Goal: Task Accomplishment & Management: Complete application form

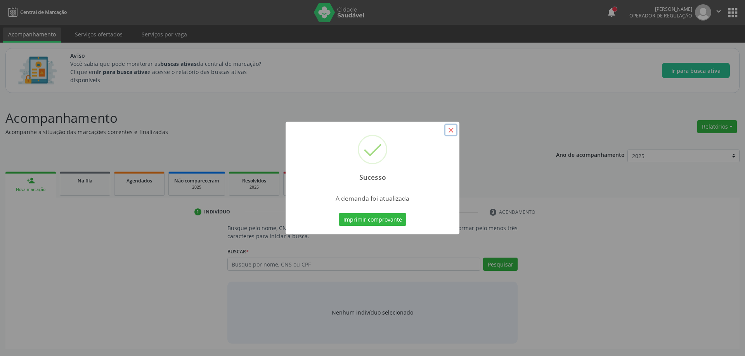
click at [452, 130] on button "×" at bounding box center [450, 130] width 13 height 13
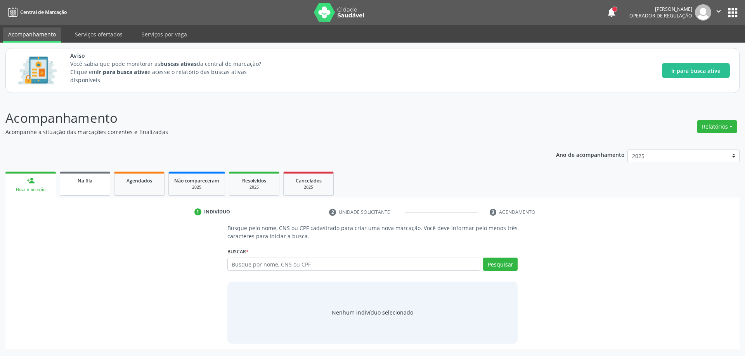
click at [72, 183] on div "Na fila" at bounding box center [85, 180] width 39 height 8
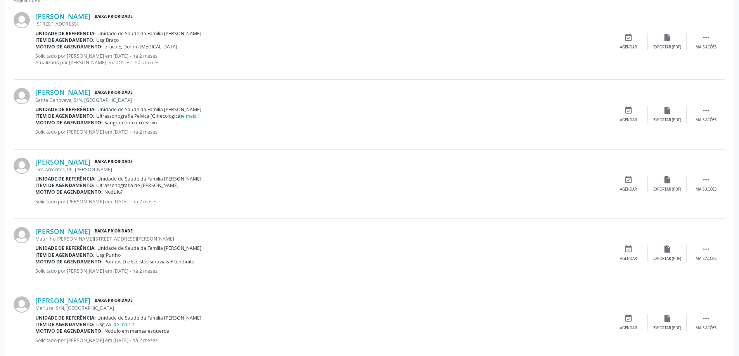
scroll to position [349, 0]
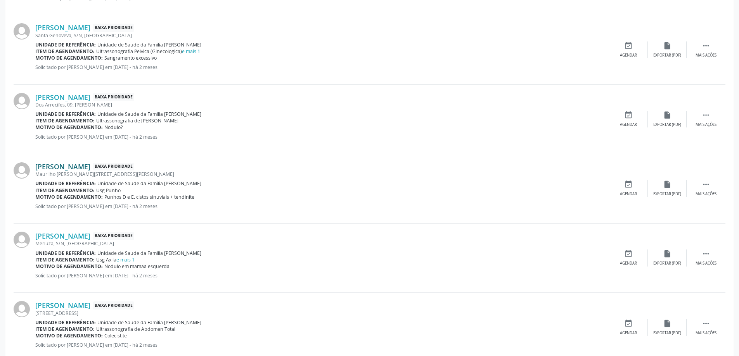
click at [54, 166] on link "[PERSON_NAME]" at bounding box center [62, 167] width 55 height 9
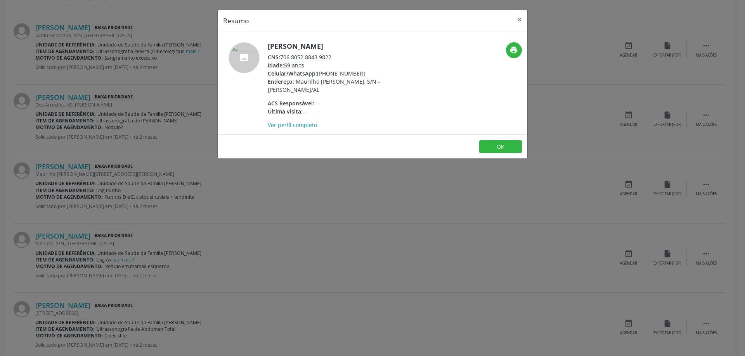
drag, startPoint x: 331, startPoint y: 56, endPoint x: 280, endPoint y: 57, distance: 50.4
click at [280, 57] on div "CNS: 706 8052 8843 9822" at bounding box center [343, 57] width 151 height 8
copy div "706 8052 8843 9822"
click at [515, 20] on button "×" at bounding box center [520, 19] width 16 height 19
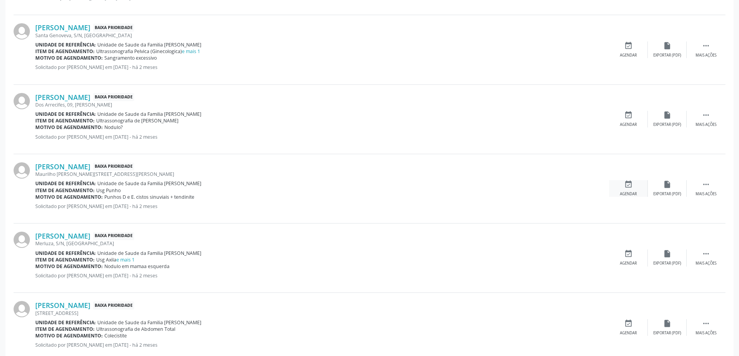
click at [635, 185] on div "event_available Agendar" at bounding box center [628, 188] width 39 height 17
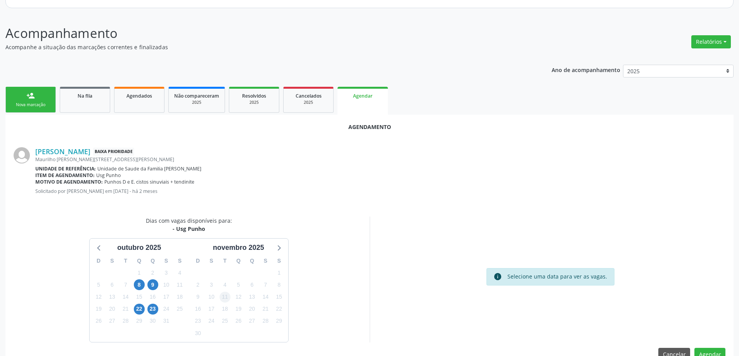
scroll to position [103, 0]
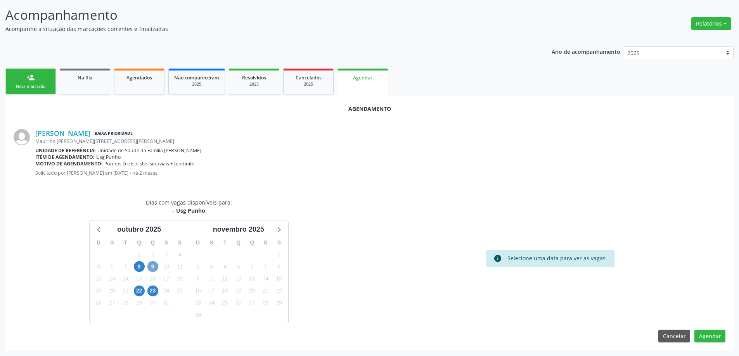
click at [154, 268] on span "9" at bounding box center [152, 266] width 11 height 11
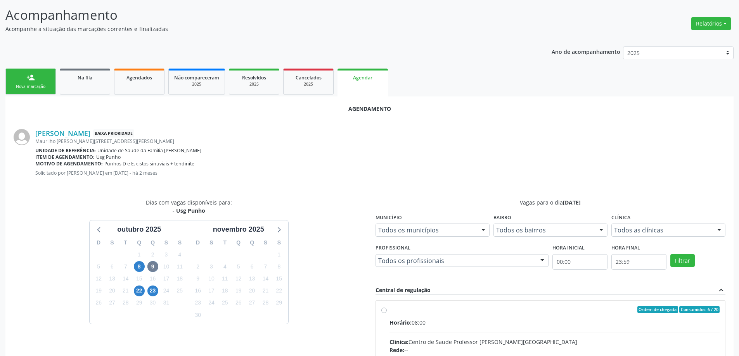
click at [386, 311] on input "Ordem de chegada Consumidos: 6 / 20 Horário: 08:00 Clínica: Centro de Saude Pro…" at bounding box center [383, 309] width 5 height 7
radio input "true"
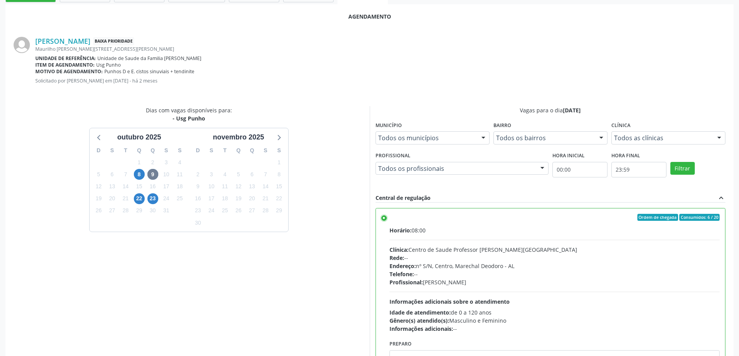
scroll to position [229, 0]
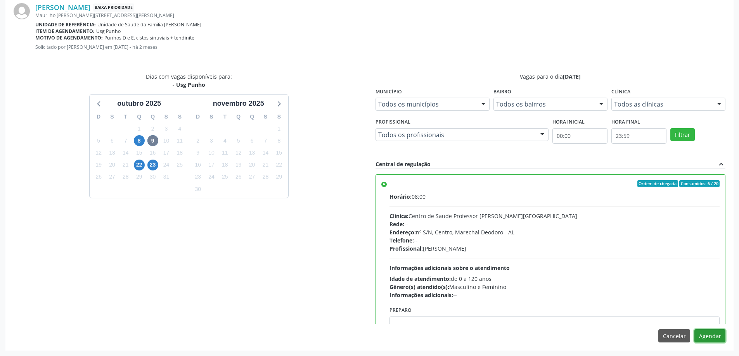
click at [714, 337] on button "Agendar" at bounding box center [709, 336] width 31 height 13
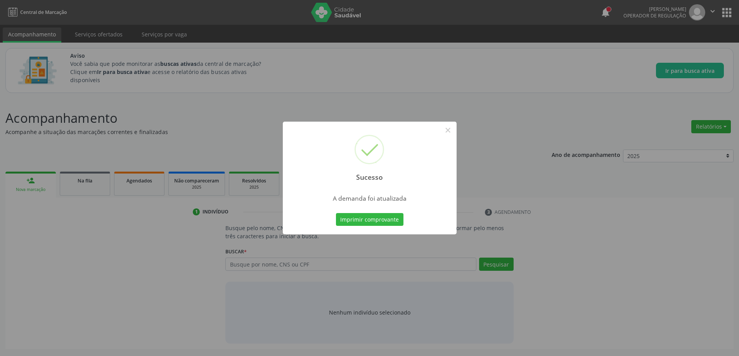
scroll to position [0, 0]
click at [453, 132] on button "×" at bounding box center [450, 130] width 13 height 13
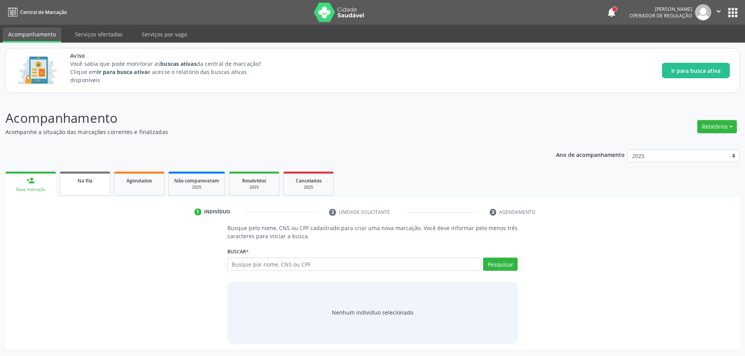
click at [71, 192] on link "Na fila" at bounding box center [85, 184] width 50 height 24
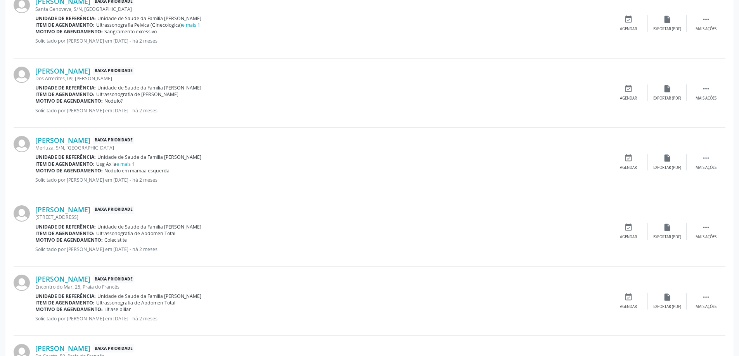
scroll to position [388, 0]
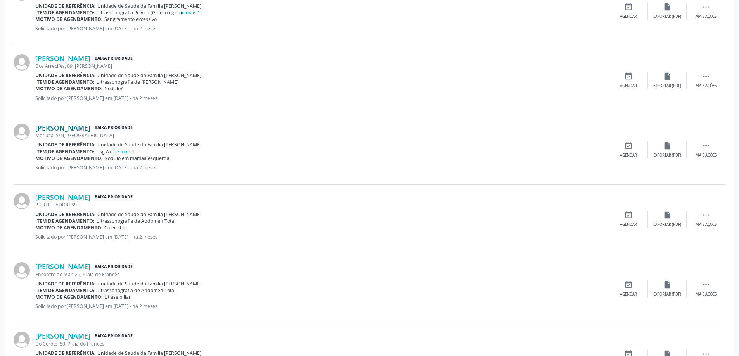
click at [64, 126] on link "[PERSON_NAME]" at bounding box center [62, 128] width 55 height 9
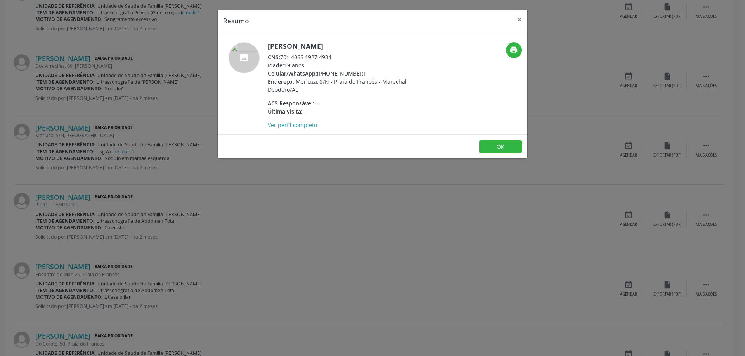
drag, startPoint x: 334, startPoint y: 57, endPoint x: 283, endPoint y: 55, distance: 50.8
click at [283, 55] on div "CNS: 701 4066 1927 4934" at bounding box center [343, 57] width 151 height 8
copy div "701 4066 1927 4934"
click at [518, 20] on button "×" at bounding box center [520, 19] width 16 height 19
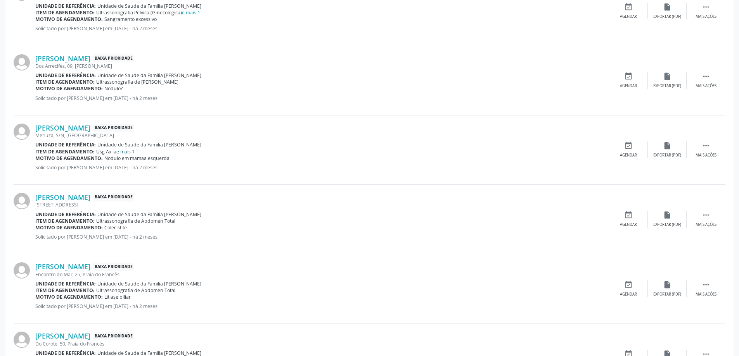
click at [131, 152] on link "e mais 1" at bounding box center [125, 152] width 18 height 7
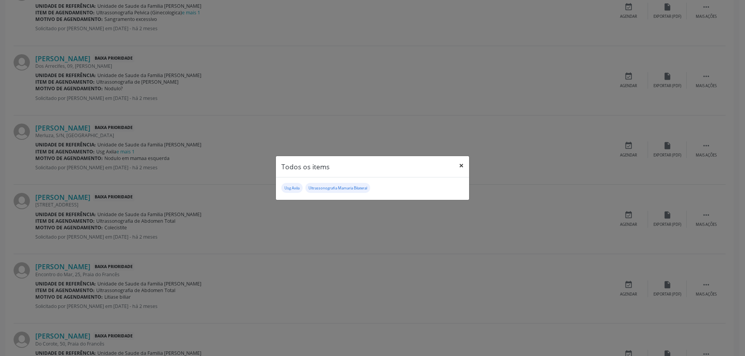
click at [461, 166] on button "×" at bounding box center [461, 165] width 16 height 19
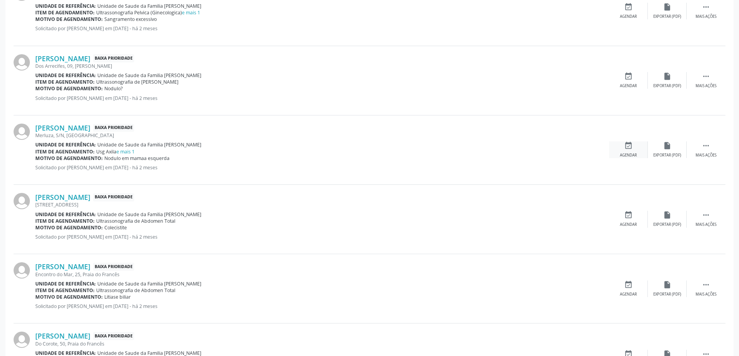
click at [627, 149] on icon "event_available" at bounding box center [628, 146] width 9 height 9
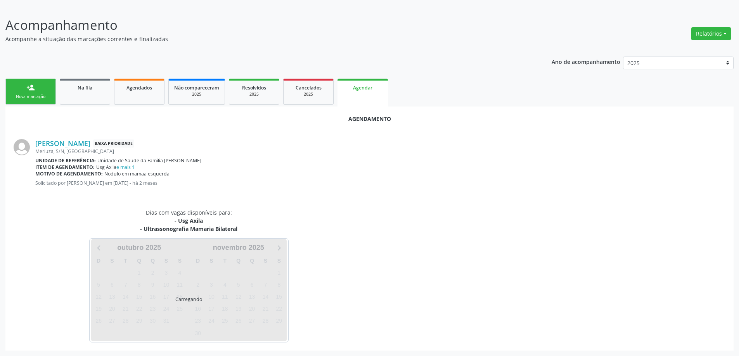
scroll to position [111, 0]
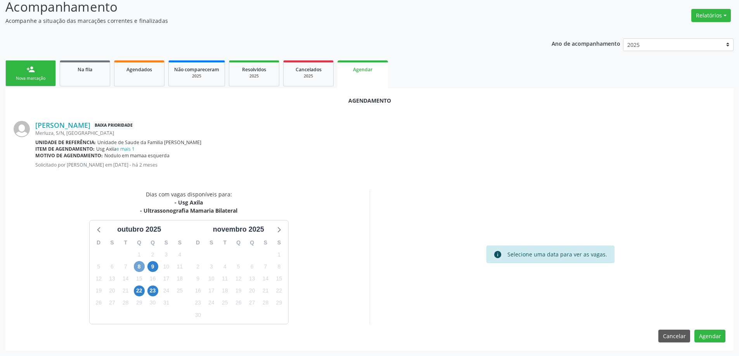
click at [142, 267] on span "8" at bounding box center [139, 266] width 11 height 11
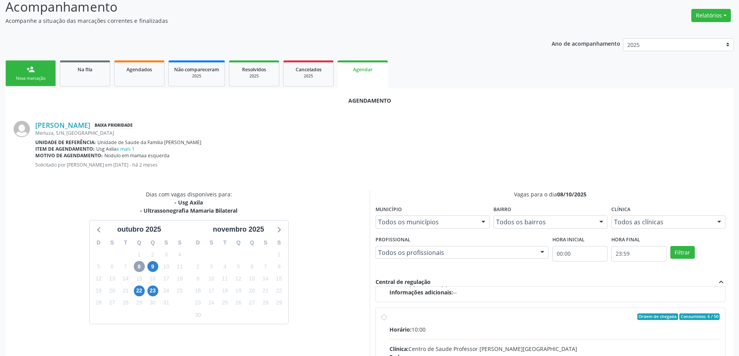
scroll to position [122, 0]
click at [383, 317] on input "Ordem de chegada Consumidos: 6 / 50 Horário: 10:00 Clínica: Centro de Saude Pro…" at bounding box center [383, 315] width 5 height 7
radio input "true"
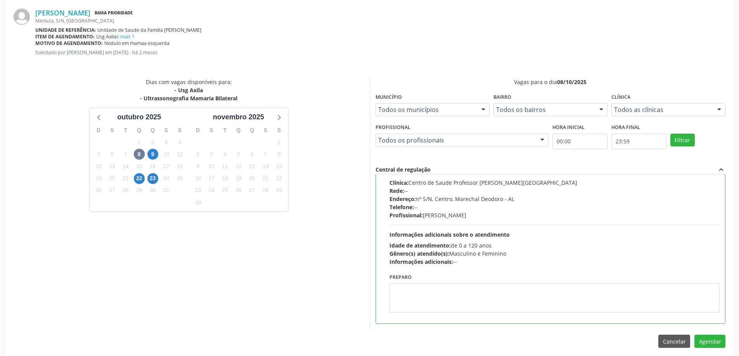
scroll to position [229, 0]
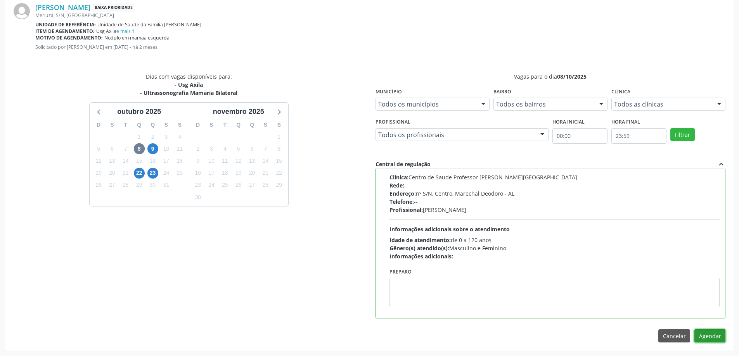
click at [722, 338] on button "Agendar" at bounding box center [709, 336] width 31 height 13
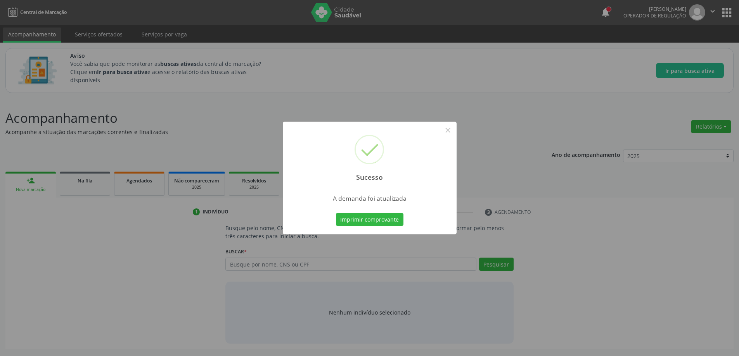
scroll to position [0, 0]
click at [451, 131] on button "×" at bounding box center [450, 130] width 13 height 13
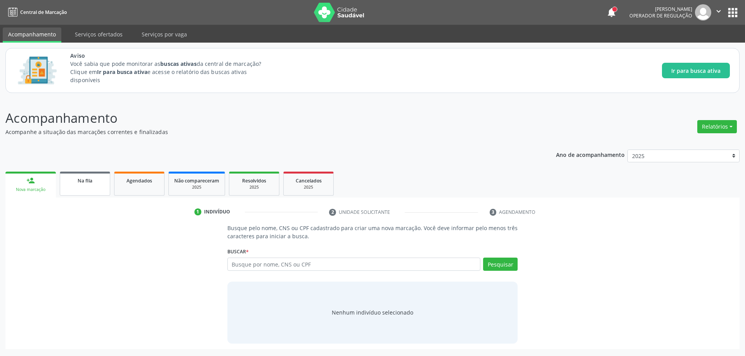
click at [93, 179] on div "Na fila" at bounding box center [85, 180] width 39 height 8
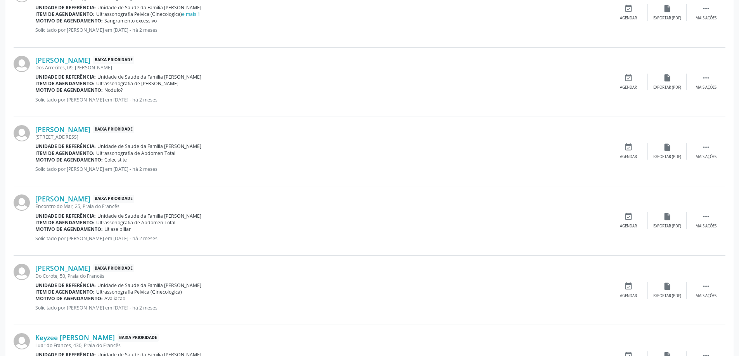
scroll to position [388, 0]
click at [62, 130] on link "[PERSON_NAME]" at bounding box center [62, 128] width 55 height 9
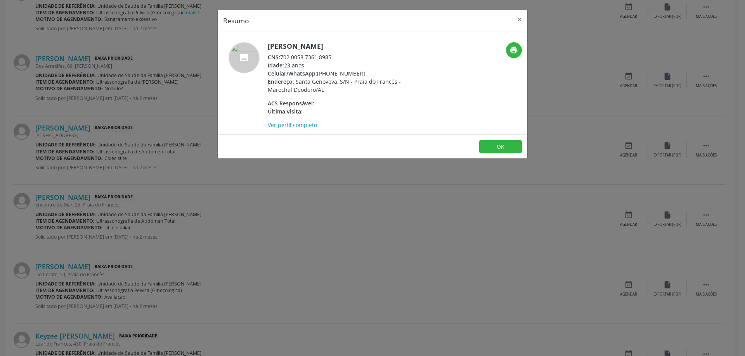
drag, startPoint x: 334, startPoint y: 57, endPoint x: 283, endPoint y: 57, distance: 50.8
click at [283, 57] on div "CNS: 702 0058 7361 8985" at bounding box center [343, 57] width 151 height 8
copy div "702 0058 7361 8985"
click at [514, 18] on button "×" at bounding box center [520, 19] width 16 height 19
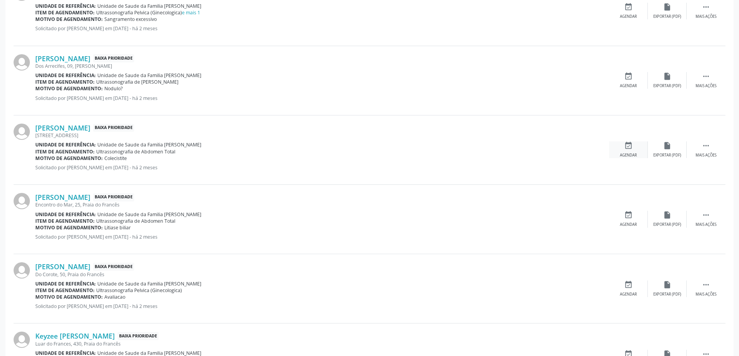
click at [630, 150] on icon "event_available" at bounding box center [628, 146] width 9 height 9
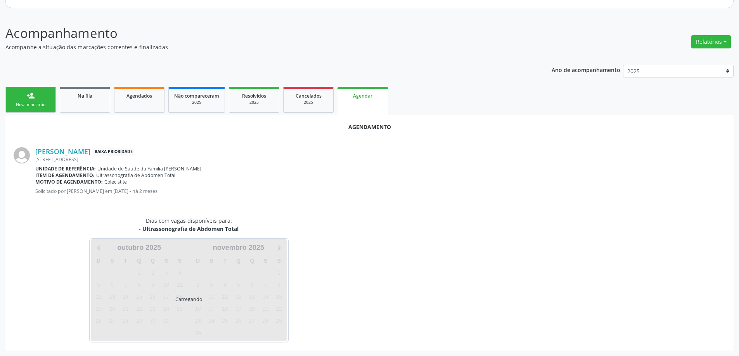
scroll to position [103, 0]
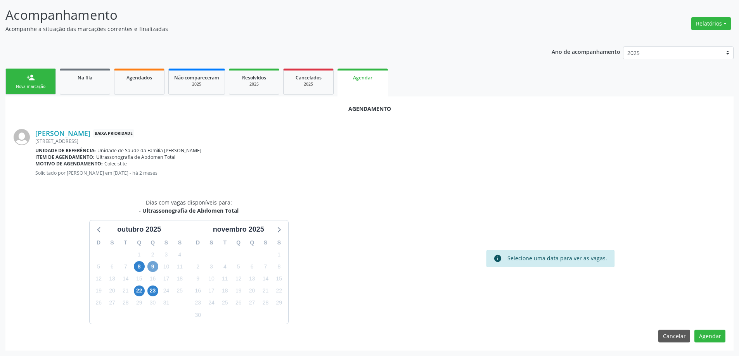
click at [153, 266] on span "9" at bounding box center [152, 266] width 11 height 11
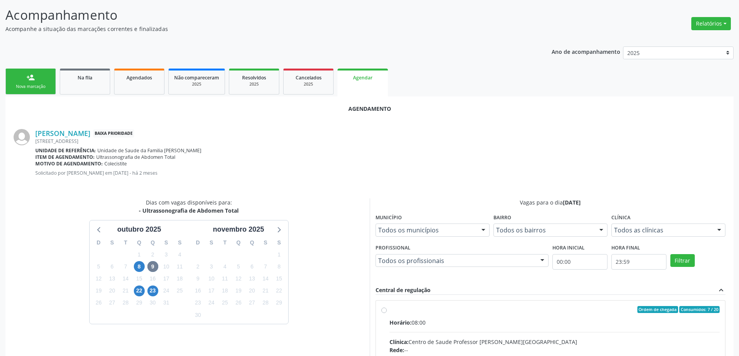
click at [382, 312] on input "Ordem de chegada Consumidos: 7 / 20 Horário: 08:00 Clínica: Centro de Saude Pro…" at bounding box center [383, 309] width 5 height 7
radio input "true"
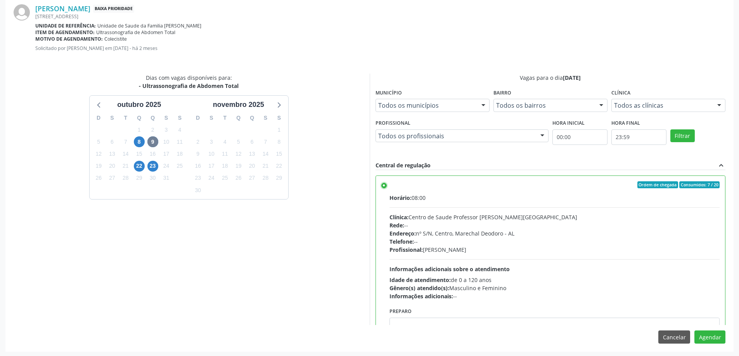
scroll to position [229, 0]
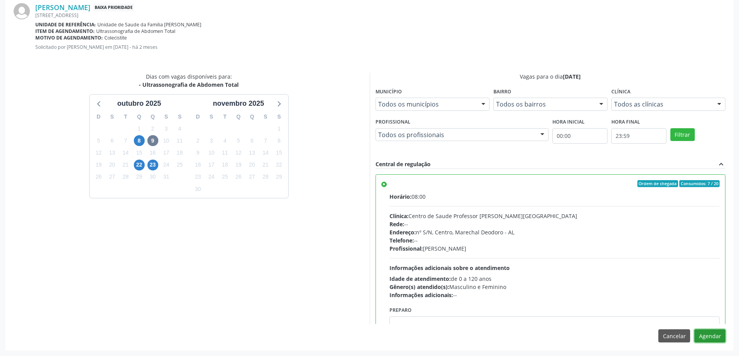
click at [712, 341] on button "Agendar" at bounding box center [709, 336] width 31 height 13
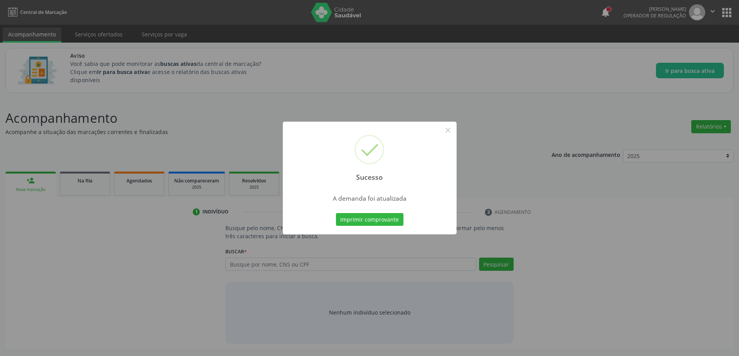
scroll to position [0, 0]
click at [448, 130] on button "×" at bounding box center [450, 130] width 13 height 13
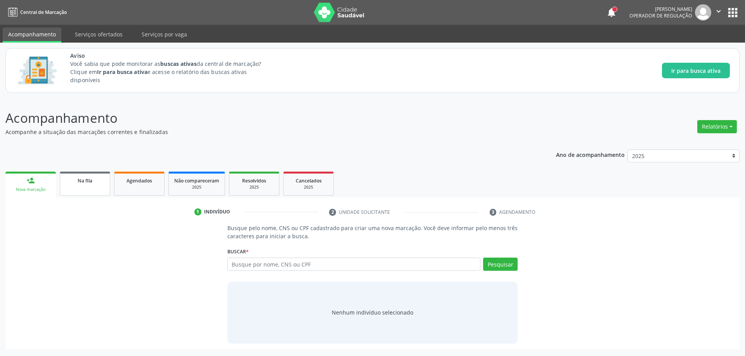
click at [89, 183] on span "Na fila" at bounding box center [85, 181] width 15 height 7
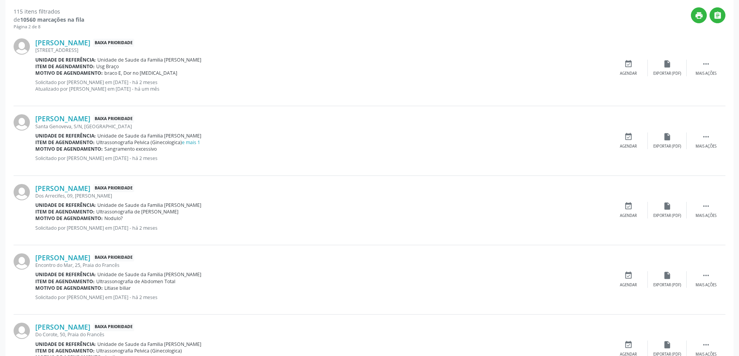
scroll to position [272, 0]
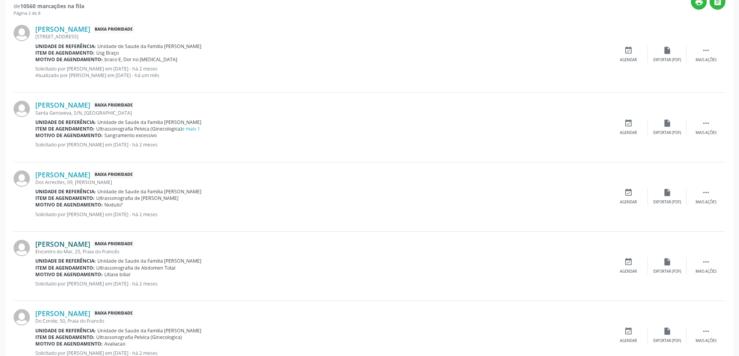
click at [61, 244] on link "[PERSON_NAME]" at bounding box center [62, 244] width 55 height 9
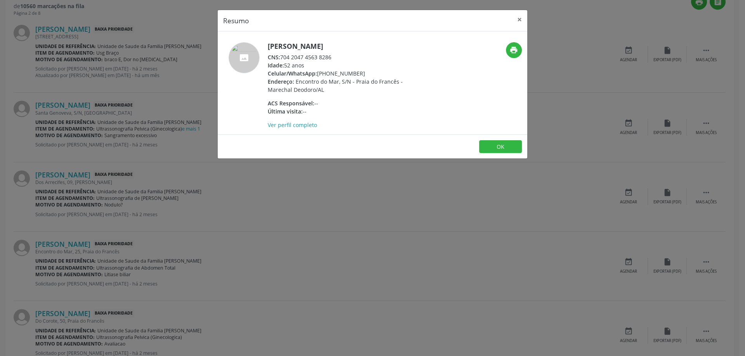
drag, startPoint x: 332, startPoint y: 58, endPoint x: 280, endPoint y: 59, distance: 51.2
click at [280, 59] on div "CNS: 704 2047 4563 8286" at bounding box center [343, 57] width 151 height 8
copy div "704 2047 4563 8286"
click at [523, 20] on button "×" at bounding box center [520, 19] width 16 height 19
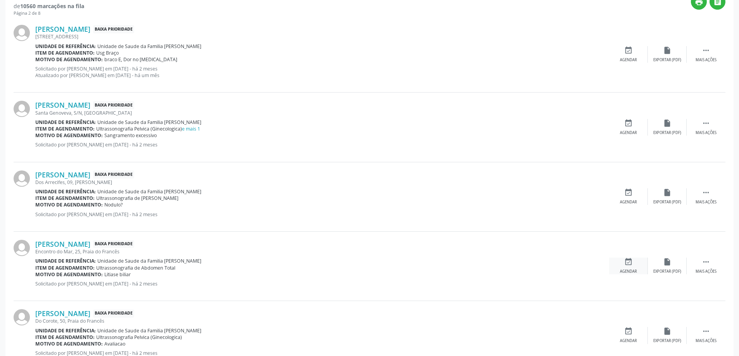
click at [621, 268] on div "event_available Agendar" at bounding box center [628, 266] width 39 height 17
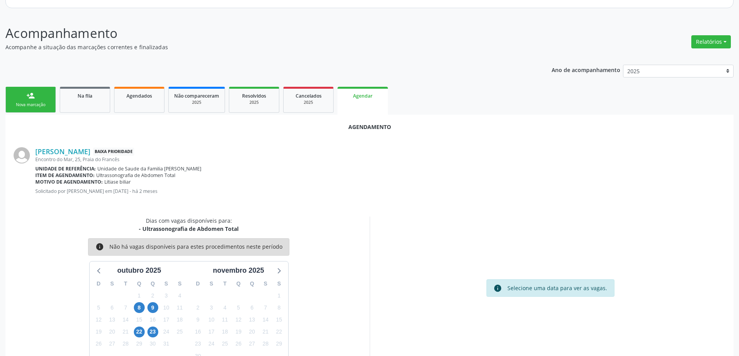
scroll to position [103, 0]
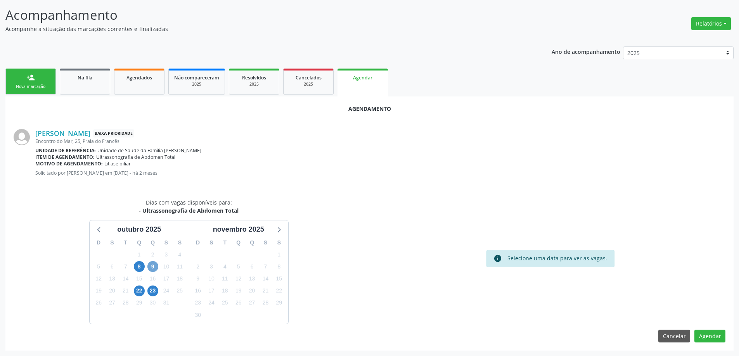
click at [151, 270] on span "9" at bounding box center [152, 266] width 11 height 11
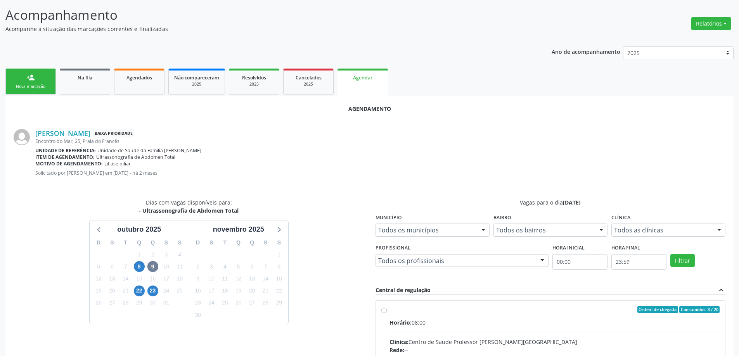
click at [382, 308] on input "Ordem de chegada Consumidos: 8 / 20 Horário: 08:00 Clínica: Centro de Saude Pro…" at bounding box center [383, 309] width 5 height 7
radio input "true"
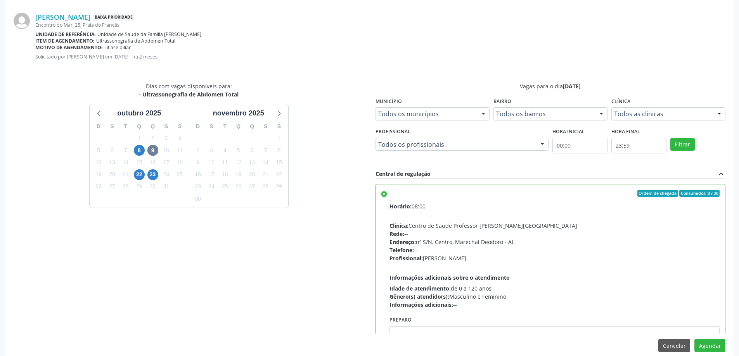
scroll to position [229, 0]
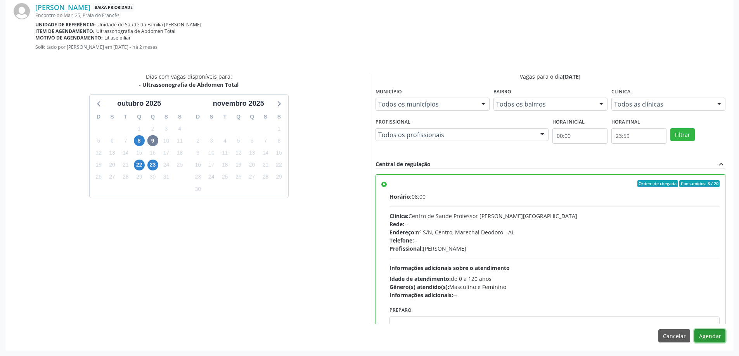
click at [707, 334] on button "Agendar" at bounding box center [709, 336] width 31 height 13
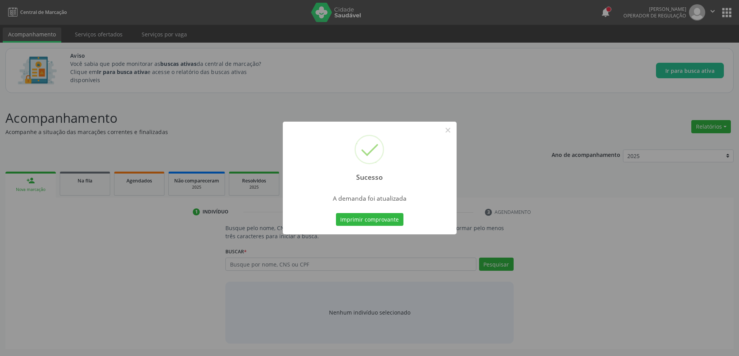
scroll to position [0, 0]
click at [447, 131] on button "×" at bounding box center [450, 130] width 13 height 13
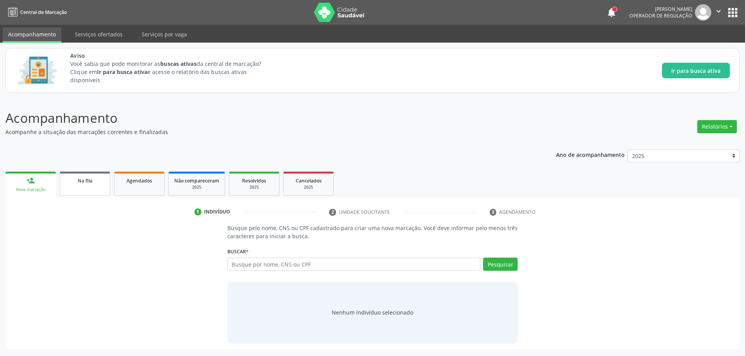
click at [81, 190] on link "Na fila" at bounding box center [85, 184] width 50 height 24
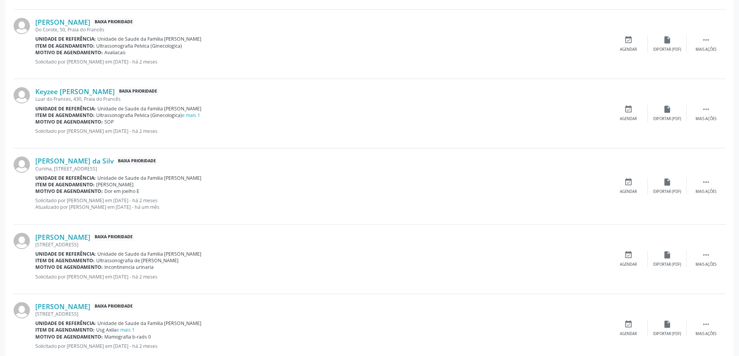
scroll to position [504, 0]
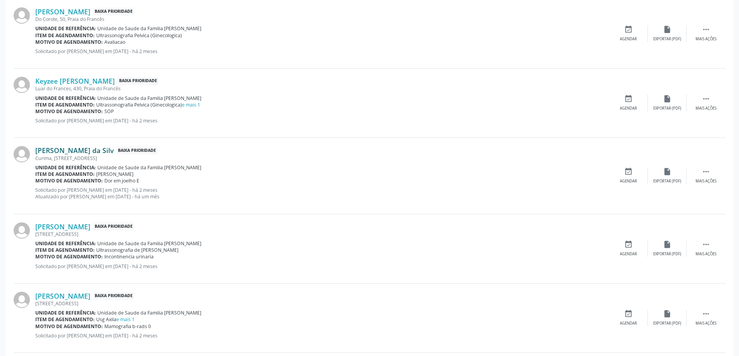
click at [59, 152] on link "[PERSON_NAME] da Silv" at bounding box center [74, 150] width 78 height 9
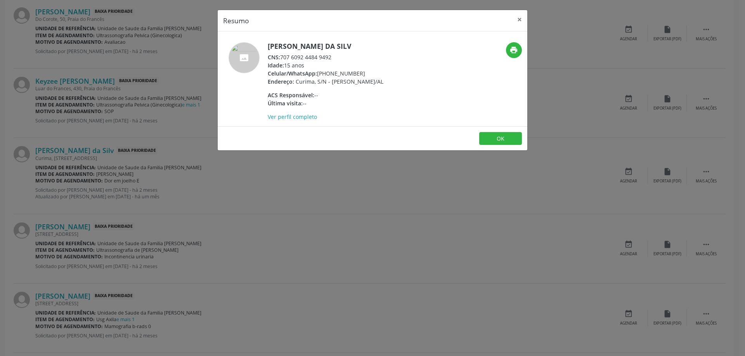
drag, startPoint x: 333, startPoint y: 58, endPoint x: 282, endPoint y: 58, distance: 51.2
click at [282, 58] on div "CNS: 707 6092 4484 9492" at bounding box center [326, 57] width 116 height 8
copy div "707 6092 4484 9492"
click at [519, 22] on button "×" at bounding box center [520, 19] width 16 height 19
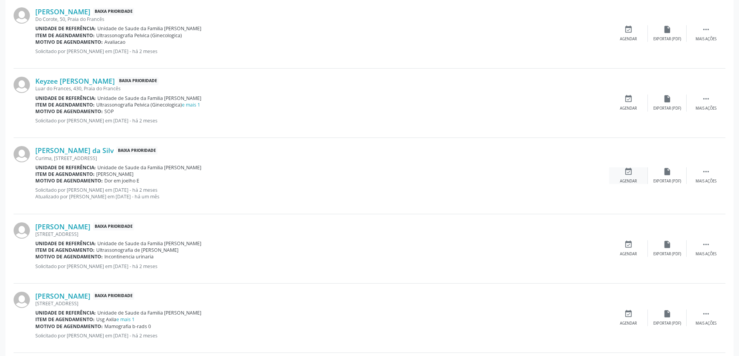
click at [631, 175] on icon "event_available" at bounding box center [628, 172] width 9 height 9
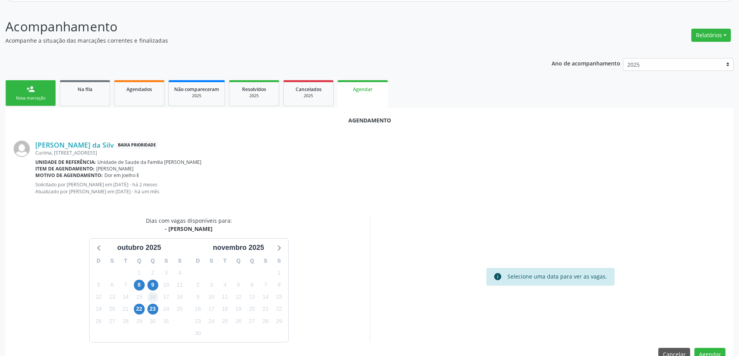
scroll to position [110, 0]
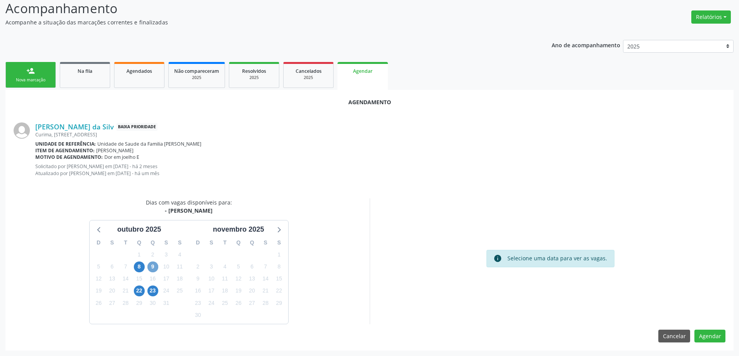
click at [155, 266] on span "9" at bounding box center [152, 267] width 11 height 11
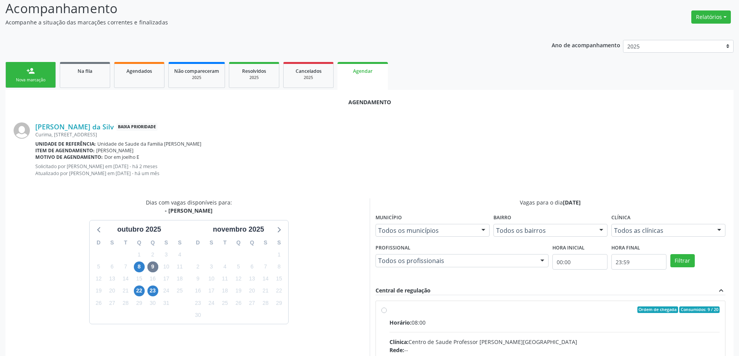
click at [381, 310] on input "Ordem de chegada Consumidos: 9 / 20 Horário: 08:00 Clínica: Centro de Saude Pro…" at bounding box center [383, 310] width 5 height 7
radio input "true"
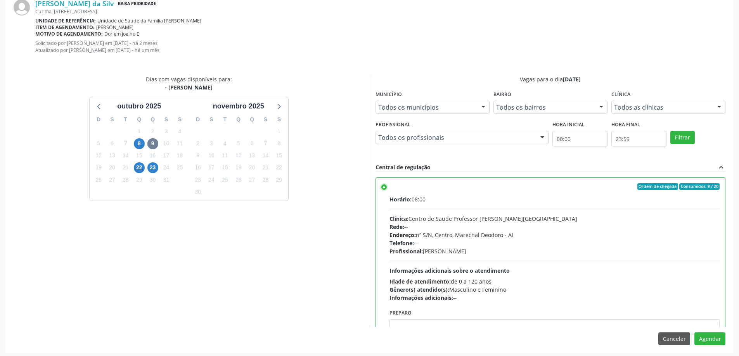
scroll to position [236, 0]
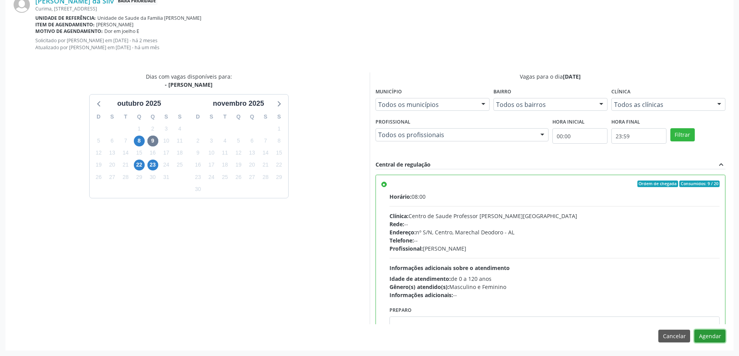
click at [711, 332] on button "Agendar" at bounding box center [709, 336] width 31 height 13
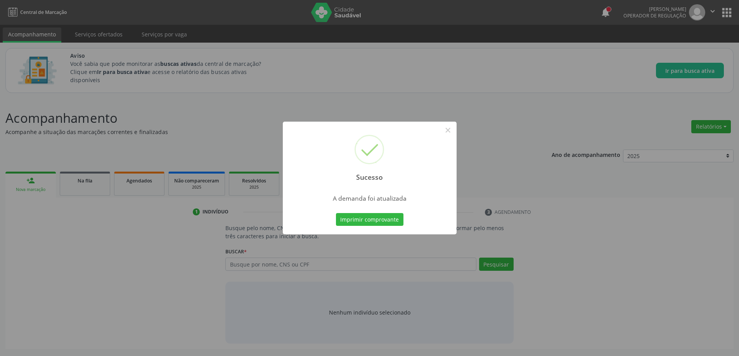
scroll to position [0, 0]
click at [454, 131] on button "×" at bounding box center [450, 130] width 13 height 13
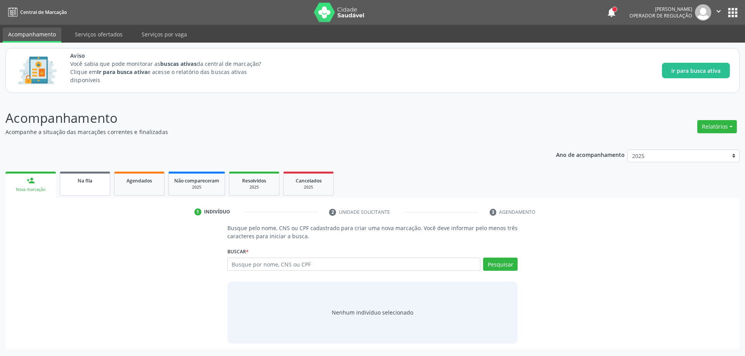
click at [93, 182] on div "Na fila" at bounding box center [85, 180] width 39 height 8
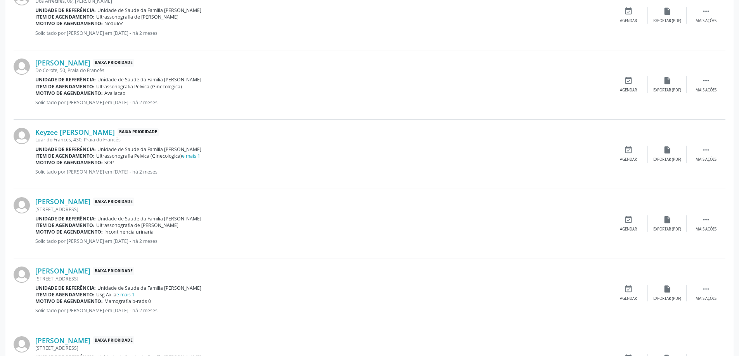
scroll to position [465, 0]
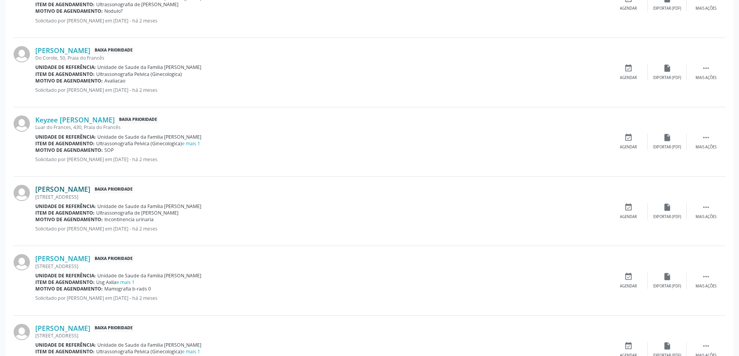
click at [71, 190] on link "[PERSON_NAME]" at bounding box center [62, 189] width 55 height 9
click at [85, 195] on div "[STREET_ADDRESS]" at bounding box center [322, 197] width 574 height 7
click at [90, 190] on link "[PERSON_NAME]" at bounding box center [62, 189] width 55 height 9
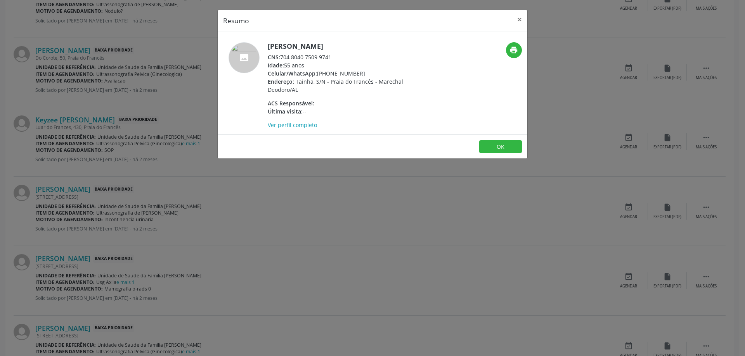
drag, startPoint x: 332, startPoint y: 57, endPoint x: 282, endPoint y: 56, distance: 50.4
click at [282, 56] on div "CNS: 704 8040 7509 9741" at bounding box center [343, 57] width 151 height 8
copy div "704 8040 7509 9741"
click at [517, 22] on button "×" at bounding box center [520, 19] width 16 height 19
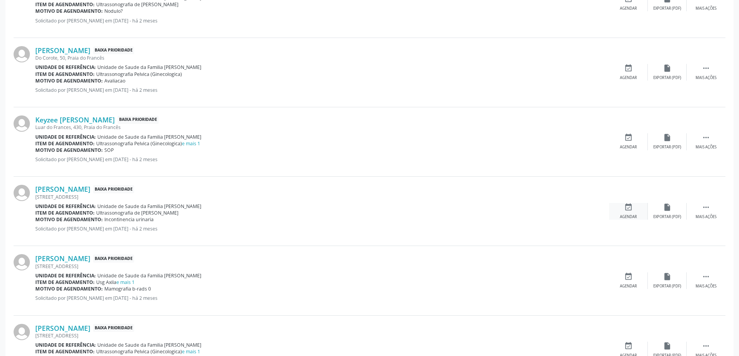
click at [626, 211] on icon "event_available" at bounding box center [628, 207] width 9 height 9
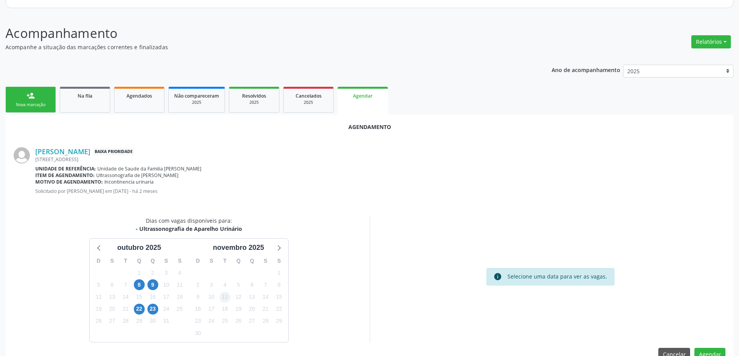
scroll to position [103, 0]
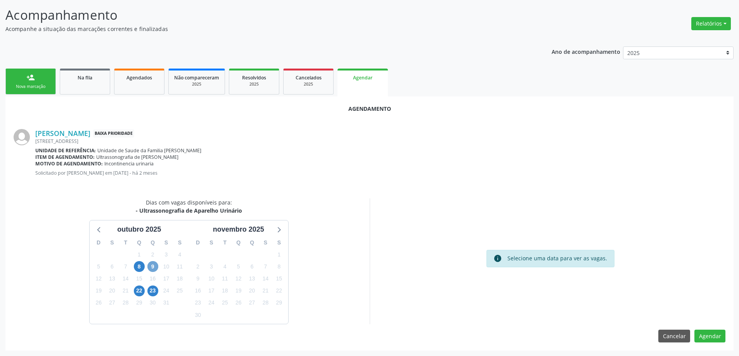
click at [152, 267] on span "9" at bounding box center [152, 266] width 11 height 11
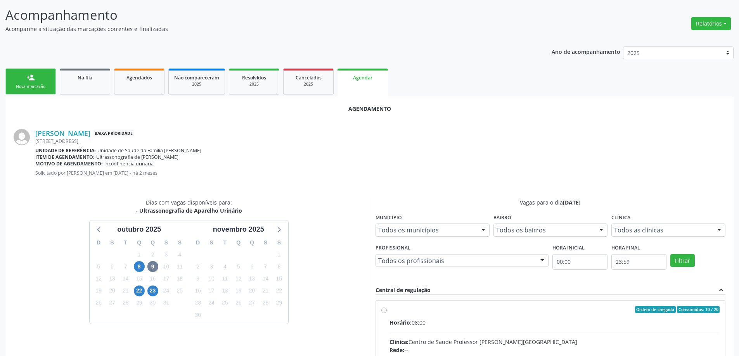
click at [385, 311] on input "Ordem de chegada Consumidos: 10 / 20 Horário: 08:00 Clínica: Centro de Saude Pr…" at bounding box center [383, 309] width 5 height 7
radio input "true"
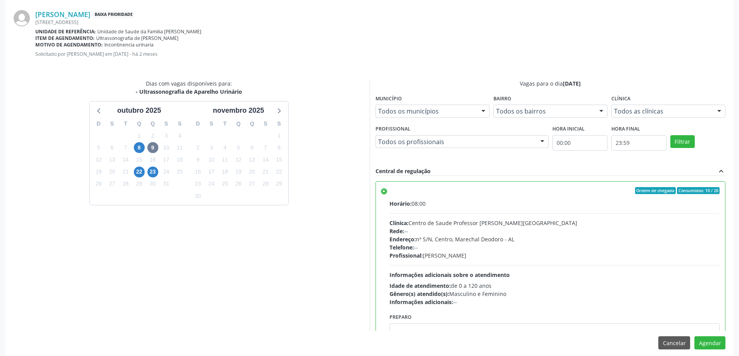
scroll to position [229, 0]
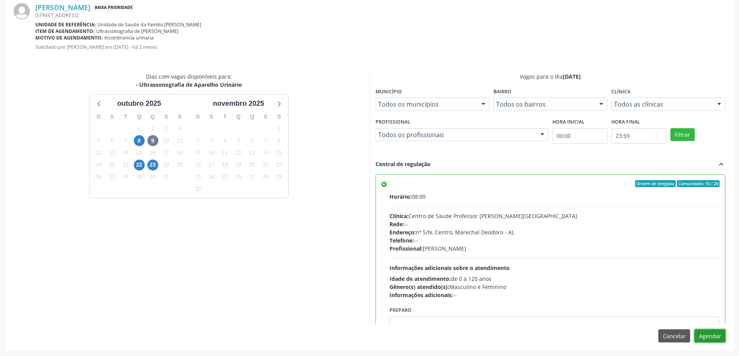
click at [711, 337] on button "Agendar" at bounding box center [709, 336] width 31 height 13
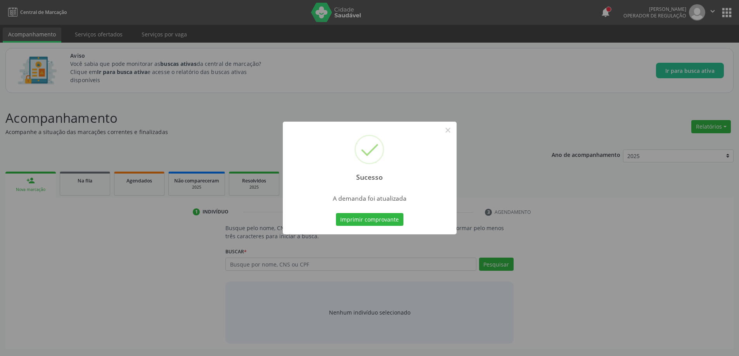
scroll to position [0, 0]
click at [450, 131] on button "×" at bounding box center [450, 130] width 13 height 13
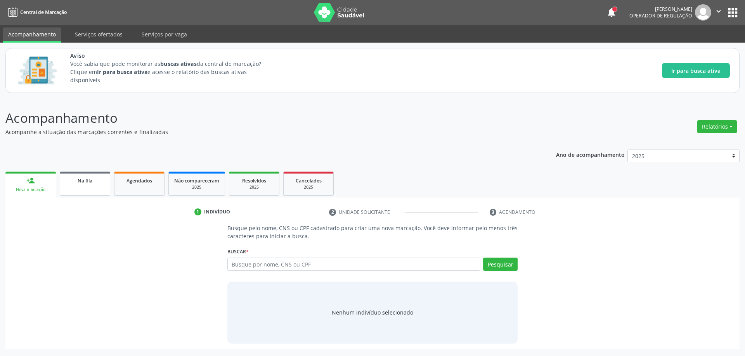
click at [84, 191] on link "Na fila" at bounding box center [85, 184] width 50 height 24
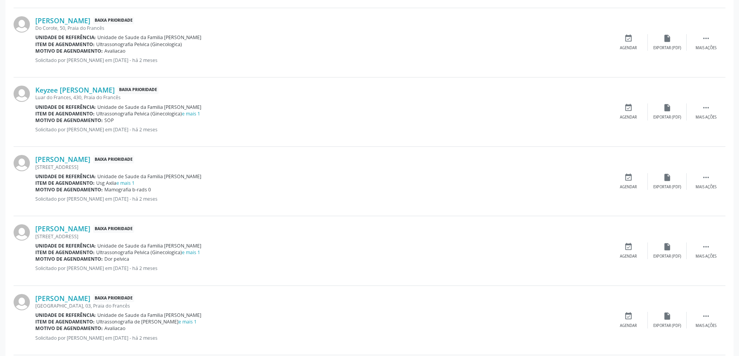
scroll to position [504, 0]
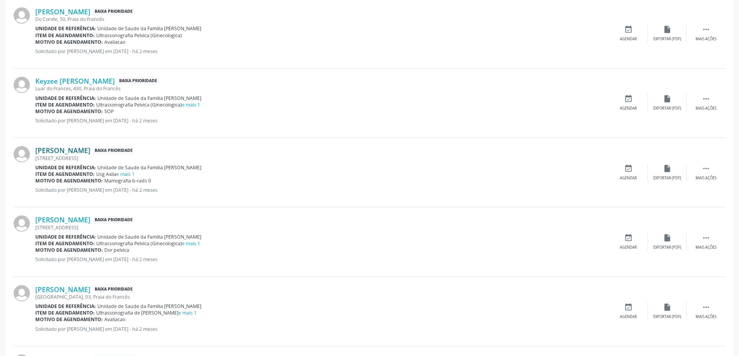
click at [68, 151] on link "[PERSON_NAME]" at bounding box center [62, 150] width 55 height 9
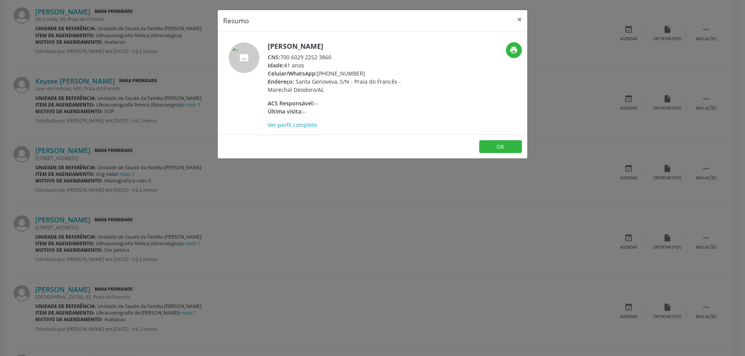
drag, startPoint x: 334, startPoint y: 55, endPoint x: 282, endPoint y: 58, distance: 52.0
click at [282, 58] on div "CNS: 700 6029 2252 3860" at bounding box center [343, 57] width 151 height 8
copy div "700 6029 2252 3860"
click at [516, 18] on button "×" at bounding box center [520, 19] width 16 height 19
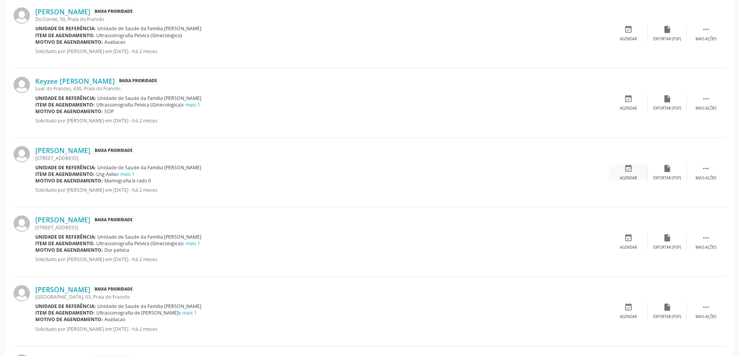
click at [625, 171] on icon "event_available" at bounding box center [628, 168] width 9 height 9
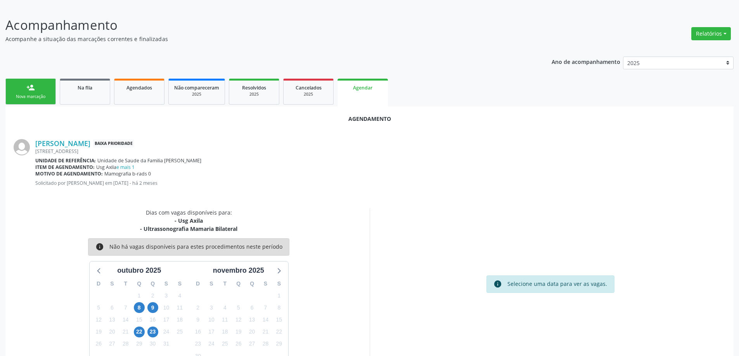
scroll to position [111, 0]
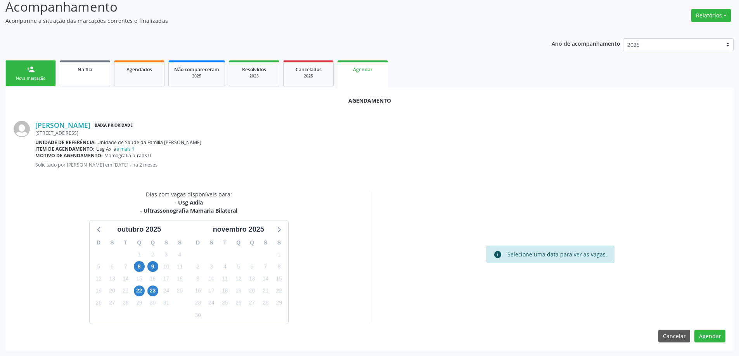
click at [88, 73] on span "Na fila" at bounding box center [85, 69] width 15 height 7
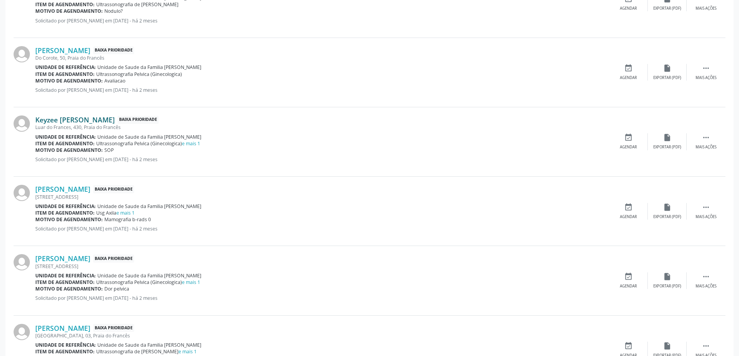
scroll to position [504, 0]
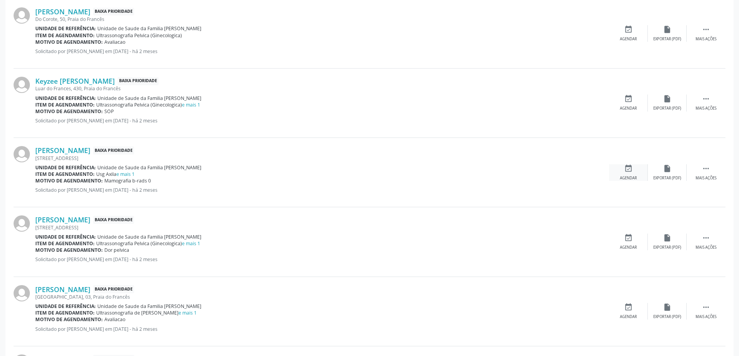
click at [629, 169] on icon "event_available" at bounding box center [628, 168] width 9 height 9
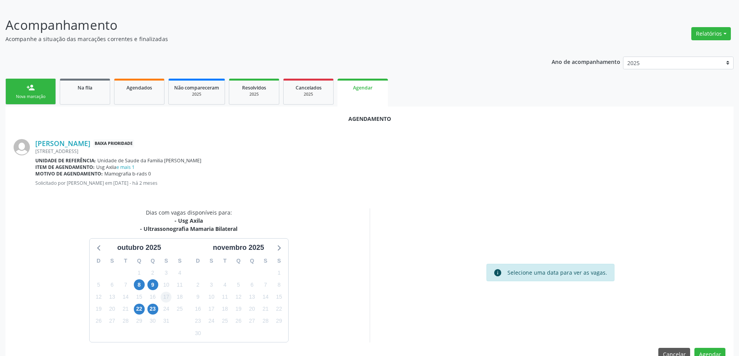
scroll to position [111, 0]
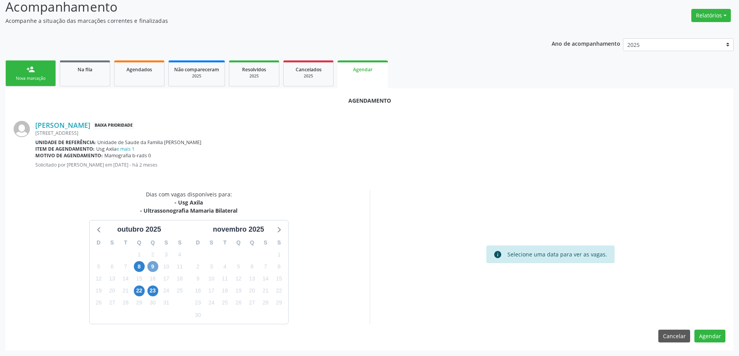
click at [157, 268] on span "9" at bounding box center [152, 266] width 11 height 11
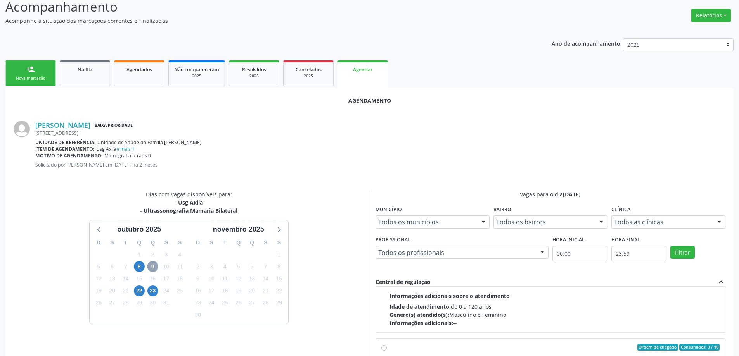
scroll to position [122, 0]
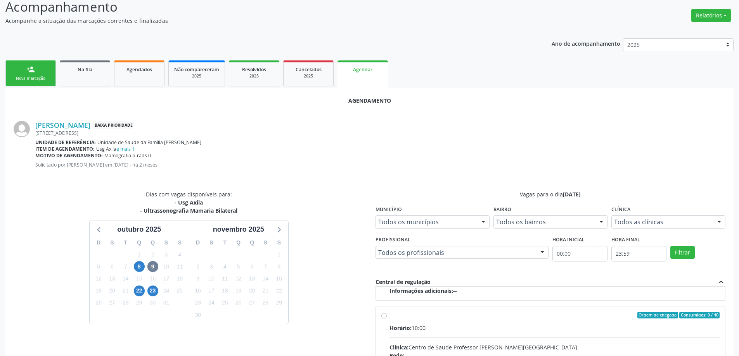
click at [383, 316] on input "Ordem de chegada Consumidos: 0 / 40 Horário: 10:00 Clínica: Centro de Saude Pro…" at bounding box center [383, 315] width 5 height 7
radio input "true"
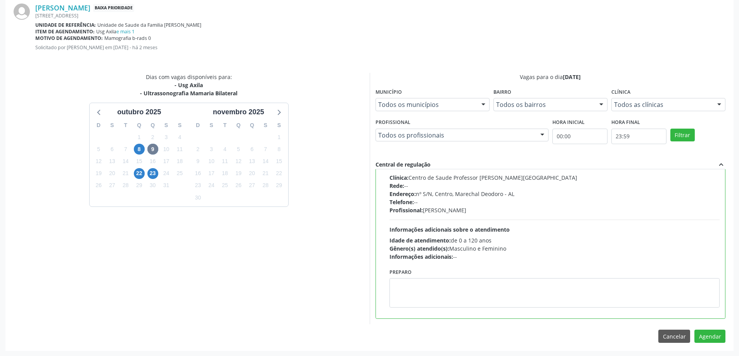
scroll to position [229, 0]
click at [707, 335] on button "Agendar" at bounding box center [709, 336] width 31 height 13
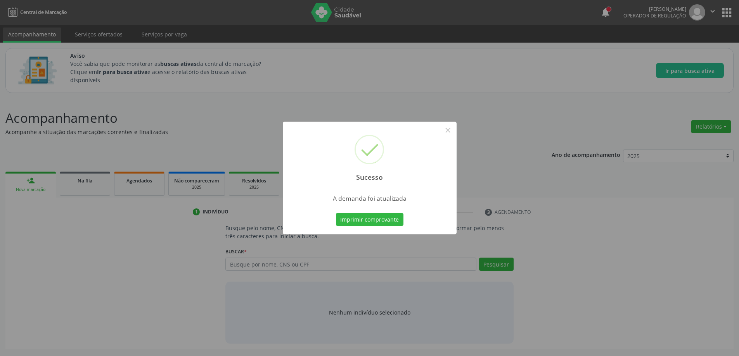
scroll to position [0, 0]
click at [455, 131] on button "×" at bounding box center [450, 130] width 13 height 13
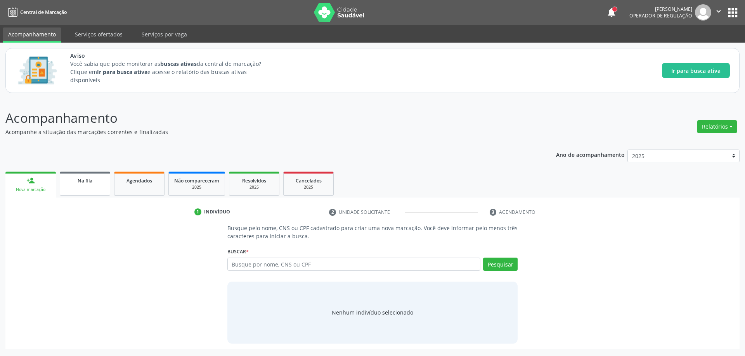
click at [91, 186] on link "Na fila" at bounding box center [85, 184] width 50 height 24
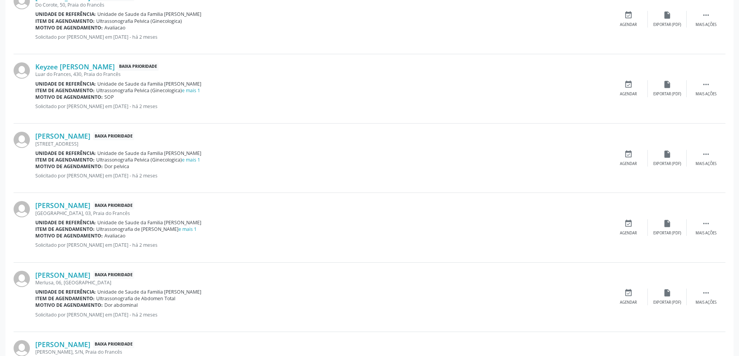
scroll to position [543, 0]
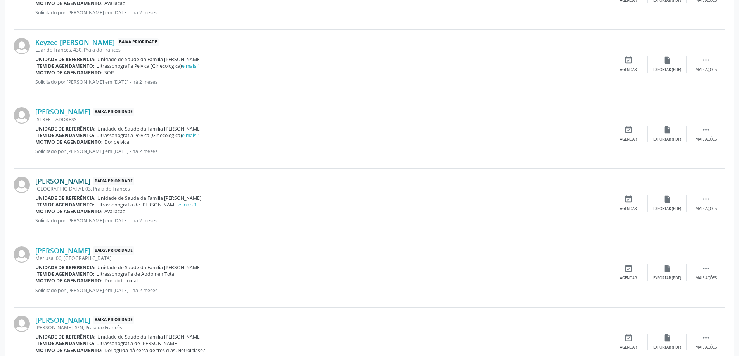
click at [74, 182] on link "[PERSON_NAME]" at bounding box center [62, 181] width 55 height 9
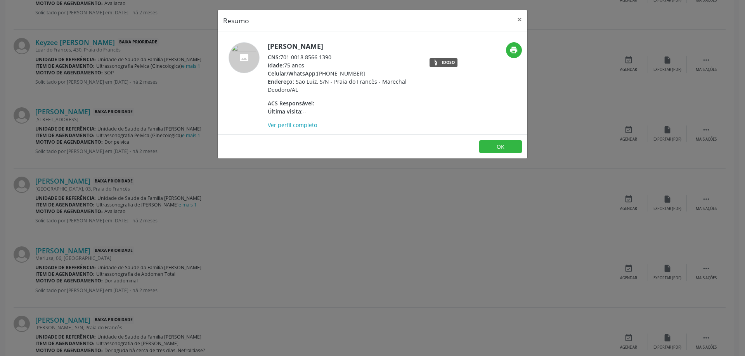
drag, startPoint x: 332, startPoint y: 58, endPoint x: 282, endPoint y: 56, distance: 50.1
click at [282, 56] on div "CNS: 701 0018 8566 1390" at bounding box center [343, 57] width 151 height 8
copy div "701 0018 8566 1390"
click at [519, 21] on button "×" at bounding box center [520, 19] width 16 height 19
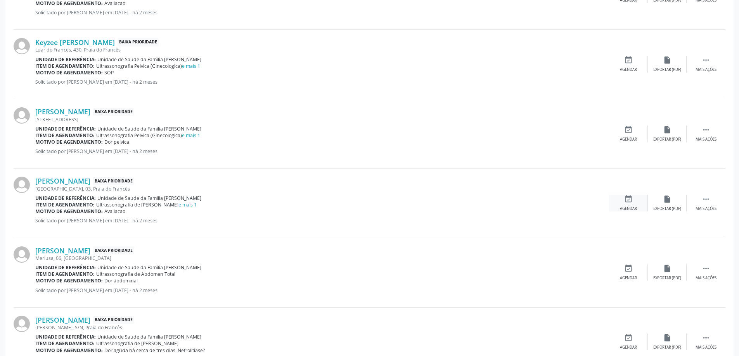
click at [624, 203] on icon "event_available" at bounding box center [628, 199] width 9 height 9
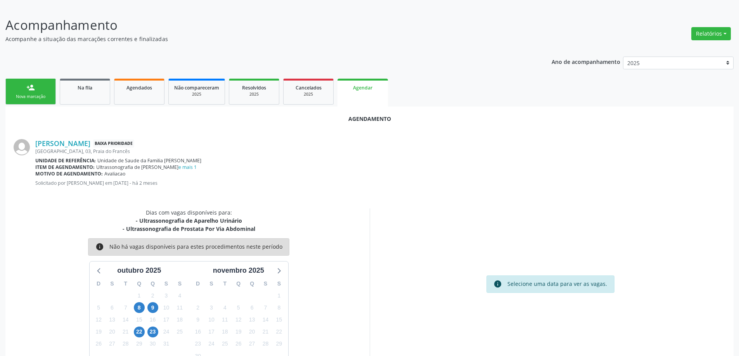
scroll to position [111, 0]
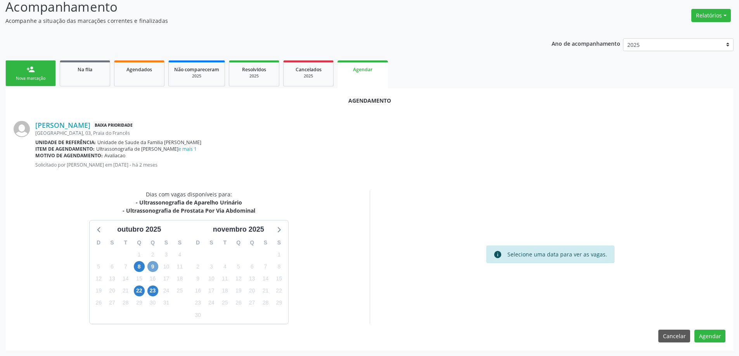
click at [155, 268] on span "9" at bounding box center [152, 266] width 11 height 11
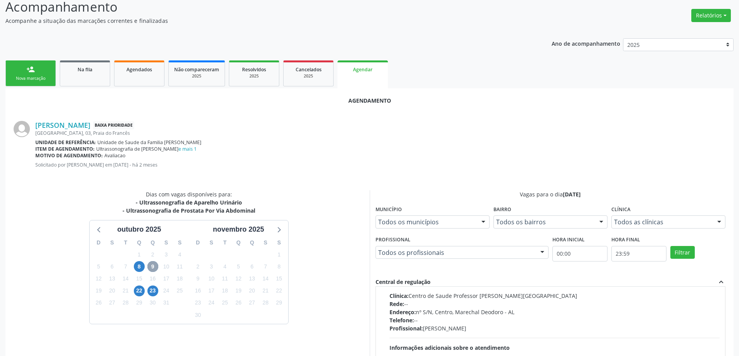
scroll to position [0, 0]
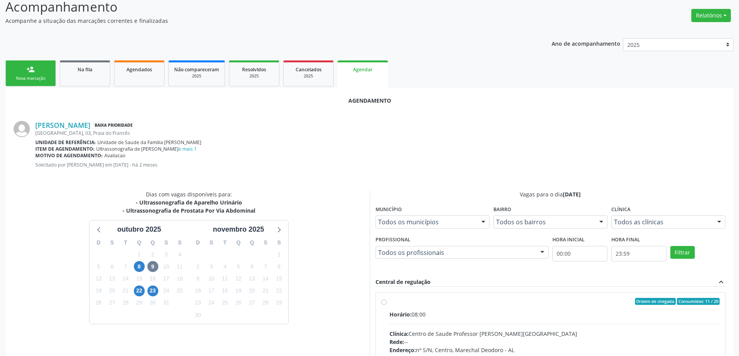
click at [389, 301] on label "Ordem de chegada Consumidos: 11 / 20 Horário: 08:00 Clínica: Centro de Saude Pr…" at bounding box center [554, 357] width 330 height 119
click at [384, 301] on input "Ordem de chegada Consumidos: 11 / 20 Horário: 08:00 Clínica: Centro de Saude Pr…" at bounding box center [383, 301] width 5 height 7
radio input "true"
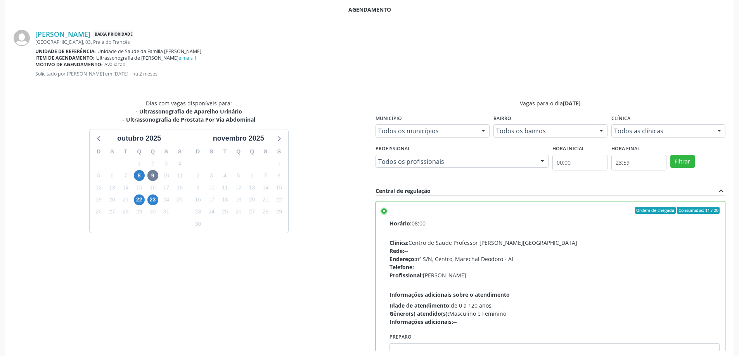
scroll to position [229, 0]
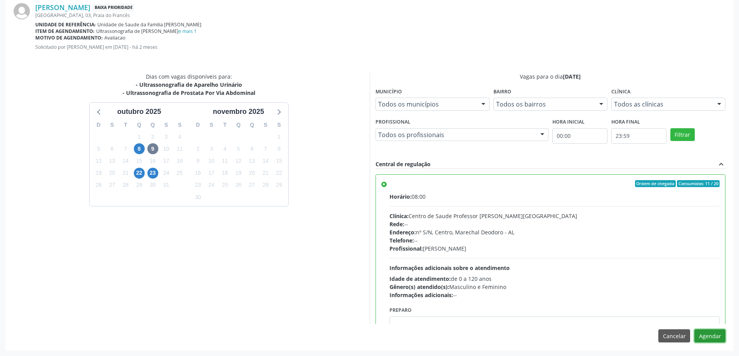
click at [714, 337] on button "Agendar" at bounding box center [709, 336] width 31 height 13
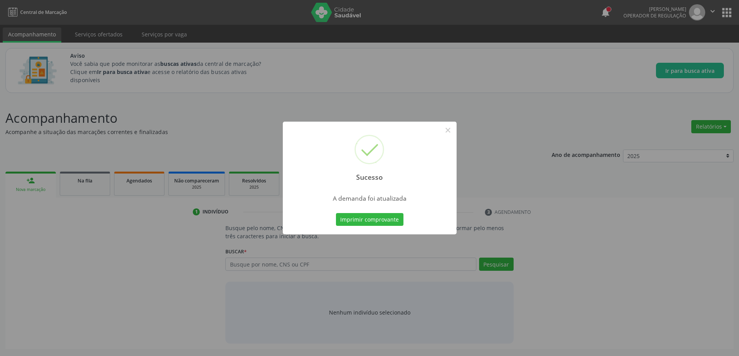
scroll to position [0, 0]
click at [451, 130] on button "×" at bounding box center [450, 130] width 13 height 13
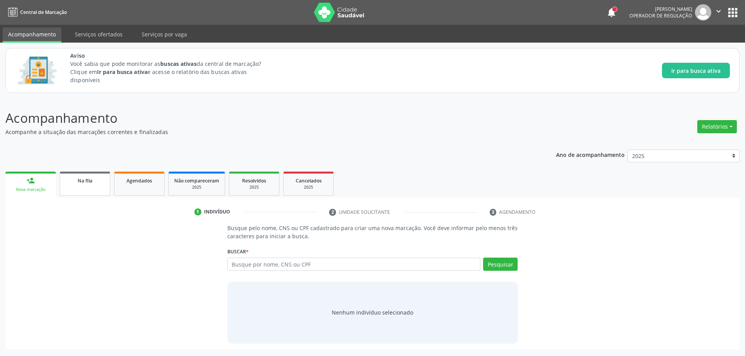
click at [80, 179] on span "Na fila" at bounding box center [85, 181] width 15 height 7
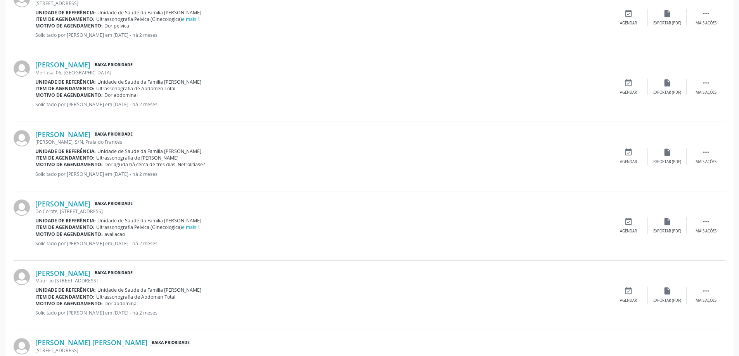
scroll to position [621, 0]
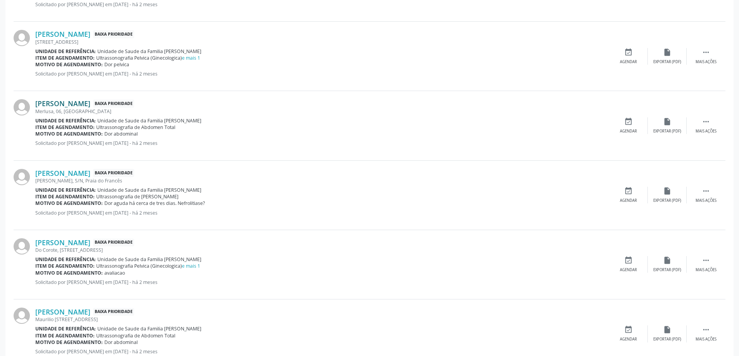
click at [76, 102] on link "[PERSON_NAME]" at bounding box center [62, 103] width 55 height 9
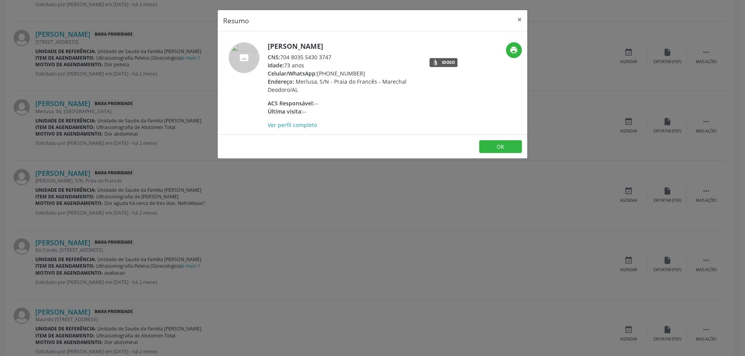
drag, startPoint x: 334, startPoint y: 56, endPoint x: 282, endPoint y: 58, distance: 52.4
click at [282, 58] on div "CNS: 704 8035 5430 3747" at bounding box center [343, 57] width 151 height 8
copy div "704 8035 5430 3747"
click at [516, 21] on button "×" at bounding box center [520, 19] width 16 height 19
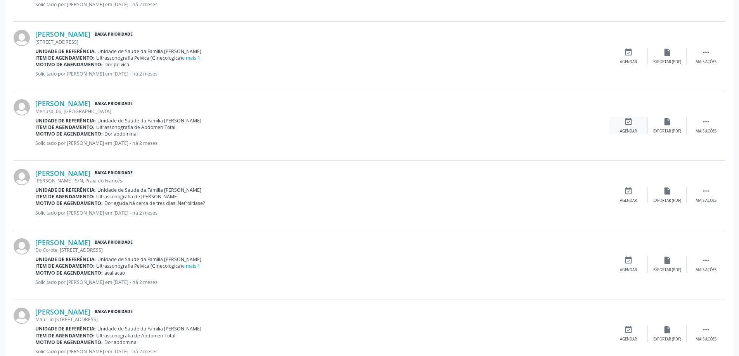
click at [626, 126] on div "event_available Agendar" at bounding box center [628, 126] width 39 height 17
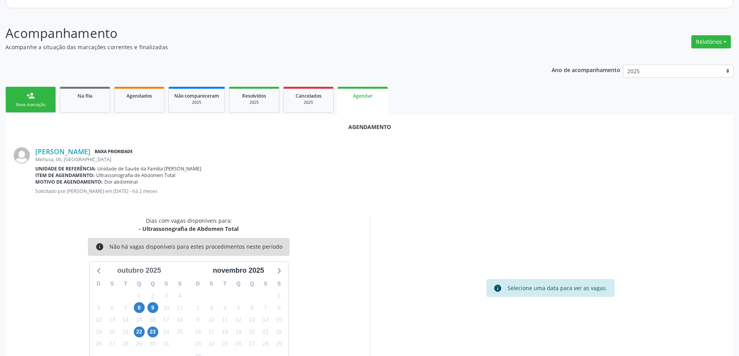
scroll to position [103, 0]
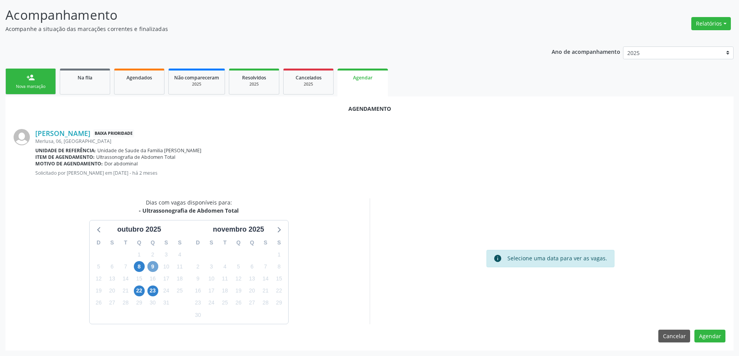
click at [153, 269] on span "9" at bounding box center [152, 266] width 11 height 11
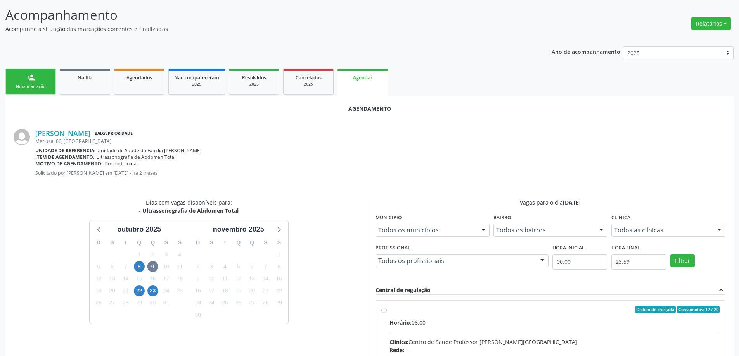
click at [384, 311] on input "Ordem de chegada Consumidos: 12 / 20 Horário: 08:00 Clínica: Centro de Saude Pr…" at bounding box center [383, 309] width 5 height 7
radio input "true"
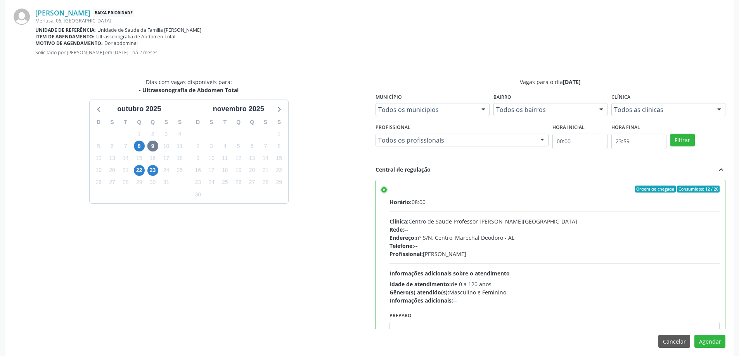
scroll to position [229, 0]
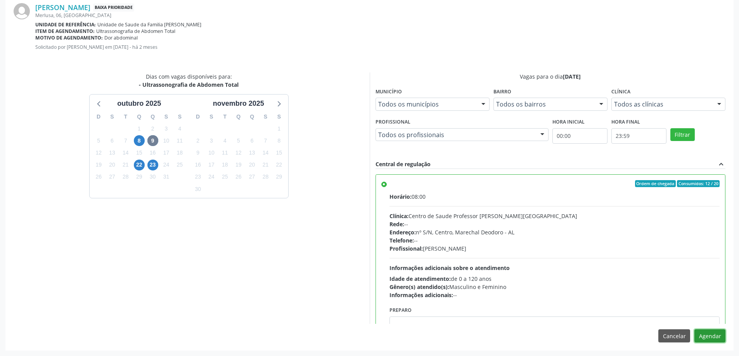
click at [707, 340] on button "Agendar" at bounding box center [709, 336] width 31 height 13
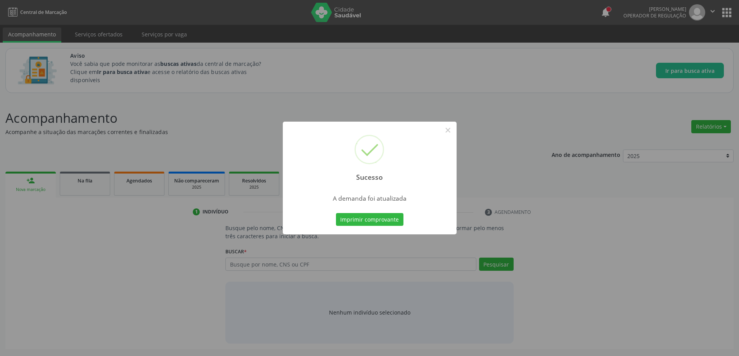
scroll to position [0, 0]
click at [451, 133] on button "×" at bounding box center [450, 130] width 13 height 13
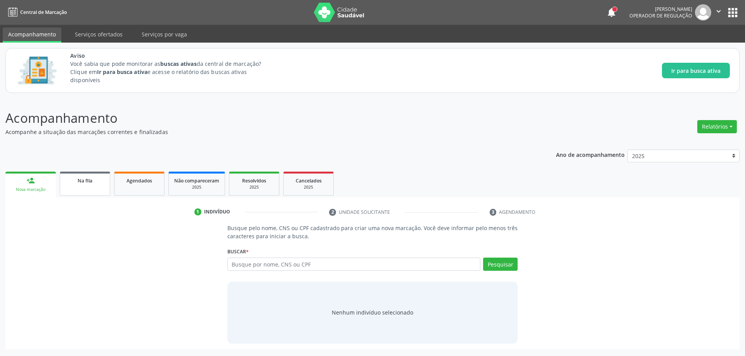
click at [75, 185] on link "Na fila" at bounding box center [85, 184] width 50 height 24
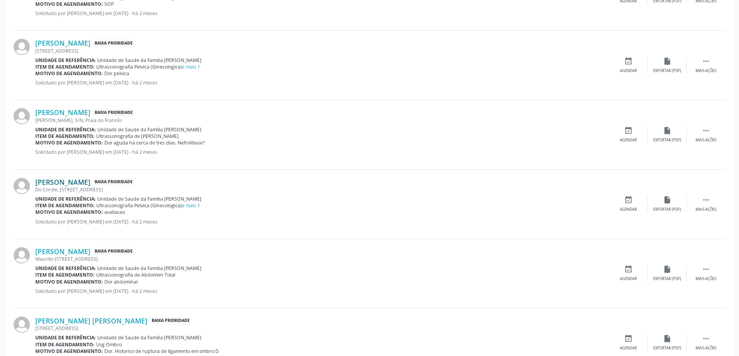
scroll to position [621, 0]
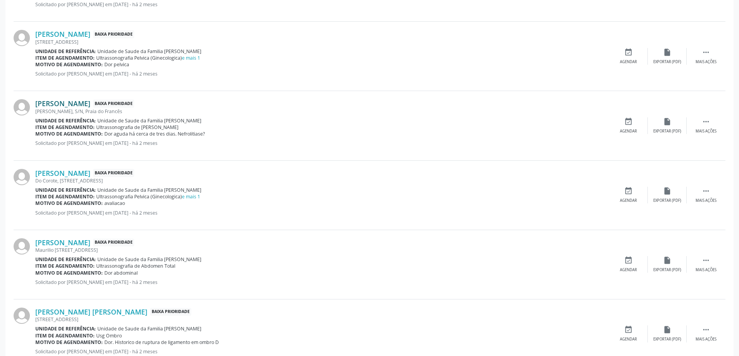
click at [64, 104] on link "[PERSON_NAME]" at bounding box center [62, 103] width 55 height 9
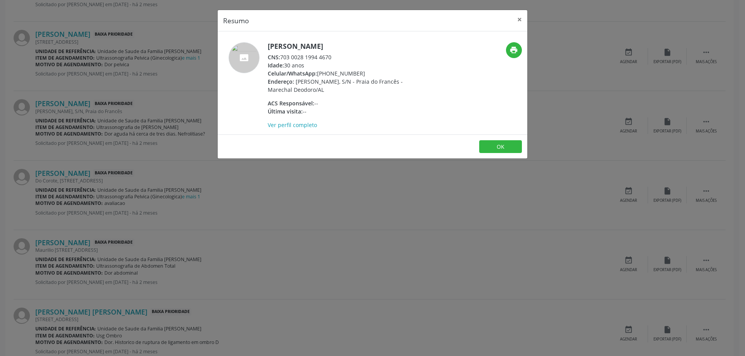
drag, startPoint x: 280, startPoint y: 56, endPoint x: 333, endPoint y: 56, distance: 52.4
click at [333, 56] on div "CNS: 703 0028 1994 4670" at bounding box center [343, 57] width 151 height 8
copy div "703 0028 1994 4670"
click at [519, 20] on button "×" at bounding box center [520, 19] width 16 height 19
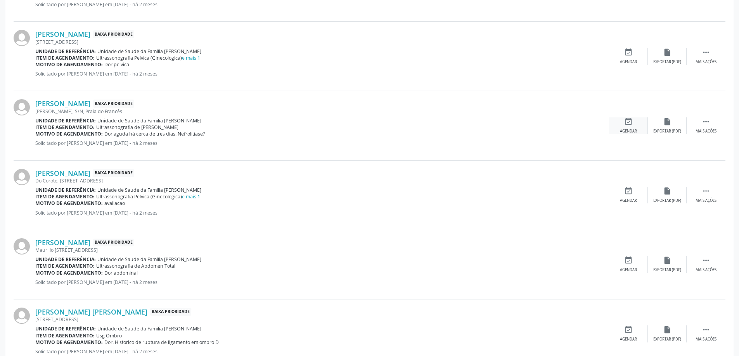
click at [626, 121] on icon "event_available" at bounding box center [628, 122] width 9 height 9
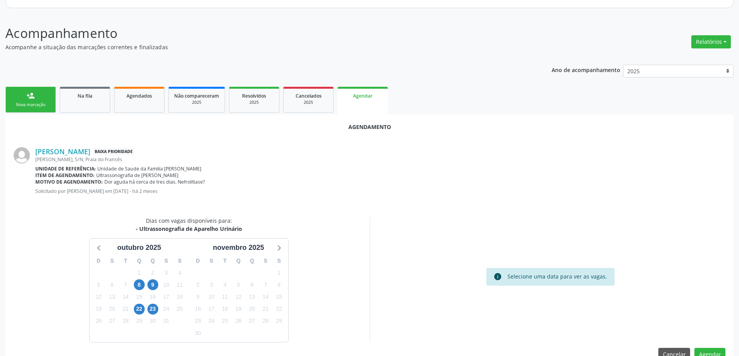
scroll to position [103, 0]
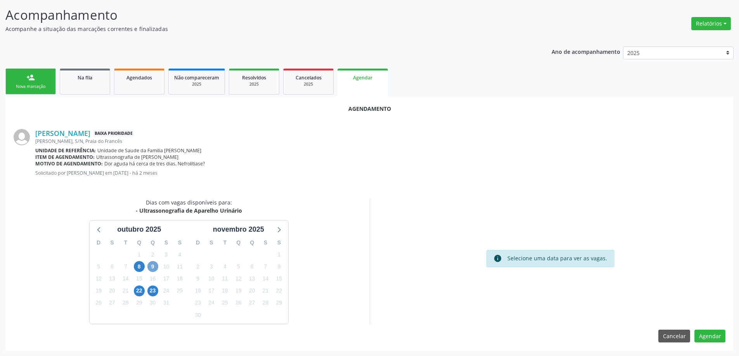
click at [151, 265] on span "9" at bounding box center [152, 266] width 11 height 11
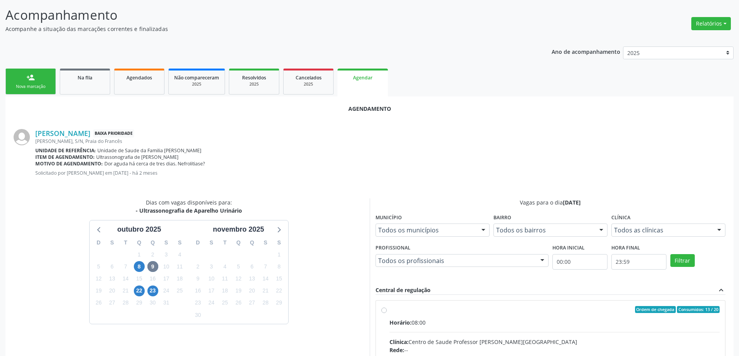
click at [383, 310] on input "Ordem de chegada Consumidos: 13 / 20 Horário: 08:00 Clínica: Centro de Saude Pr…" at bounding box center [383, 309] width 5 height 7
radio input "true"
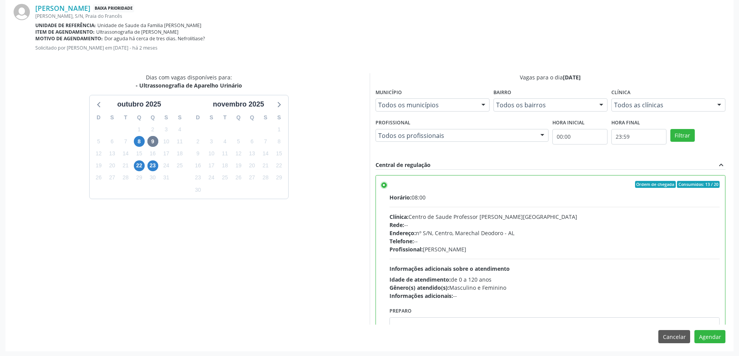
scroll to position [229, 0]
click at [704, 335] on button "Agendar" at bounding box center [709, 336] width 31 height 13
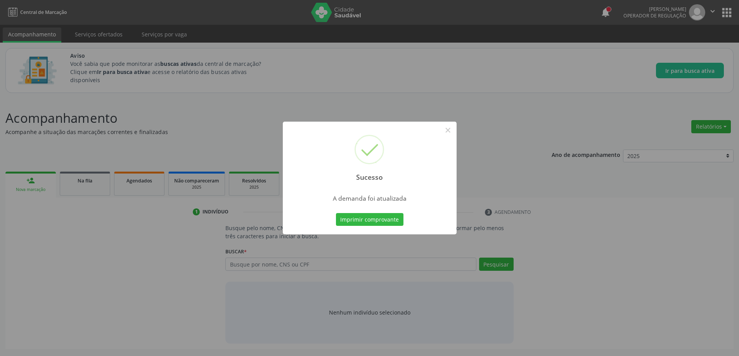
scroll to position [0, 0]
click at [450, 132] on button "×" at bounding box center [450, 130] width 13 height 13
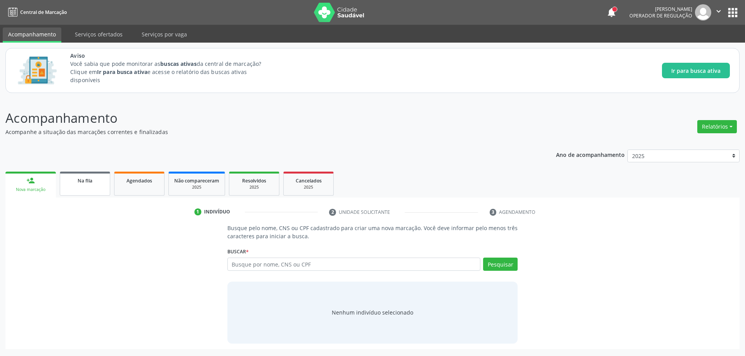
click at [83, 181] on span "Na fila" at bounding box center [85, 181] width 15 height 7
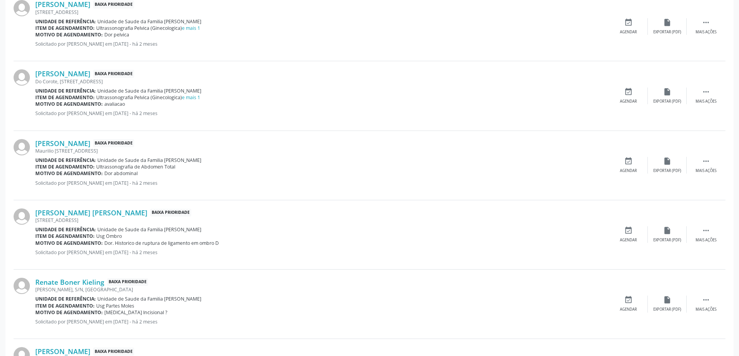
scroll to position [659, 0]
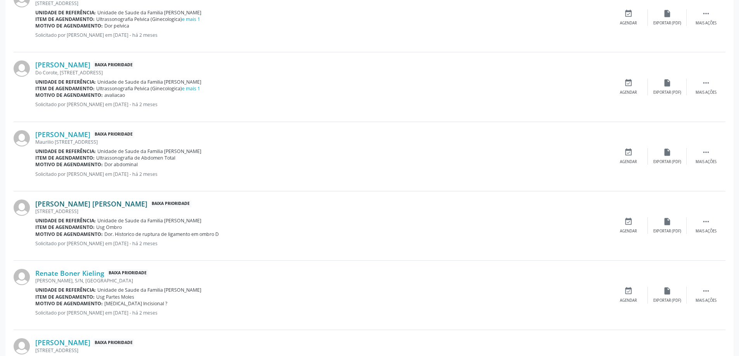
click at [75, 205] on link "[PERSON_NAME] [PERSON_NAME]" at bounding box center [91, 204] width 112 height 9
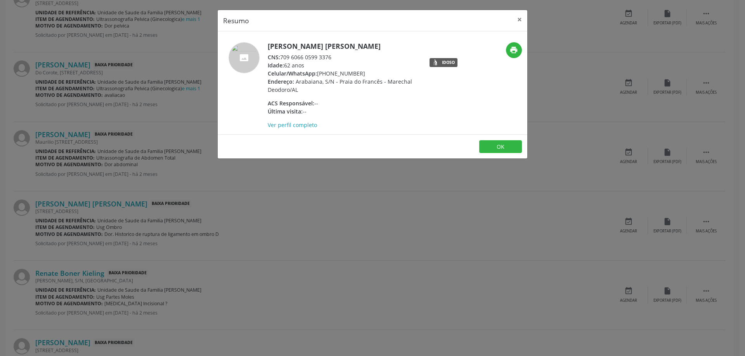
drag, startPoint x: 332, startPoint y: 55, endPoint x: 282, endPoint y: 56, distance: 50.4
click at [282, 56] on div "CNS: 709 6066 0599 3376" at bounding box center [343, 57] width 151 height 8
click at [521, 22] on button "×" at bounding box center [520, 19] width 16 height 19
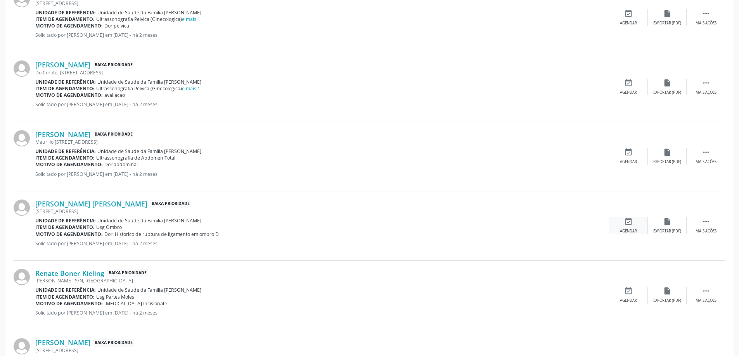
click at [624, 223] on icon "event_available" at bounding box center [628, 222] width 9 height 9
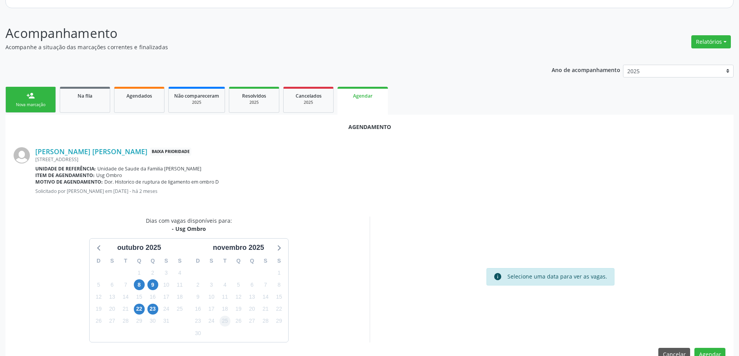
scroll to position [103, 0]
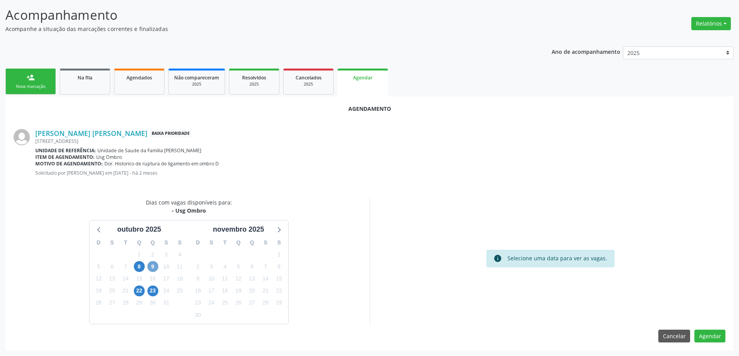
click at [150, 270] on span "9" at bounding box center [152, 266] width 11 height 11
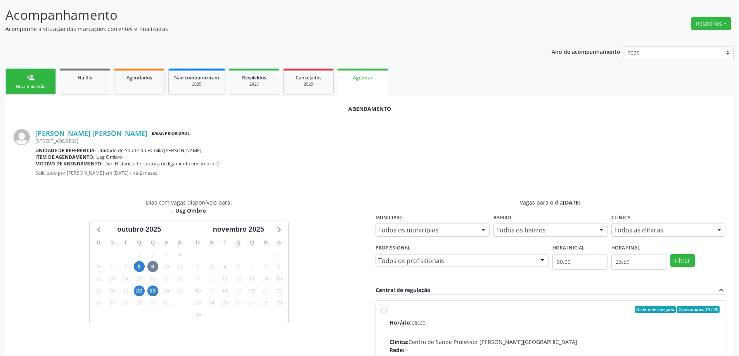
click at [386, 311] on input "Ordem de chegada Consumidos: 14 / 20 Horário: 08:00 Clínica: Centro de Saude Pr…" at bounding box center [383, 309] width 5 height 7
radio input "true"
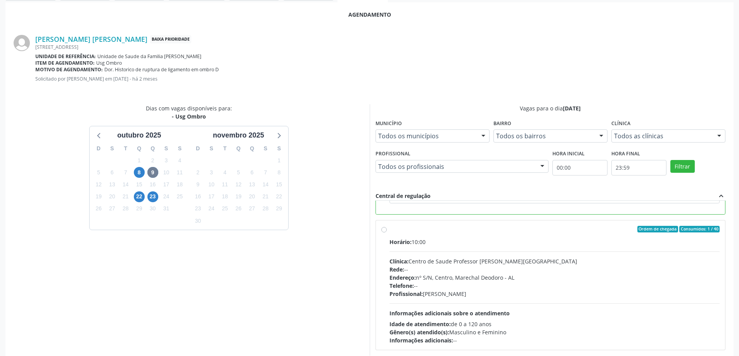
scroll to position [229, 0]
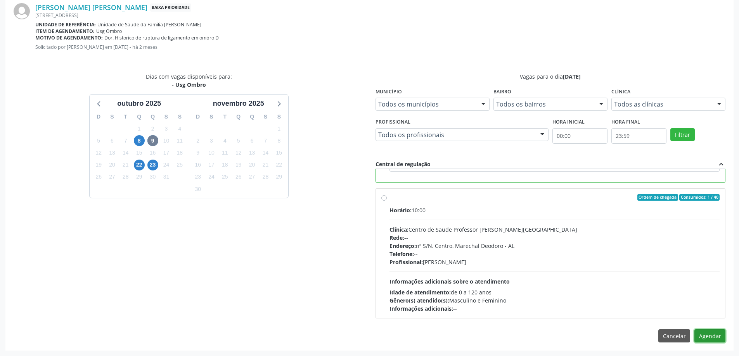
click at [707, 336] on button "Agendar" at bounding box center [709, 336] width 31 height 13
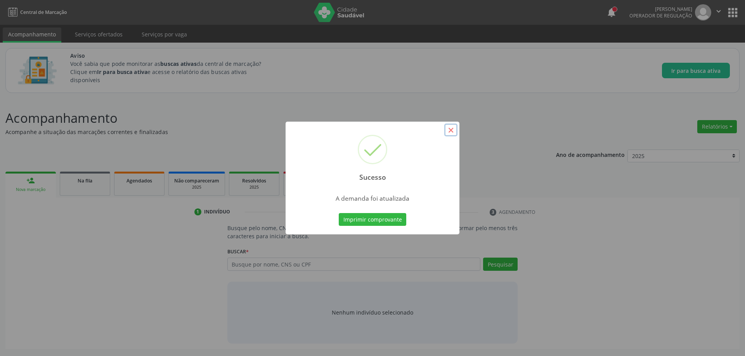
click at [451, 130] on button "×" at bounding box center [450, 130] width 13 height 13
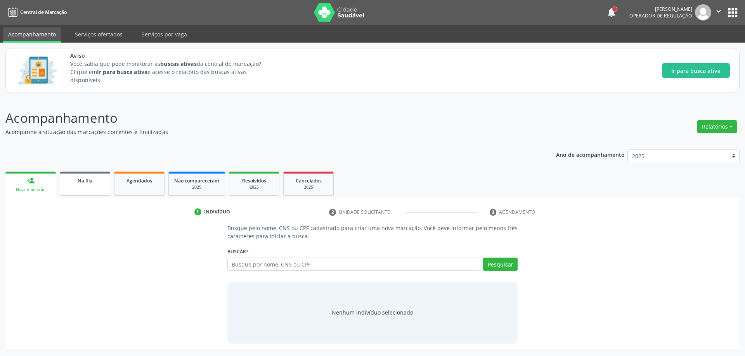
click at [85, 195] on link "Na fila" at bounding box center [85, 184] width 50 height 24
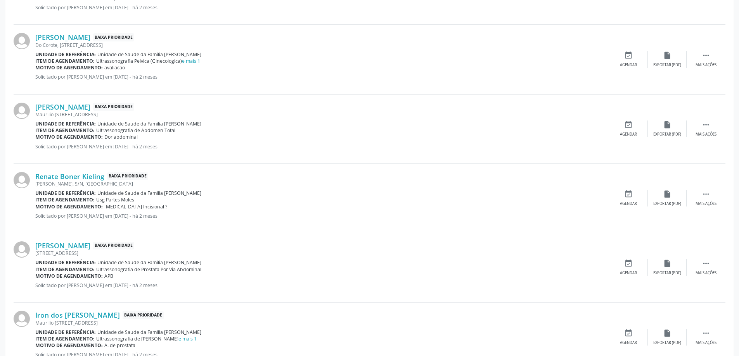
scroll to position [737, 0]
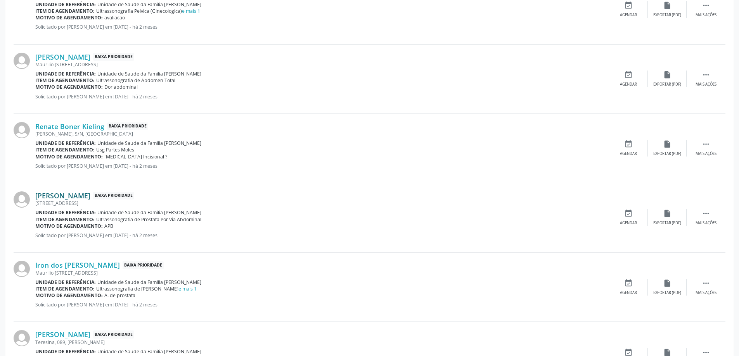
click at [50, 197] on link "[PERSON_NAME]" at bounding box center [62, 196] width 55 height 9
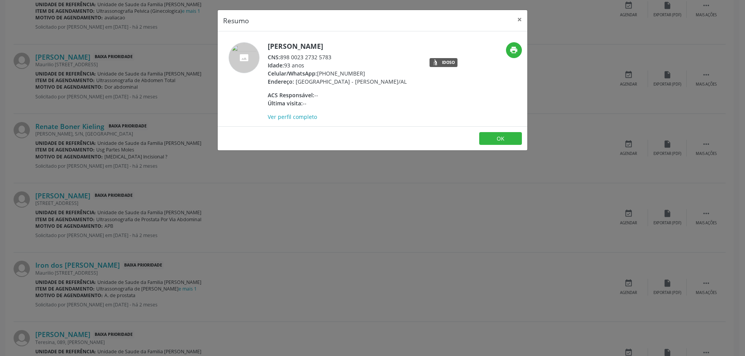
drag, startPoint x: 332, startPoint y: 57, endPoint x: 282, endPoint y: 57, distance: 50.4
click at [282, 57] on div "CNS: 898 0023 2732 5783" at bounding box center [337, 57] width 139 height 8
click at [523, 19] on button "×" at bounding box center [520, 19] width 16 height 19
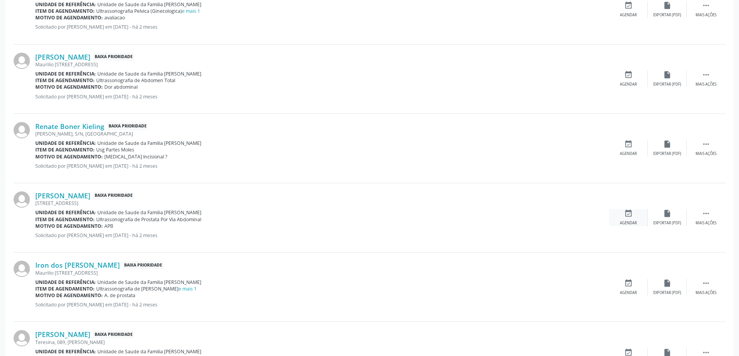
click at [633, 220] on div "event_available Agendar" at bounding box center [628, 217] width 39 height 17
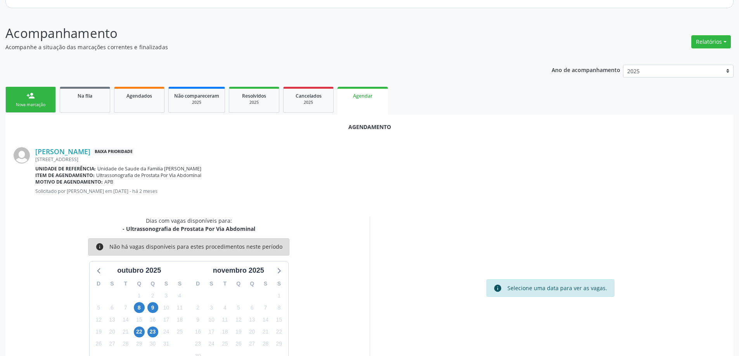
scroll to position [103, 0]
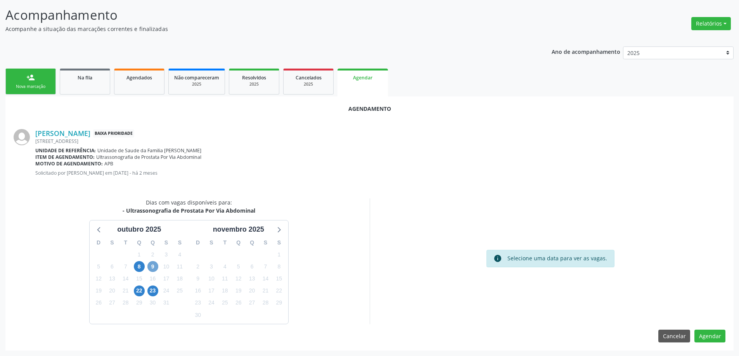
click at [150, 269] on span "9" at bounding box center [152, 266] width 11 height 11
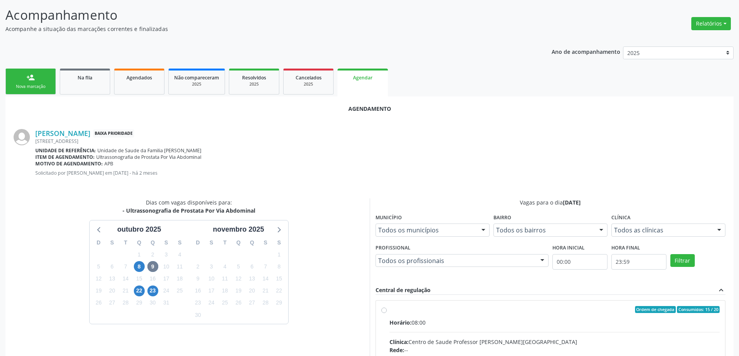
click at [382, 312] on input "Ordem de chegada Consumidos: 15 / 20 Horário: 08:00 Clínica: Centro de Saude Pr…" at bounding box center [383, 309] width 5 height 7
radio input "true"
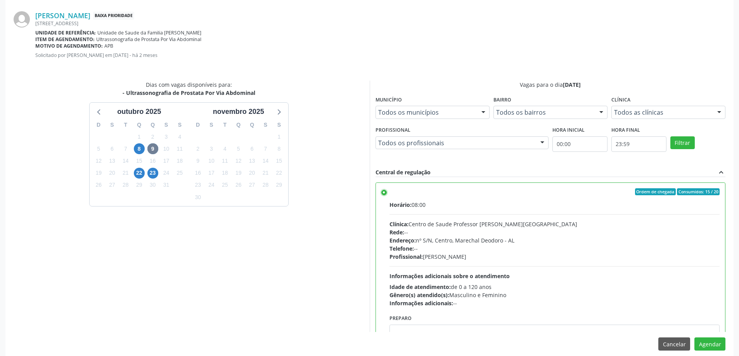
scroll to position [229, 0]
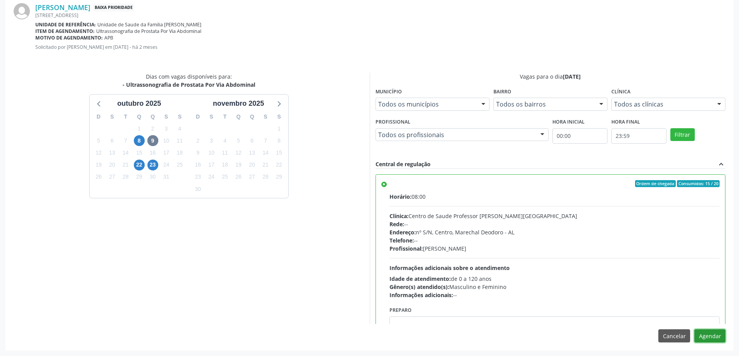
click at [704, 335] on button "Agendar" at bounding box center [709, 336] width 31 height 13
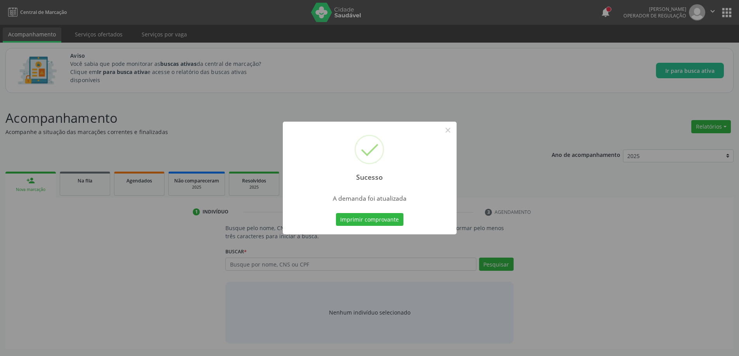
scroll to position [0, 0]
click at [448, 132] on button "×" at bounding box center [450, 130] width 13 height 13
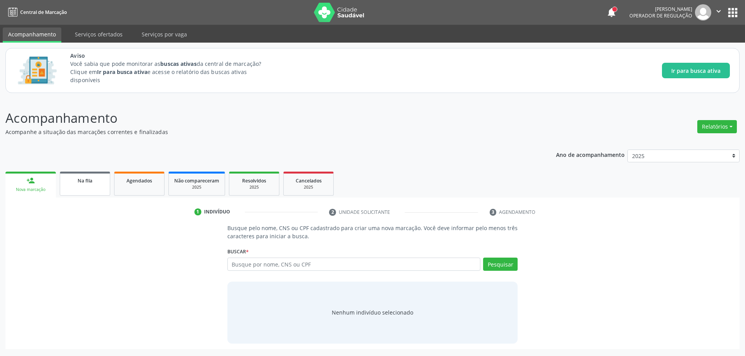
click at [91, 180] on span "Na fila" at bounding box center [85, 181] width 15 height 7
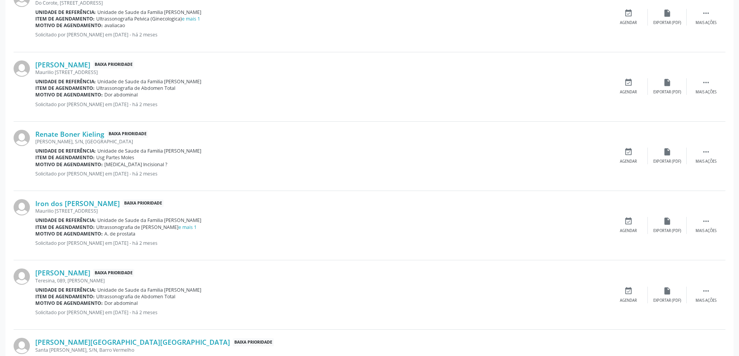
scroll to position [737, 0]
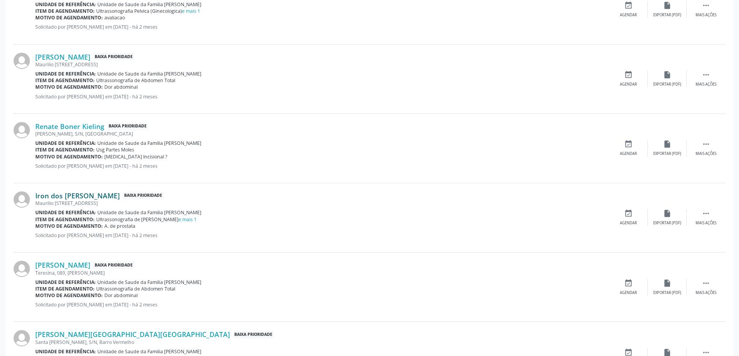
click at [76, 199] on link "Iron dos [PERSON_NAME]" at bounding box center [77, 196] width 85 height 9
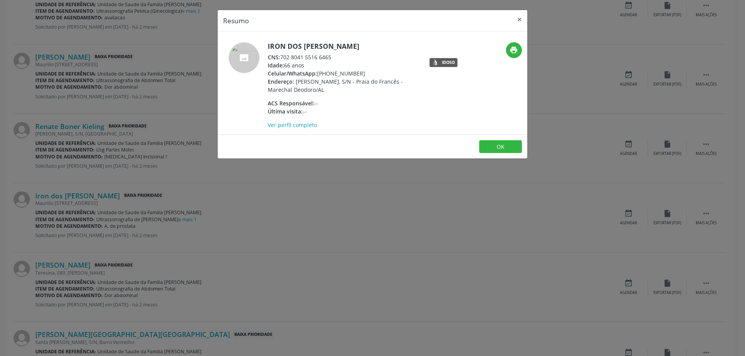
drag, startPoint x: 331, startPoint y: 58, endPoint x: 281, endPoint y: 58, distance: 50.0
click at [281, 58] on div "CNS: 702 8041 5516 6465" at bounding box center [343, 57] width 151 height 8
click at [332, 70] on div "Celular/WhatsApp: [PHONE_NUMBER]" at bounding box center [343, 73] width 151 height 8
click at [518, 19] on button "×" at bounding box center [520, 19] width 16 height 19
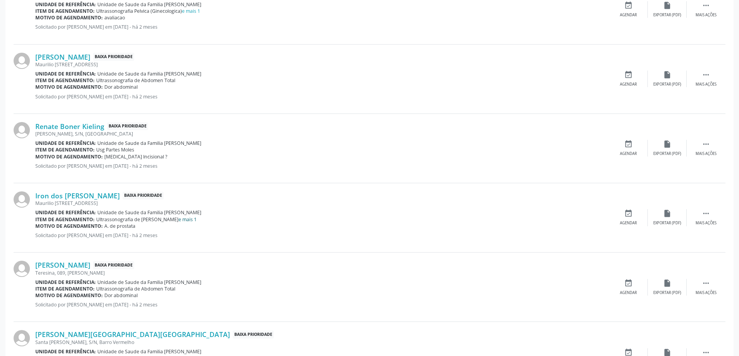
click at [191, 220] on link "e mais 1" at bounding box center [187, 219] width 18 height 7
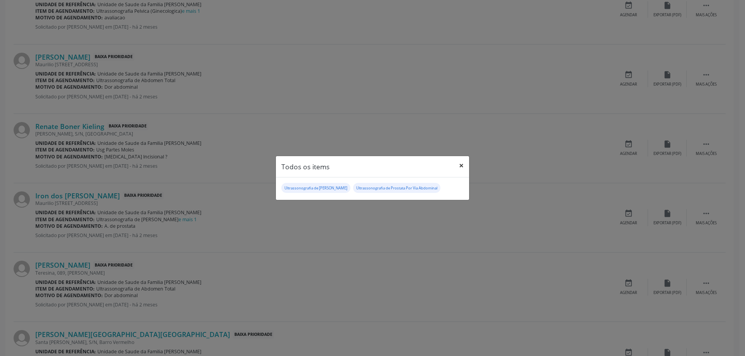
click at [459, 166] on button "×" at bounding box center [461, 165] width 16 height 19
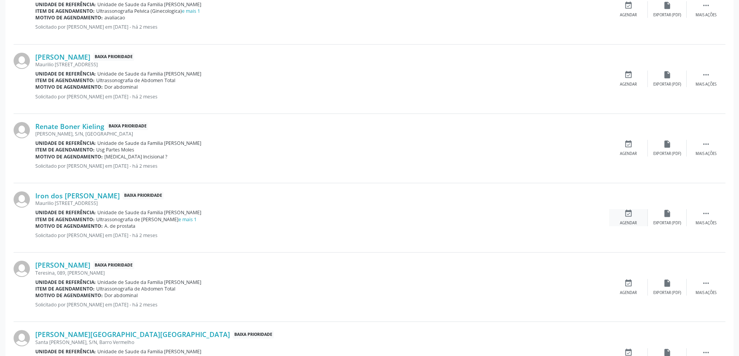
click at [631, 216] on icon "event_available" at bounding box center [628, 213] width 9 height 9
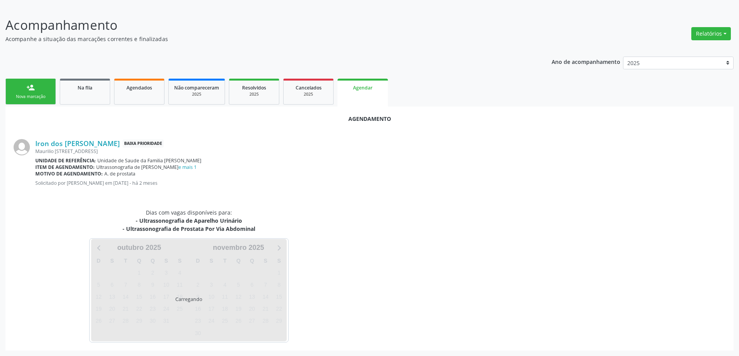
scroll to position [111, 0]
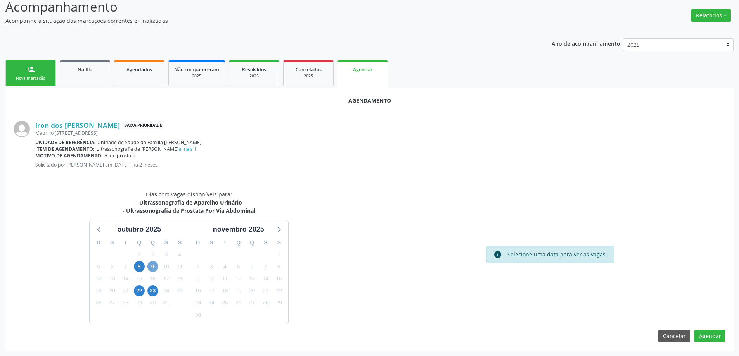
click at [153, 266] on span "9" at bounding box center [152, 266] width 11 height 11
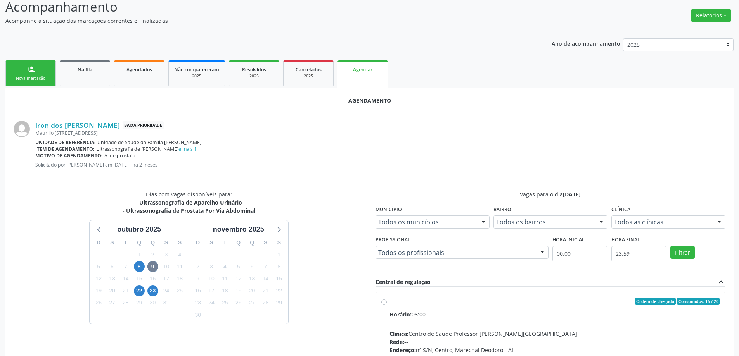
click at [389, 302] on label "Ordem de chegada Consumidos: 16 / 20 Horário: 08:00 Clínica: Centro de Saude Pr…" at bounding box center [554, 357] width 330 height 119
click at [383, 302] on input "Ordem de chegada Consumidos: 16 / 20 Horário: 08:00 Clínica: Centro de Saude Pr…" at bounding box center [383, 301] width 5 height 7
radio input "true"
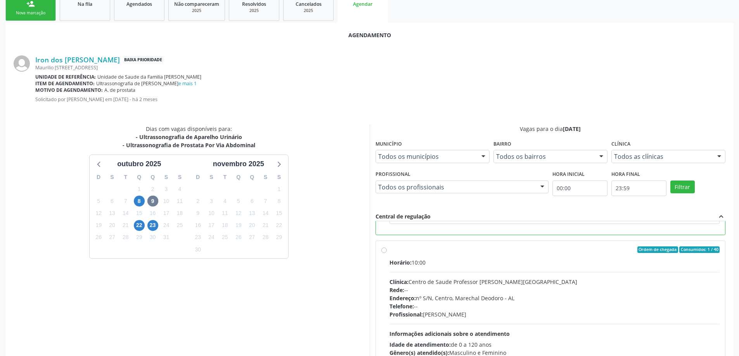
scroll to position [229, 0]
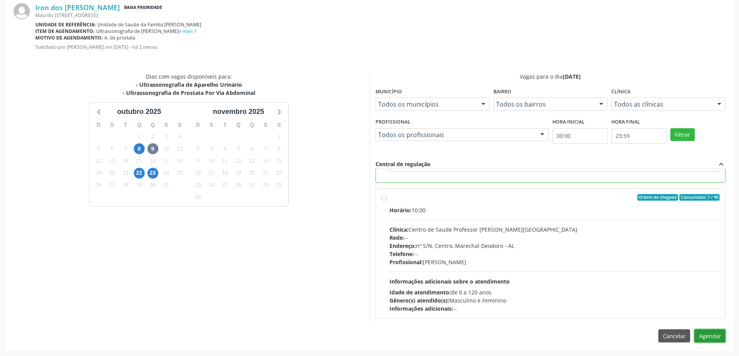
click at [712, 331] on button "Agendar" at bounding box center [709, 336] width 31 height 13
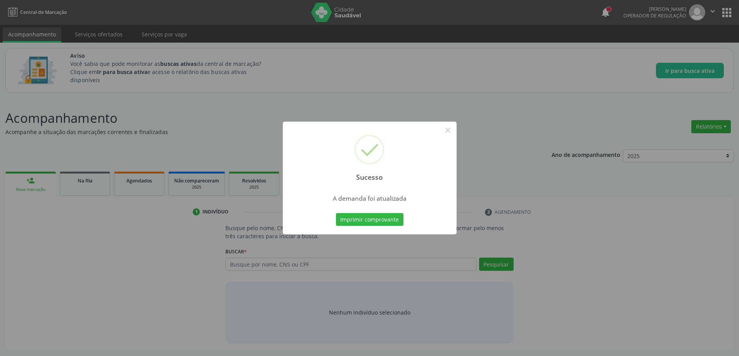
scroll to position [0, 0]
click at [449, 131] on button "×" at bounding box center [450, 130] width 13 height 13
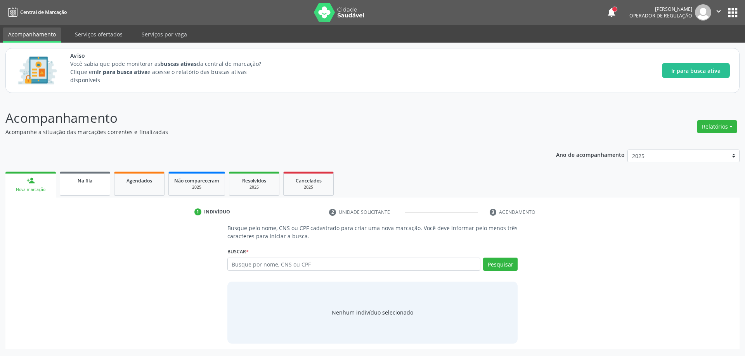
click at [83, 185] on link "Na fila" at bounding box center [85, 184] width 50 height 24
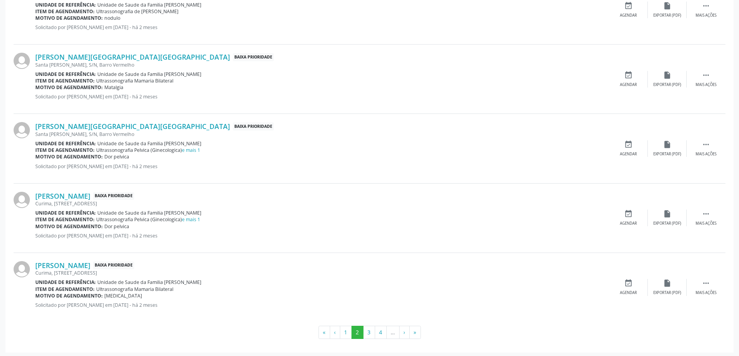
scroll to position [1017, 0]
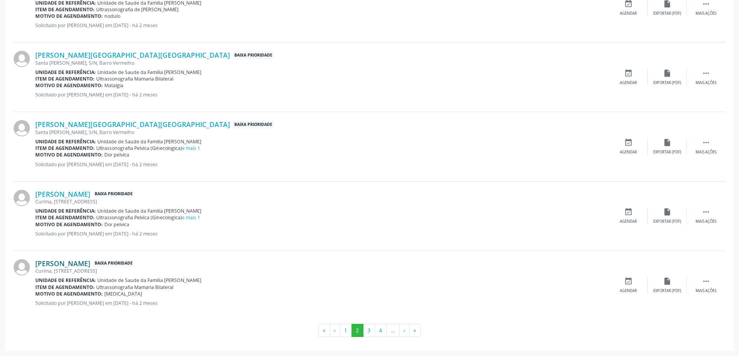
click at [88, 263] on link "[PERSON_NAME]" at bounding box center [62, 263] width 55 height 9
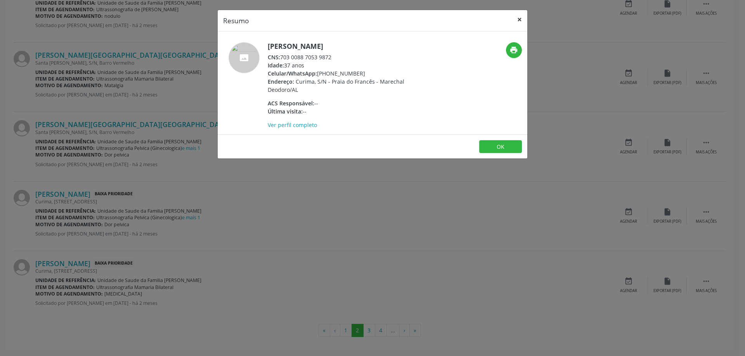
click at [518, 16] on button "×" at bounding box center [520, 19] width 16 height 19
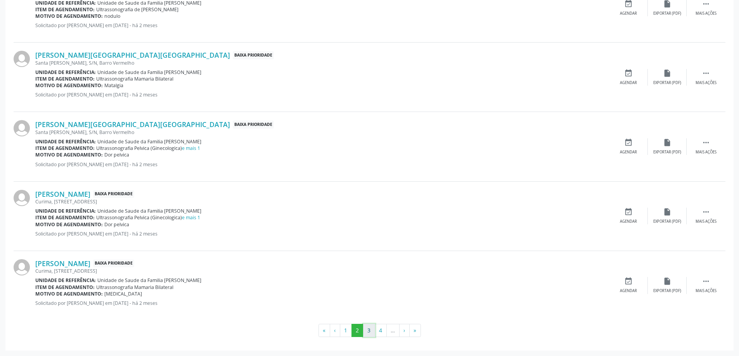
click at [365, 329] on button "3" at bounding box center [369, 330] width 12 height 13
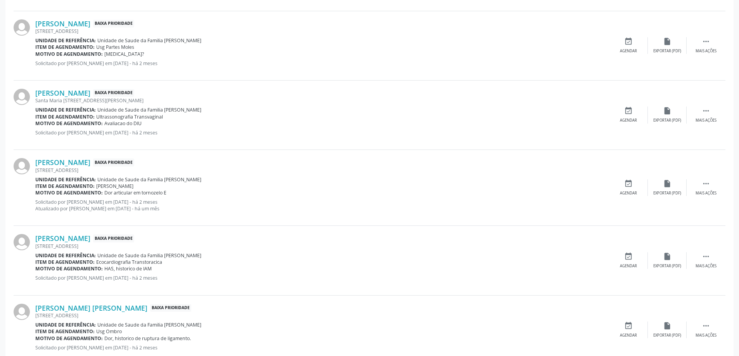
scroll to position [853, 0]
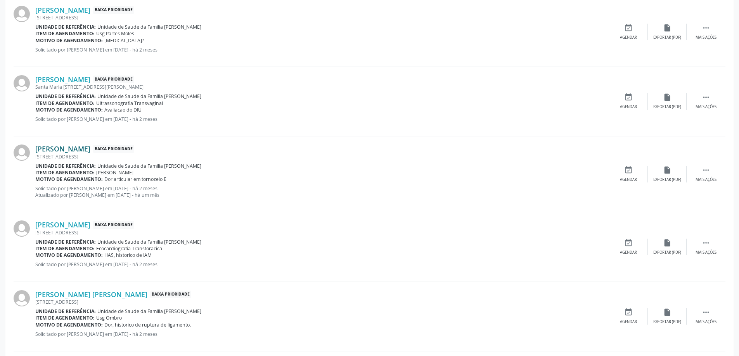
click at [88, 150] on link "[PERSON_NAME]" at bounding box center [62, 149] width 55 height 9
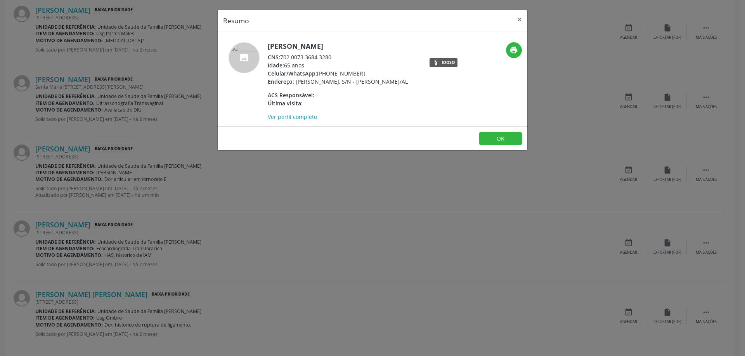
drag, startPoint x: 332, startPoint y: 56, endPoint x: 282, endPoint y: 59, distance: 50.2
click at [282, 59] on div "CNS: 702 0073 3684 3280" at bounding box center [338, 57] width 140 height 8
click at [516, 18] on button "×" at bounding box center [520, 19] width 16 height 19
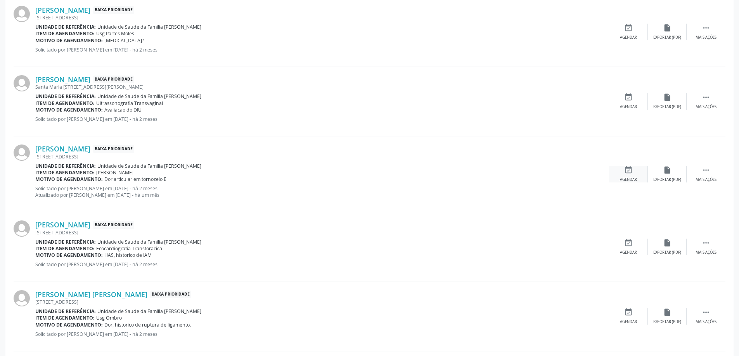
click at [621, 170] on div "event_available Agendar" at bounding box center [628, 174] width 39 height 17
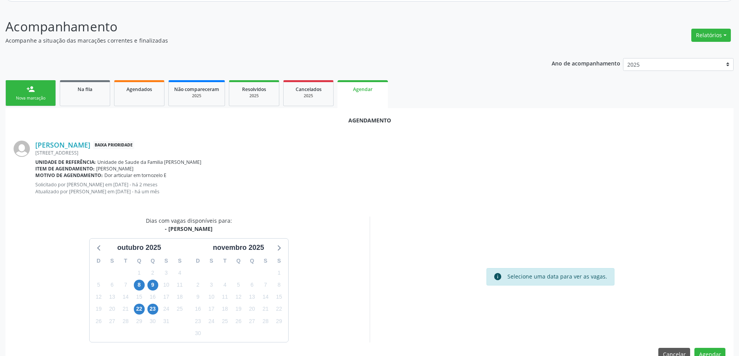
scroll to position [110, 0]
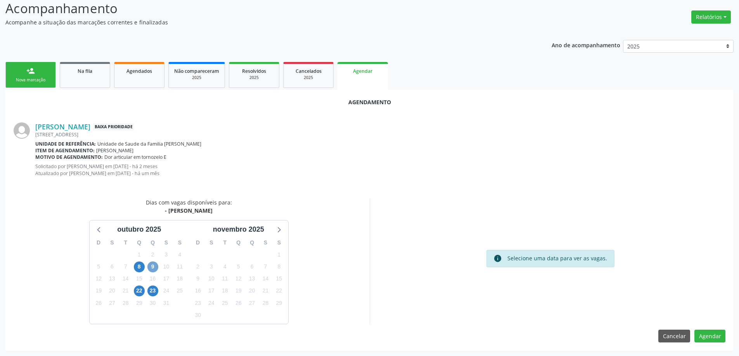
click at [153, 268] on span "9" at bounding box center [152, 267] width 11 height 11
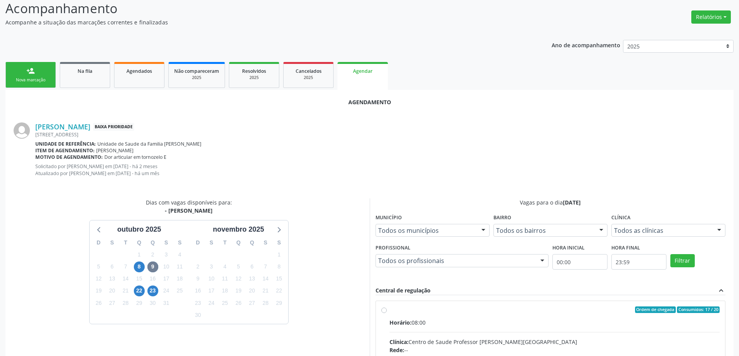
radio input "true"
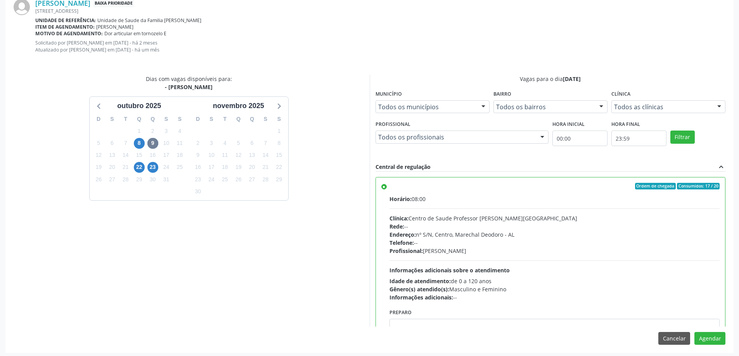
scroll to position [236, 0]
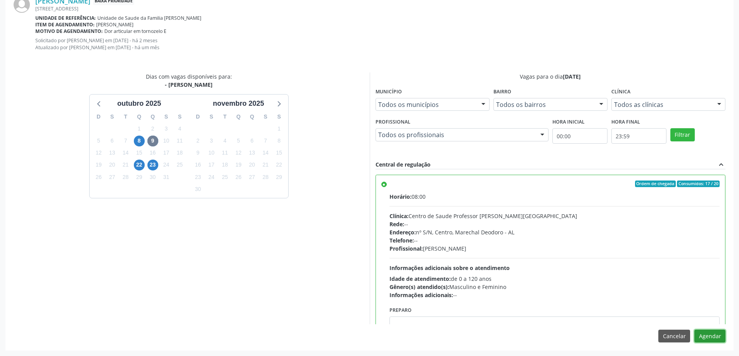
click at [704, 340] on button "Agendar" at bounding box center [709, 336] width 31 height 13
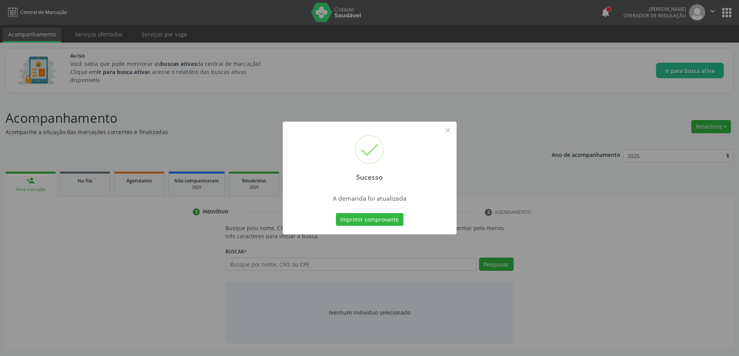
scroll to position [0, 0]
click at [450, 131] on button "×" at bounding box center [450, 130] width 13 height 13
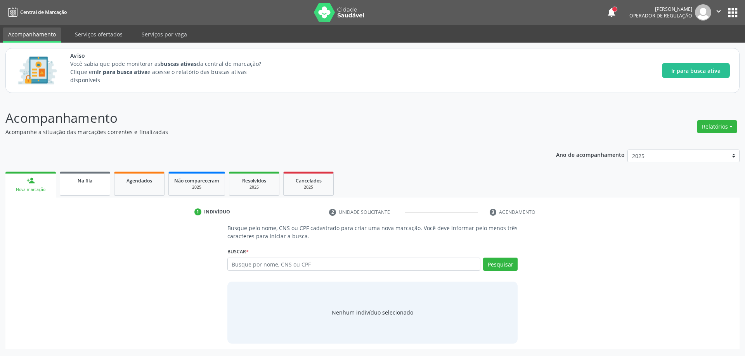
click at [76, 182] on div "Na fila" at bounding box center [85, 180] width 39 height 8
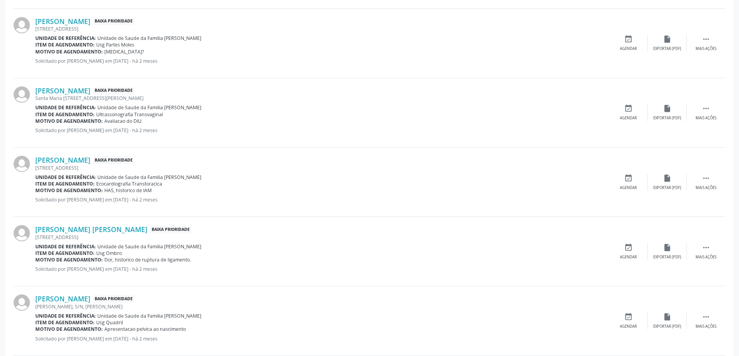
scroll to position [853, 0]
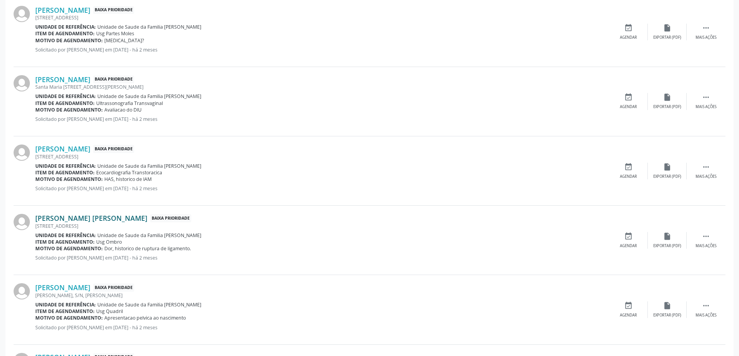
click at [93, 221] on link "[PERSON_NAME] [PERSON_NAME]" at bounding box center [91, 218] width 112 height 9
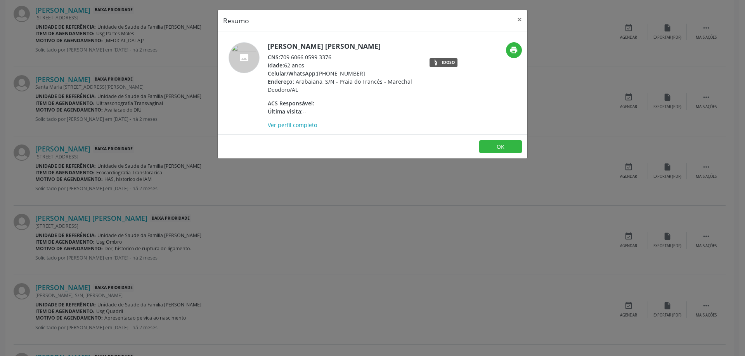
drag, startPoint x: 332, startPoint y: 57, endPoint x: 282, endPoint y: 58, distance: 50.0
click at [282, 58] on div "CNS: 709 6066 0599 3376" at bounding box center [343, 57] width 151 height 8
click at [519, 18] on button "×" at bounding box center [520, 19] width 16 height 19
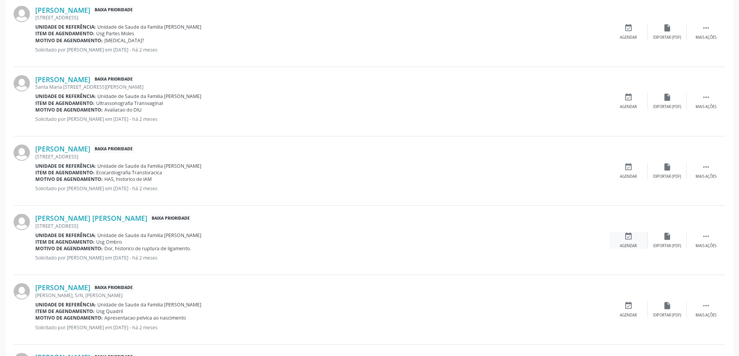
click at [631, 237] on icon "event_available" at bounding box center [628, 236] width 9 height 9
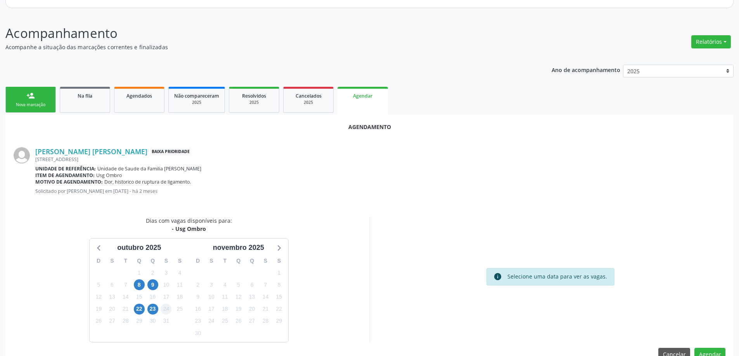
scroll to position [103, 0]
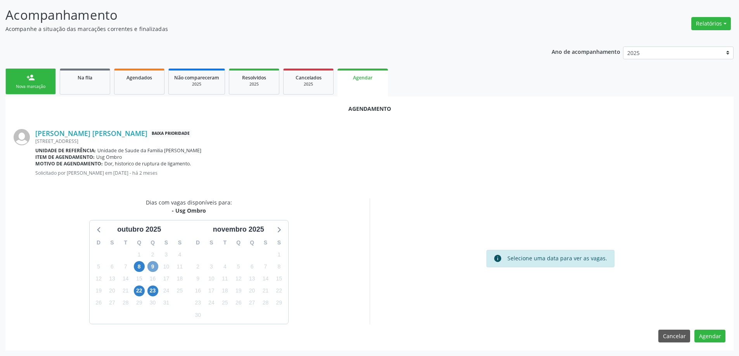
click at [153, 265] on span "9" at bounding box center [152, 266] width 11 height 11
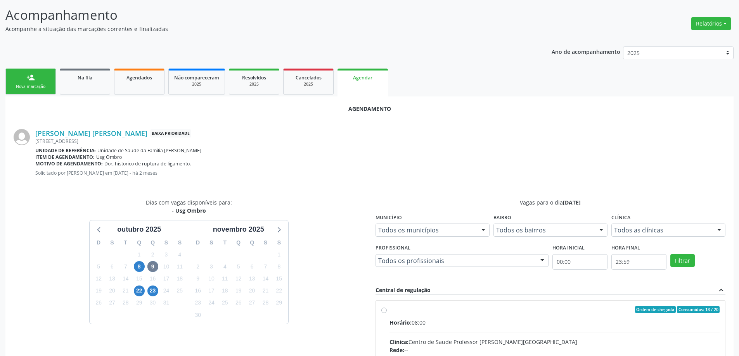
click at [382, 310] on input "Ordem de chegada Consumidos: 18 / 20 Horário: 08:00 Clínica: Centro de Saude Pr…" at bounding box center [383, 309] width 5 height 7
radio input "true"
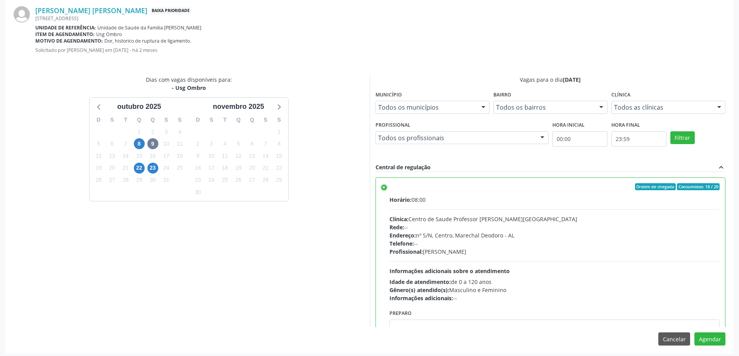
scroll to position [229, 0]
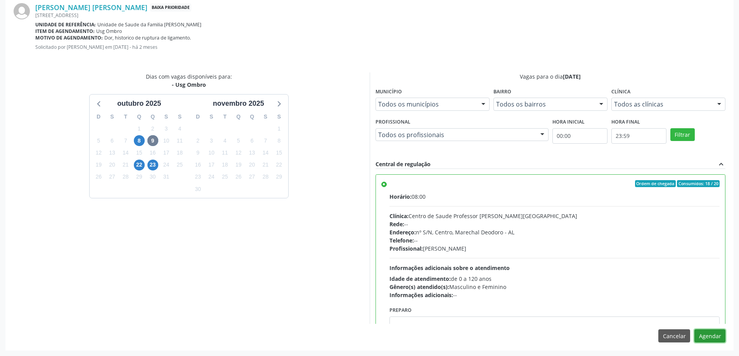
click at [709, 335] on button "Agendar" at bounding box center [709, 336] width 31 height 13
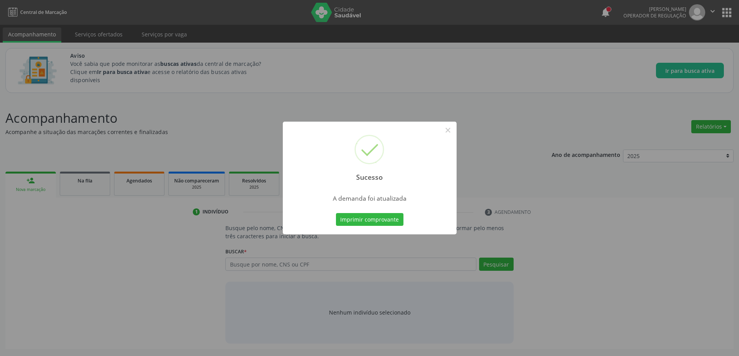
scroll to position [0, 0]
click at [448, 133] on button "×" at bounding box center [450, 130] width 13 height 13
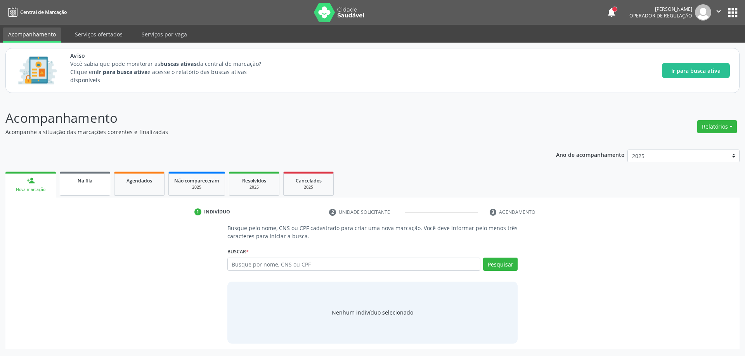
drag, startPoint x: 81, startPoint y: 203, endPoint x: 80, endPoint y: 194, distance: 9.1
click at [81, 203] on div "1 Indivíduo 2 Unidade solicitante 3 Agendamento Busque pelo nome, CNS ou CPF ca…" at bounding box center [372, 274] width 734 height 152
click at [79, 192] on link "Na fila" at bounding box center [85, 184] width 50 height 24
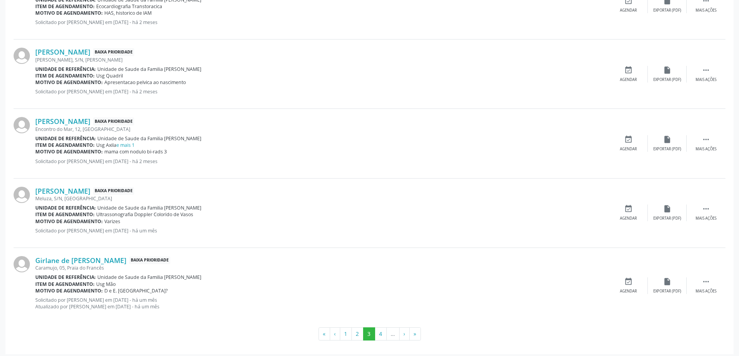
scroll to position [1023, 0]
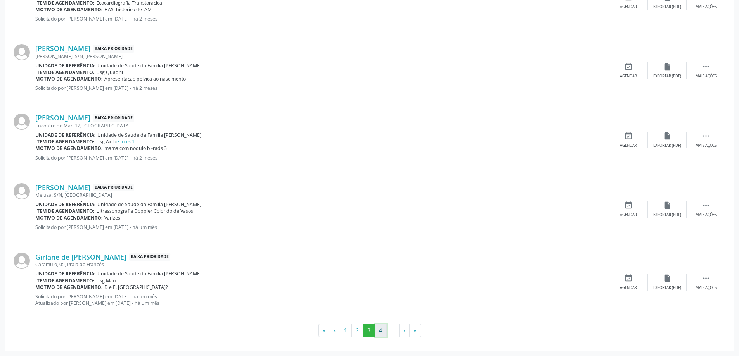
click at [381, 331] on button "4" at bounding box center [381, 330] width 12 height 13
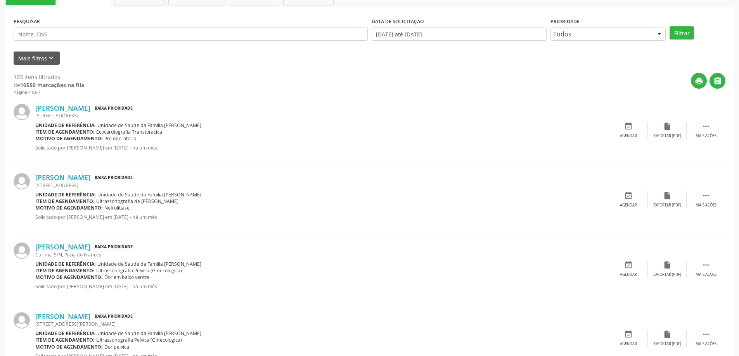
scroll to position [194, 0]
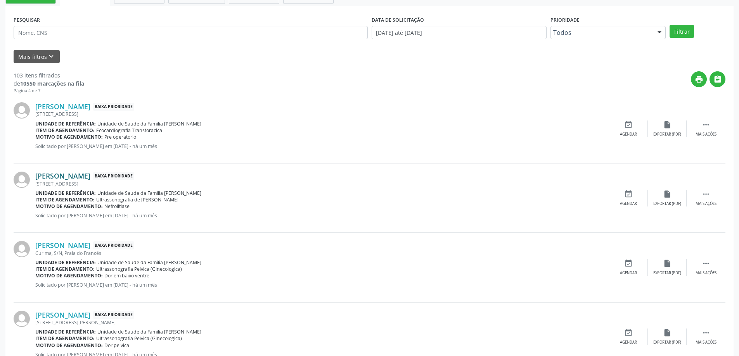
click at [71, 178] on link "[PERSON_NAME]" at bounding box center [62, 176] width 55 height 9
click at [69, 181] on div "[STREET_ADDRESS]" at bounding box center [322, 184] width 574 height 7
click at [69, 178] on link "[PERSON_NAME]" at bounding box center [62, 176] width 55 height 9
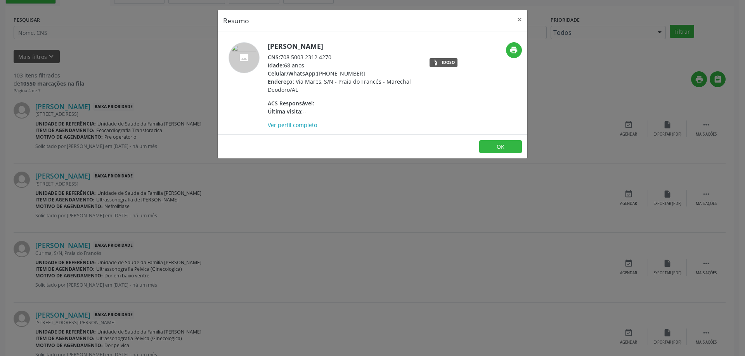
drag, startPoint x: 332, startPoint y: 55, endPoint x: 283, endPoint y: 58, distance: 48.9
click at [283, 58] on div "CNS: 708 5003 2312 4270" at bounding box center [343, 57] width 151 height 8
click at [521, 20] on button "×" at bounding box center [520, 19] width 16 height 19
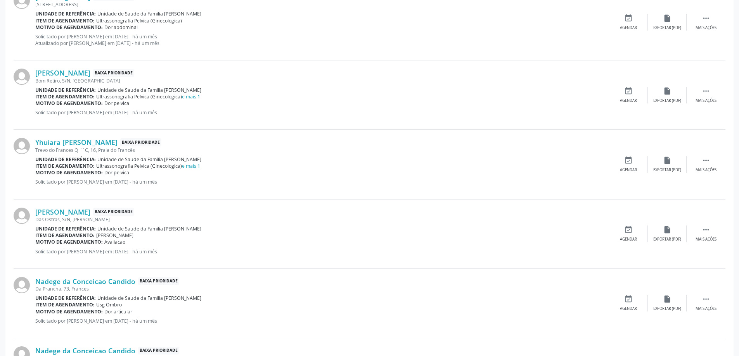
scroll to position [659, 0]
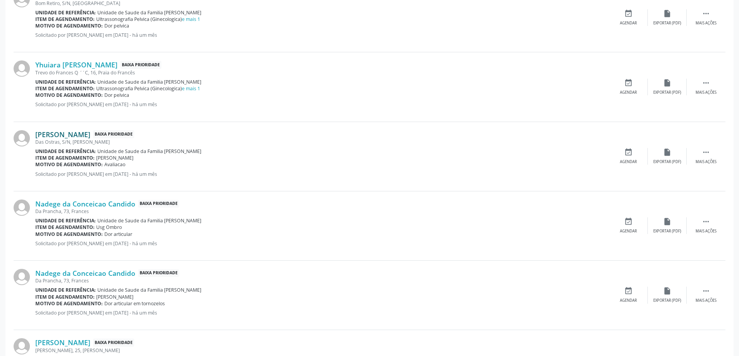
click at [81, 137] on link "[PERSON_NAME]" at bounding box center [62, 134] width 55 height 9
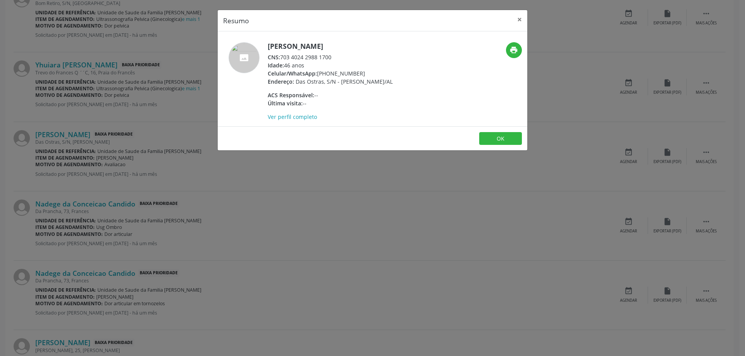
drag, startPoint x: 332, startPoint y: 57, endPoint x: 283, endPoint y: 59, distance: 48.9
click at [283, 59] on div "CNS: 703 4024 2988 1700" at bounding box center [330, 57] width 125 height 8
click at [518, 22] on button "×" at bounding box center [520, 19] width 16 height 19
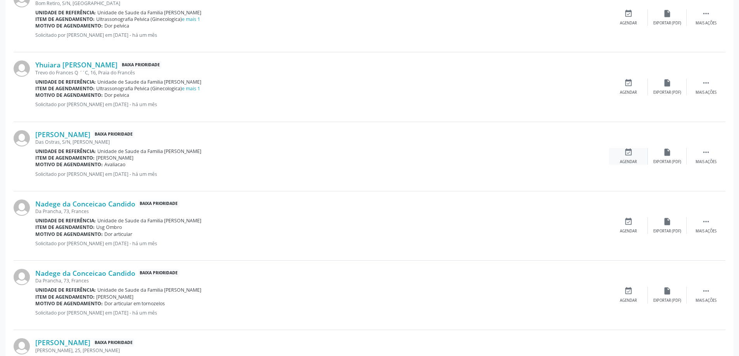
click at [628, 154] on icon "event_available" at bounding box center [628, 152] width 9 height 9
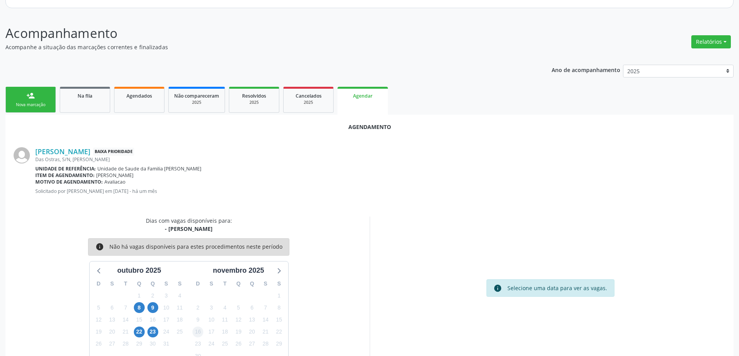
scroll to position [103, 0]
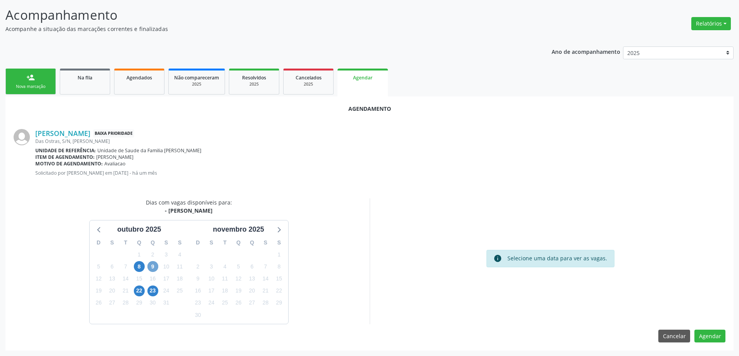
click at [154, 266] on span "9" at bounding box center [152, 266] width 11 height 11
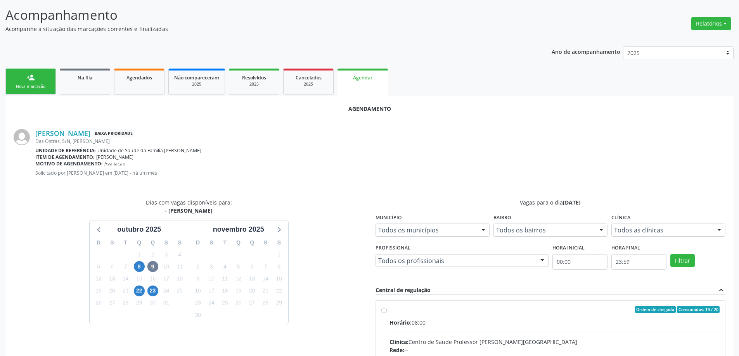
radio input "true"
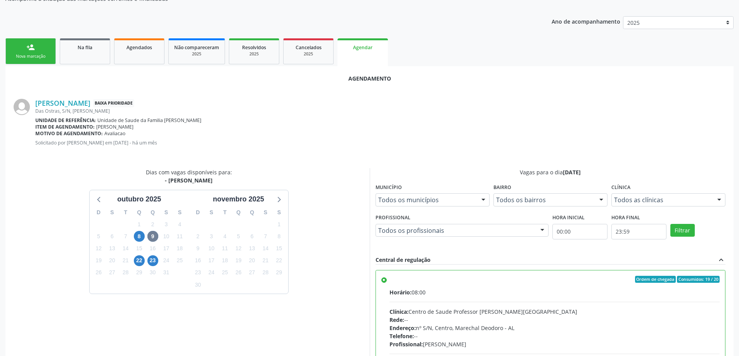
scroll to position [229, 0]
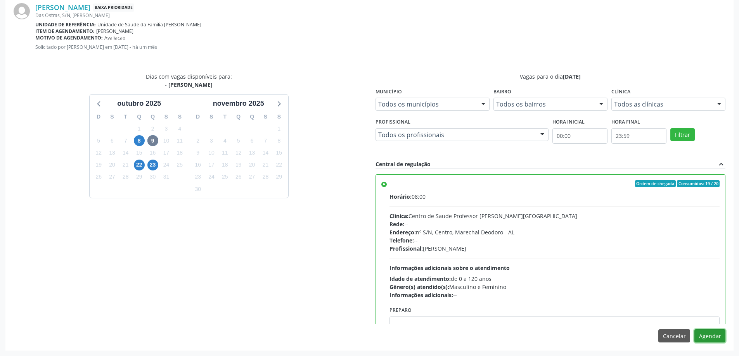
click at [714, 334] on button "Agendar" at bounding box center [709, 336] width 31 height 13
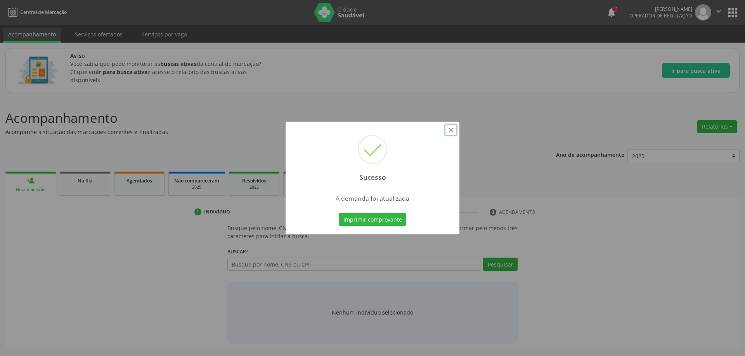
click at [450, 130] on button "×" at bounding box center [450, 130] width 13 height 13
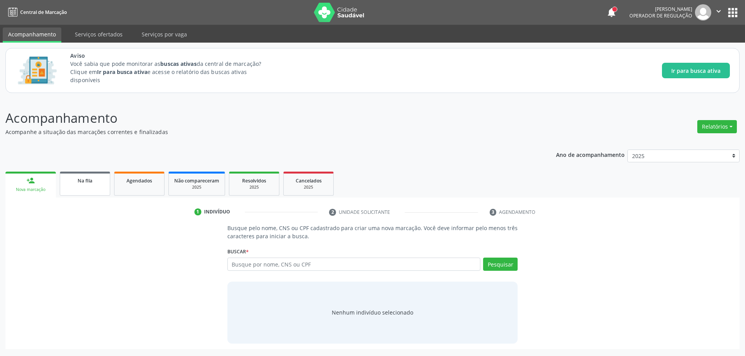
click at [97, 181] on div "Na fila" at bounding box center [85, 180] width 39 height 8
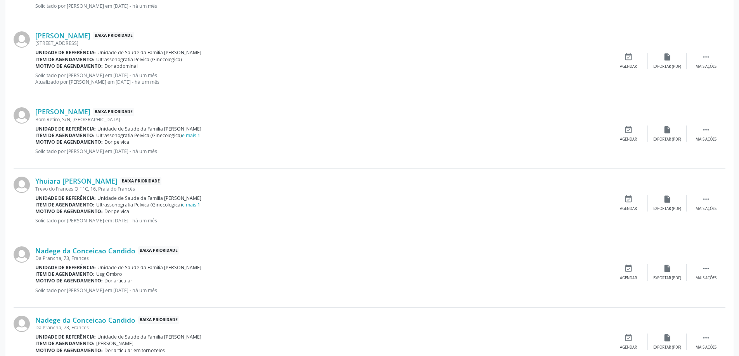
scroll to position [582, 0]
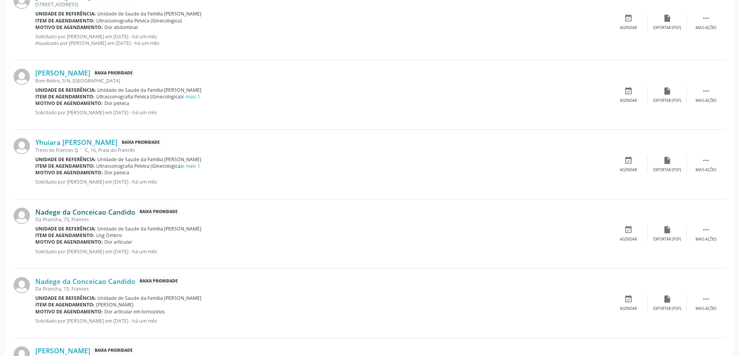
click at [42, 209] on link "Nadege da Conceicao Candido" at bounding box center [85, 212] width 100 height 9
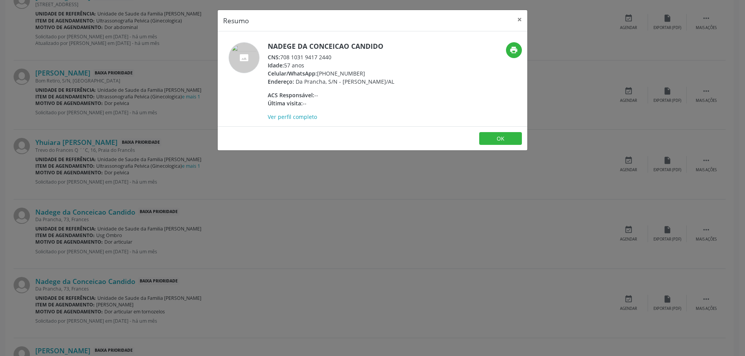
drag, startPoint x: 333, startPoint y: 56, endPoint x: 282, endPoint y: 58, distance: 50.4
click at [282, 58] on div "CNS: 708 1031 9417 2440" at bounding box center [331, 57] width 126 height 8
click at [521, 22] on button "×" at bounding box center [520, 19] width 16 height 19
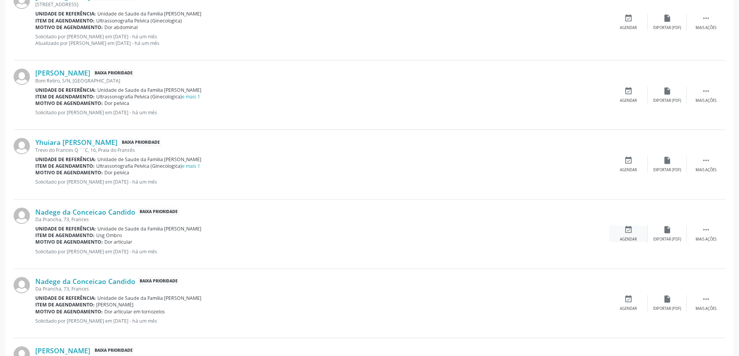
click at [633, 237] on div "event_available Agendar" at bounding box center [628, 234] width 39 height 17
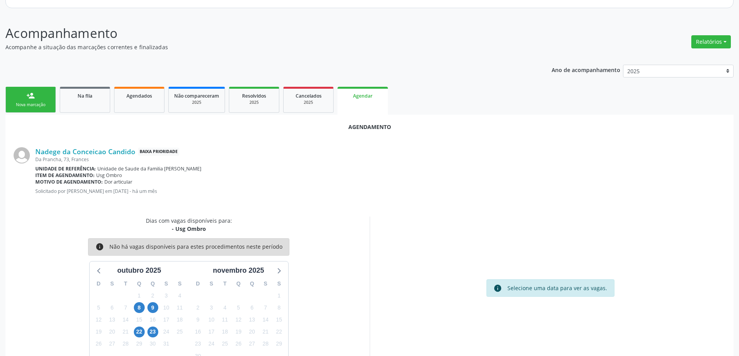
scroll to position [103, 0]
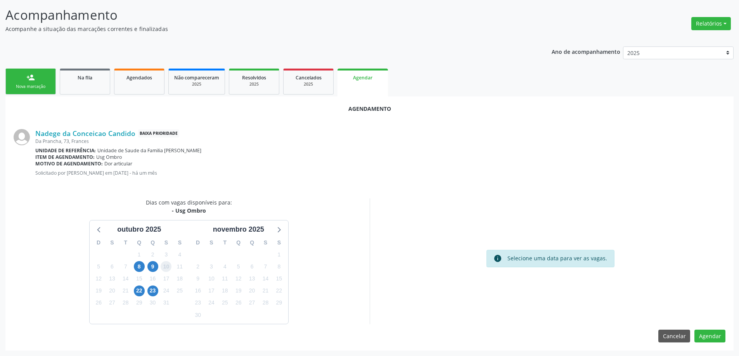
click at [161, 266] on span "10" at bounding box center [166, 266] width 11 height 11
click at [152, 266] on span "9" at bounding box center [152, 266] width 11 height 11
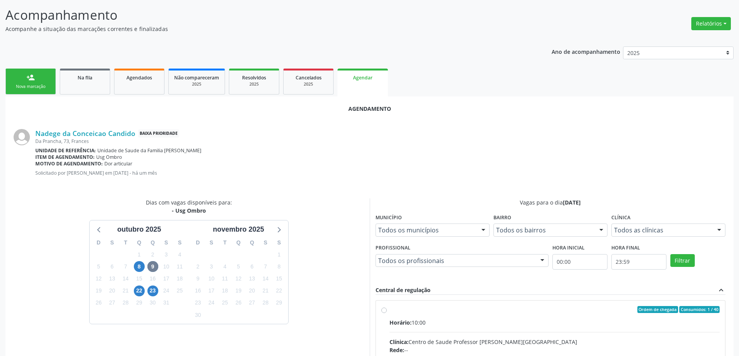
click at [386, 313] on input "Ordem de chegada Consumidos: 1 / 40 Horário: 10:00 Clínica: Centro de Saude Pro…" at bounding box center [383, 309] width 5 height 7
radio input "true"
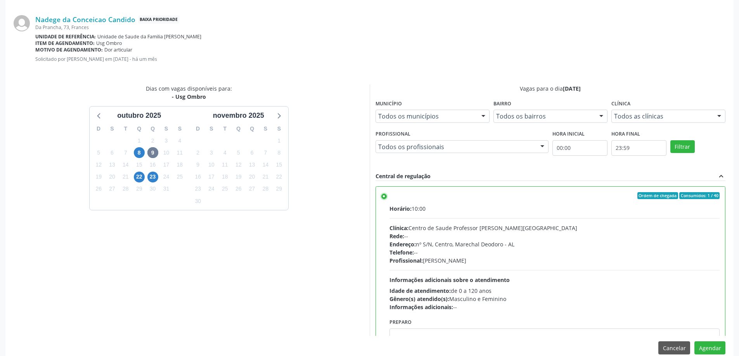
scroll to position [229, 0]
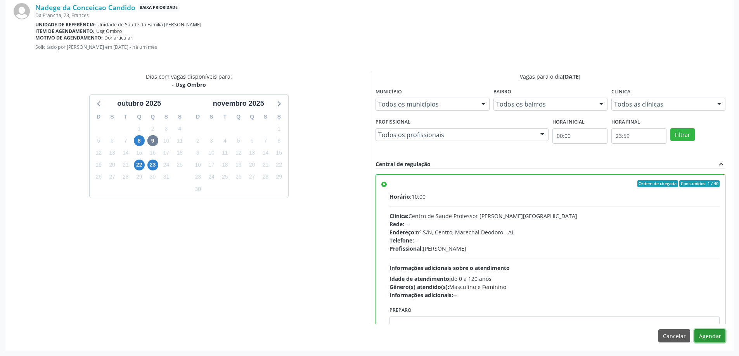
click at [718, 342] on button "Agendar" at bounding box center [709, 336] width 31 height 13
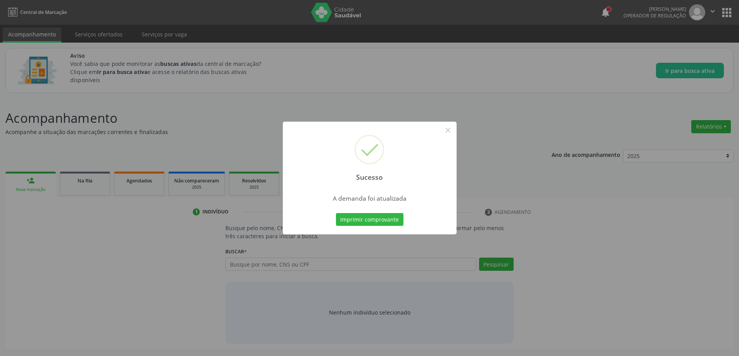
scroll to position [0, 0]
click at [449, 134] on button "×" at bounding box center [450, 130] width 13 height 13
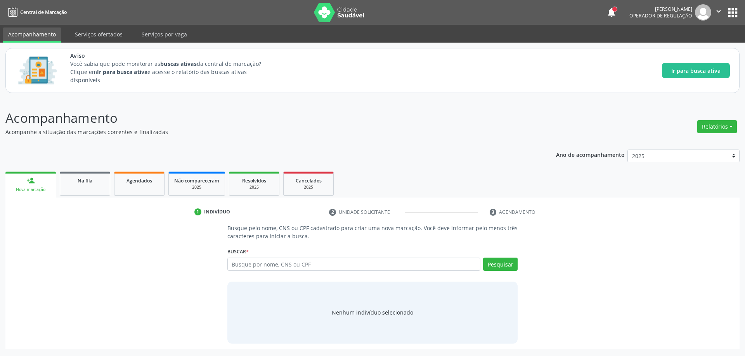
click at [86, 198] on div "1 Indivíduo 2 Unidade solicitante 3 Agendamento Busque pelo nome, CNS ou CPF ca…" at bounding box center [372, 274] width 734 height 152
click at [76, 188] on link "Na fila" at bounding box center [85, 184] width 50 height 24
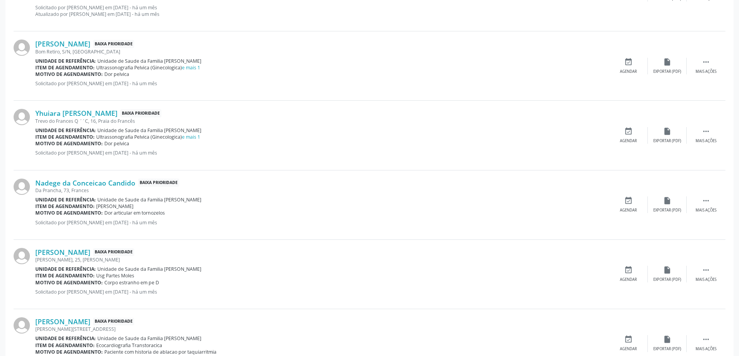
scroll to position [698, 0]
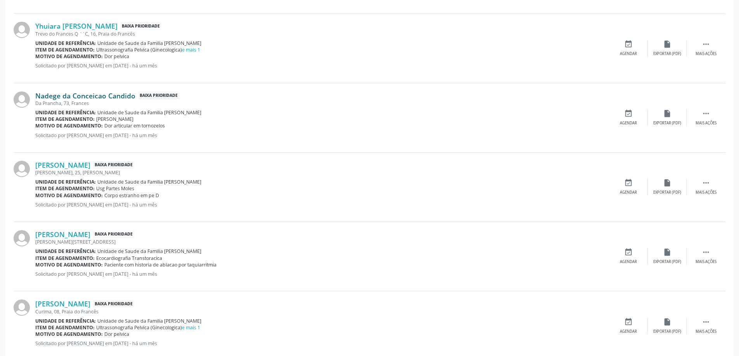
click at [88, 95] on link "Nadege da Conceicao Candido" at bounding box center [85, 96] width 100 height 9
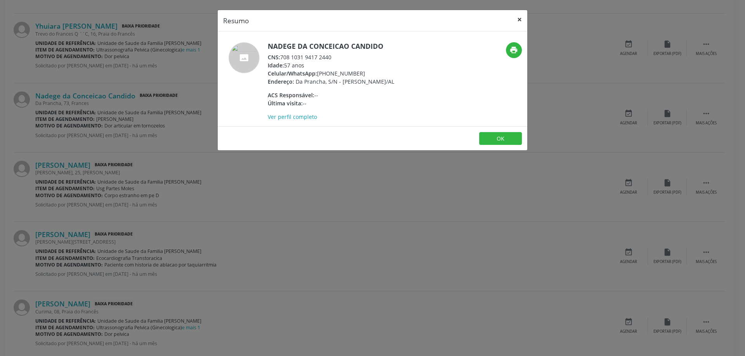
click at [520, 17] on button "×" at bounding box center [520, 19] width 16 height 19
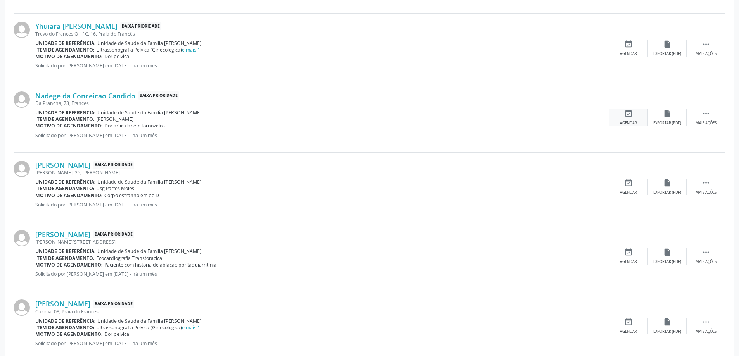
click at [626, 117] on icon "event_available" at bounding box center [628, 113] width 9 height 9
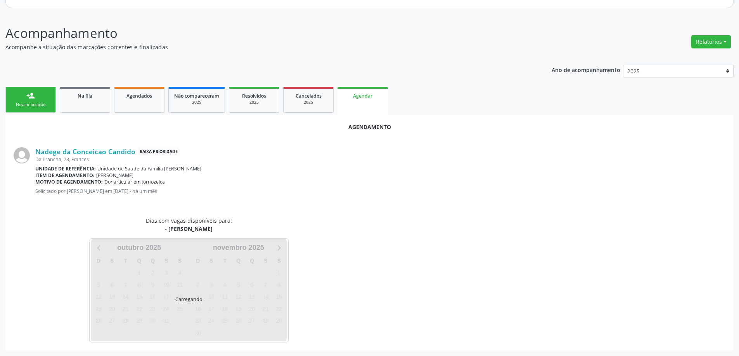
scroll to position [103, 0]
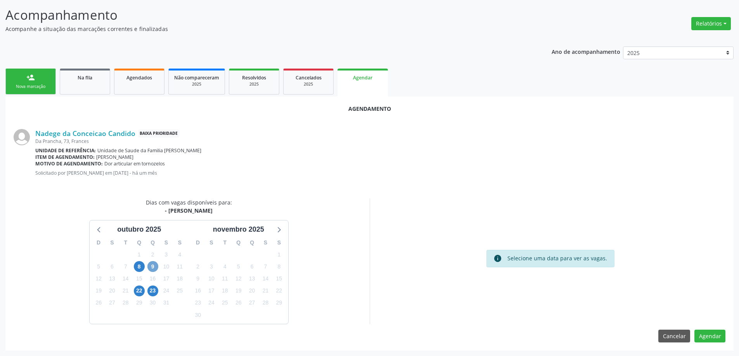
click at [149, 265] on span "9" at bounding box center [152, 266] width 11 height 11
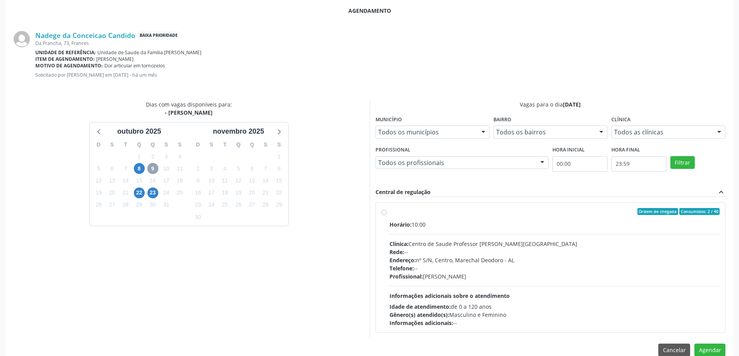
scroll to position [215, 0]
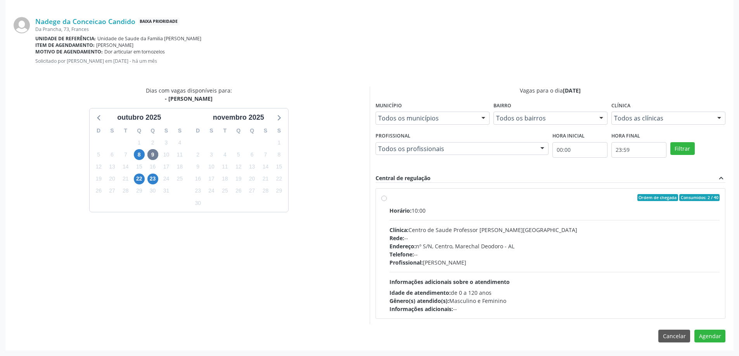
click at [385, 201] on div "Ordem de chegada Consumidos: 2 / 40 Horário: 10:00 Clínica: Centro de Saude Pro…" at bounding box center [550, 253] width 339 height 119
radio input "true"
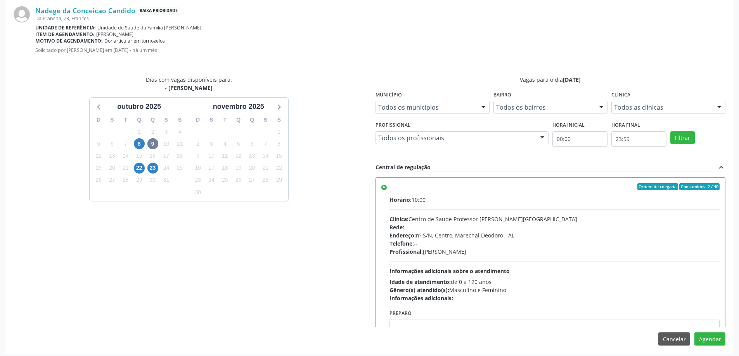
scroll to position [229, 0]
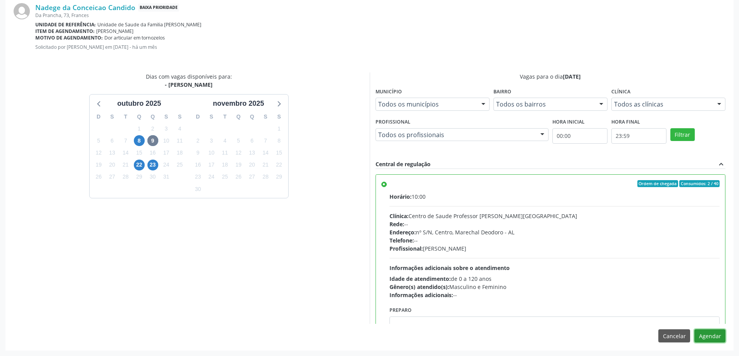
click at [710, 337] on button "Agendar" at bounding box center [709, 336] width 31 height 13
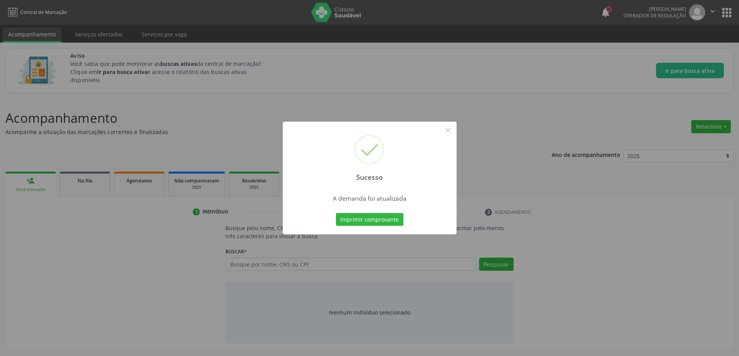
scroll to position [0, 0]
click at [453, 130] on button "×" at bounding box center [450, 130] width 13 height 13
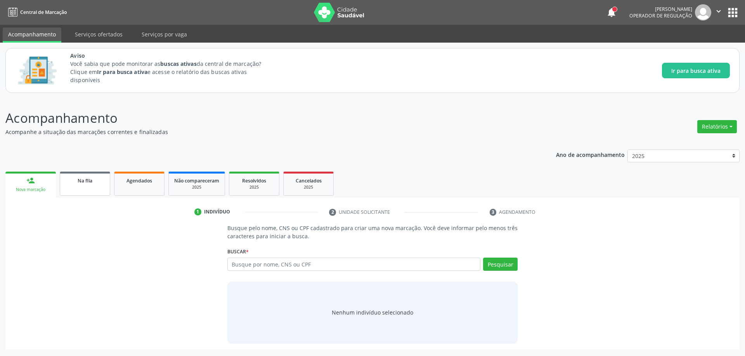
click at [70, 194] on link "Na fila" at bounding box center [85, 184] width 50 height 24
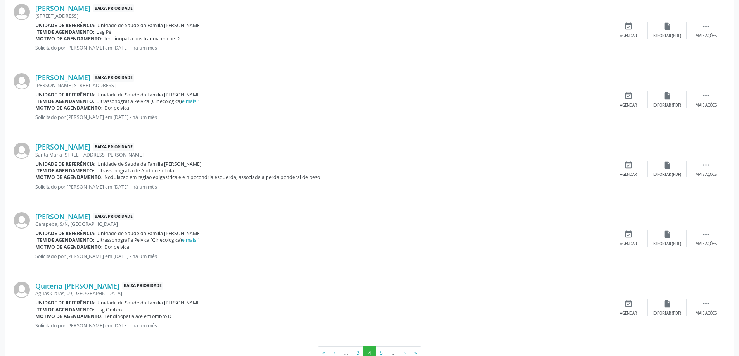
scroll to position [1017, 0]
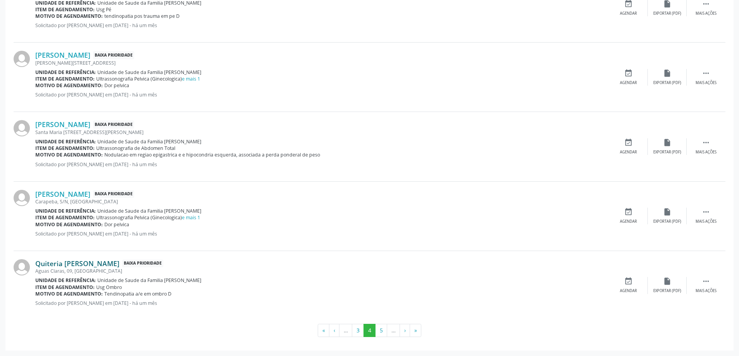
click at [83, 263] on link "Quiteria [PERSON_NAME]" at bounding box center [77, 263] width 84 height 9
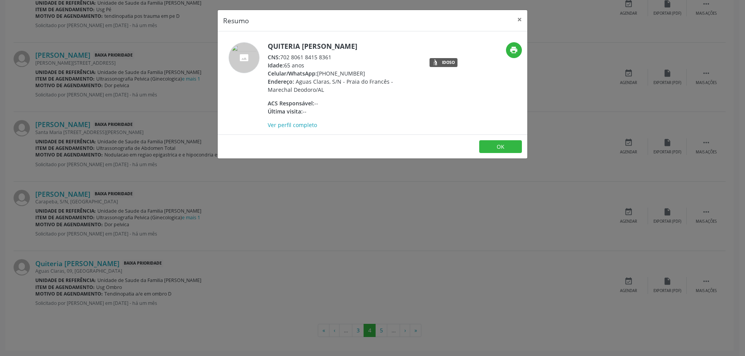
drag, startPoint x: 330, startPoint y: 59, endPoint x: 298, endPoint y: 59, distance: 32.2
click at [298, 59] on div "CNS: 702 8061 8415 8361" at bounding box center [343, 57] width 151 height 8
click at [344, 62] on div "Idade: 65 anos" at bounding box center [343, 65] width 151 height 8
drag, startPoint x: 338, startPoint y: 56, endPoint x: 283, endPoint y: 57, distance: 55.1
click at [283, 57] on div "CNS: 702 8061 8415 8361" at bounding box center [343, 57] width 151 height 8
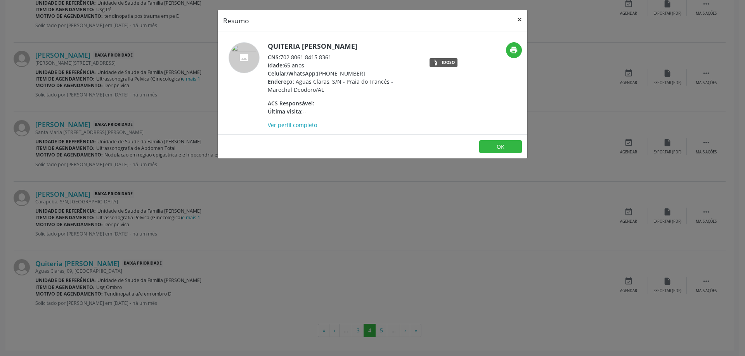
click at [519, 21] on button "×" at bounding box center [520, 19] width 16 height 19
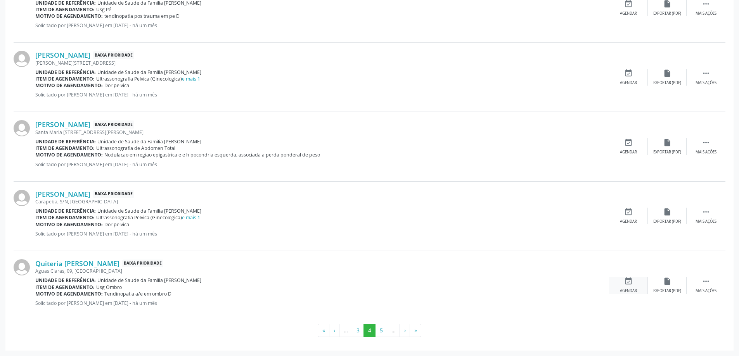
click at [624, 280] on icon "event_available" at bounding box center [628, 281] width 9 height 9
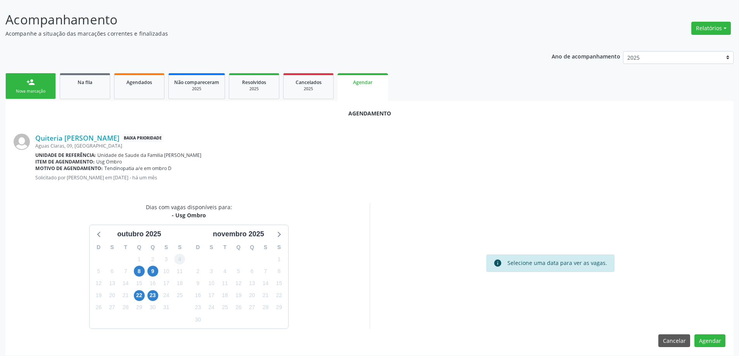
scroll to position [103, 0]
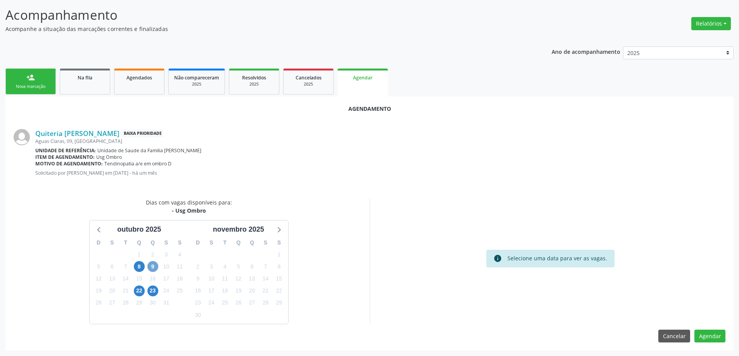
click at [149, 269] on span "9" at bounding box center [152, 266] width 11 height 11
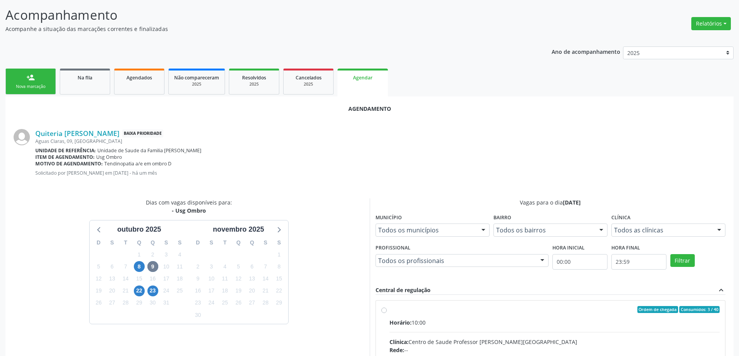
radio input "true"
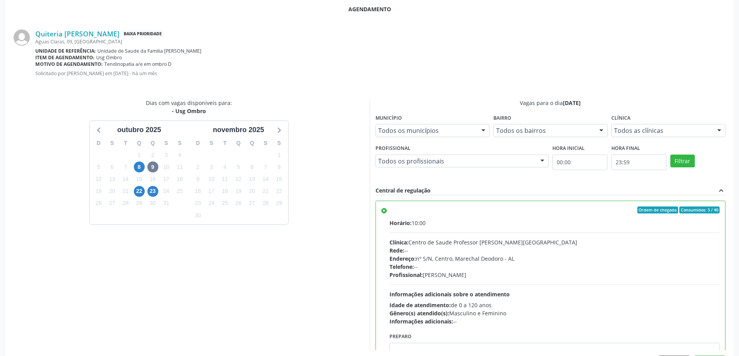
scroll to position [229, 0]
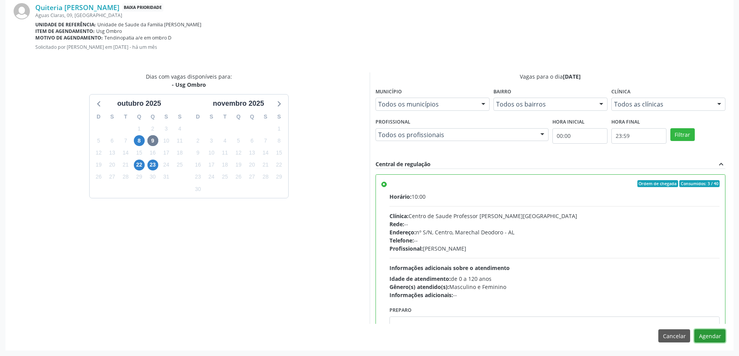
click at [713, 342] on button "Agendar" at bounding box center [709, 336] width 31 height 13
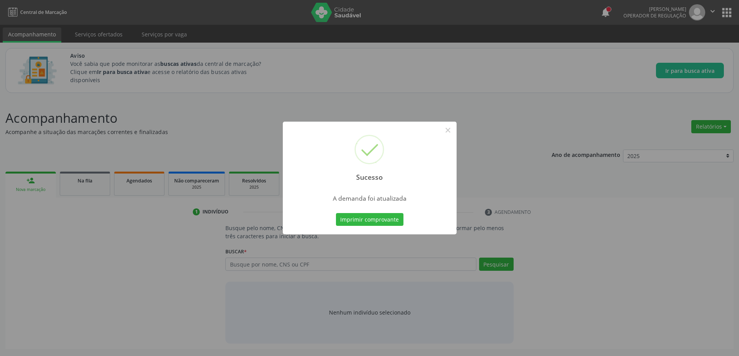
scroll to position [0, 0]
click at [451, 130] on button "×" at bounding box center [450, 130] width 13 height 13
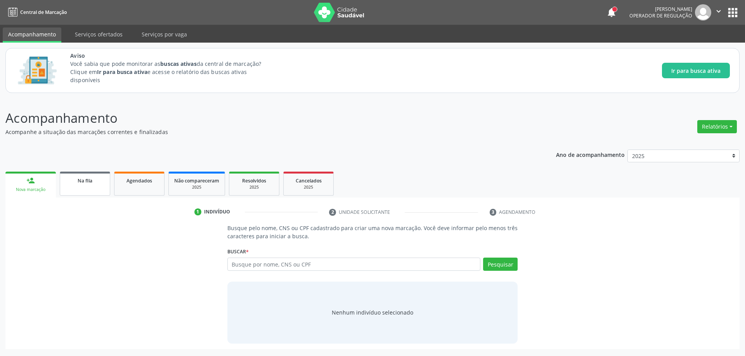
click at [67, 182] on div "Na fila" at bounding box center [85, 180] width 39 height 8
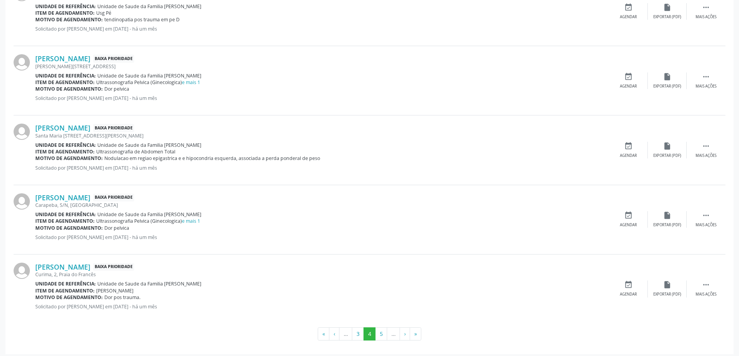
scroll to position [1017, 0]
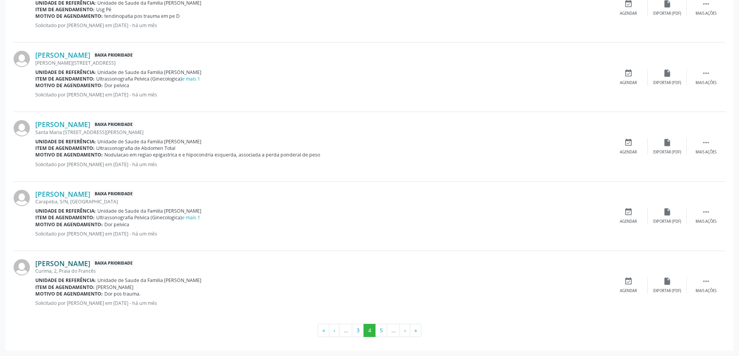
click at [78, 266] on link "[PERSON_NAME]" at bounding box center [62, 263] width 55 height 9
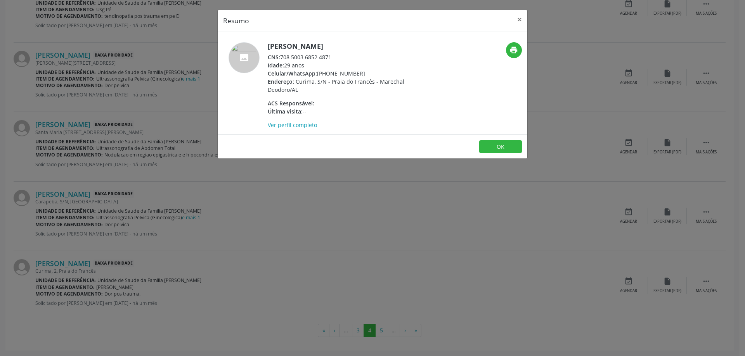
drag, startPoint x: 331, startPoint y: 55, endPoint x: 282, endPoint y: 57, distance: 49.7
click at [282, 57] on div "CNS: 708 5003 6852 4871" at bounding box center [343, 57] width 151 height 8
click at [519, 19] on button "×" at bounding box center [520, 19] width 16 height 19
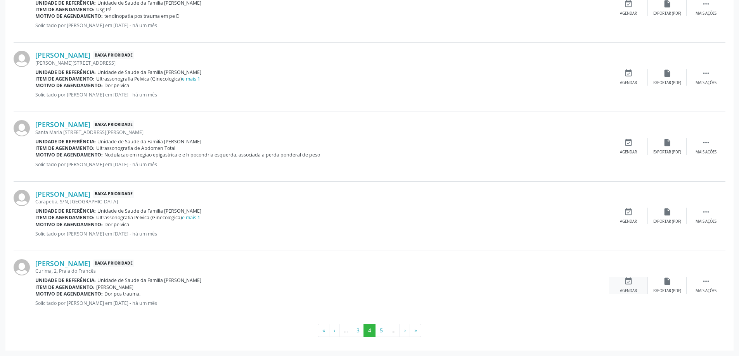
click at [631, 285] on icon "event_available" at bounding box center [628, 281] width 9 height 9
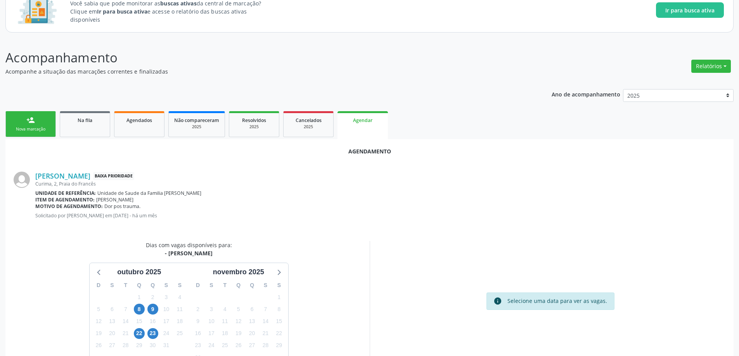
scroll to position [78, 0]
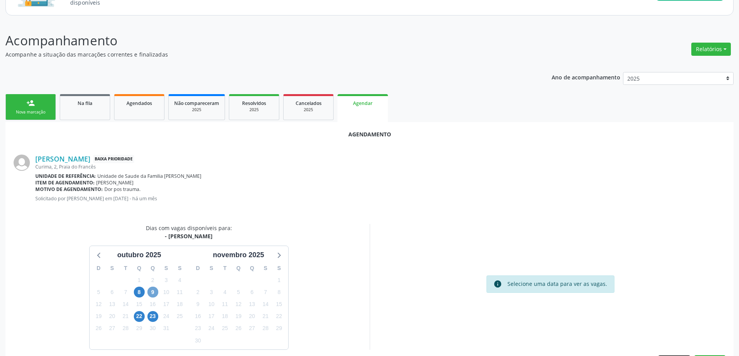
click at [152, 296] on span "9" at bounding box center [152, 292] width 11 height 11
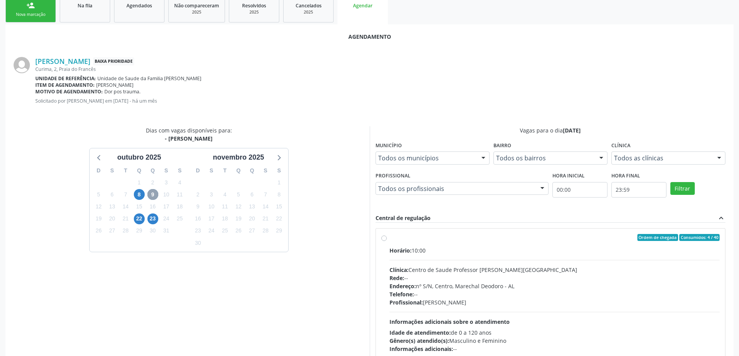
scroll to position [215, 0]
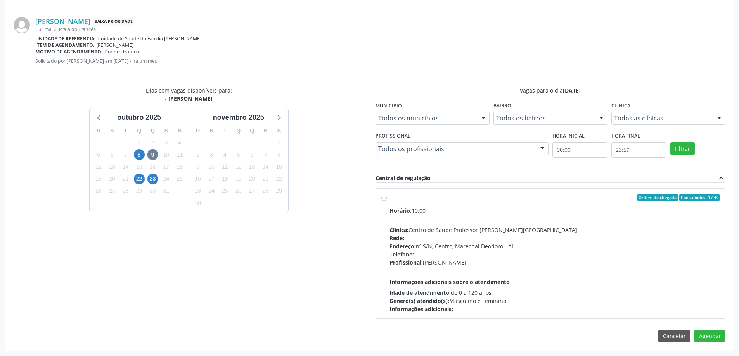
click at [387, 201] on div "Ordem de chegada Consumidos: 4 / 40 Horário: 10:00 Clínica: Centro de Saude Pro…" at bounding box center [550, 253] width 339 height 119
radio input "true"
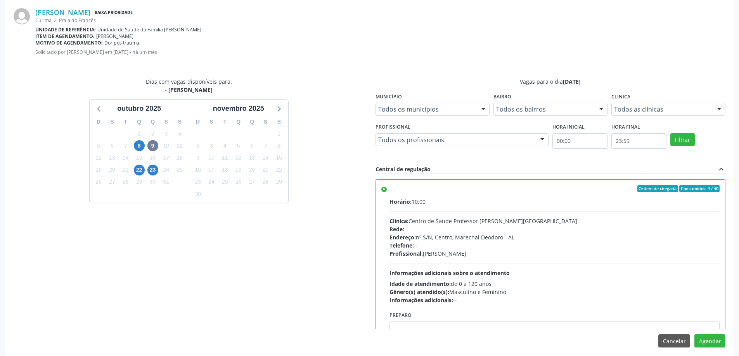
scroll to position [229, 0]
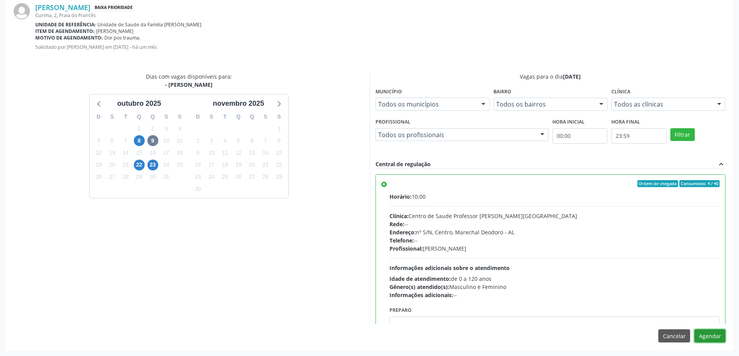
click at [716, 333] on button "Agendar" at bounding box center [709, 336] width 31 height 13
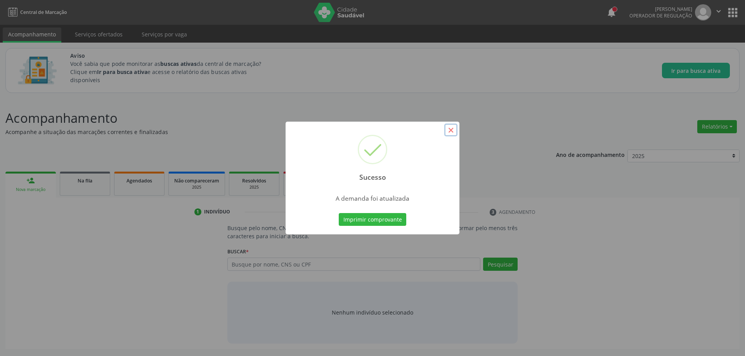
click at [451, 132] on button "×" at bounding box center [450, 130] width 13 height 13
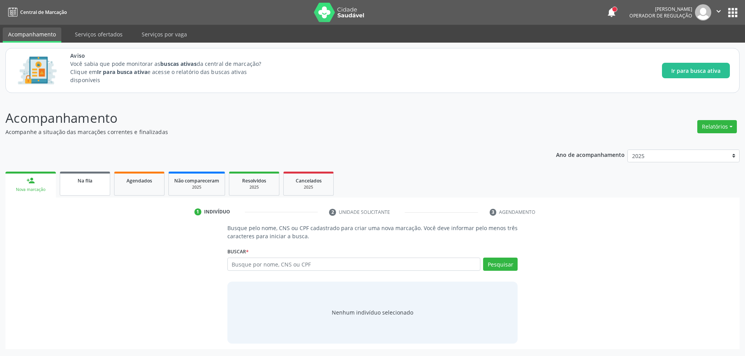
click at [92, 183] on span "Na fila" at bounding box center [85, 181] width 15 height 7
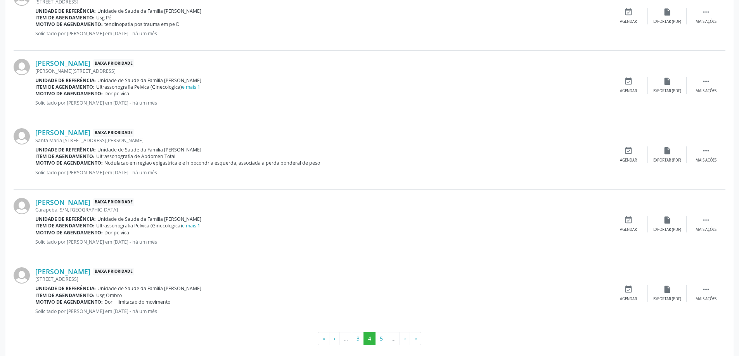
scroll to position [1017, 0]
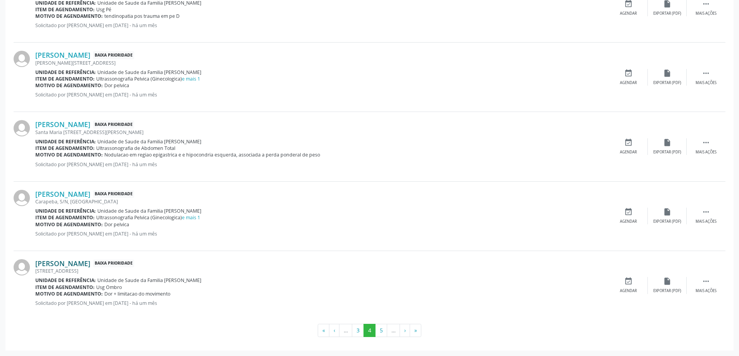
click at [71, 268] on link "[PERSON_NAME]" at bounding box center [62, 263] width 55 height 9
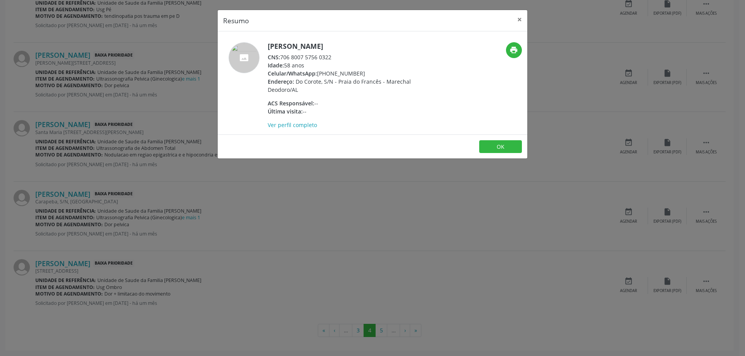
drag, startPoint x: 336, startPoint y: 59, endPoint x: 283, endPoint y: 59, distance: 52.8
click at [283, 59] on div "CNS: 706 8007 5756 0322" at bounding box center [343, 57] width 151 height 8
click at [517, 20] on button "×" at bounding box center [520, 19] width 16 height 19
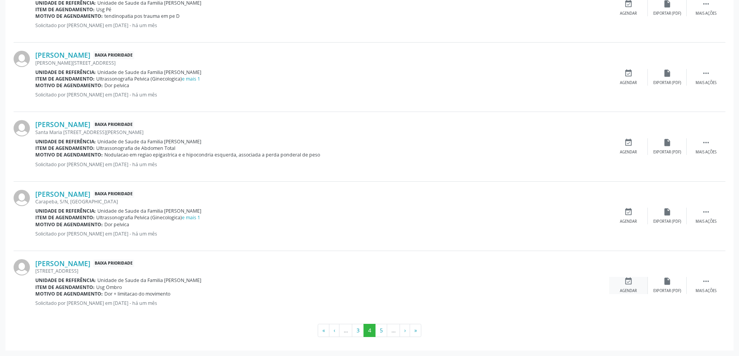
click at [629, 288] on div "event_available Agendar" at bounding box center [628, 285] width 39 height 17
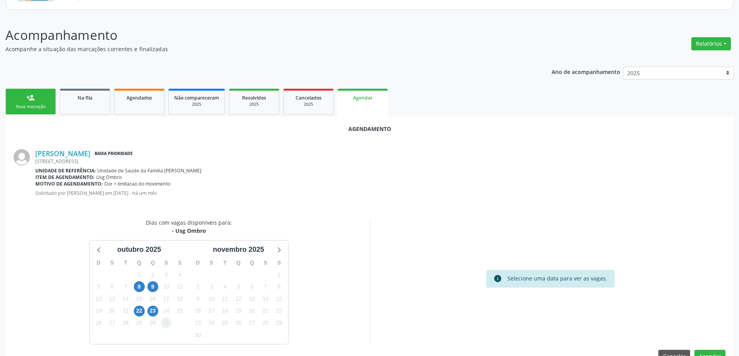
scroll to position [103, 0]
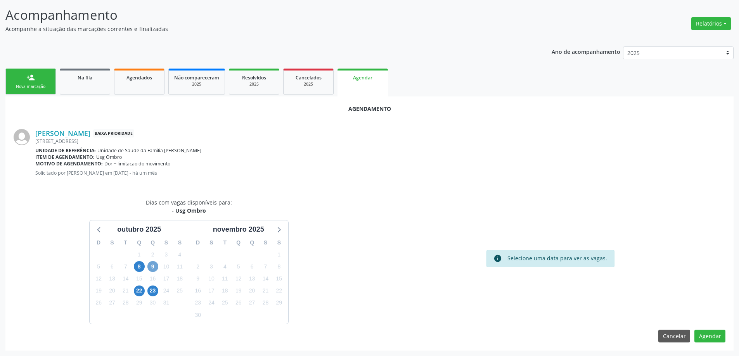
click at [155, 267] on span "9" at bounding box center [152, 266] width 11 height 11
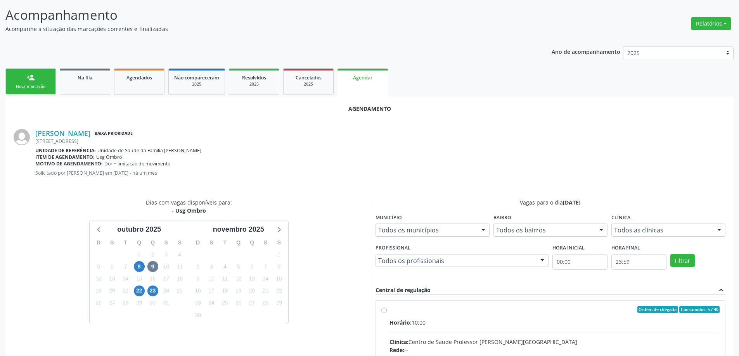
radio input "true"
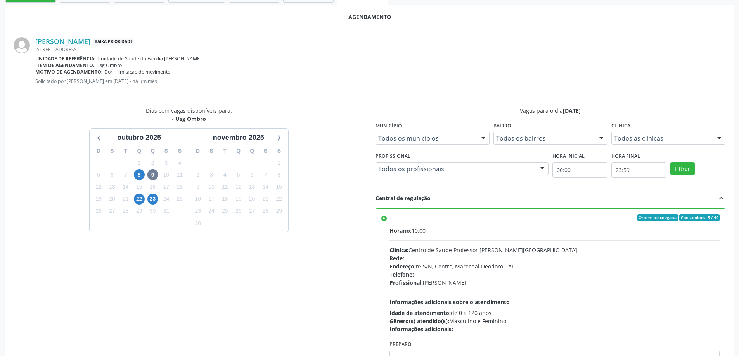
scroll to position [229, 0]
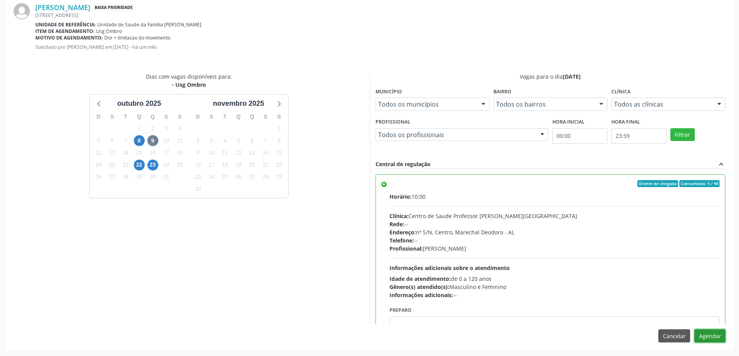
click at [711, 339] on button "Agendar" at bounding box center [709, 336] width 31 height 13
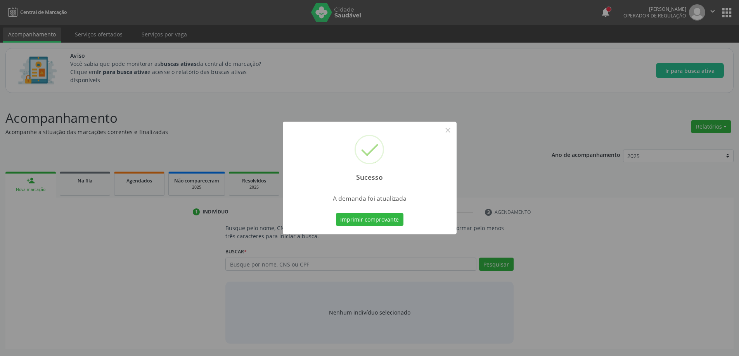
scroll to position [0, 0]
click at [448, 131] on button "×" at bounding box center [450, 130] width 13 height 13
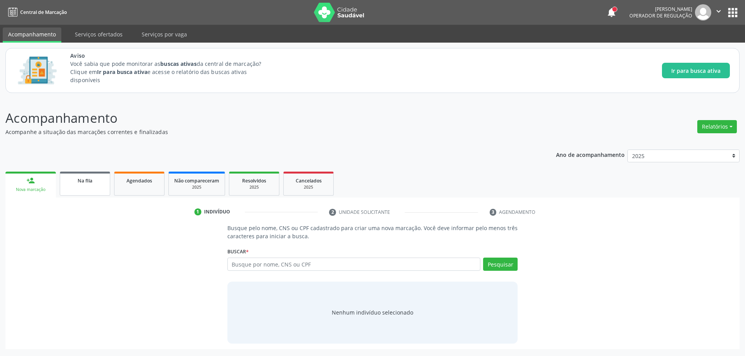
click at [92, 180] on span "Na fila" at bounding box center [85, 181] width 15 height 7
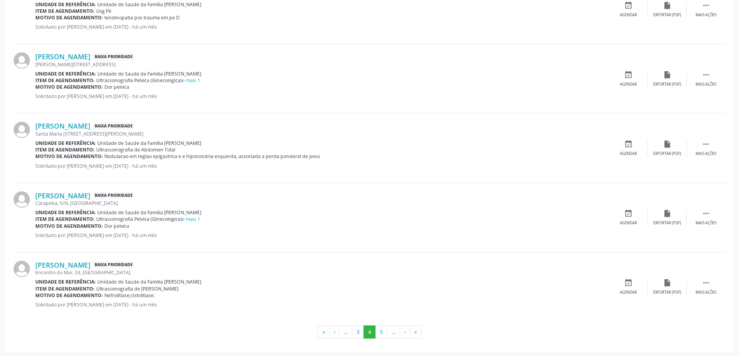
scroll to position [1017, 0]
click at [382, 331] on button "5" at bounding box center [381, 330] width 12 height 13
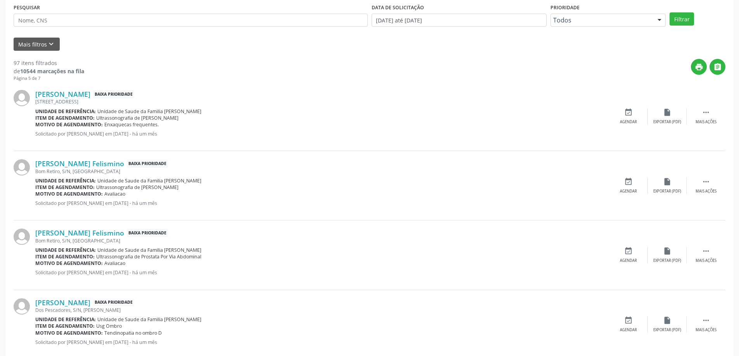
scroll to position [233, 0]
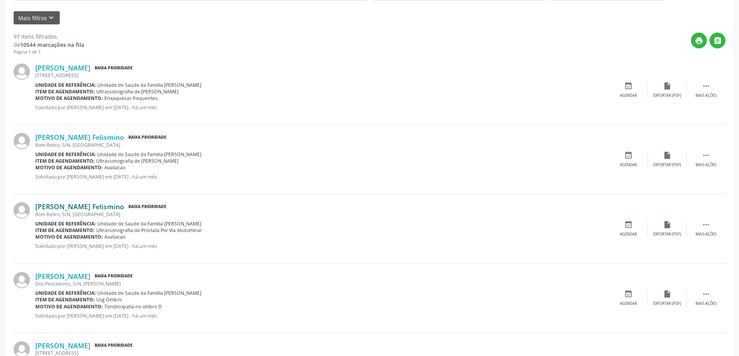
click at [66, 209] on link "[PERSON_NAME] Felismino" at bounding box center [79, 206] width 89 height 9
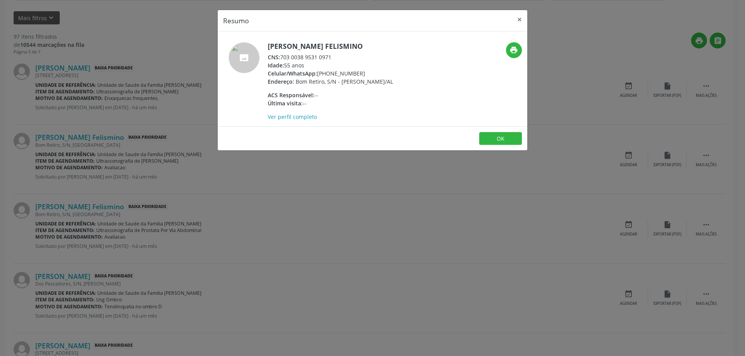
drag, startPoint x: 332, startPoint y: 56, endPoint x: 282, endPoint y: 57, distance: 49.3
click at [282, 57] on div "CNS: 703 0038 9531 0971" at bounding box center [330, 57] width 125 height 8
click at [326, 69] on div "Celular/WhatsApp: [PHONE_NUMBER]" at bounding box center [330, 73] width 125 height 8
click at [517, 22] on button "×" at bounding box center [520, 19] width 16 height 19
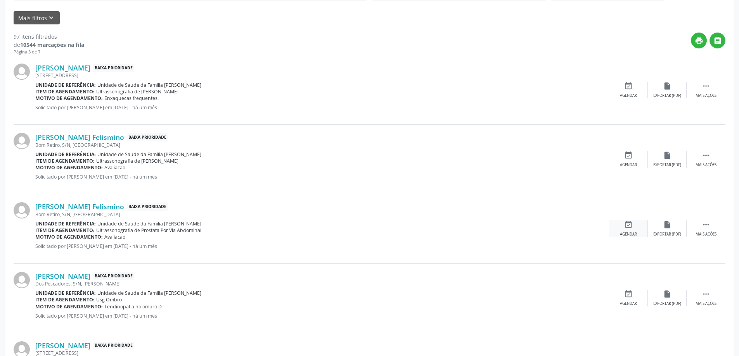
click at [631, 228] on icon "event_available" at bounding box center [628, 225] width 9 height 9
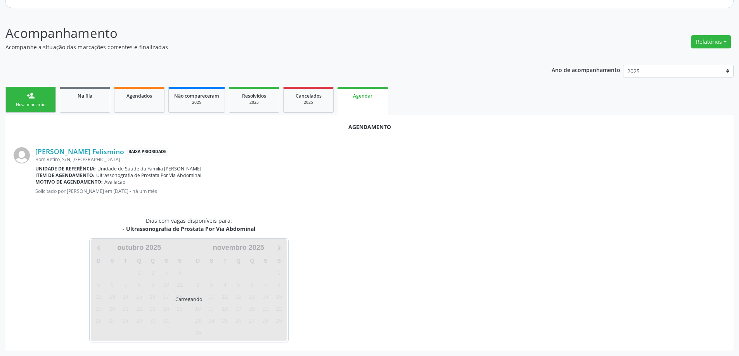
scroll to position [103, 0]
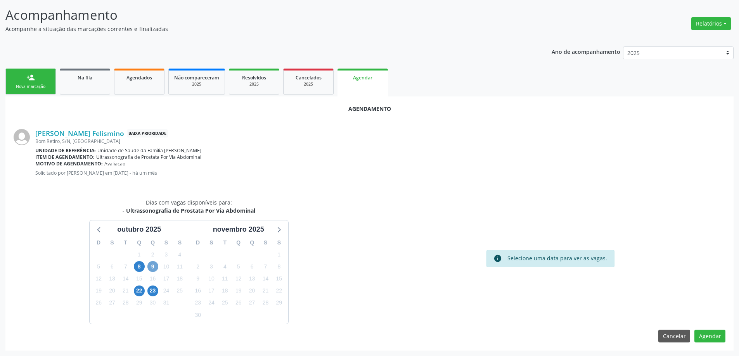
click at [154, 266] on span "9" at bounding box center [152, 266] width 11 height 11
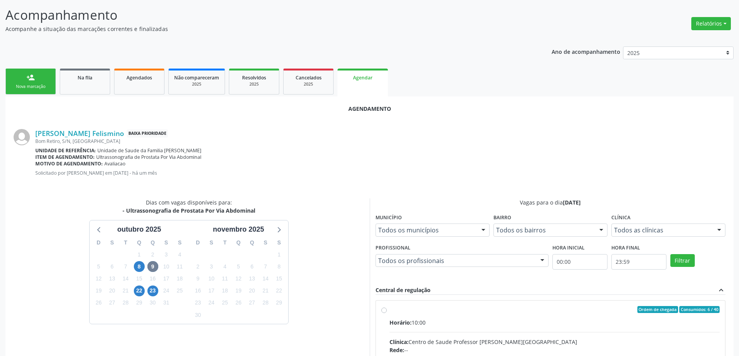
radio input "true"
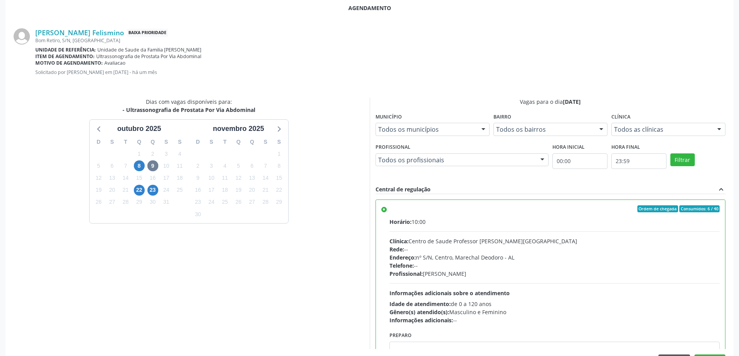
scroll to position [190, 0]
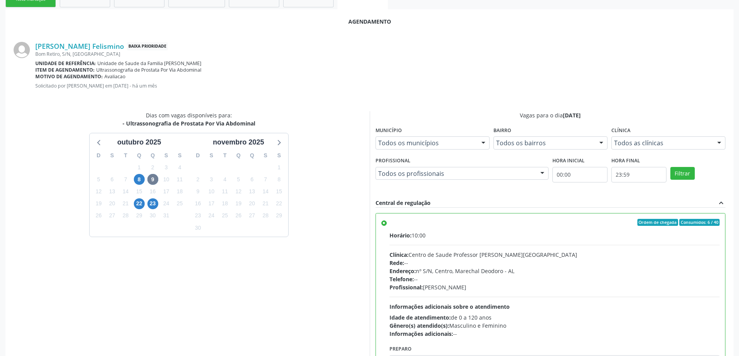
click at [389, 225] on label "Ordem de chegada Consumidos: 6 / 40 Horário: 10:00 Clínica: Centro de Saude Pro…" at bounding box center [554, 278] width 330 height 119
click at [382, 225] on input "Ordem de chegada Consumidos: 6 / 40 Horário: 10:00 Clínica: Centro de Saude Pro…" at bounding box center [383, 222] width 5 height 7
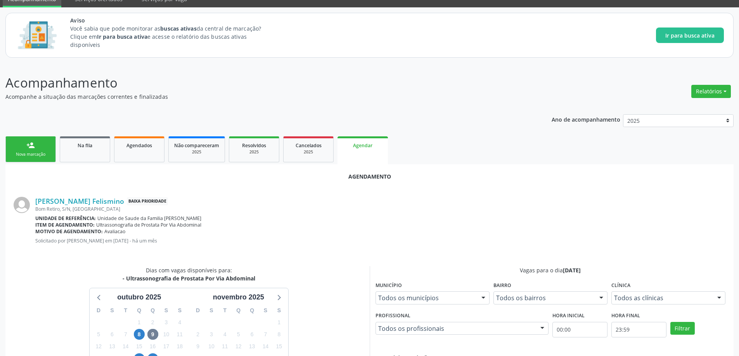
scroll to position [229, 0]
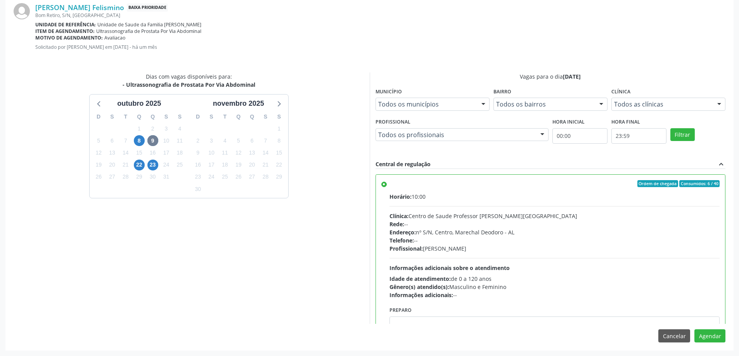
click at [389, 186] on label "Ordem de chegada Consumidos: 6 / 40 Horário: 10:00 Clínica: Centro de Saude Pro…" at bounding box center [554, 239] width 330 height 119
click at [385, 186] on input "Ordem de chegada Consumidos: 6 / 40 Horário: 10:00 Clínica: Centro de Saude Pro…" at bounding box center [383, 183] width 5 height 7
click at [389, 185] on label "Ordem de chegada Consumidos: 6 / 40 Horário: 10:00 Clínica: Centro de Saude Pro…" at bounding box center [554, 239] width 330 height 119
click at [385, 185] on input "Ordem de chegada Consumidos: 6 / 40 Horário: 10:00 Clínica: Centro de Saude Pro…" at bounding box center [383, 183] width 5 height 7
click at [709, 332] on button "Agendar" at bounding box center [709, 336] width 31 height 13
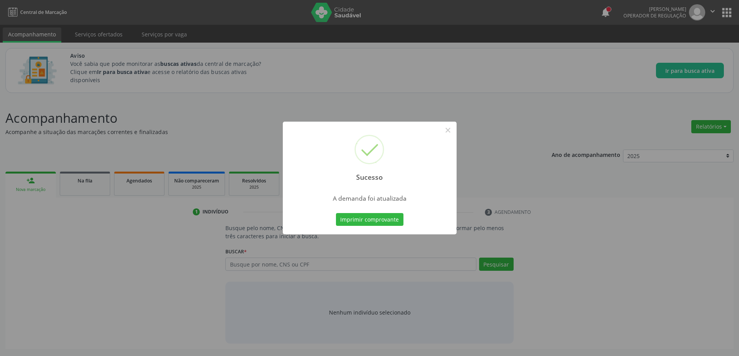
scroll to position [0, 0]
click at [454, 133] on button "×" at bounding box center [450, 130] width 13 height 13
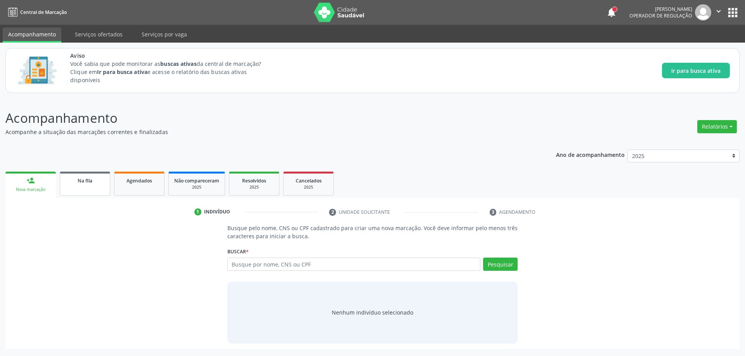
click at [79, 190] on link "Na fila" at bounding box center [85, 184] width 50 height 24
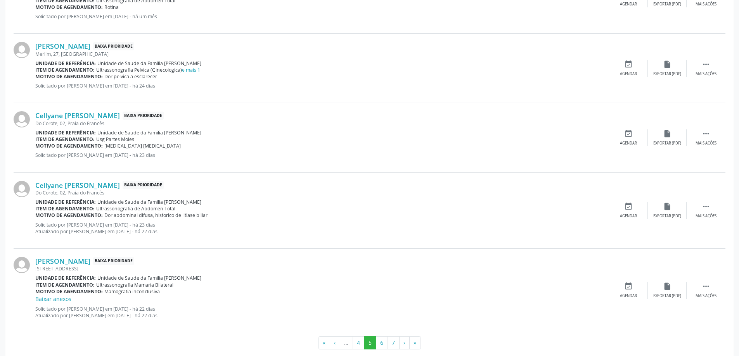
scroll to position [1031, 0]
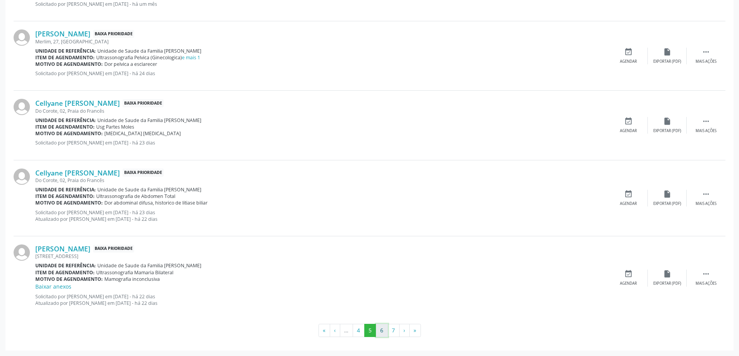
click at [377, 332] on button "6" at bounding box center [382, 330] width 12 height 13
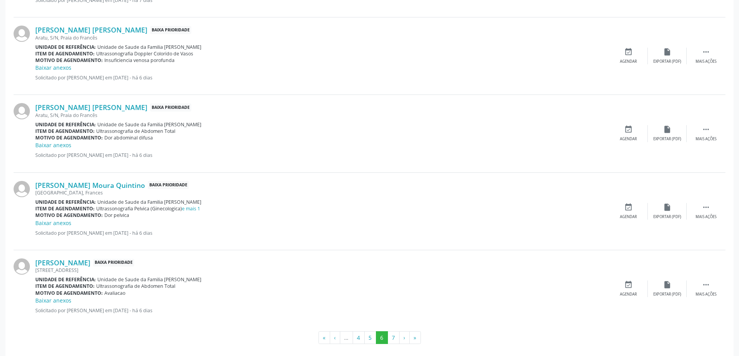
scroll to position [1132, 0]
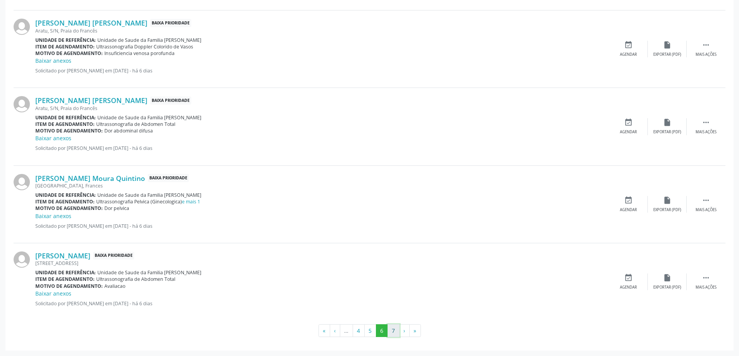
click at [394, 330] on button "7" at bounding box center [393, 331] width 12 height 13
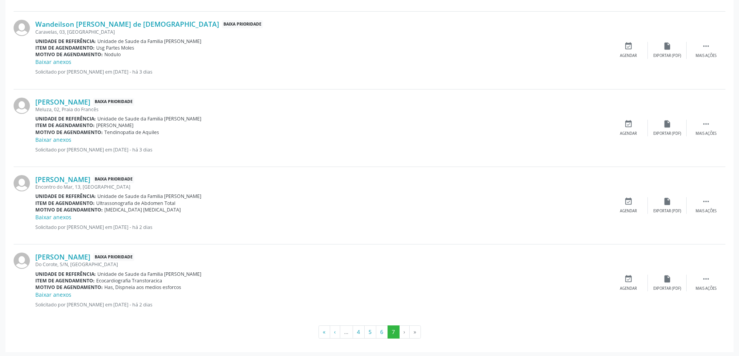
scroll to position [433, 0]
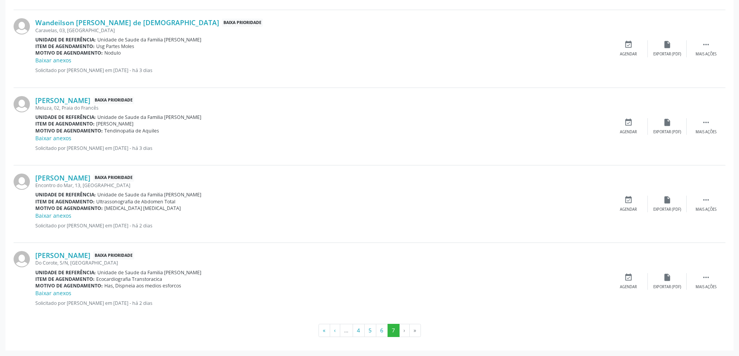
click at [403, 332] on li "›" at bounding box center [405, 330] width 10 height 13
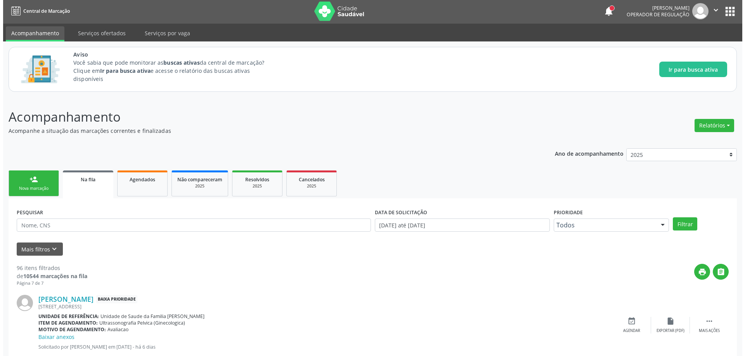
scroll to position [0, 0]
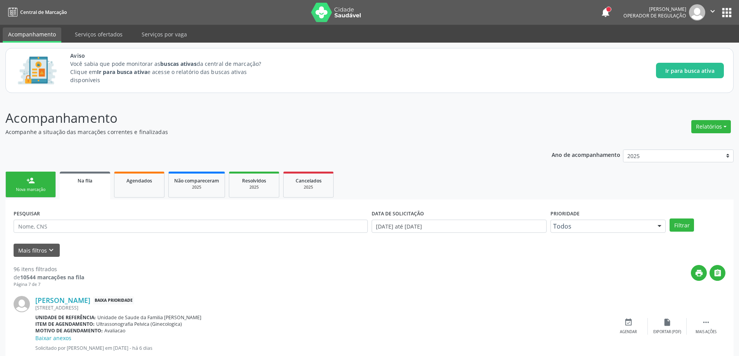
click at [85, 185] on link "Na fila" at bounding box center [85, 186] width 50 height 28
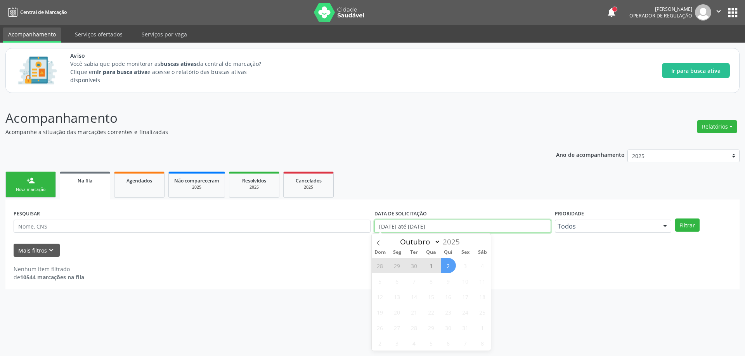
click at [530, 229] on input "[DATE] até [DATE]" at bounding box center [462, 226] width 176 height 13
click at [30, 252] on button "Mais filtros keyboard_arrow_down" at bounding box center [37, 251] width 46 height 14
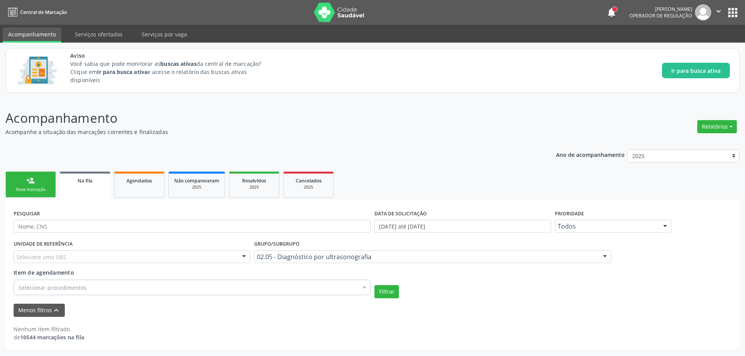
click at [239, 257] on div at bounding box center [244, 257] width 12 height 13
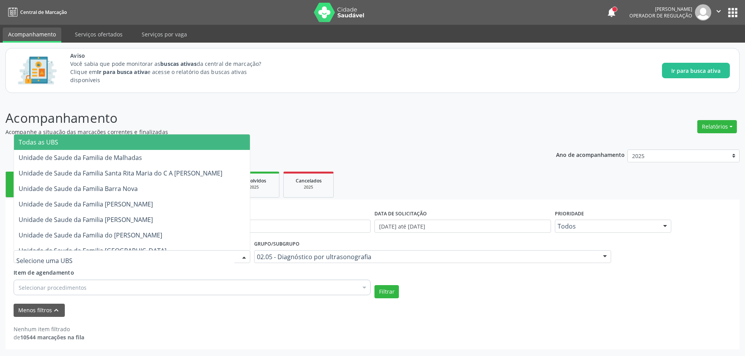
click at [46, 140] on span "Todas as UBS" at bounding box center [39, 142] width 40 height 9
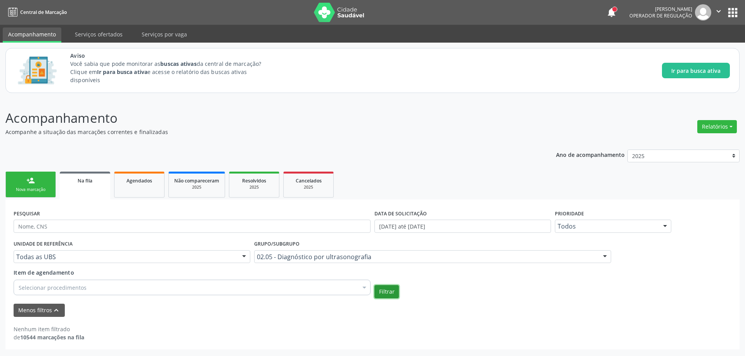
click at [380, 294] on button "Filtrar" at bounding box center [386, 291] width 24 height 13
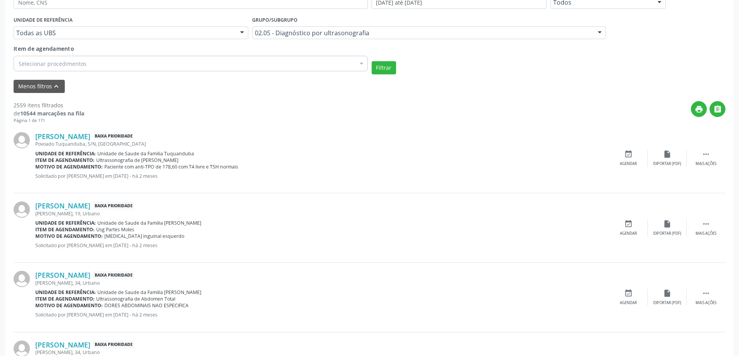
scroll to position [233, 0]
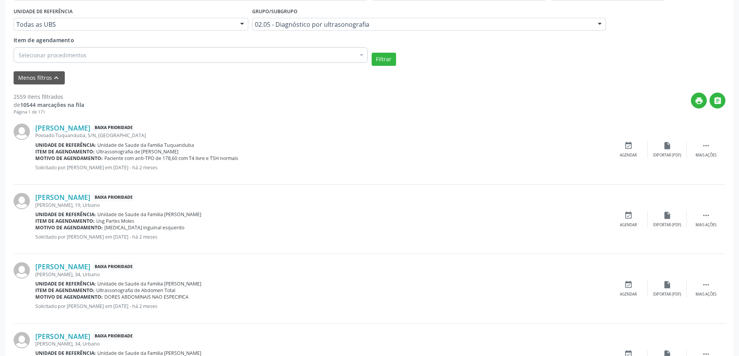
click at [65, 137] on div "Povoado Tuquanduba, S/N, [GEOGRAPHIC_DATA]" at bounding box center [322, 135] width 574 height 7
click at [67, 127] on link "[PERSON_NAME]" at bounding box center [62, 128] width 55 height 9
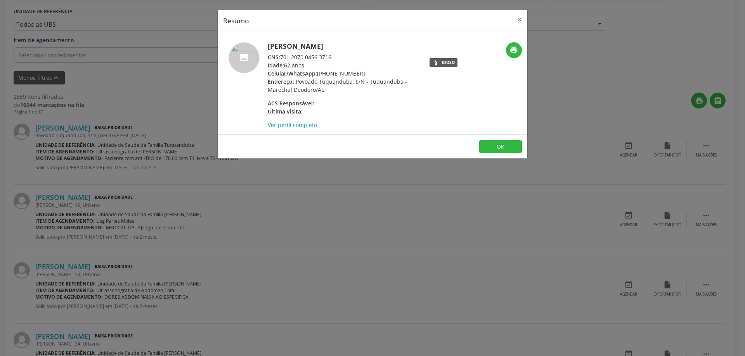
drag, startPoint x: 334, startPoint y: 55, endPoint x: 277, endPoint y: 55, distance: 56.6
click at [277, 55] on div "CNS: 701 2070 0456 3716" at bounding box center [343, 57] width 151 height 8
click at [287, 56] on div "CNS: 701 2070 0456 3716" at bounding box center [343, 57] width 151 height 8
drag, startPoint x: 281, startPoint y: 56, endPoint x: 332, endPoint y: 58, distance: 51.2
click at [332, 58] on div "CNS: 701 2070 0456 3716" at bounding box center [343, 57] width 151 height 8
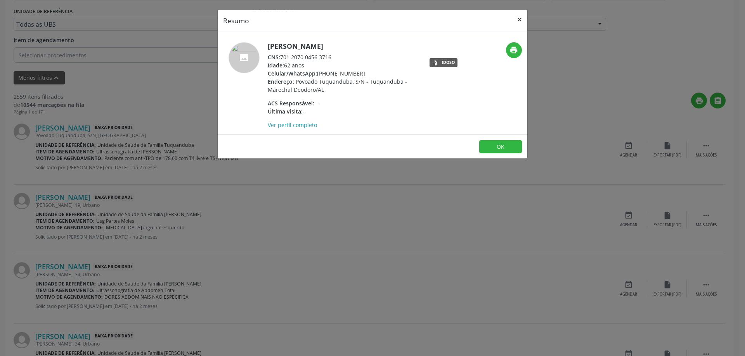
click at [518, 21] on button "×" at bounding box center [520, 19] width 16 height 19
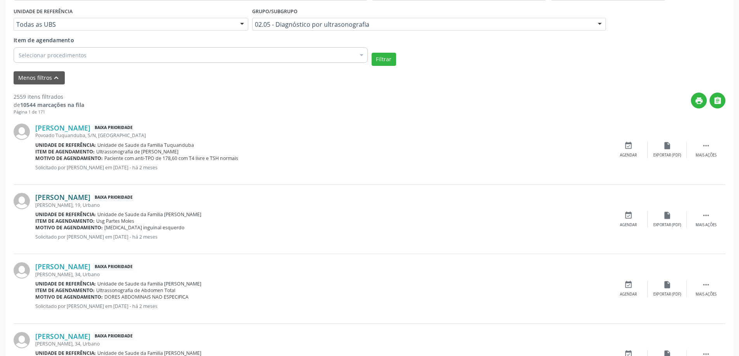
click at [68, 196] on link "[PERSON_NAME]" at bounding box center [62, 197] width 55 height 9
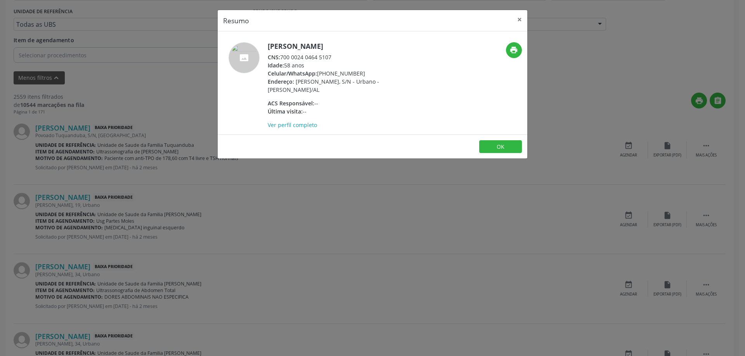
drag, startPoint x: 334, startPoint y: 56, endPoint x: 282, endPoint y: 59, distance: 51.7
click at [282, 59] on div "CNS: 700 0024 0464 5107" at bounding box center [343, 57] width 151 height 8
click at [517, 17] on button "×" at bounding box center [520, 19] width 16 height 19
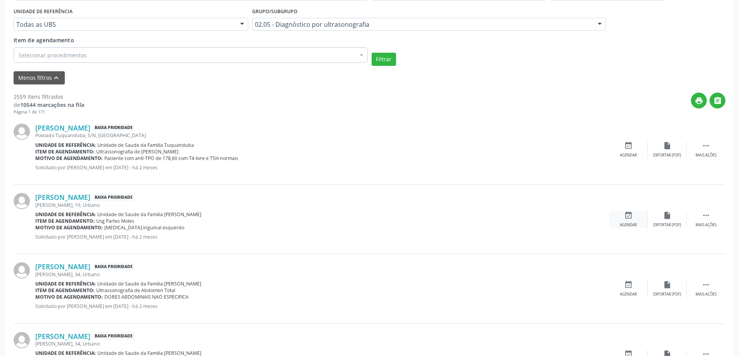
click at [633, 218] on div "event_available Agendar" at bounding box center [628, 219] width 39 height 17
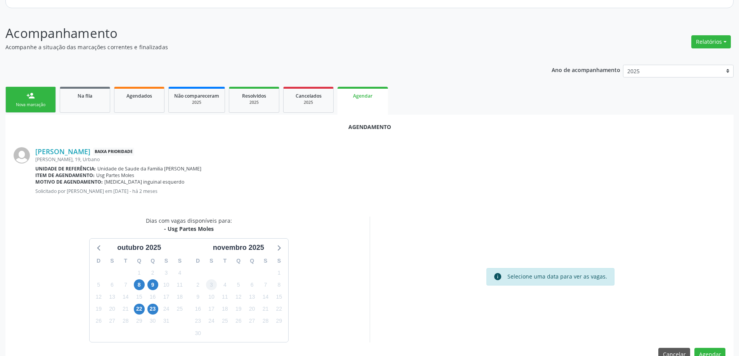
scroll to position [103, 0]
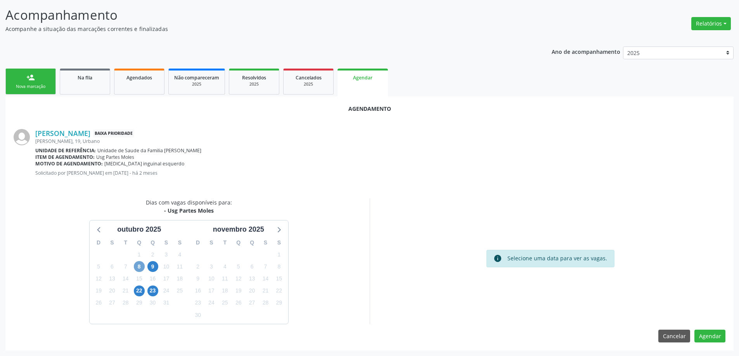
click at [138, 268] on span "8" at bounding box center [139, 266] width 11 height 11
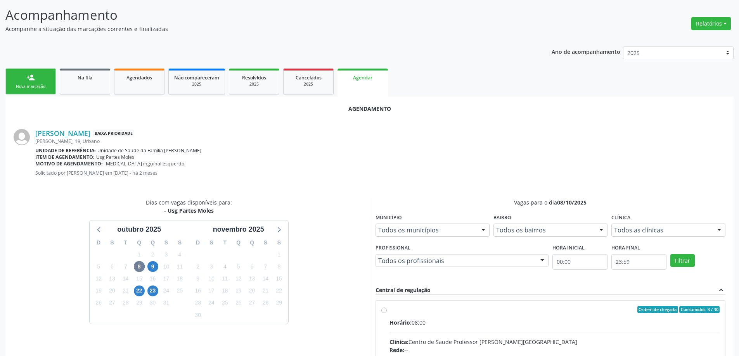
click at [381, 311] on input "Ordem de chegada Consumidos: 8 / 30 Horário: 08:00 Clínica: Centro de Saude Pro…" at bounding box center [383, 309] width 5 height 7
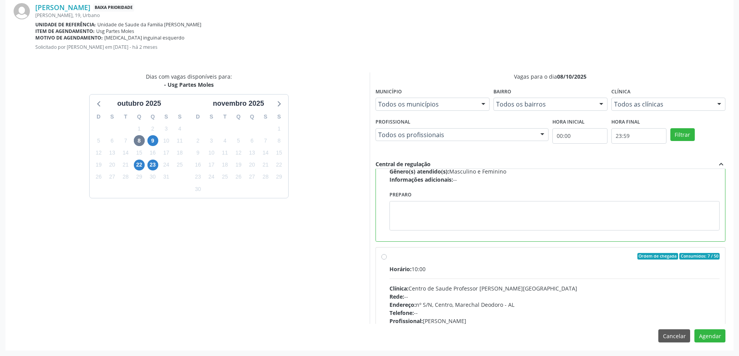
scroll to position [116, 0]
click at [389, 259] on label "Ordem de chegada Consumidos: 7 / 50 Horário: 10:00 Clínica: Centro de Saude Pro…" at bounding box center [554, 312] width 330 height 119
click at [384, 259] on input "Ordem de chegada Consumidos: 7 / 50 Horário: 10:00 Clínica: Centro de Saude Pro…" at bounding box center [383, 256] width 5 height 7
radio input "false"
radio input "true"
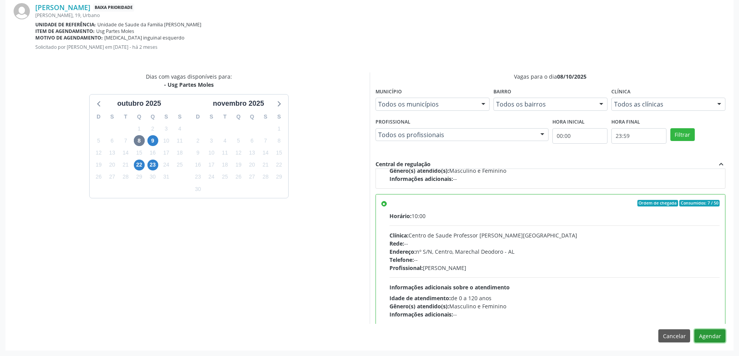
click at [709, 339] on button "Agendar" at bounding box center [709, 336] width 31 height 13
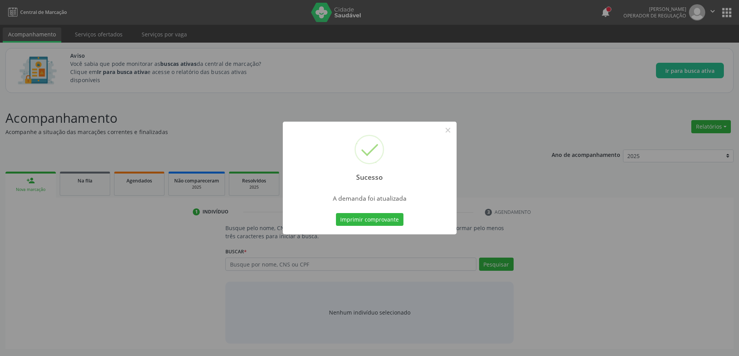
scroll to position [0, 0]
click at [452, 130] on button "×" at bounding box center [450, 130] width 13 height 13
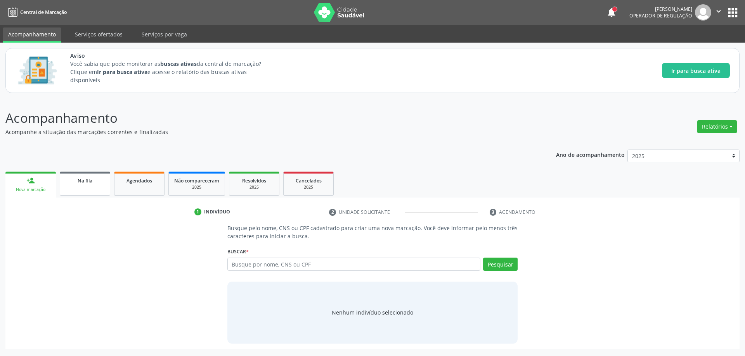
click at [85, 183] on span "Na fila" at bounding box center [85, 181] width 15 height 7
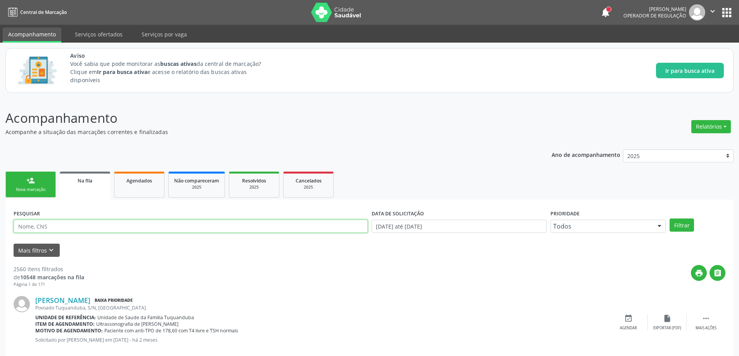
click at [112, 225] on input "text" at bounding box center [191, 226] width 354 height 13
click at [679, 224] on button "Filtrar" at bounding box center [681, 225] width 24 height 13
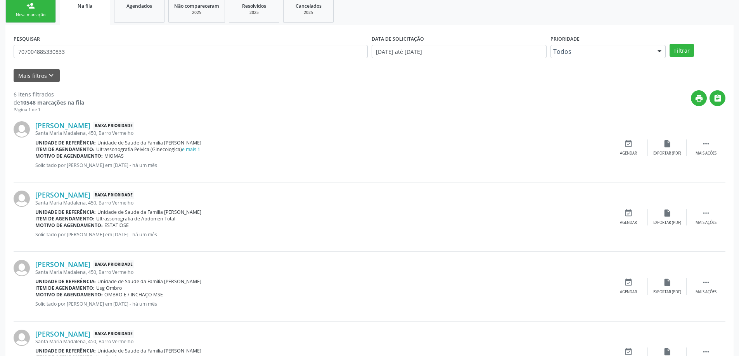
scroll to position [90, 0]
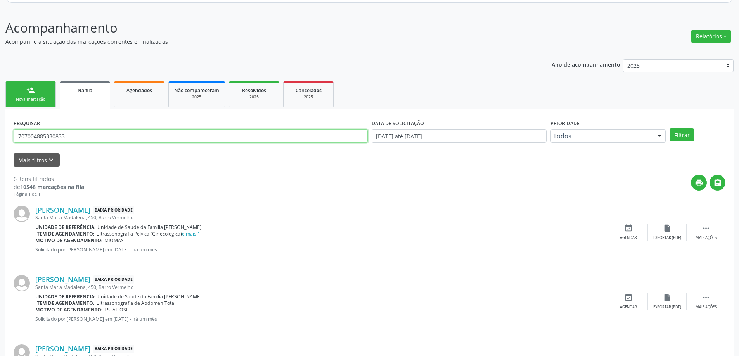
click at [92, 138] on input "707004885330833" at bounding box center [191, 136] width 354 height 13
type input "7"
click at [337, 199] on div "[PERSON_NAME] Baixa Prioridade [STREET_ADDRESS] Unidade de referência: Unidade …" at bounding box center [370, 232] width 712 height 69
click at [681, 136] on button "Filtrar" at bounding box center [681, 134] width 24 height 13
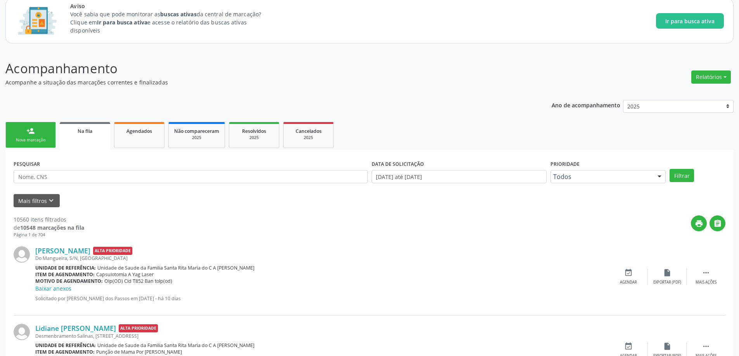
scroll to position [39, 0]
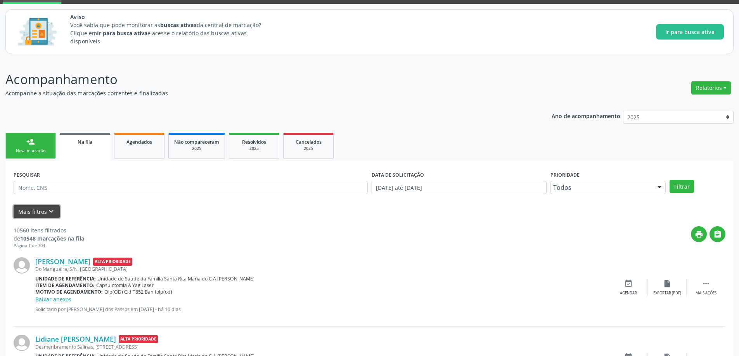
click at [47, 215] on icon "keyboard_arrow_down" at bounding box center [51, 212] width 9 height 9
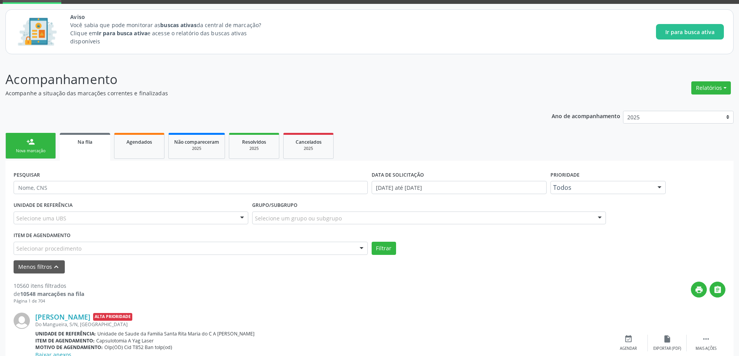
click at [572, 216] on div "Selecione um grupo ou subgrupo" at bounding box center [429, 218] width 354 height 13
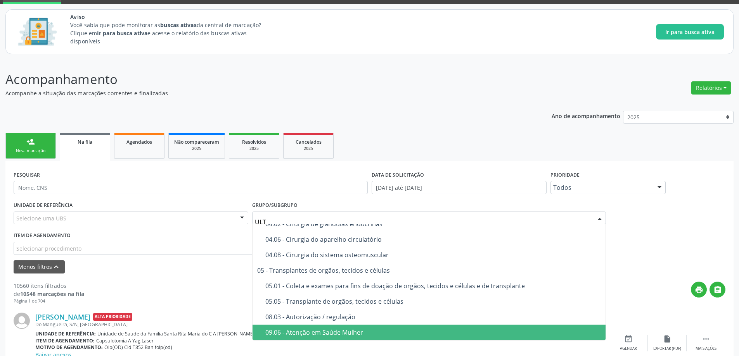
scroll to position [0, 0]
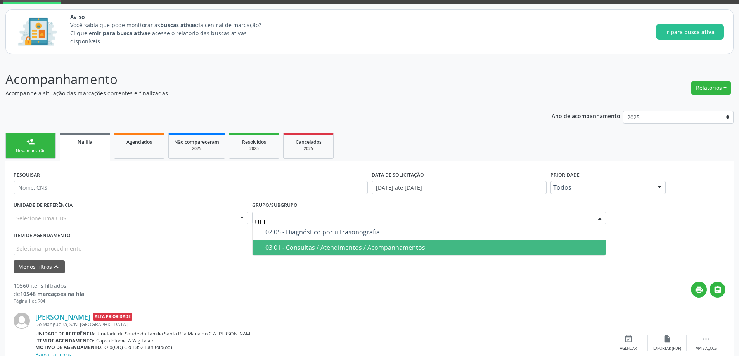
type input "ULTR"
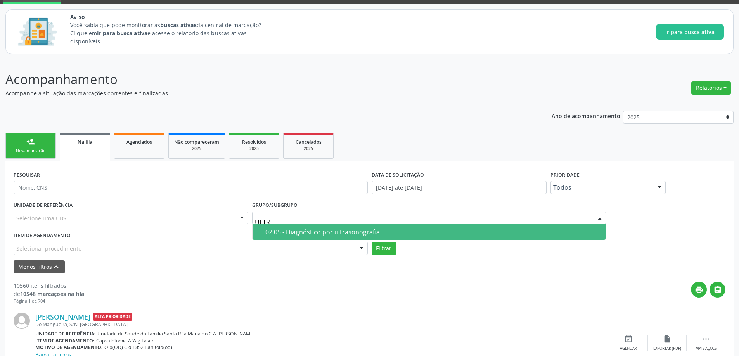
click at [307, 235] on div "02.05 - Diagnóstico por ultrasonografia" at bounding box center [433, 232] width 336 height 6
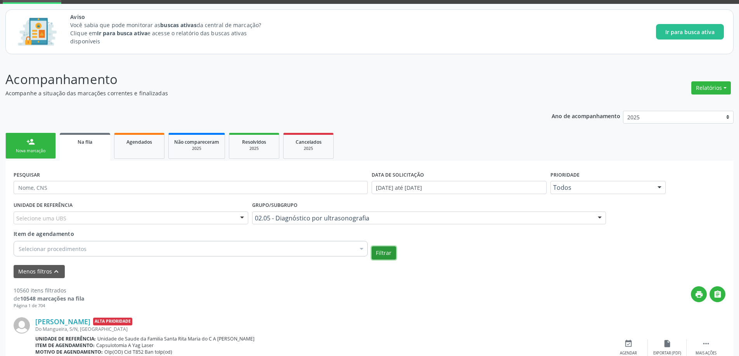
click at [378, 256] on button "Filtrar" at bounding box center [384, 253] width 24 height 13
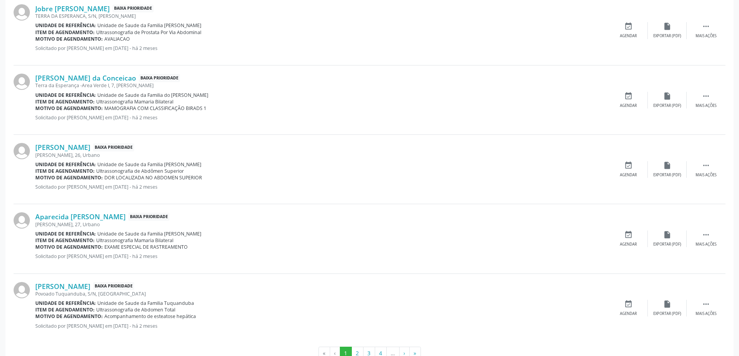
scroll to position [1070, 0]
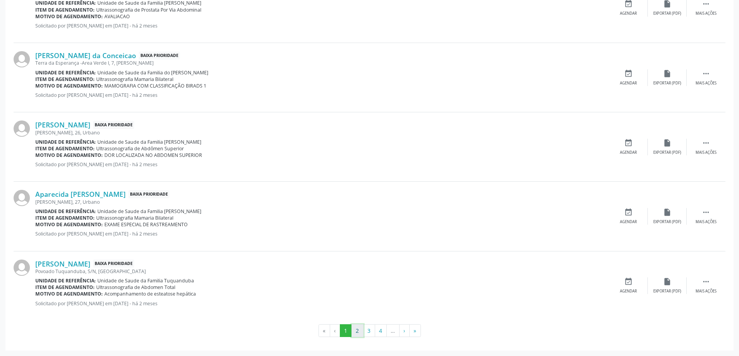
click at [355, 332] on button "2" at bounding box center [357, 331] width 12 height 13
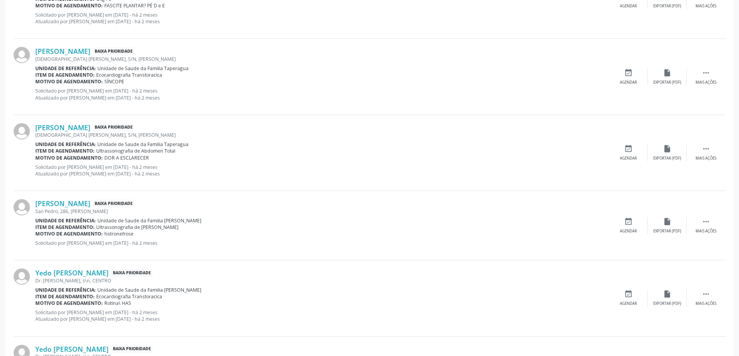
scroll to position [1123, 0]
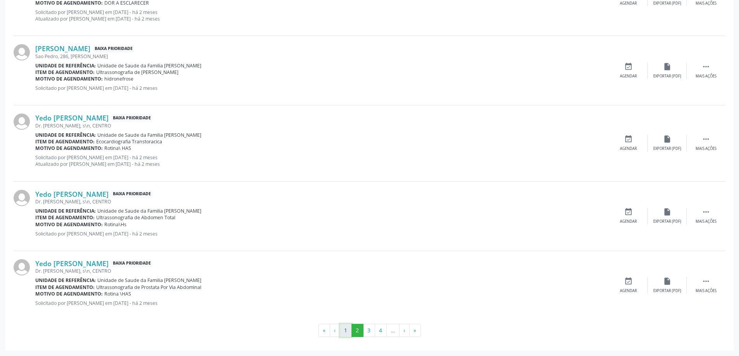
click at [345, 333] on button "1" at bounding box center [346, 330] width 12 height 13
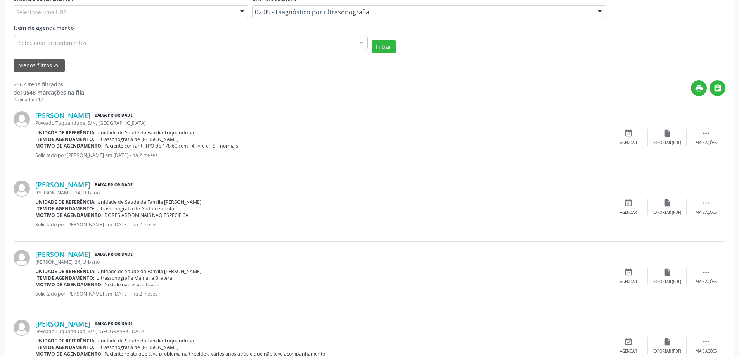
scroll to position [255, 0]
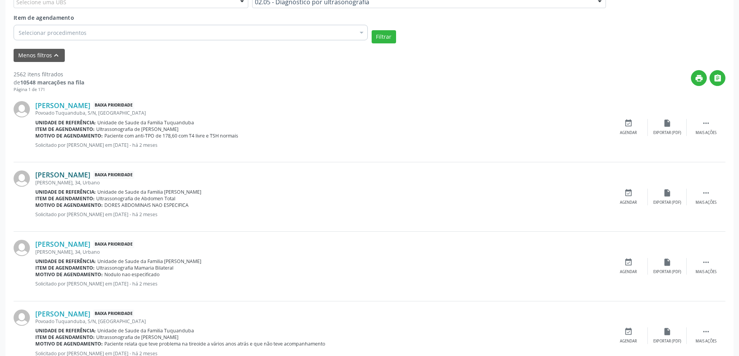
click at [73, 177] on link "[PERSON_NAME]" at bounding box center [62, 175] width 55 height 9
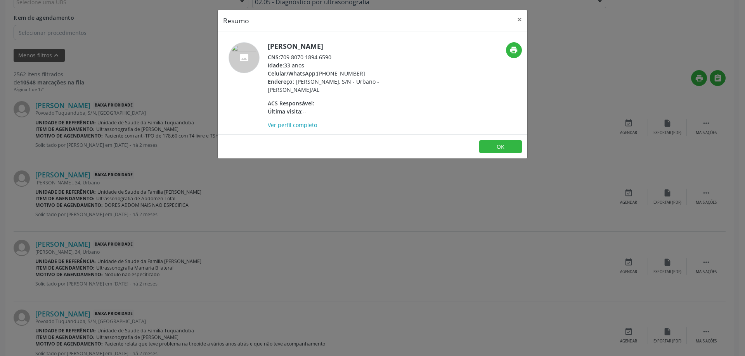
drag, startPoint x: 334, startPoint y: 56, endPoint x: 282, endPoint y: 56, distance: 52.0
click at [282, 56] on div "CNS: 709 8070 1894 6590" at bounding box center [343, 57] width 151 height 8
click at [515, 20] on button "×" at bounding box center [520, 19] width 16 height 19
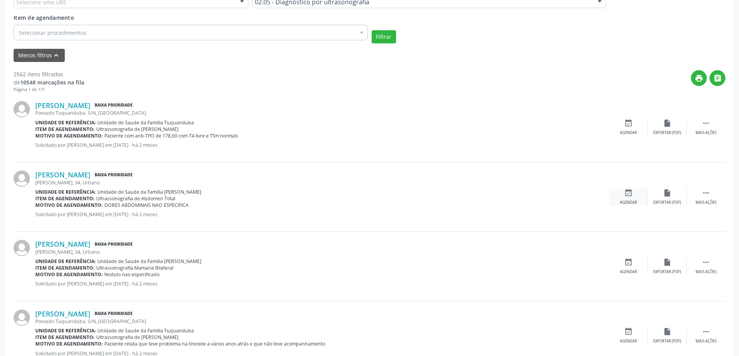
click at [628, 198] on div "event_available Agendar" at bounding box center [628, 197] width 39 height 17
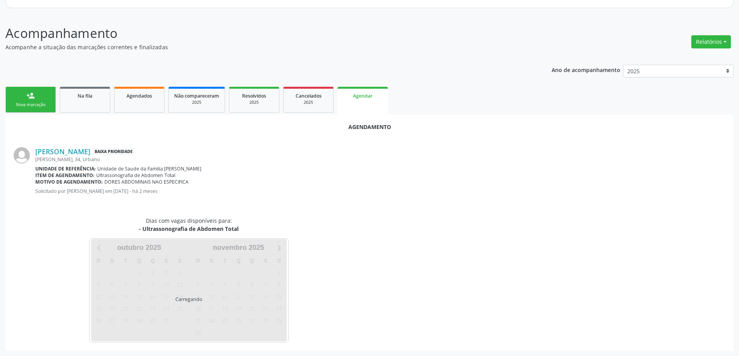
scroll to position [103, 0]
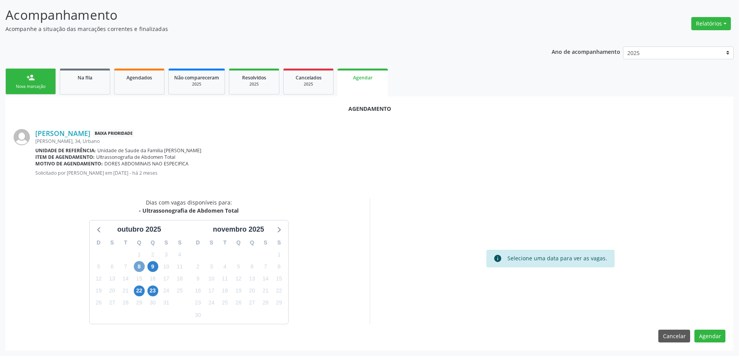
click at [140, 268] on span "8" at bounding box center [139, 266] width 11 height 11
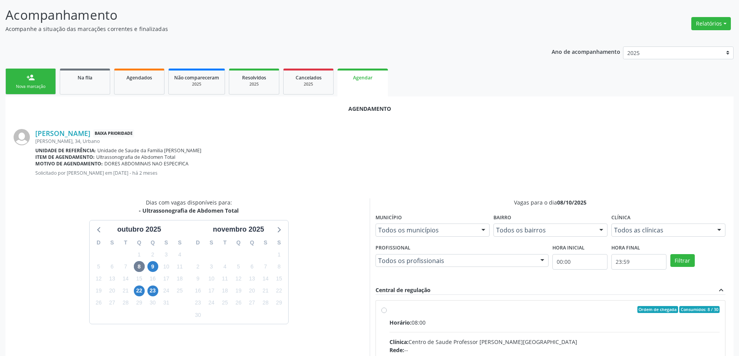
click at [384, 310] on input "Ordem de chegada Consumidos: 8 / 30 Horário: 08:00 Clínica: Centro de Saude Pro…" at bounding box center [383, 309] width 5 height 7
radio input "true"
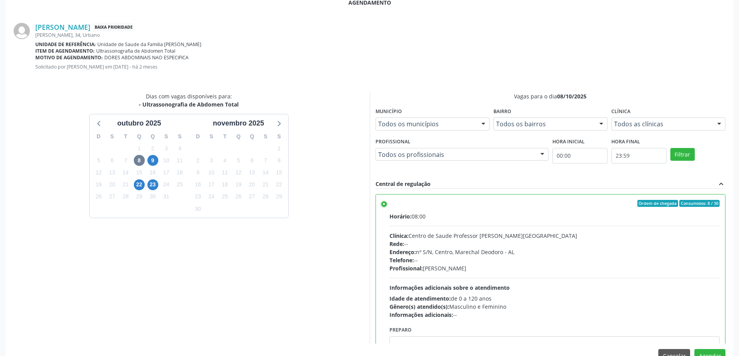
scroll to position [229, 0]
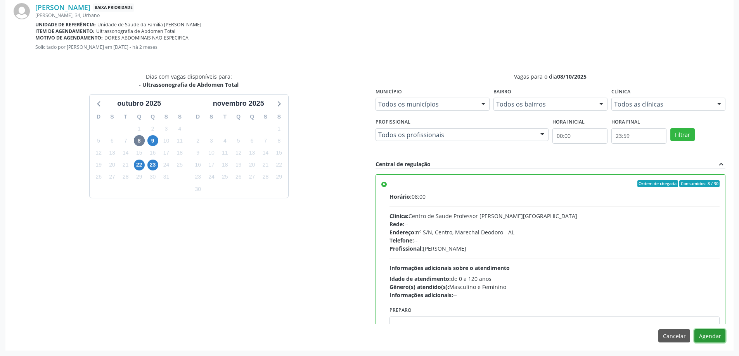
click at [714, 336] on button "Agendar" at bounding box center [709, 336] width 31 height 13
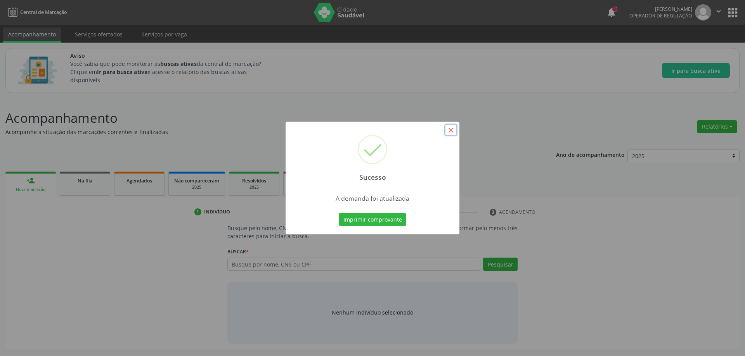
click at [452, 128] on button "×" at bounding box center [450, 130] width 13 height 13
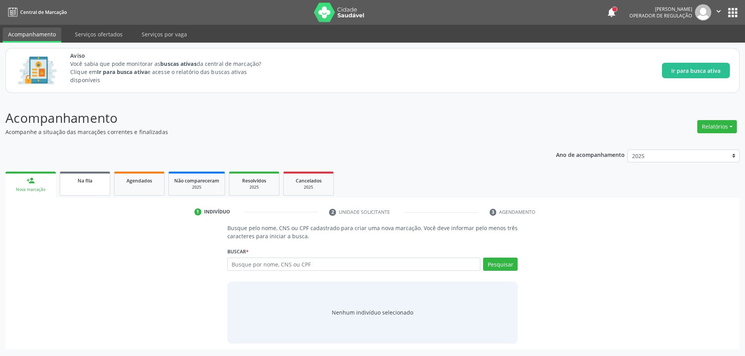
click at [69, 185] on link "Na fila" at bounding box center [85, 184] width 50 height 24
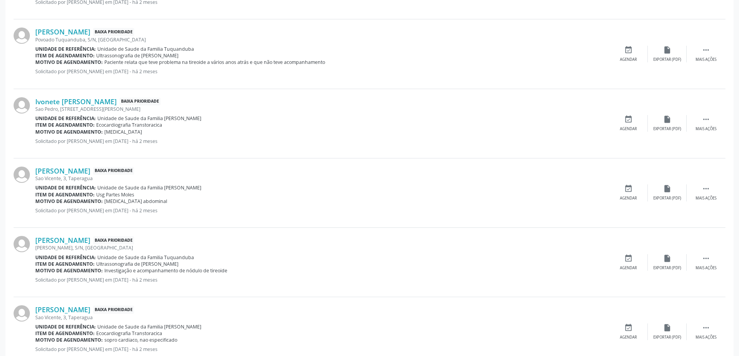
scroll to position [427, 0]
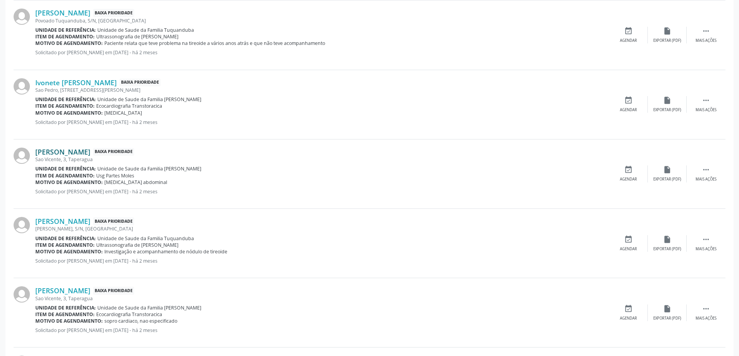
click at [76, 155] on link "[PERSON_NAME]" at bounding box center [62, 152] width 55 height 9
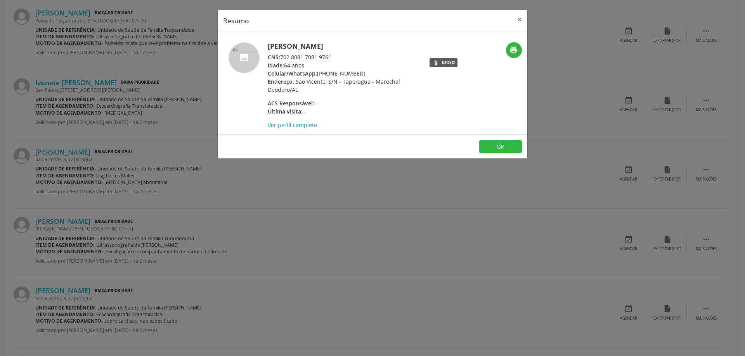
drag, startPoint x: 333, startPoint y: 56, endPoint x: 281, endPoint y: 59, distance: 52.1
click at [281, 59] on div "CNS: 702 8081 7081 9761" at bounding box center [343, 57] width 151 height 8
click at [517, 21] on button "×" at bounding box center [520, 19] width 16 height 19
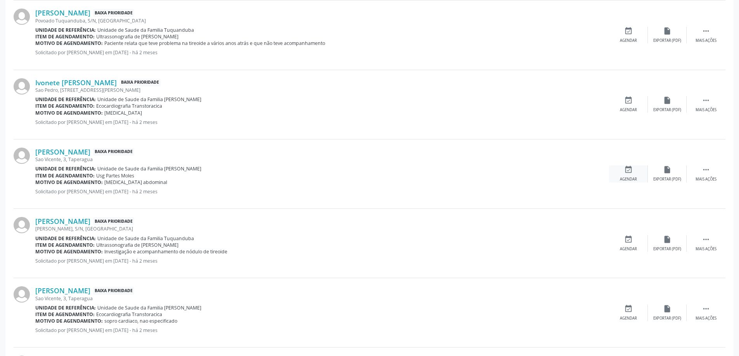
click at [626, 173] on icon "event_available" at bounding box center [628, 170] width 9 height 9
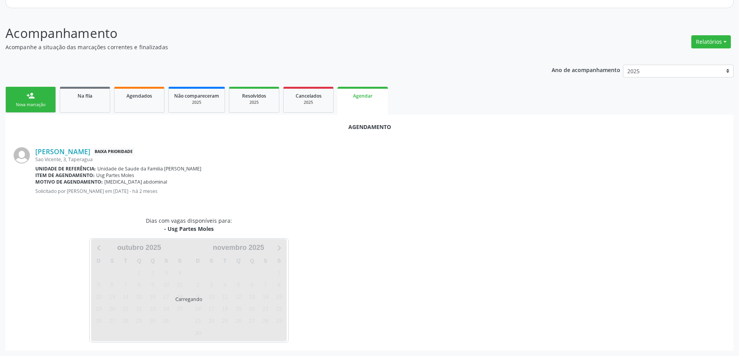
scroll to position [103, 0]
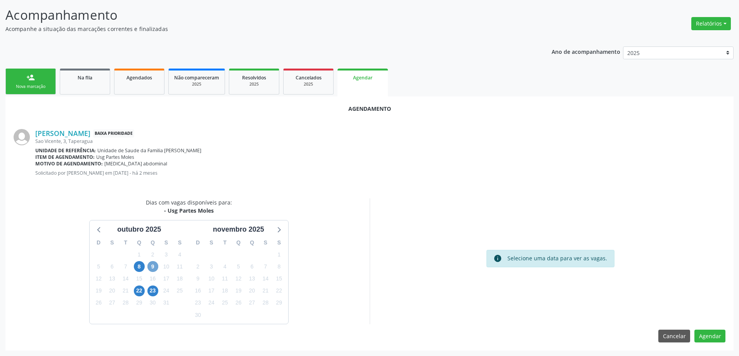
click at [153, 268] on span "9" at bounding box center [152, 266] width 11 height 11
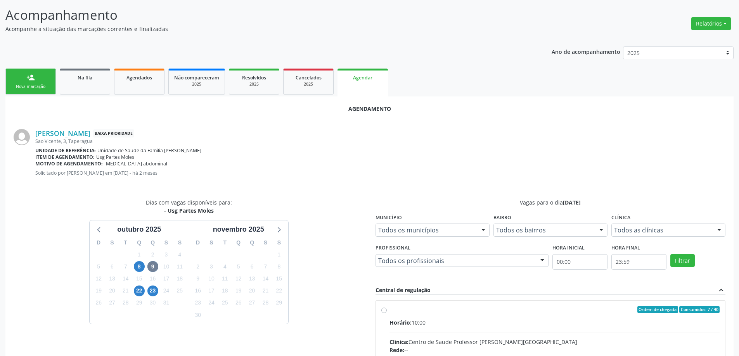
click at [382, 313] on input "Ordem de chegada Consumidos: 7 / 40 Horário: 10:00 Clínica: Centro de Saude Pro…" at bounding box center [383, 309] width 5 height 7
radio input "true"
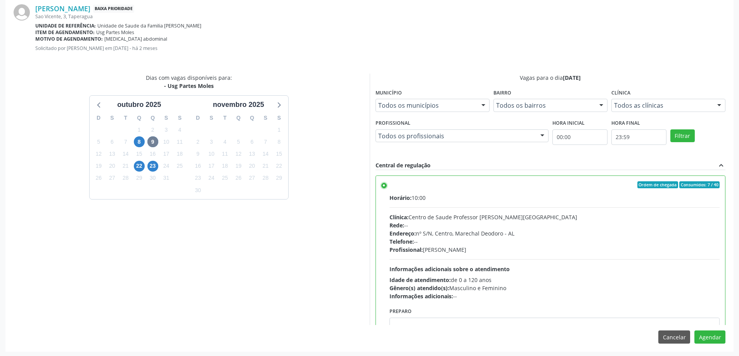
scroll to position [229, 0]
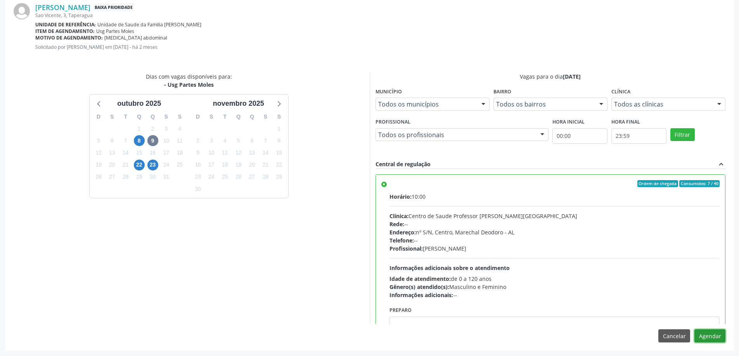
click at [712, 335] on button "Agendar" at bounding box center [709, 336] width 31 height 13
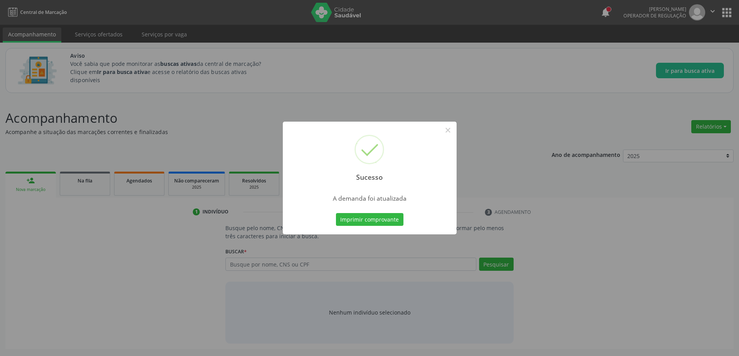
scroll to position [0, 0]
click at [448, 130] on button "×" at bounding box center [450, 130] width 13 height 13
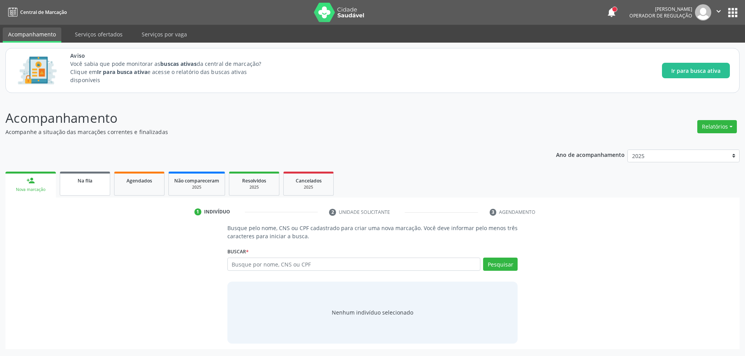
click at [85, 190] on link "Na fila" at bounding box center [85, 184] width 50 height 24
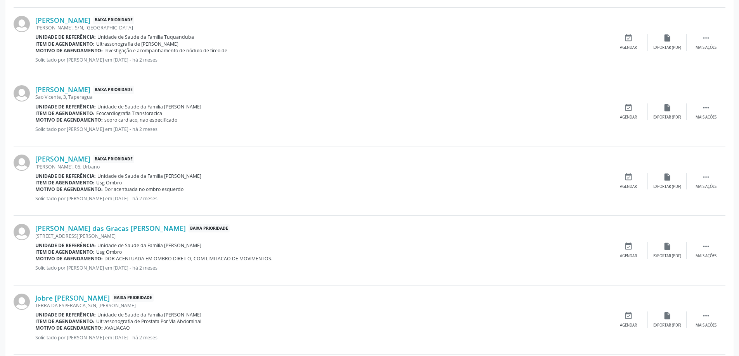
scroll to position [582, 0]
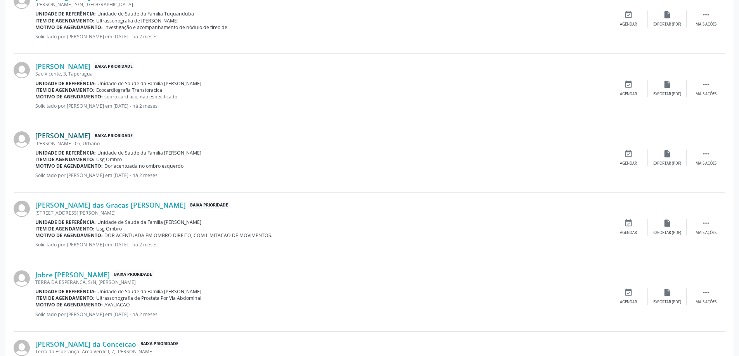
click at [71, 138] on link "[PERSON_NAME]" at bounding box center [62, 135] width 55 height 9
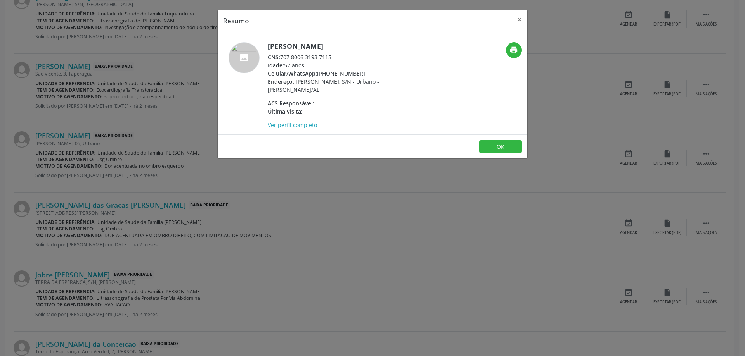
drag, startPoint x: 334, startPoint y: 56, endPoint x: 280, endPoint y: 56, distance: 53.9
click at [280, 56] on div "CNS: 707 8006 3193 7115" at bounding box center [343, 57] width 151 height 8
click at [519, 20] on button "×" at bounding box center [520, 19] width 16 height 19
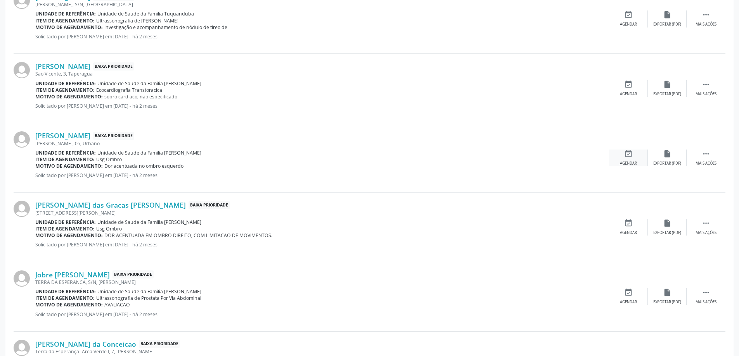
click at [626, 155] on icon "event_available" at bounding box center [628, 154] width 9 height 9
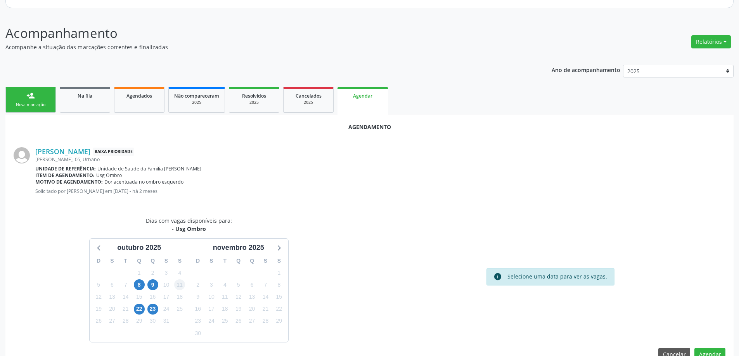
scroll to position [103, 0]
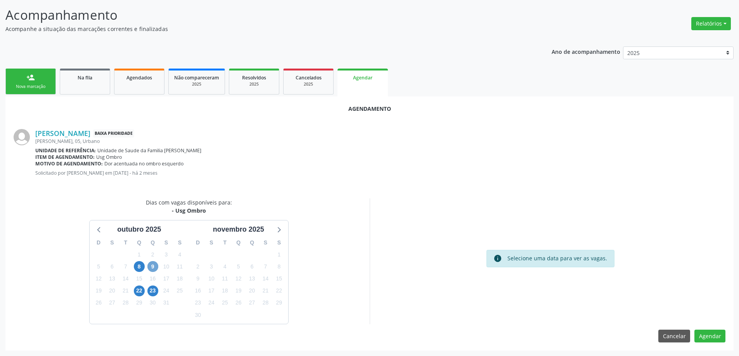
click at [154, 263] on span "9" at bounding box center [152, 266] width 11 height 11
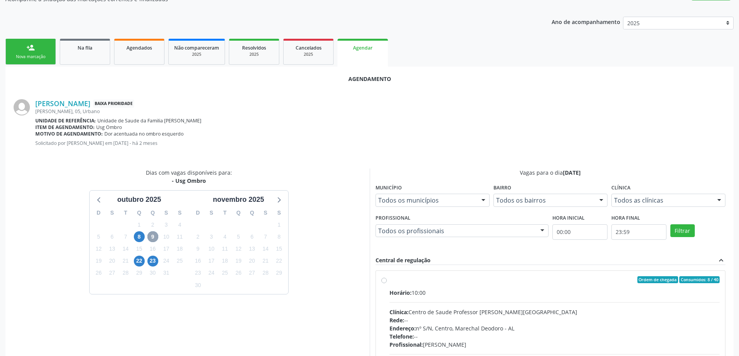
scroll to position [142, 0]
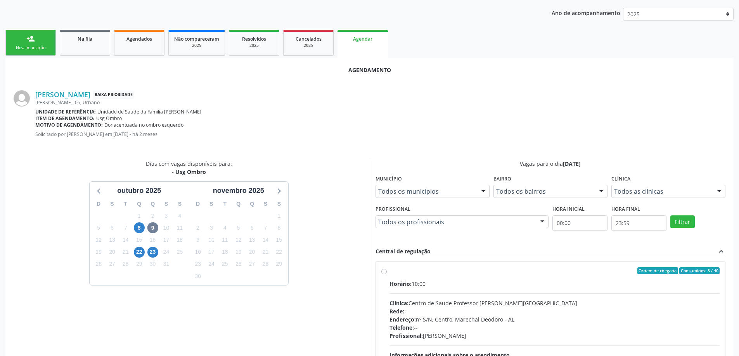
click at [383, 275] on div "Ordem de chegada Consumidos: 8 / 40 Horário: 10:00 Clínica: Centro de Saude Pro…" at bounding box center [550, 327] width 339 height 119
radio input "true"
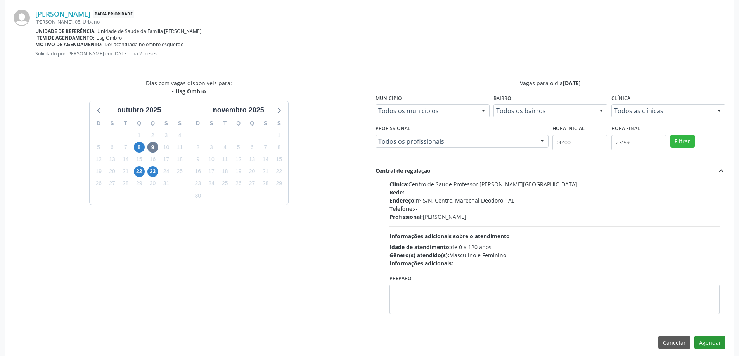
scroll to position [229, 0]
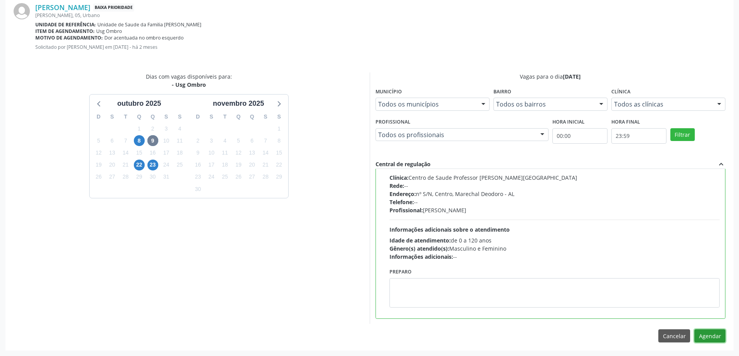
click at [710, 339] on button "Agendar" at bounding box center [709, 336] width 31 height 13
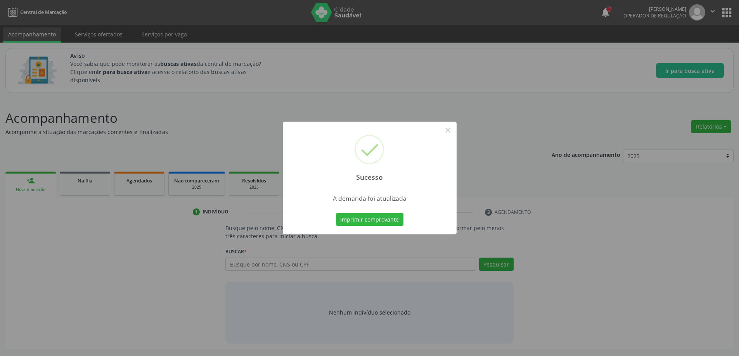
scroll to position [0, 0]
click at [451, 132] on button "×" at bounding box center [450, 130] width 13 height 13
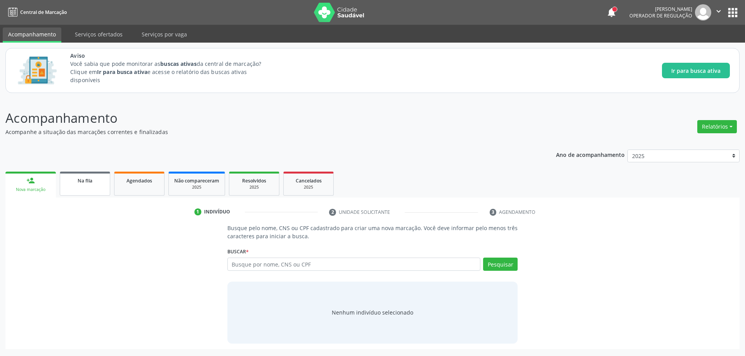
click at [68, 181] on div "Na fila" at bounding box center [85, 180] width 39 height 8
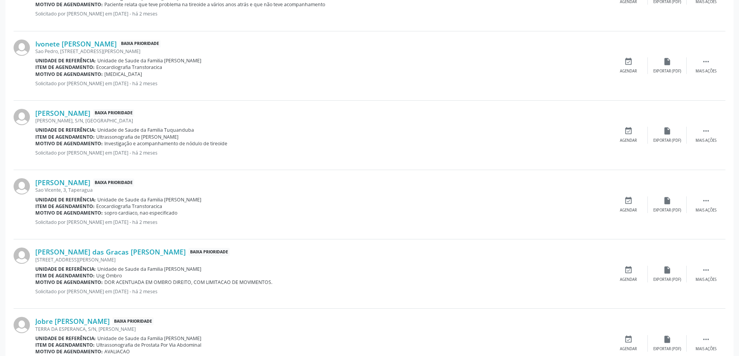
scroll to position [504, 0]
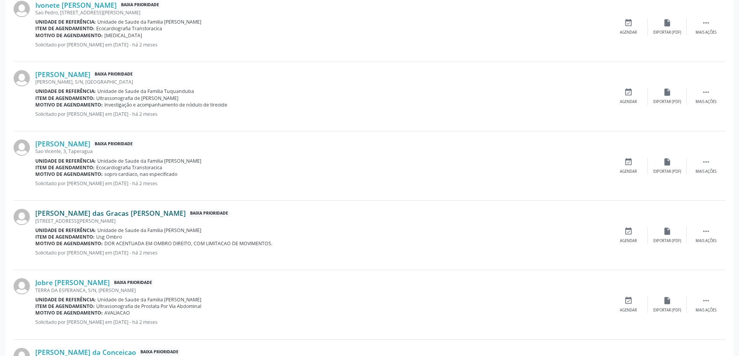
click at [80, 211] on link "[PERSON_NAME] das Gracas [PERSON_NAME]" at bounding box center [110, 213] width 150 height 9
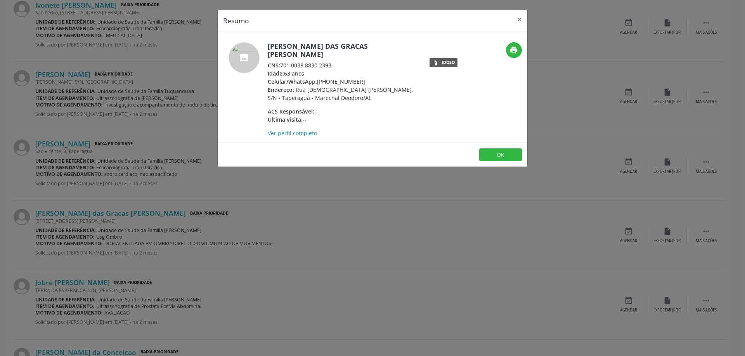
drag, startPoint x: 334, startPoint y: 57, endPoint x: 283, endPoint y: 55, distance: 51.2
click at [283, 61] on div "CNS: 701 0038 8830 2393" at bounding box center [343, 65] width 151 height 8
click at [318, 69] on div "Idade: 63 anos" at bounding box center [343, 73] width 151 height 8
click at [517, 21] on button "×" at bounding box center [520, 19] width 16 height 19
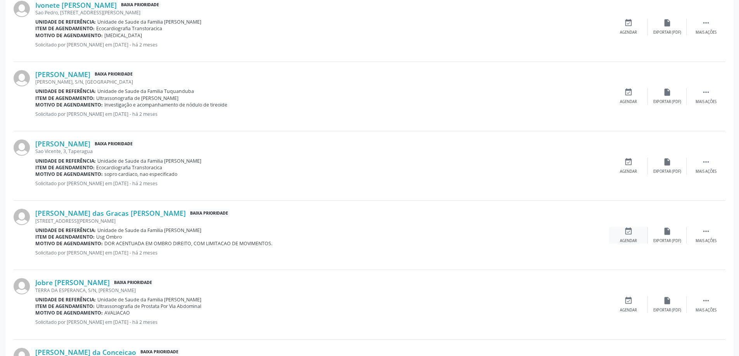
click at [630, 231] on icon "event_available" at bounding box center [628, 231] width 9 height 9
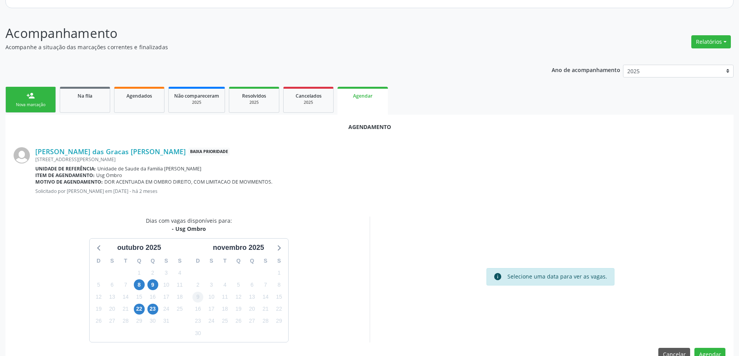
scroll to position [103, 0]
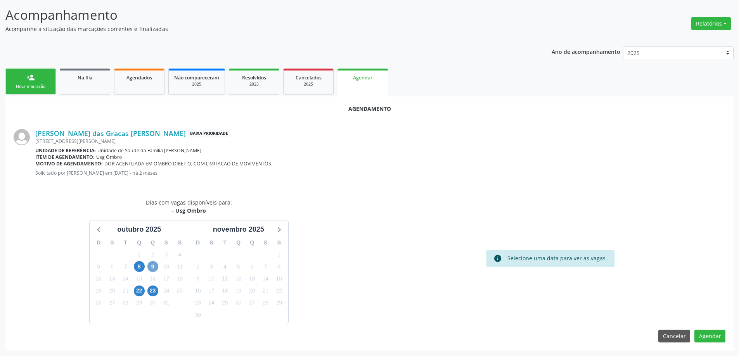
click at [154, 265] on span "9" at bounding box center [152, 266] width 11 height 11
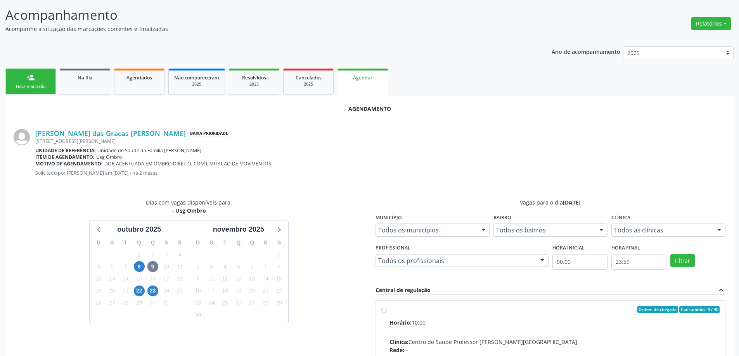
click at [386, 308] on input "Ordem de chegada Consumidos: 9 / 40 Horário: 10:00 Clínica: Centro de Saude Pro…" at bounding box center [383, 309] width 5 height 7
radio input "true"
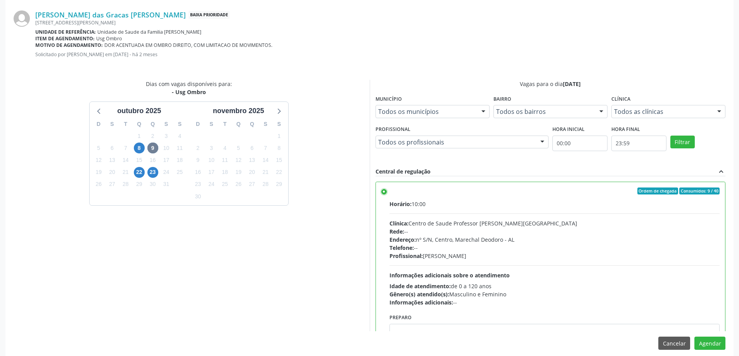
scroll to position [229, 0]
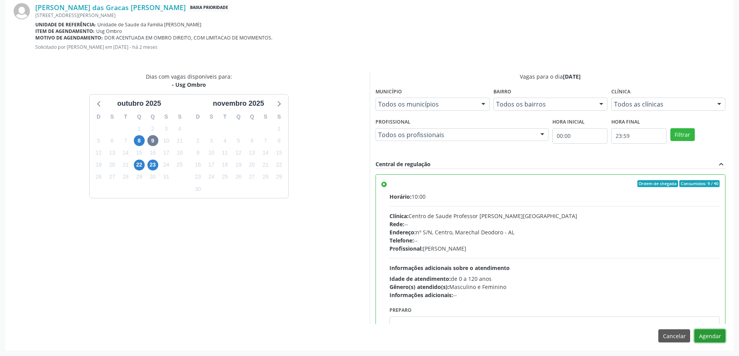
click at [711, 337] on button "Agendar" at bounding box center [709, 336] width 31 height 13
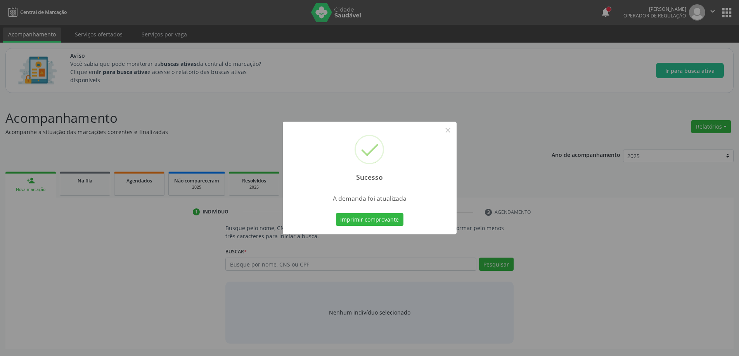
scroll to position [0, 0]
click at [453, 129] on button "×" at bounding box center [450, 130] width 13 height 13
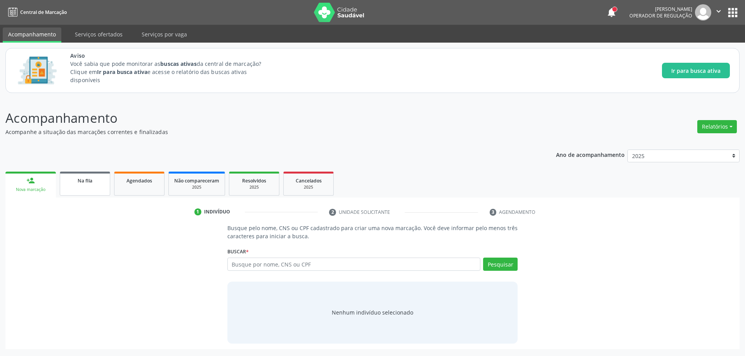
click at [92, 189] on link "Na fila" at bounding box center [85, 184] width 50 height 24
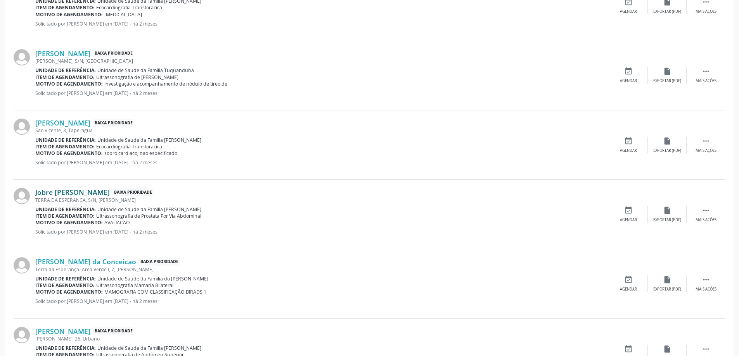
scroll to position [504, 0]
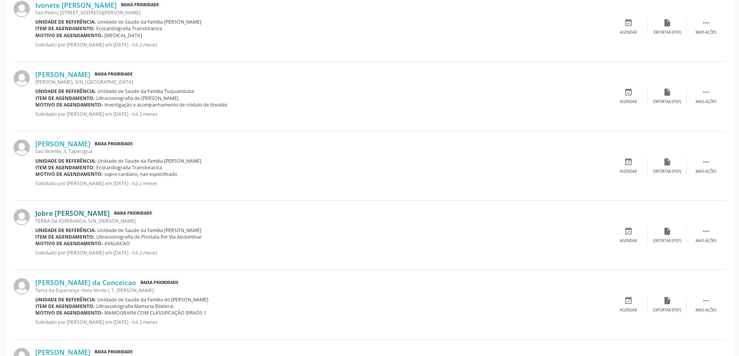
click at [85, 215] on link "Jobre [PERSON_NAME]" at bounding box center [72, 213] width 74 height 9
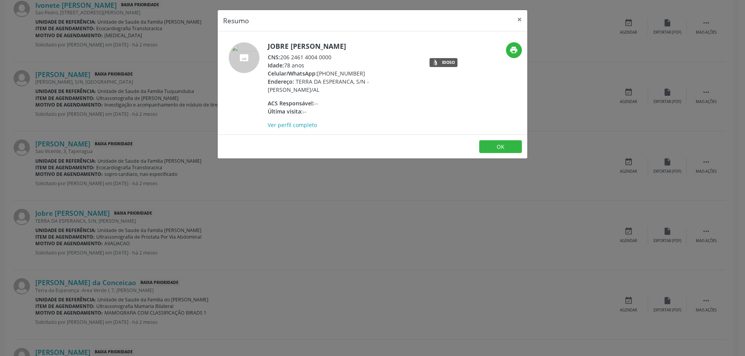
drag, startPoint x: 332, startPoint y: 57, endPoint x: 281, endPoint y: 58, distance: 50.8
click at [281, 58] on div "CNS: 206 2461 4004 0000" at bounding box center [343, 57] width 151 height 8
click at [518, 23] on button "×" at bounding box center [520, 19] width 16 height 19
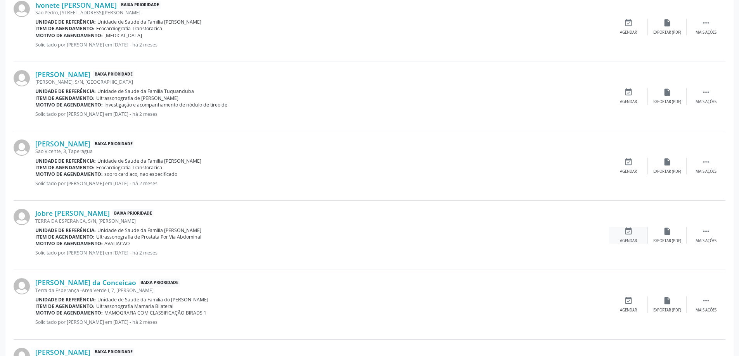
click at [629, 232] on icon "event_available" at bounding box center [628, 231] width 9 height 9
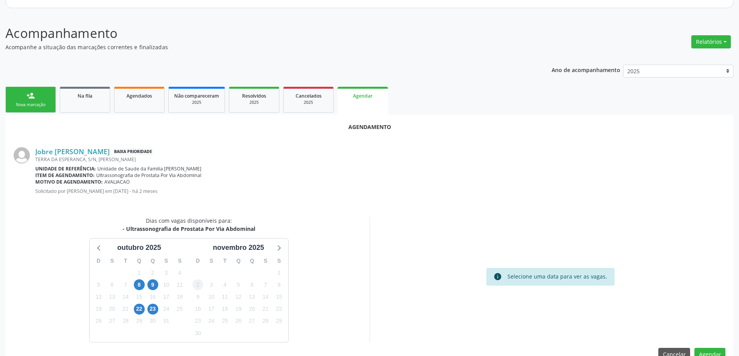
scroll to position [103, 0]
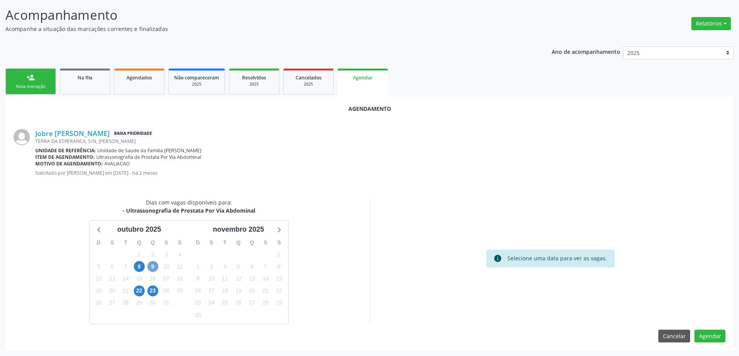
click at [154, 269] on span "9" at bounding box center [152, 266] width 11 height 11
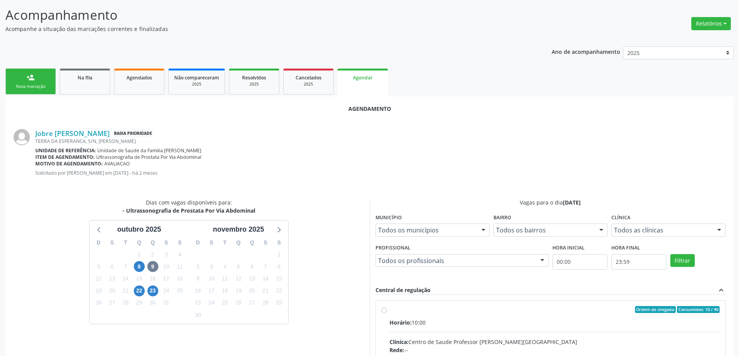
click at [385, 312] on input "Ordem de chegada Consumidos: 10 / 40 Horário: 10:00 Clínica: Centro de Saude Pr…" at bounding box center [383, 309] width 5 height 7
radio input "true"
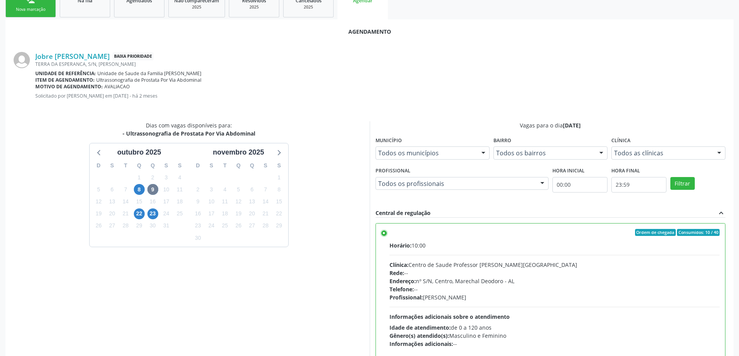
scroll to position [229, 0]
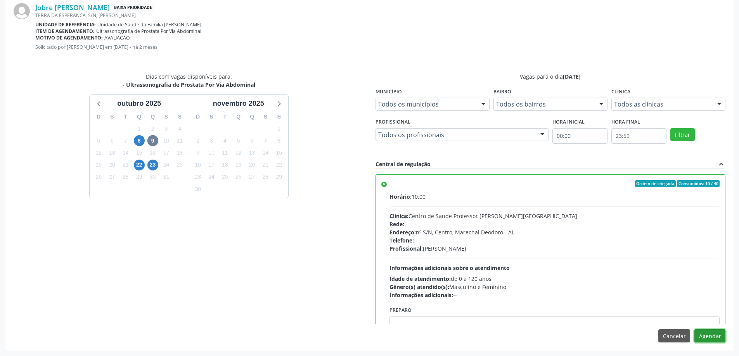
click at [712, 338] on button "Agendar" at bounding box center [709, 336] width 31 height 13
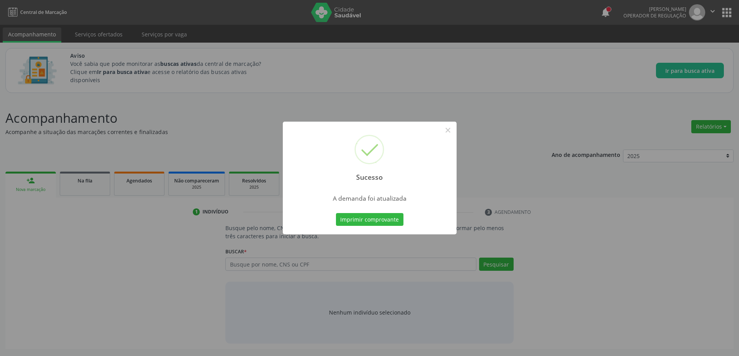
scroll to position [0, 0]
click at [448, 129] on button "×" at bounding box center [450, 130] width 13 height 13
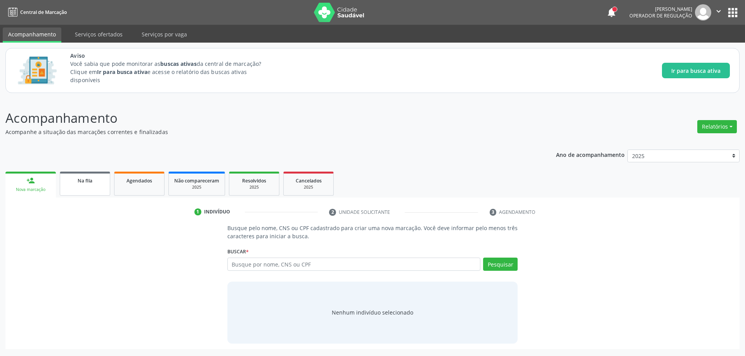
click at [84, 185] on link "Na fila" at bounding box center [85, 184] width 50 height 24
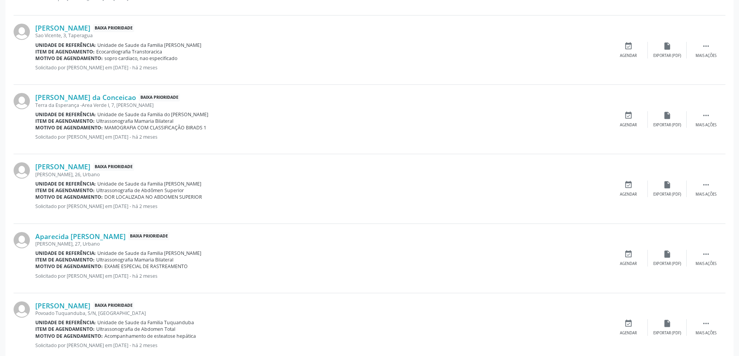
scroll to position [621, 0]
click at [64, 161] on div "[PERSON_NAME] Baixa Prioridade [PERSON_NAME], 26, Urbano Unidade de referência:…" at bounding box center [370, 188] width 712 height 69
click at [59, 168] on link "[PERSON_NAME]" at bounding box center [62, 166] width 55 height 9
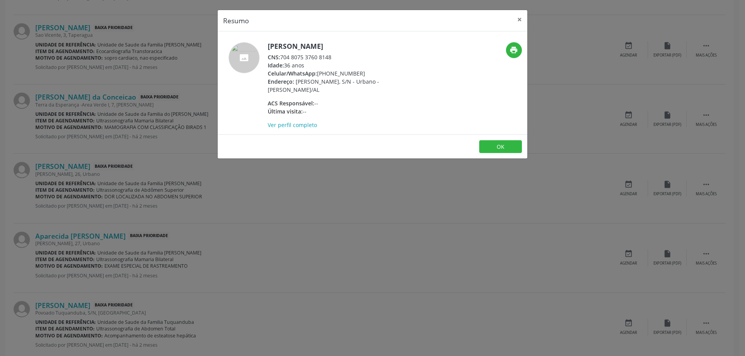
drag, startPoint x: 331, startPoint y: 56, endPoint x: 282, endPoint y: 59, distance: 49.7
click at [282, 59] on div "CNS: 704 8075 3760 8148" at bounding box center [343, 57] width 151 height 8
click at [522, 19] on button "×" at bounding box center [520, 19] width 16 height 19
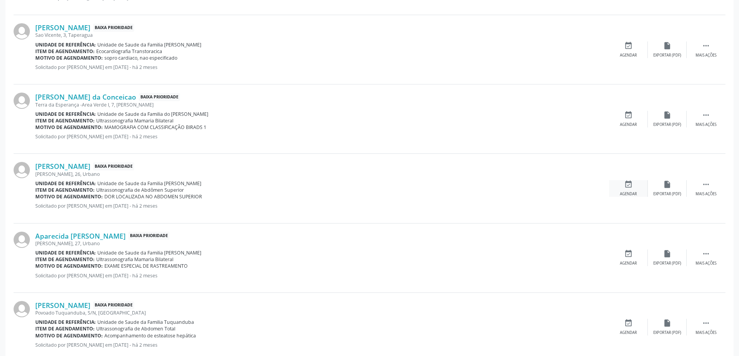
click at [626, 192] on div "Agendar" at bounding box center [628, 194] width 17 height 5
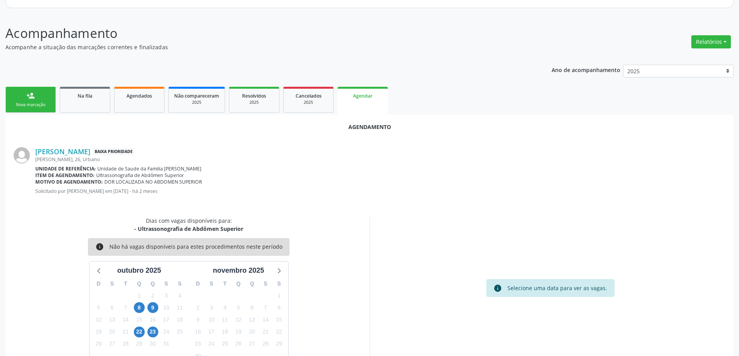
scroll to position [103, 0]
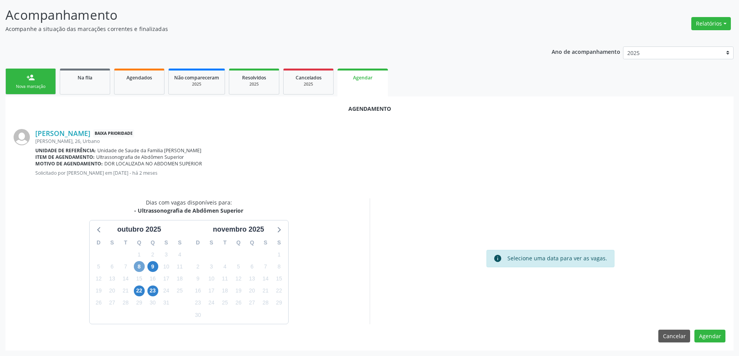
click at [136, 268] on span "8" at bounding box center [139, 266] width 11 height 11
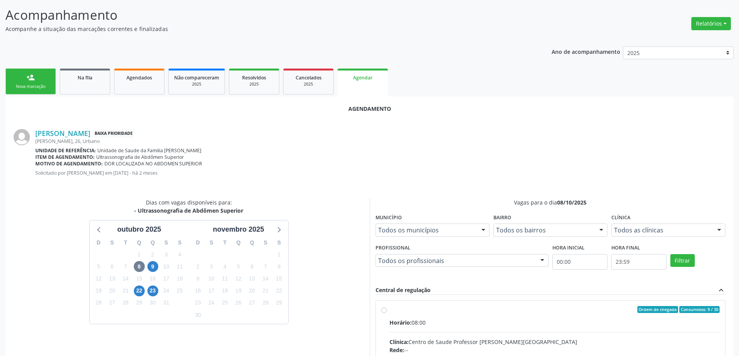
click at [384, 310] on input "Ordem de chegada Consumidos: 9 / 30 Horário: 08:00 Clínica: Centro de Saude Pro…" at bounding box center [383, 309] width 5 height 7
radio input "true"
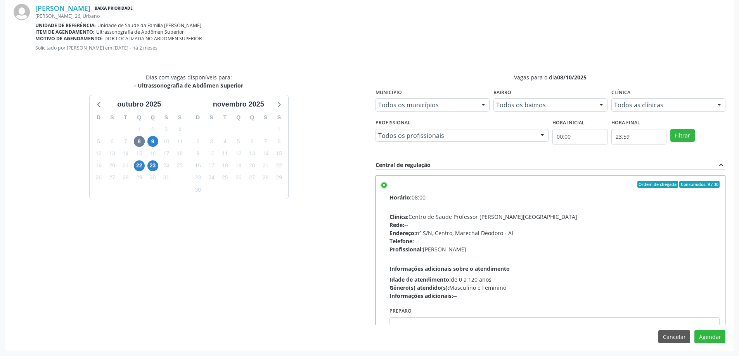
scroll to position [229, 0]
click at [702, 337] on button "Agendar" at bounding box center [709, 336] width 31 height 13
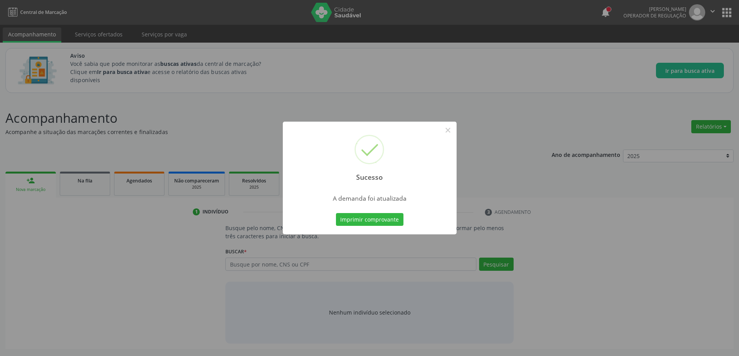
scroll to position [0, 0]
click at [453, 129] on button "×" at bounding box center [450, 130] width 13 height 13
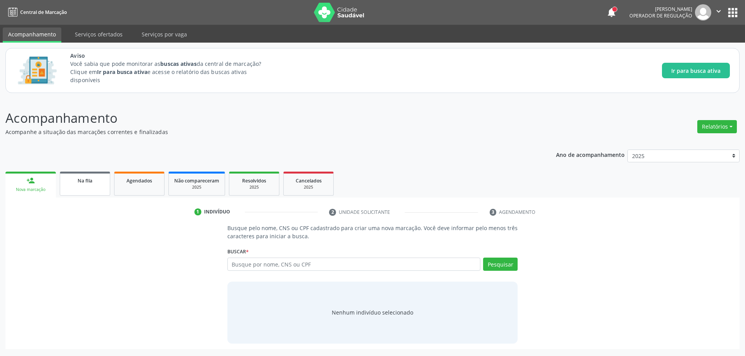
click at [82, 182] on span "Na fila" at bounding box center [85, 181] width 15 height 7
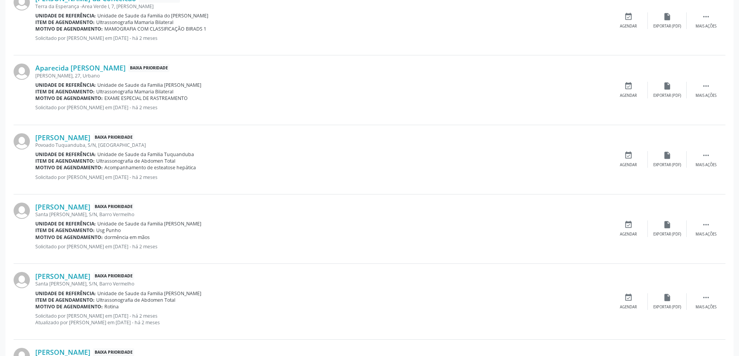
scroll to position [737, 0]
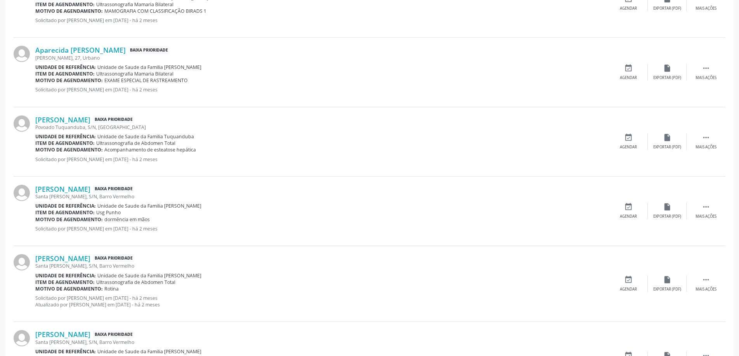
click at [78, 124] on div "Povoado Tuquanduba, S/N, [GEOGRAPHIC_DATA]" at bounding box center [322, 127] width 574 height 7
click at [78, 121] on link "[PERSON_NAME]" at bounding box center [62, 120] width 55 height 9
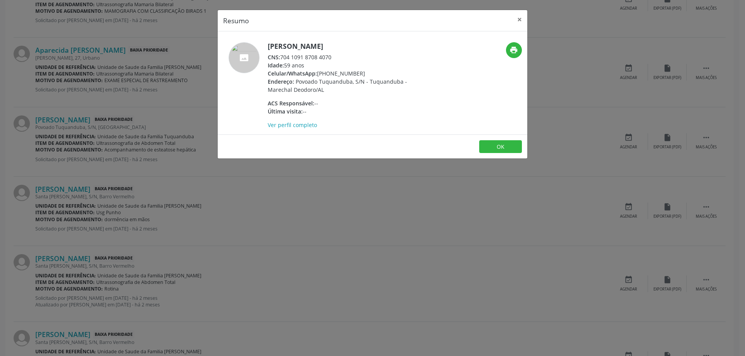
drag, startPoint x: 331, startPoint y: 57, endPoint x: 282, endPoint y: 59, distance: 49.3
click at [282, 59] on div "CNS: 704 1091 8708 4070" at bounding box center [343, 57] width 151 height 8
click at [520, 19] on button "×" at bounding box center [520, 19] width 16 height 19
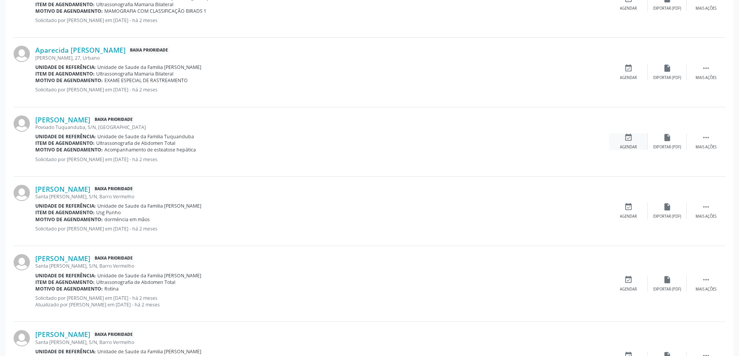
click at [626, 142] on icon "event_available" at bounding box center [628, 137] width 9 height 9
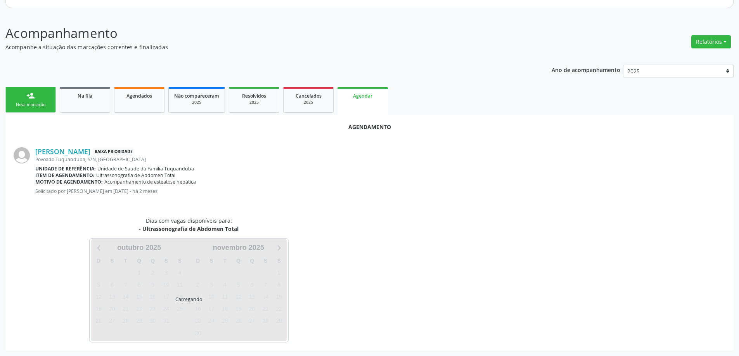
scroll to position [103, 0]
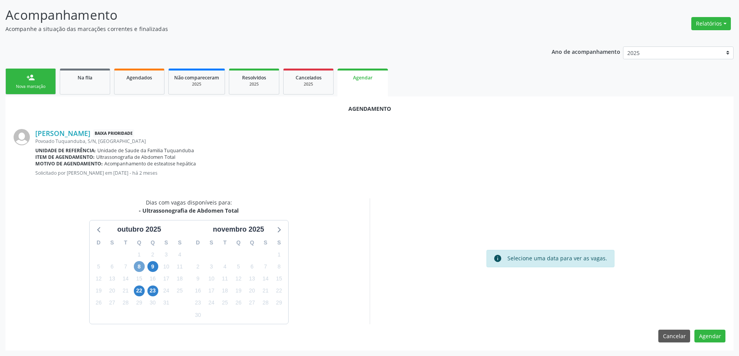
click at [137, 266] on span "8" at bounding box center [139, 266] width 11 height 11
click at [139, 269] on span "8" at bounding box center [139, 266] width 11 height 11
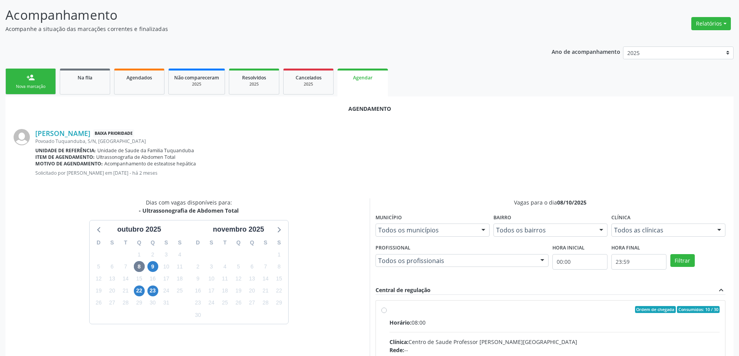
click at [386, 310] on input "Ordem de chegada Consumidos: 10 / 30 Horário: 08:00 Clínica: Centro de Saude Pr…" at bounding box center [383, 309] width 5 height 7
radio input "true"
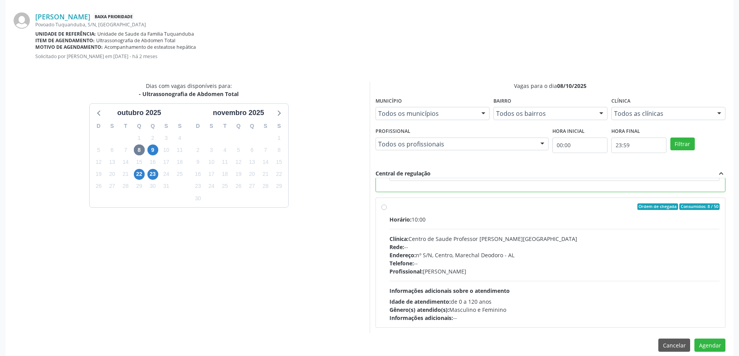
scroll to position [229, 0]
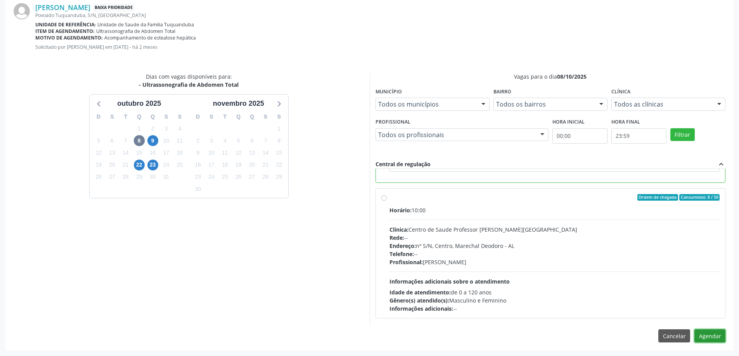
click at [713, 339] on button "Agendar" at bounding box center [709, 336] width 31 height 13
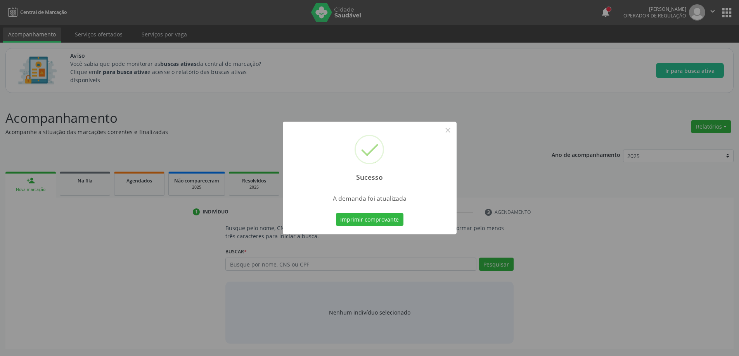
scroll to position [0, 0]
click at [451, 133] on button "×" at bounding box center [450, 130] width 13 height 13
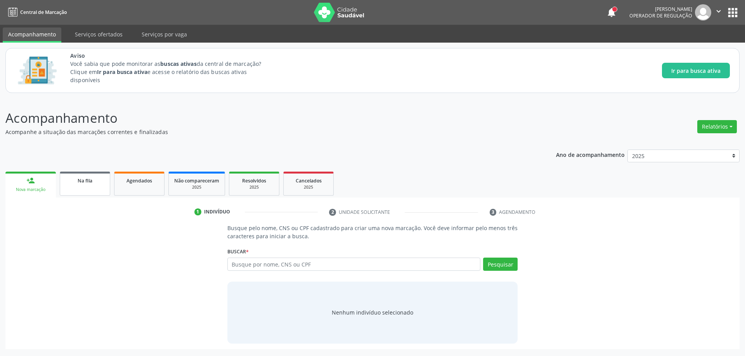
click at [73, 184] on div "Na fila" at bounding box center [85, 180] width 39 height 8
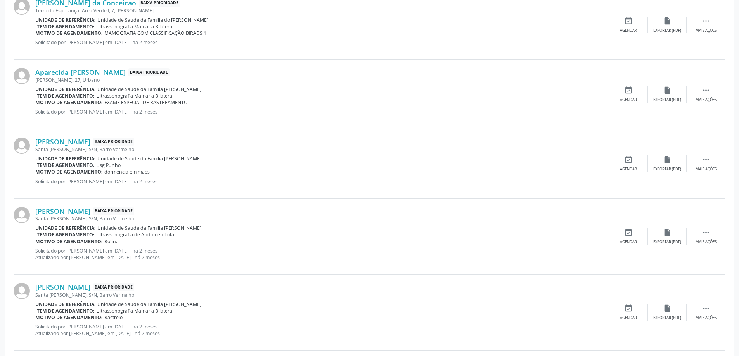
scroll to position [737, 0]
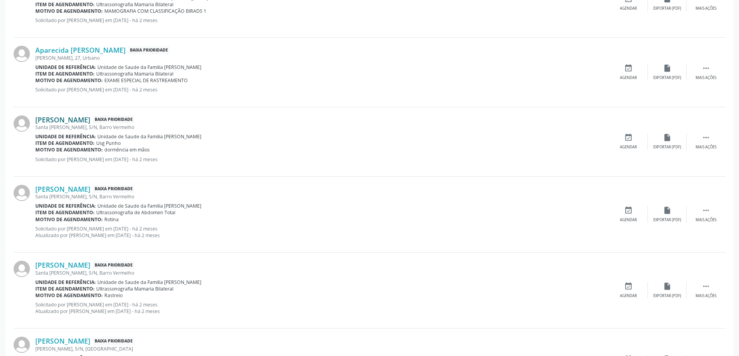
click at [65, 117] on link "[PERSON_NAME]" at bounding box center [62, 120] width 55 height 9
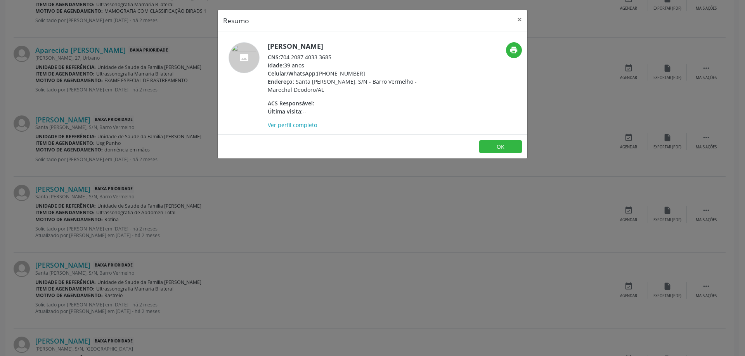
drag, startPoint x: 333, startPoint y: 56, endPoint x: 279, endPoint y: 57, distance: 53.5
click at [279, 57] on div "CNS: 704 2087 4033 3685" at bounding box center [343, 57] width 151 height 8
click at [521, 24] on button "×" at bounding box center [520, 19] width 16 height 19
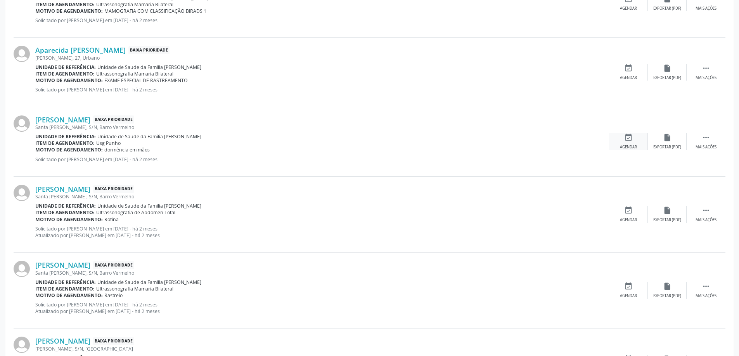
click at [627, 142] on div "event_available Agendar" at bounding box center [628, 141] width 39 height 17
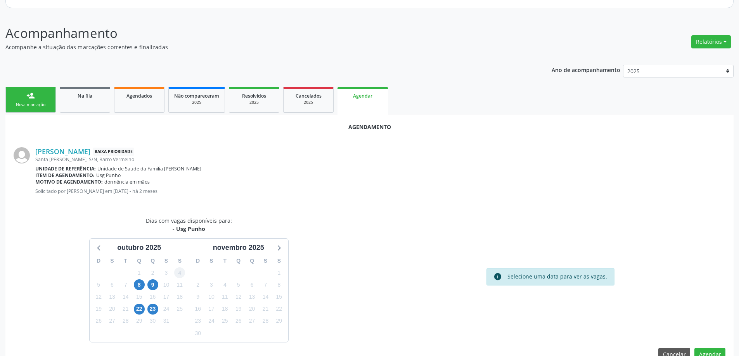
scroll to position [103, 0]
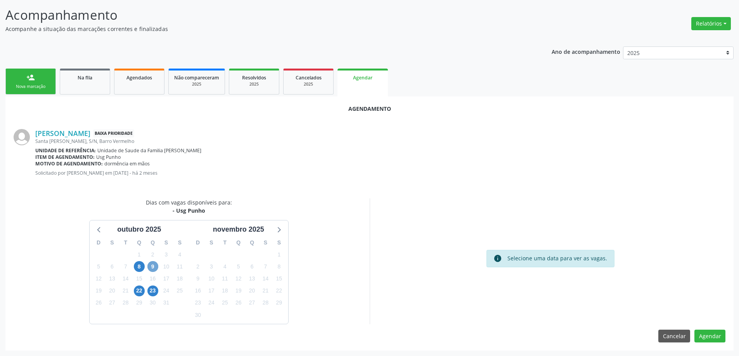
click at [152, 264] on span "9" at bounding box center [152, 266] width 11 height 11
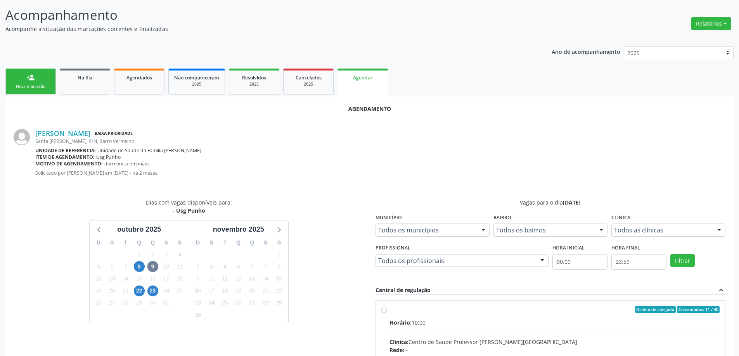
click at [382, 313] on input "Ordem de chegada Consumidos: 11 / 40 Horário: 10:00 Clínica: Centro de Saude Pr…" at bounding box center [383, 309] width 5 height 7
radio input "true"
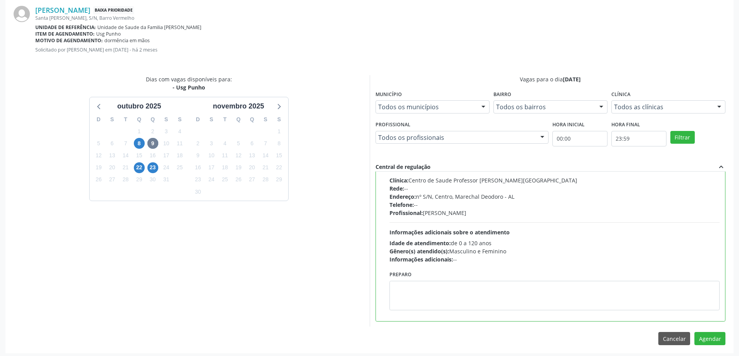
scroll to position [229, 0]
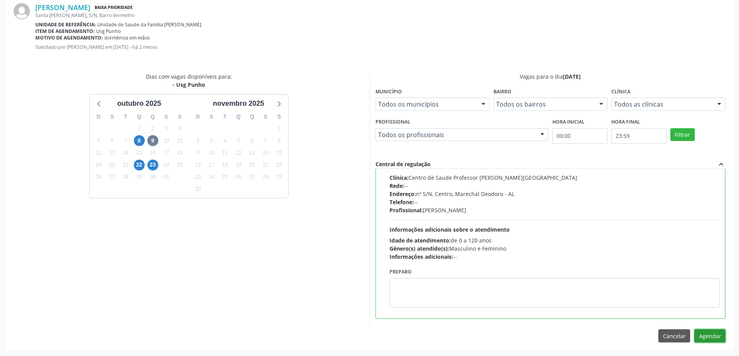
click at [715, 336] on button "Agendar" at bounding box center [709, 336] width 31 height 13
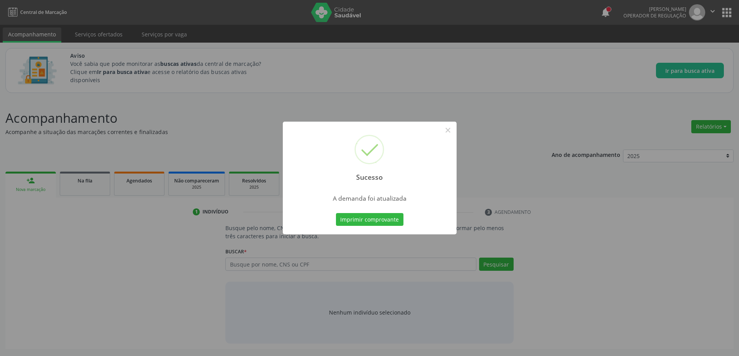
scroll to position [0, 0]
click at [453, 131] on button "×" at bounding box center [450, 130] width 13 height 13
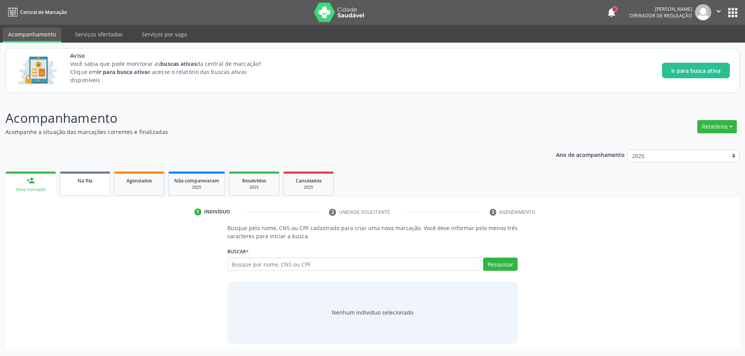
click at [78, 183] on span "Na fila" at bounding box center [85, 181] width 15 height 7
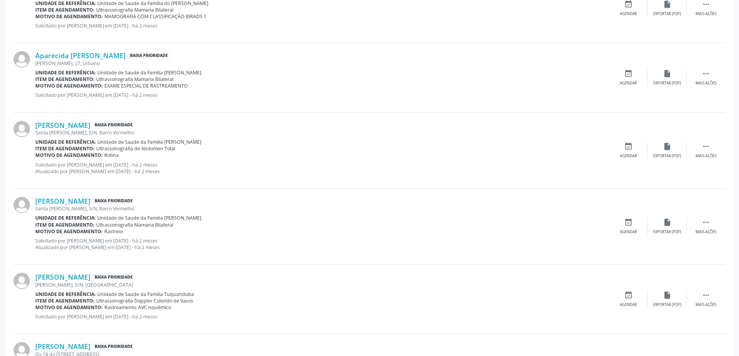
scroll to position [737, 0]
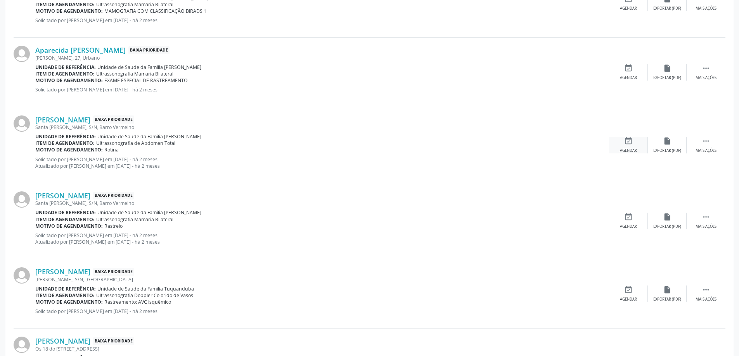
click at [631, 142] on icon "event_available" at bounding box center [628, 141] width 9 height 9
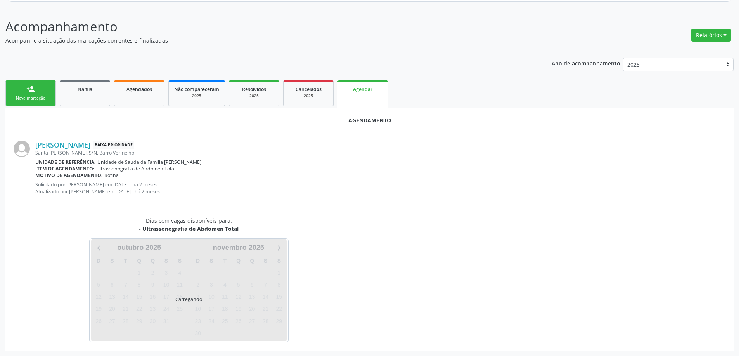
scroll to position [110, 0]
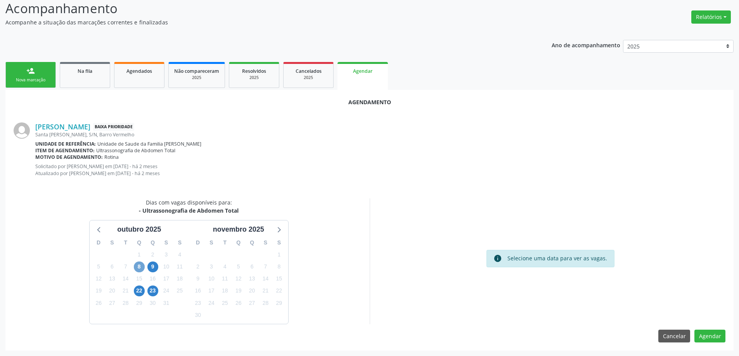
click at [140, 266] on span "8" at bounding box center [139, 267] width 11 height 11
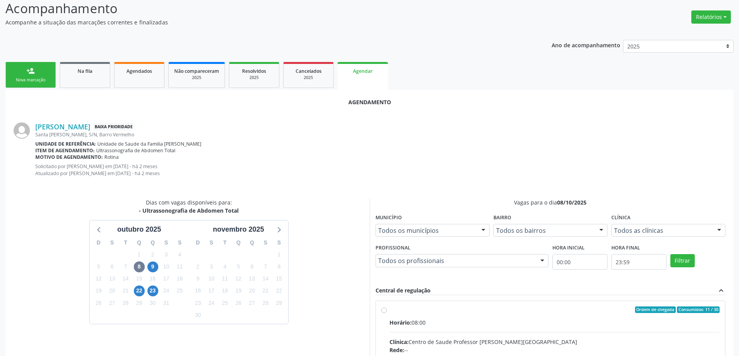
click at [383, 308] on input "Ordem de chegada Consumidos: 11 / 30 Horário: 08:00 Clínica: Centro de Saude Pr…" at bounding box center [383, 310] width 5 height 7
radio input "true"
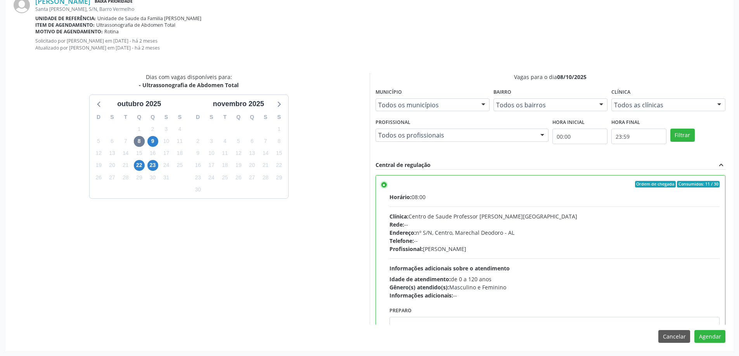
scroll to position [236, 0]
click at [704, 340] on button "Agendar" at bounding box center [709, 336] width 31 height 13
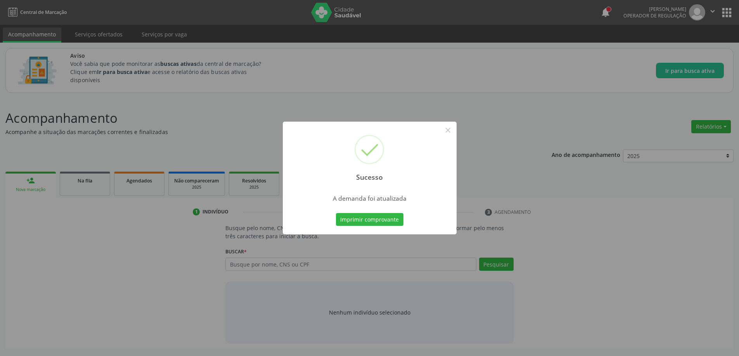
scroll to position [0, 0]
click at [451, 128] on button "×" at bounding box center [450, 130] width 13 height 13
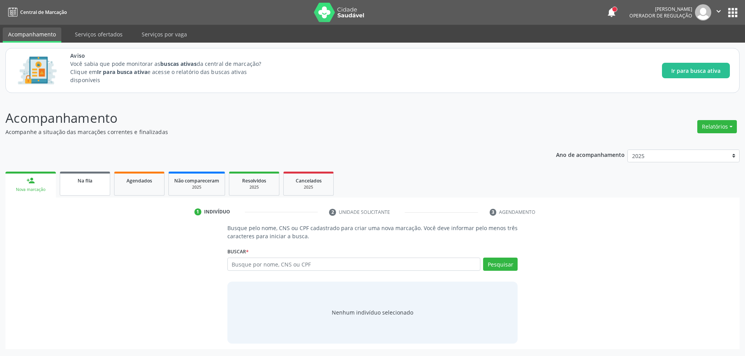
click at [97, 184] on div "Na fila" at bounding box center [85, 180] width 39 height 8
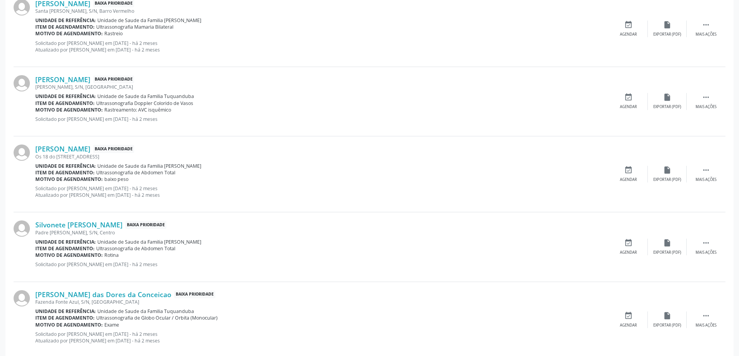
scroll to position [892, 0]
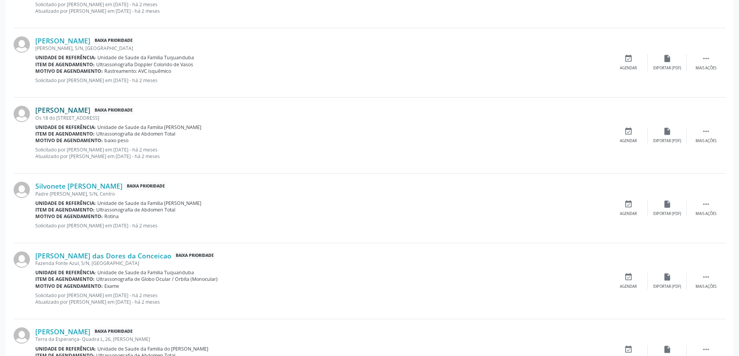
click at [76, 112] on link "[PERSON_NAME]" at bounding box center [62, 110] width 55 height 9
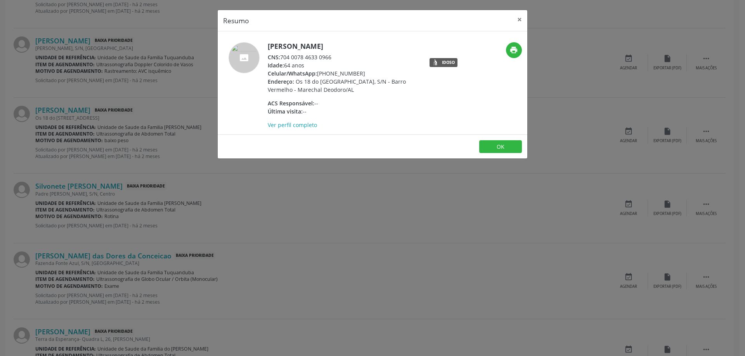
drag, startPoint x: 334, startPoint y: 55, endPoint x: 282, endPoint y: 59, distance: 52.1
click at [282, 59] on div "CNS: 704 0078 4633 0966" at bounding box center [343, 57] width 151 height 8
click at [517, 18] on button "×" at bounding box center [520, 19] width 16 height 19
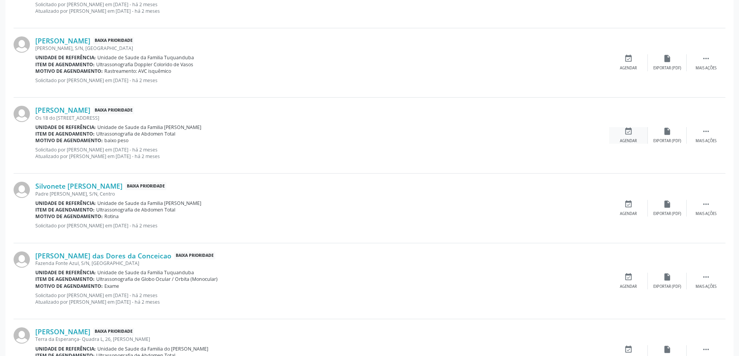
click at [619, 138] on div "event_available Agendar" at bounding box center [628, 135] width 39 height 17
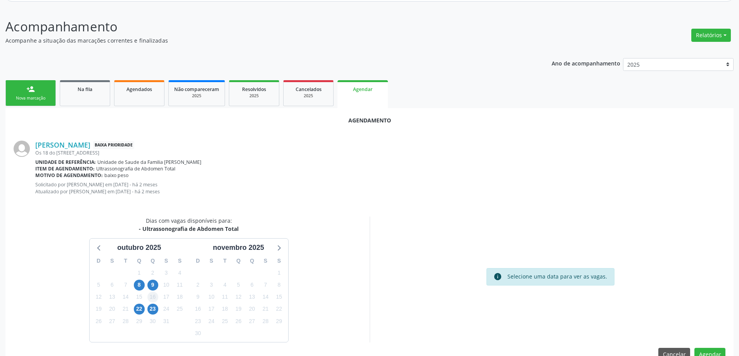
scroll to position [110, 0]
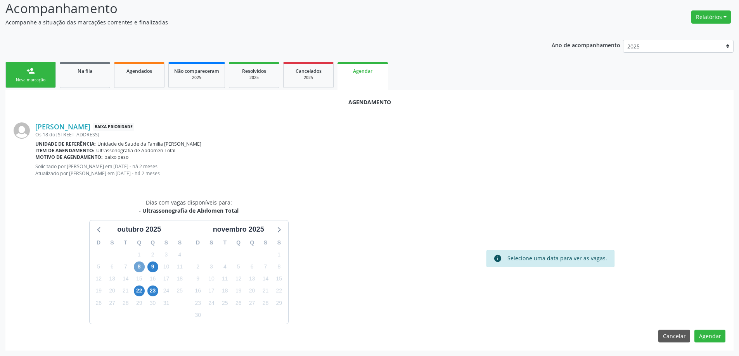
click at [140, 268] on span "8" at bounding box center [139, 267] width 11 height 11
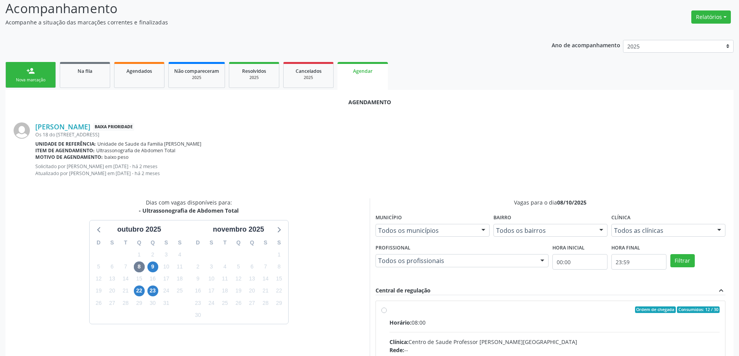
click at [386, 312] on input "Ordem de chegada Consumidos: 12 / 30 Horário: 08:00 Clínica: Centro de Saude Pr…" at bounding box center [383, 310] width 5 height 7
radio input "true"
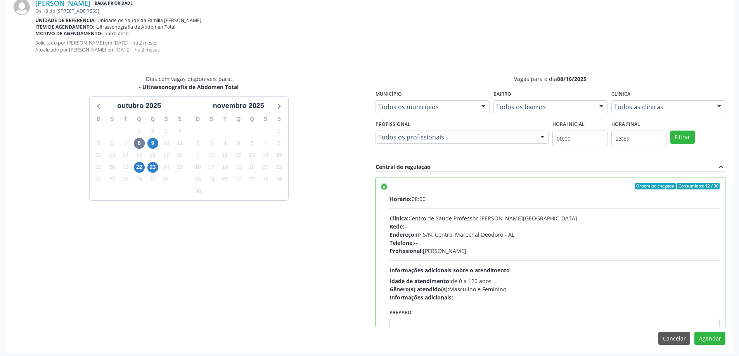
scroll to position [236, 0]
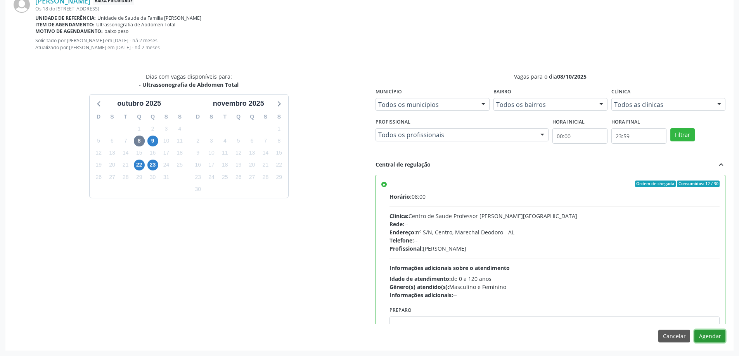
click at [709, 341] on button "Agendar" at bounding box center [709, 336] width 31 height 13
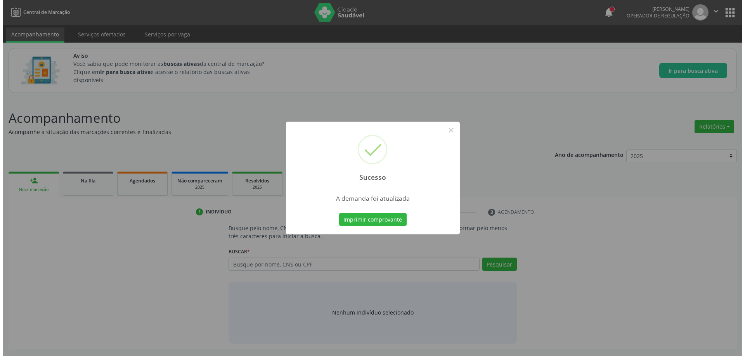
scroll to position [0, 0]
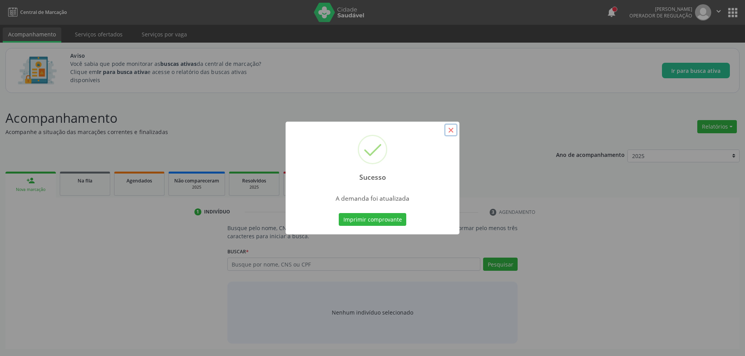
click at [451, 133] on button "×" at bounding box center [450, 130] width 13 height 13
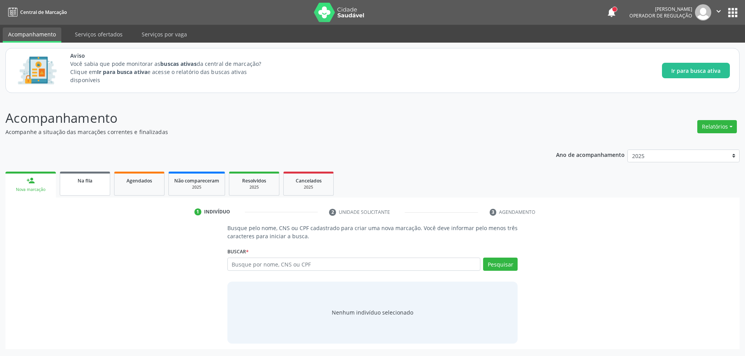
click at [93, 186] on link "Na fila" at bounding box center [85, 184] width 50 height 24
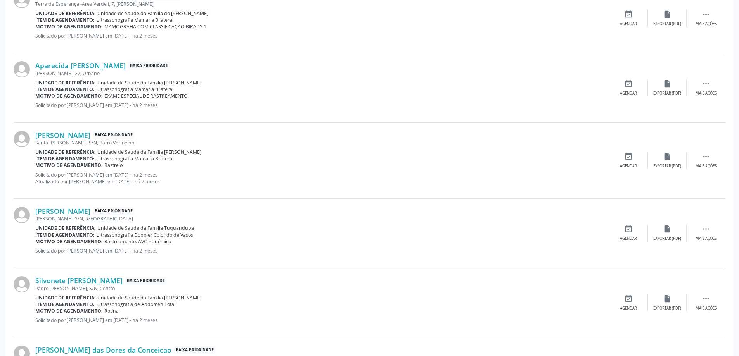
scroll to position [892, 0]
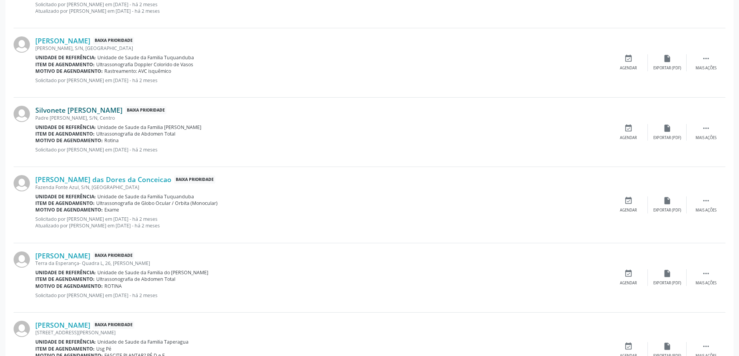
click at [61, 111] on link "Silvonete [PERSON_NAME]" at bounding box center [78, 110] width 87 height 9
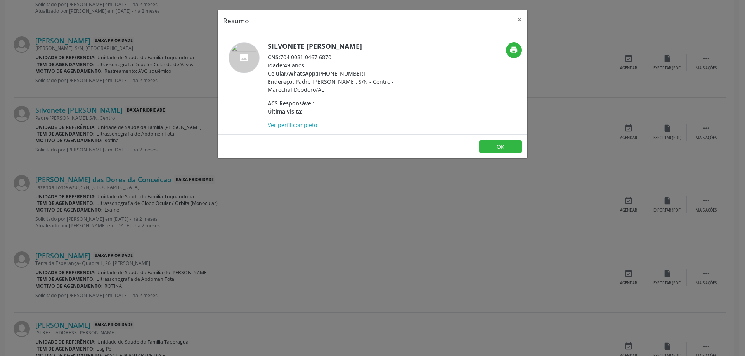
drag, startPoint x: 334, startPoint y: 58, endPoint x: 282, endPoint y: 61, distance: 52.0
click at [282, 61] on div "CNS: 704 0081 0467 6870" at bounding box center [343, 57] width 151 height 8
click at [522, 18] on button "×" at bounding box center [520, 19] width 16 height 19
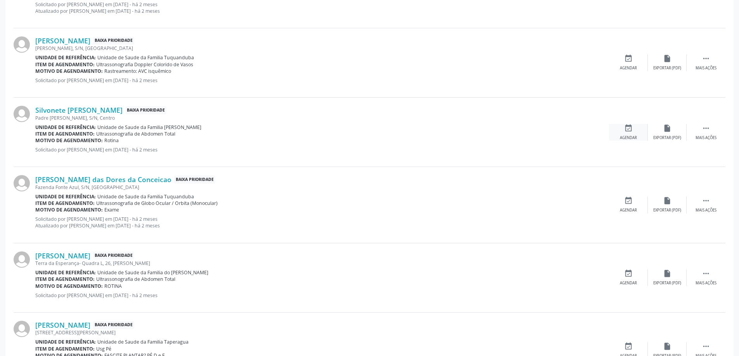
click at [633, 125] on div "event_available Agendar" at bounding box center [628, 132] width 39 height 17
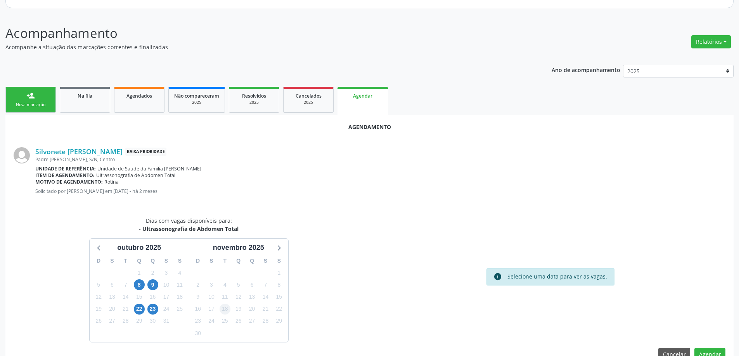
scroll to position [103, 0]
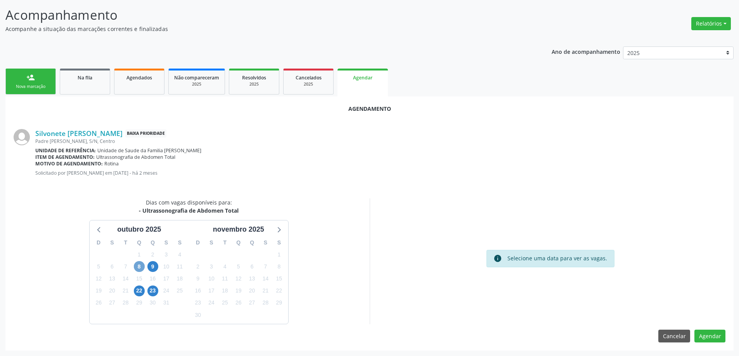
click at [143, 263] on span "8" at bounding box center [139, 266] width 11 height 11
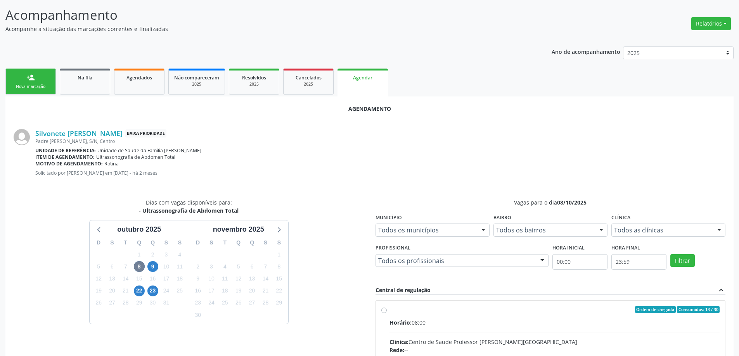
click at [383, 310] on input "Ordem de chegada Consumidos: 13 / 30 Horário: 08:00 Clínica: Centro de Saude Pr…" at bounding box center [383, 309] width 5 height 7
radio input "true"
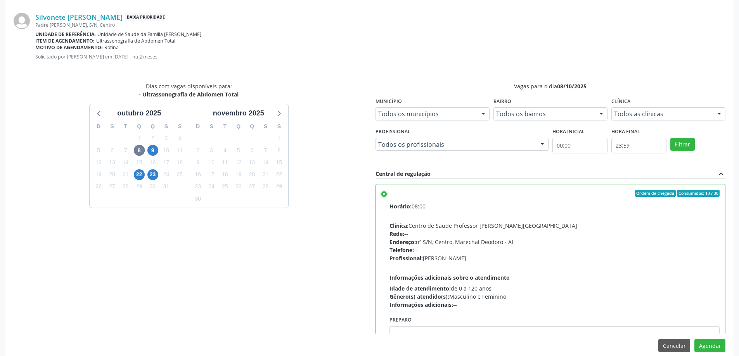
scroll to position [229, 0]
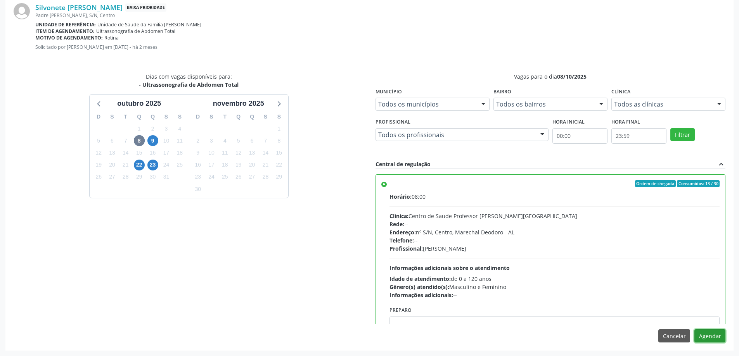
click at [719, 335] on button "Agendar" at bounding box center [709, 336] width 31 height 13
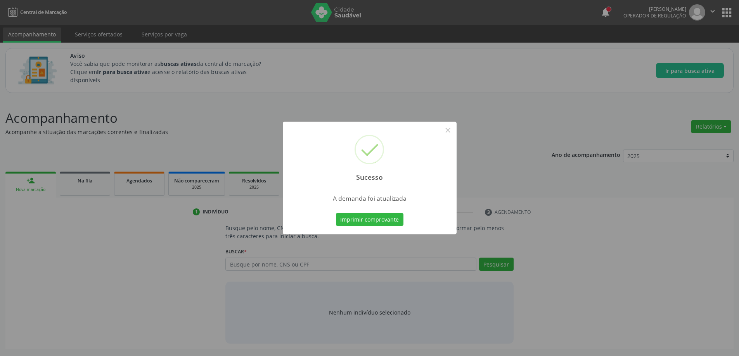
scroll to position [0, 0]
click at [448, 130] on button "×" at bounding box center [450, 130] width 13 height 13
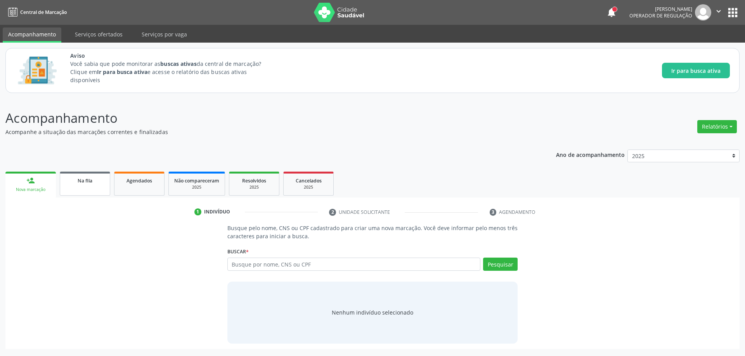
click at [81, 180] on span "Na fila" at bounding box center [85, 181] width 15 height 7
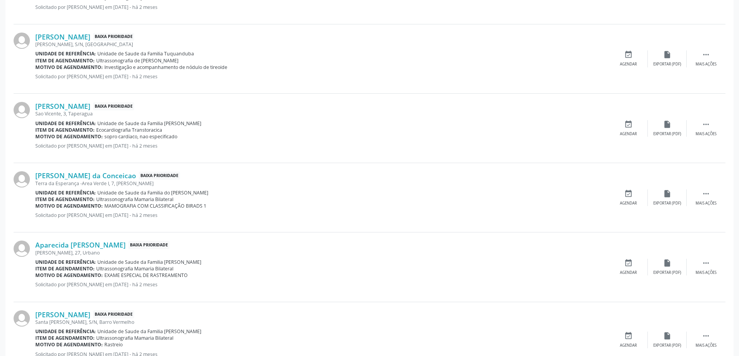
scroll to position [543, 0]
click at [88, 182] on div "Terra da Esperança -Area Verde I, 7, [PERSON_NAME]" at bounding box center [322, 182] width 574 height 7
click at [89, 173] on link "[PERSON_NAME] da Conceicao" at bounding box center [85, 174] width 101 height 9
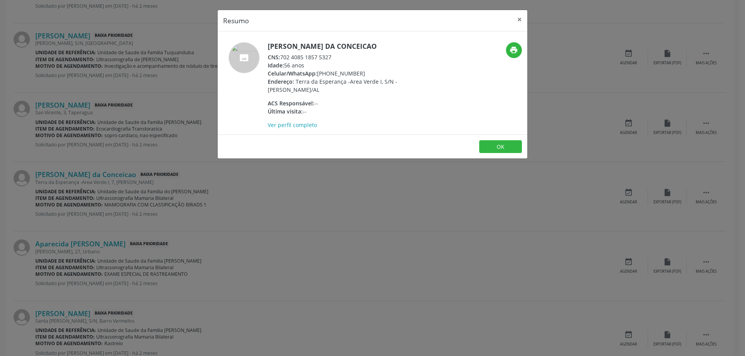
drag, startPoint x: 335, startPoint y: 56, endPoint x: 280, endPoint y: 58, distance: 55.1
click at [280, 58] on div "CNS: 702 4085 1857 5327" at bounding box center [343, 57] width 151 height 8
click at [343, 67] on div "Idade: 56 anos" at bounding box center [343, 65] width 151 height 8
click at [521, 19] on button "×" at bounding box center [520, 19] width 16 height 19
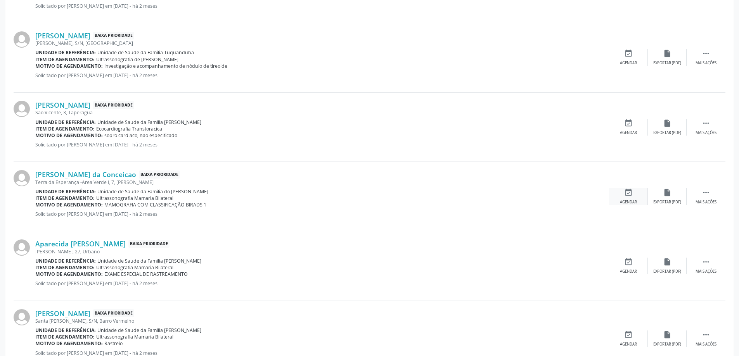
click at [623, 192] on div "event_available Agendar" at bounding box center [628, 197] width 39 height 17
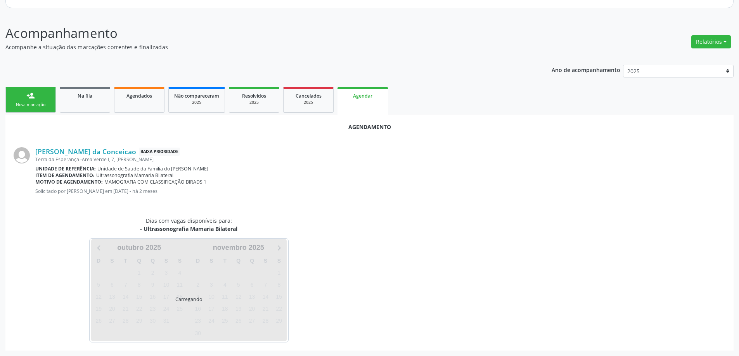
scroll to position [103, 0]
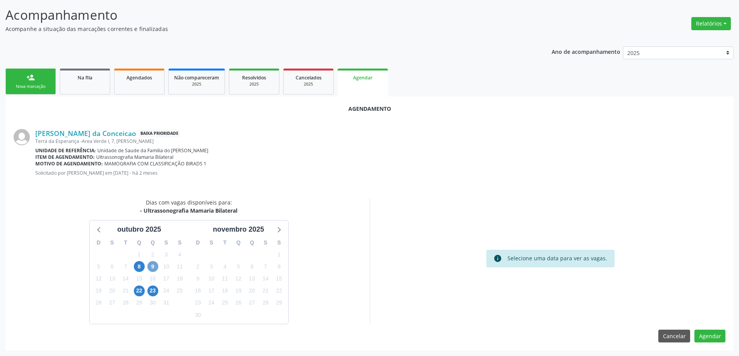
click at [150, 266] on span "9" at bounding box center [152, 266] width 11 height 11
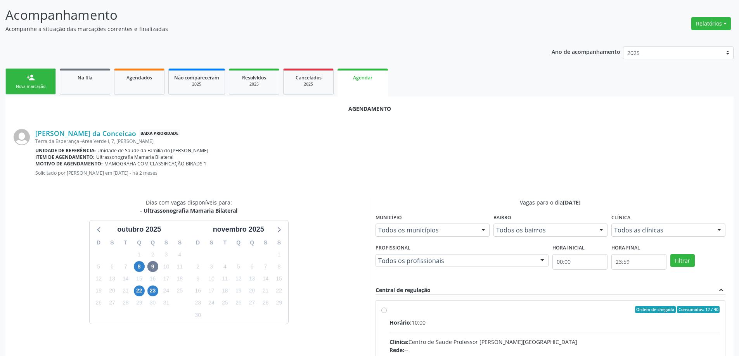
click at [384, 311] on input "Ordem de chegada Consumidos: 12 / 40 Horário: 10:00 Clínica: Centro de Saude Pr…" at bounding box center [383, 309] width 5 height 7
radio input "true"
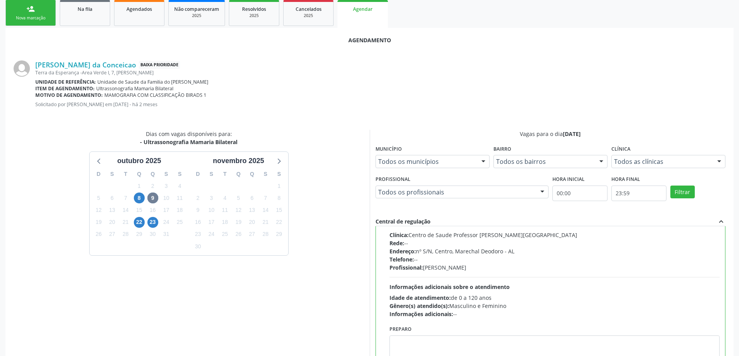
scroll to position [229, 0]
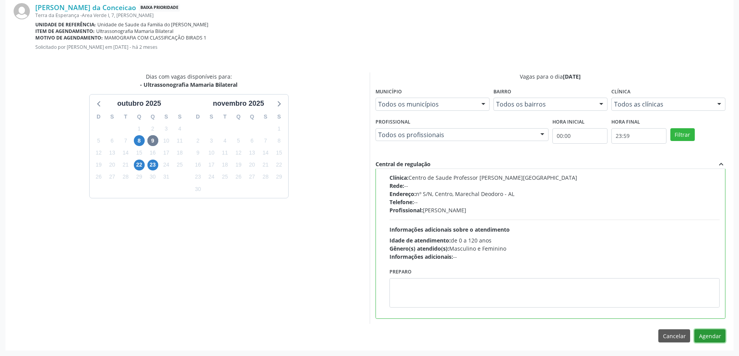
click at [702, 338] on button "Agendar" at bounding box center [709, 336] width 31 height 13
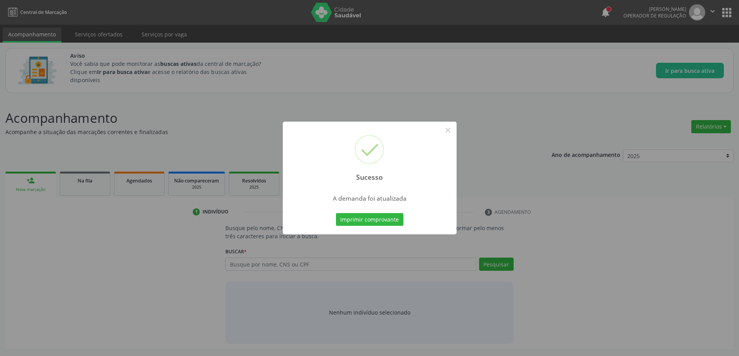
scroll to position [0, 0]
click at [448, 132] on button "×" at bounding box center [450, 130] width 13 height 13
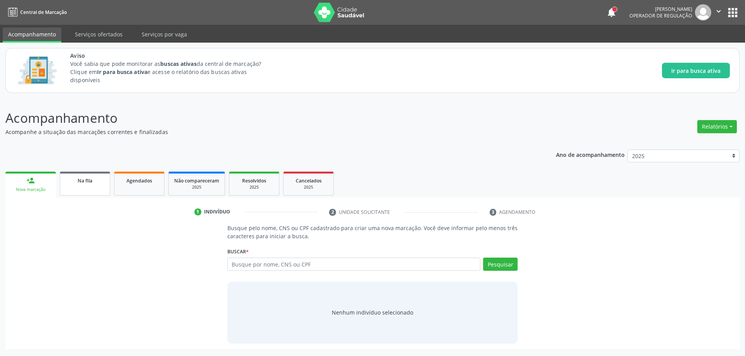
click at [61, 178] on link "Na fila" at bounding box center [85, 184] width 50 height 24
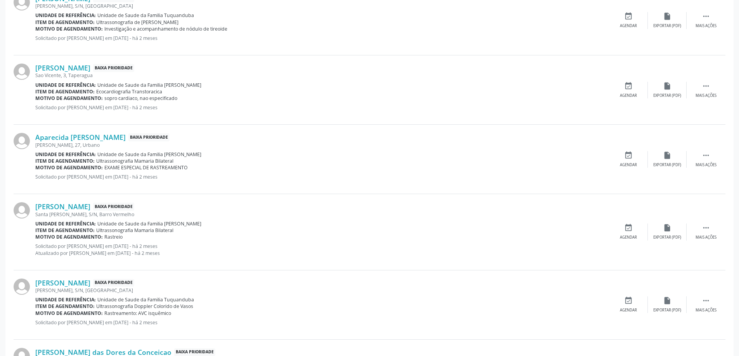
scroll to position [582, 0]
click at [69, 142] on div "[PERSON_NAME], 27, Urbano" at bounding box center [322, 143] width 574 height 7
click at [69, 134] on link "Aparecida [PERSON_NAME]" at bounding box center [80, 135] width 90 height 9
click at [101, 137] on link "Aparecida [PERSON_NAME]" at bounding box center [80, 135] width 90 height 9
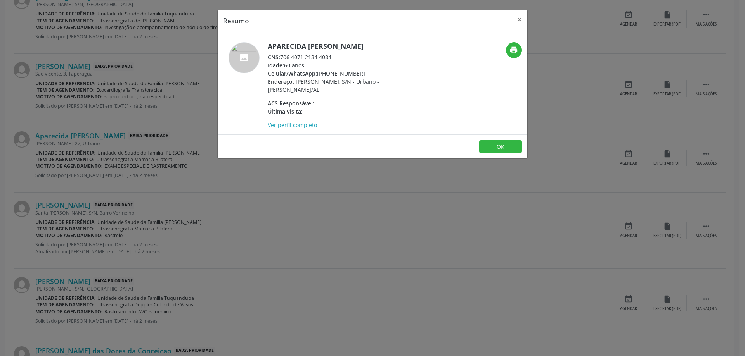
drag, startPoint x: 332, startPoint y: 56, endPoint x: 282, endPoint y: 59, distance: 49.8
click at [282, 59] on div "CNS: 706 4071 2134 4084" at bounding box center [343, 57] width 151 height 8
click at [313, 67] on div "Idade: 60 anos" at bounding box center [343, 65] width 151 height 8
click at [516, 17] on button "×" at bounding box center [520, 19] width 16 height 19
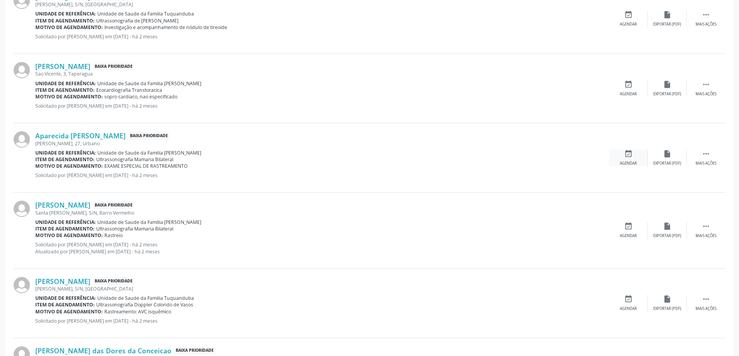
click at [629, 156] on icon "event_available" at bounding box center [628, 154] width 9 height 9
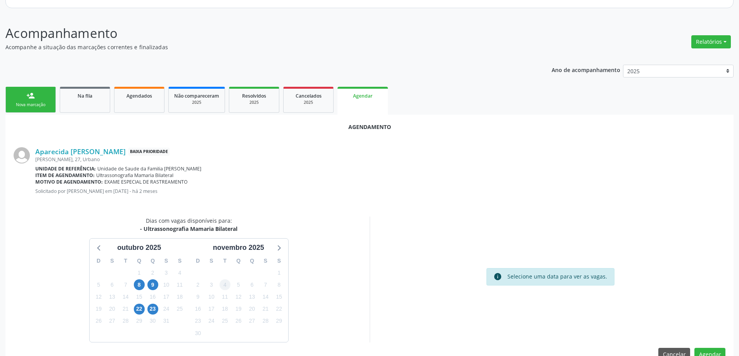
scroll to position [103, 0]
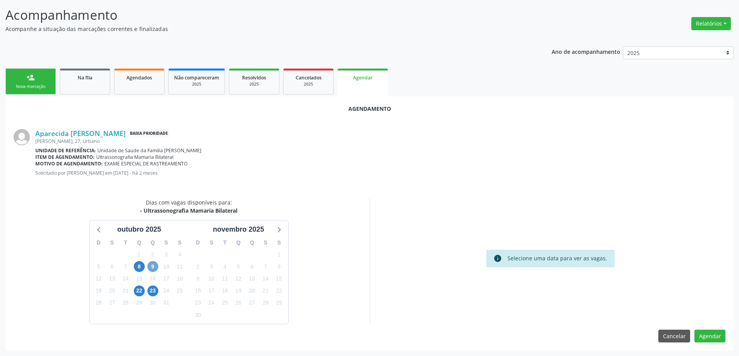
click at [151, 262] on span "9" at bounding box center [152, 266] width 11 height 11
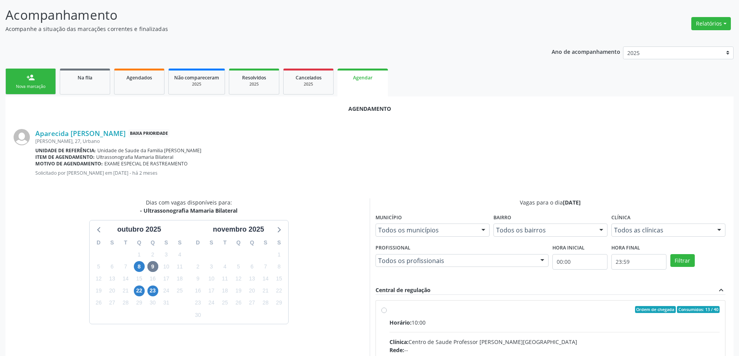
click at [384, 311] on input "Ordem de chegada Consumidos: 13 / 40 Horário: 10:00 Clínica: Centro de Saude Pr…" at bounding box center [383, 309] width 5 height 7
radio input "true"
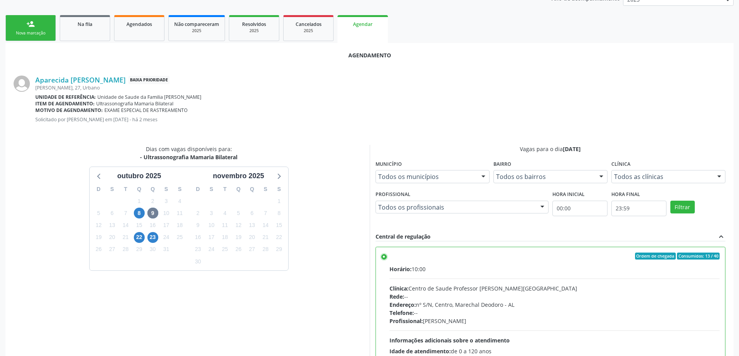
scroll to position [229, 0]
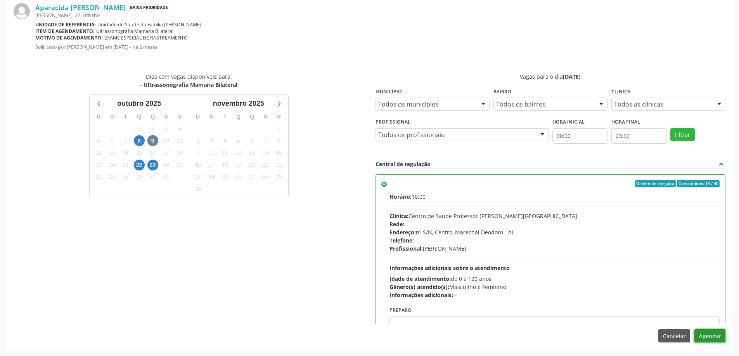
click at [710, 340] on button "Agendar" at bounding box center [709, 336] width 31 height 13
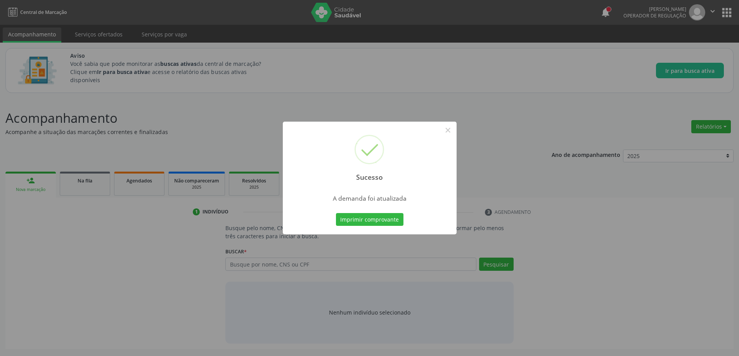
scroll to position [0, 0]
click at [448, 132] on button "×" at bounding box center [450, 130] width 13 height 13
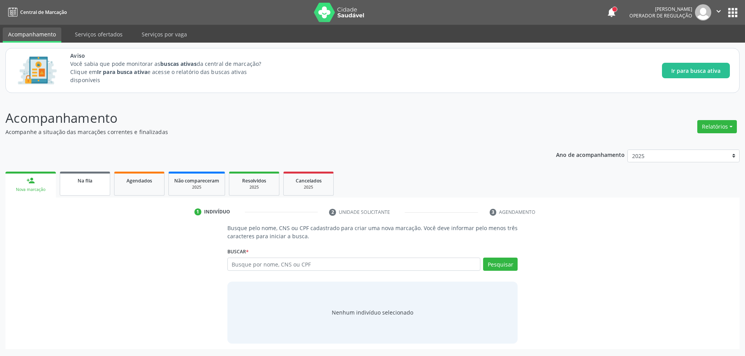
click at [88, 192] on link "Na fila" at bounding box center [85, 184] width 50 height 24
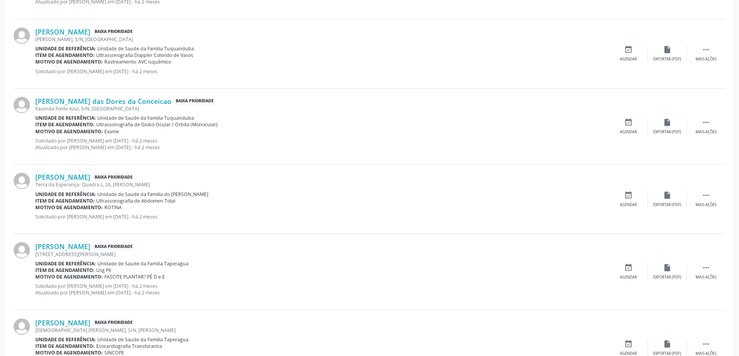
scroll to position [776, 0]
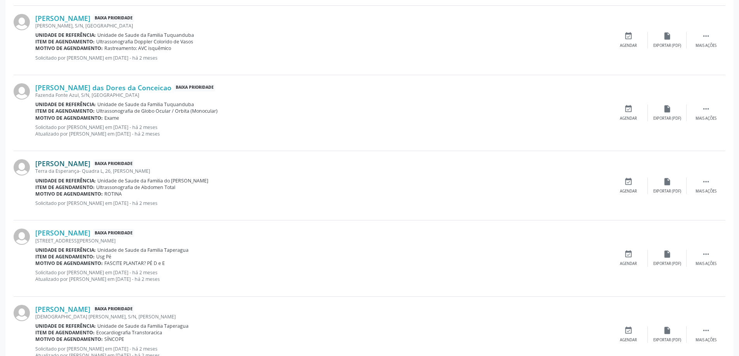
click at [90, 167] on link "[PERSON_NAME]" at bounding box center [62, 163] width 55 height 9
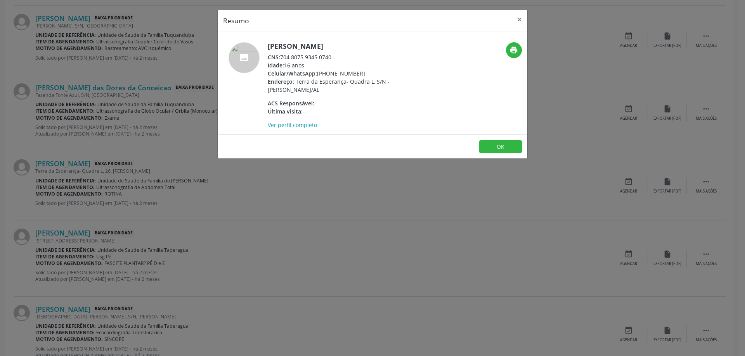
drag, startPoint x: 331, startPoint y: 59, endPoint x: 315, endPoint y: 62, distance: 16.1
click at [315, 62] on div "[PERSON_NAME] CNS: 704 8075 9345 0740 Idade: 16 anos Celular/WhatsApp: [PHONE_N…" at bounding box center [343, 85] width 151 height 87
click at [320, 69] on div "Celular/WhatsApp: [PHONE_NUMBER]" at bounding box center [343, 73] width 151 height 8
drag, startPoint x: 332, startPoint y: 58, endPoint x: 282, endPoint y: 59, distance: 50.0
click at [282, 59] on div "CNS: 704 8075 9345 0740" at bounding box center [343, 57] width 151 height 8
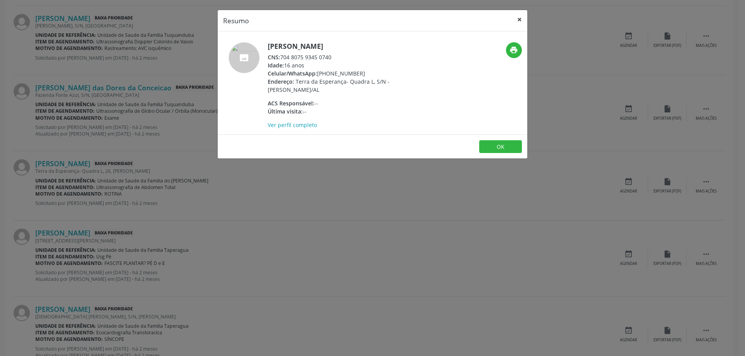
click at [515, 21] on button "×" at bounding box center [520, 19] width 16 height 19
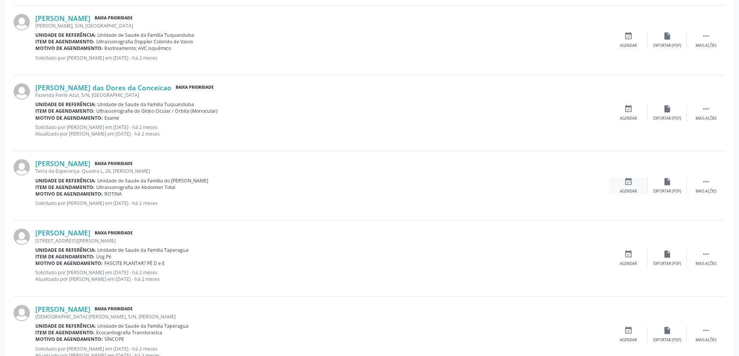
click at [633, 187] on div "event_available Agendar" at bounding box center [628, 186] width 39 height 17
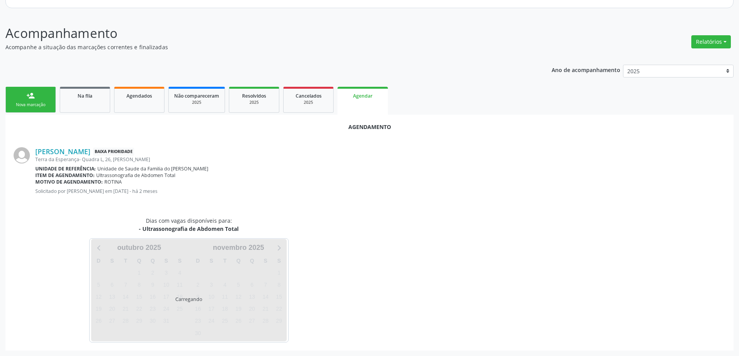
scroll to position [103, 0]
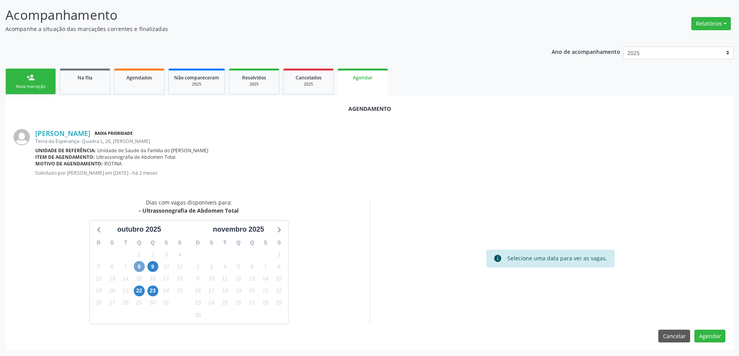
click at [140, 267] on span "8" at bounding box center [139, 266] width 11 height 11
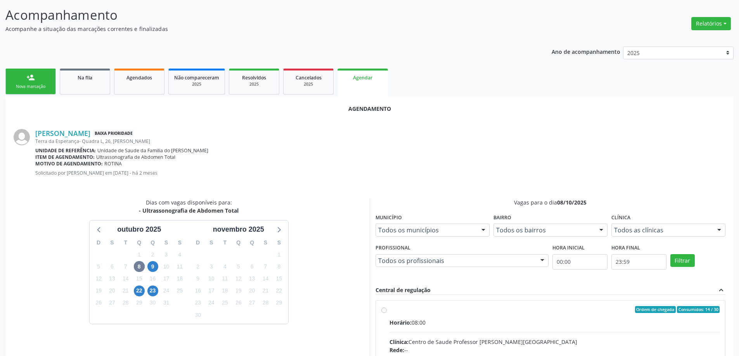
radio input "true"
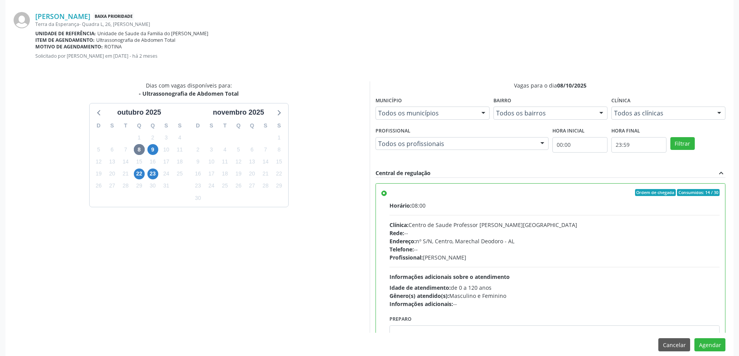
scroll to position [229, 0]
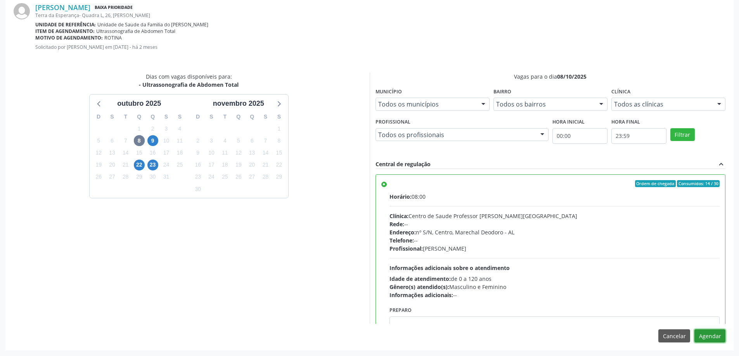
click at [715, 339] on button "Agendar" at bounding box center [709, 336] width 31 height 13
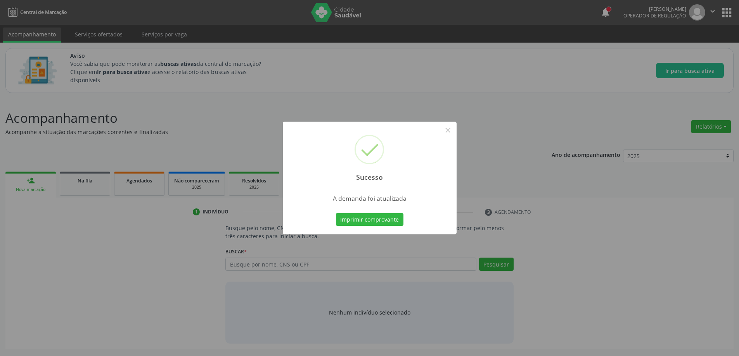
scroll to position [0, 0]
click at [446, 130] on button "×" at bounding box center [450, 130] width 13 height 13
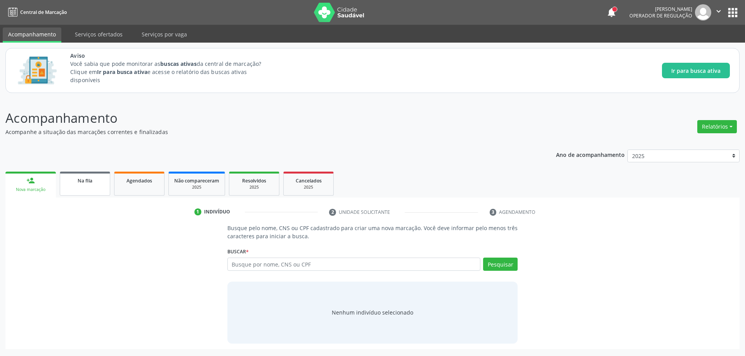
click at [75, 181] on div "Na fila" at bounding box center [85, 180] width 39 height 8
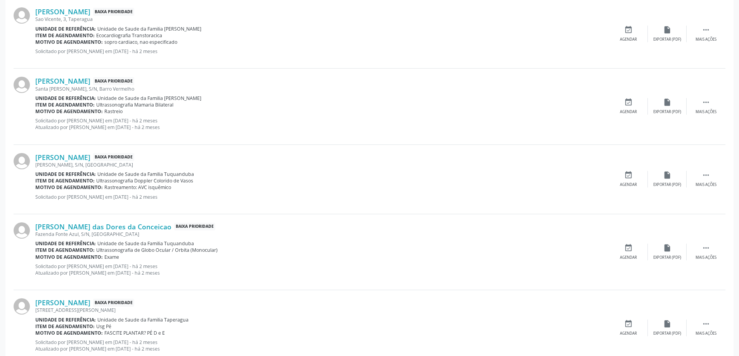
scroll to position [659, 0]
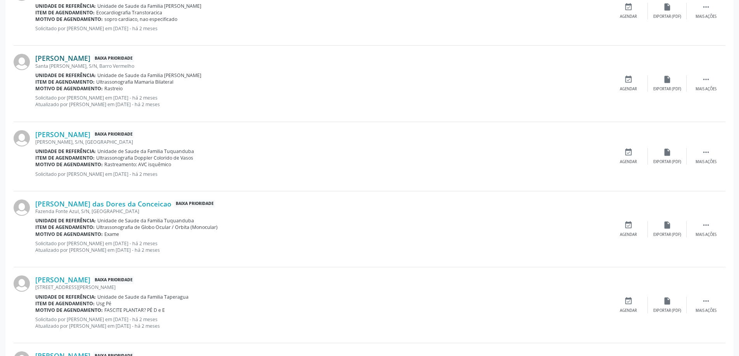
click at [90, 57] on link "[PERSON_NAME]" at bounding box center [62, 58] width 55 height 9
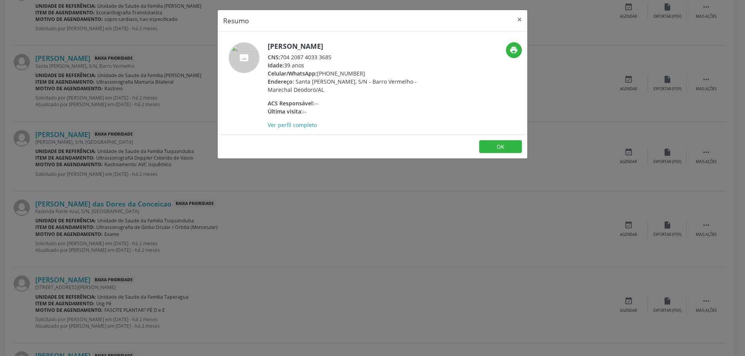
drag, startPoint x: 332, startPoint y: 56, endPoint x: 283, endPoint y: 60, distance: 49.4
click at [283, 60] on div "CNS: 704 2087 4033 3685" at bounding box center [343, 57] width 151 height 8
click at [520, 19] on button "×" at bounding box center [520, 19] width 16 height 19
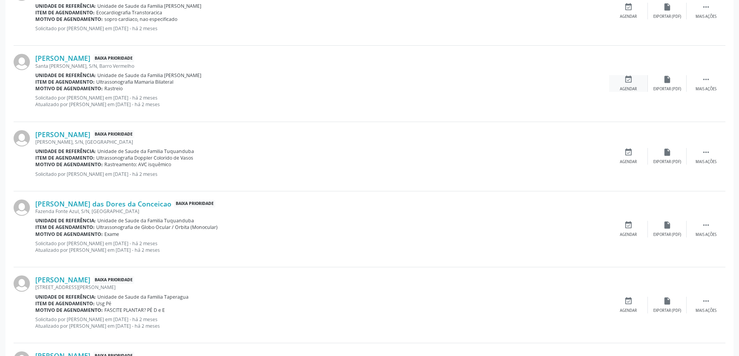
click at [629, 86] on div "event_available Agendar" at bounding box center [628, 83] width 39 height 17
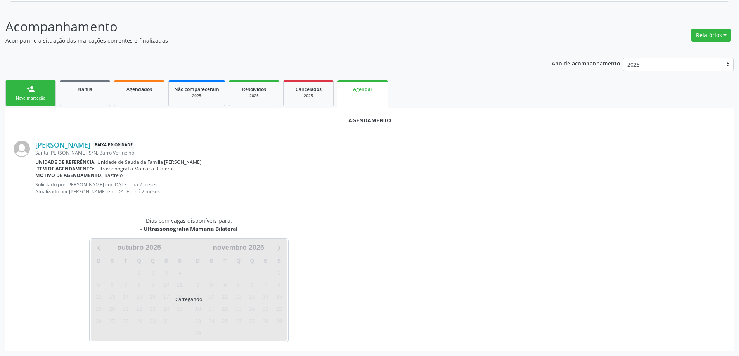
scroll to position [110, 0]
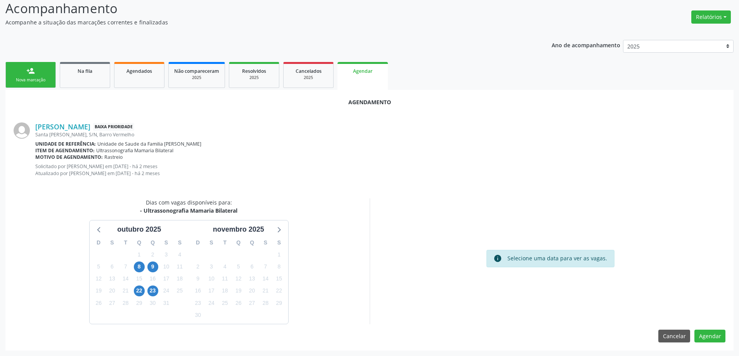
click at [152, 261] on div "9" at bounding box center [152, 267] width 11 height 12
click at [151, 266] on span "9" at bounding box center [152, 267] width 11 height 11
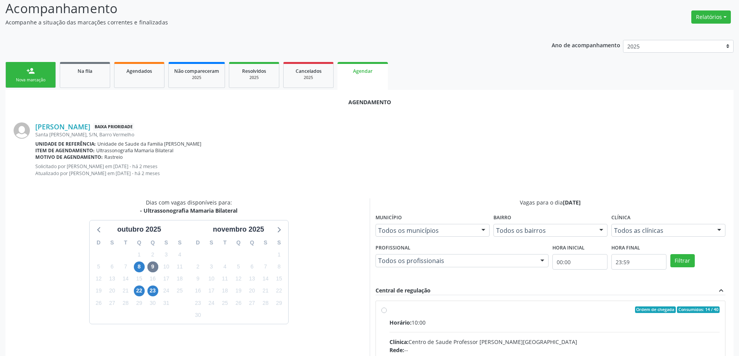
click at [382, 308] on input "Ordem de chegada Consumidos: 14 / 40 Horário: 10:00 Clínica: Centro de Saude Pr…" at bounding box center [383, 310] width 5 height 7
radio input "true"
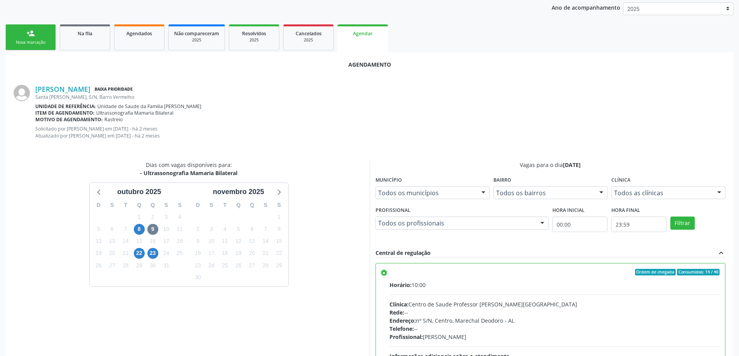
scroll to position [236, 0]
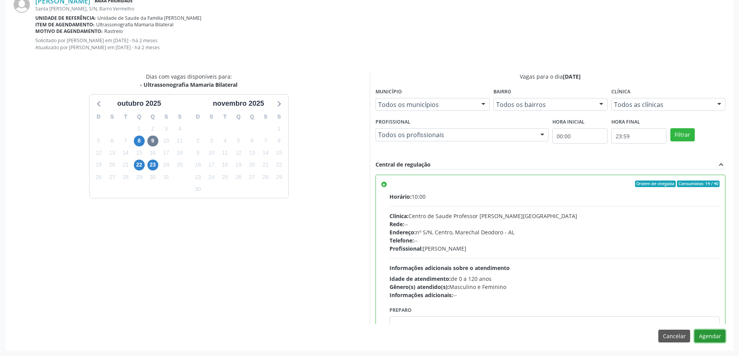
click at [713, 339] on button "Agendar" at bounding box center [709, 336] width 31 height 13
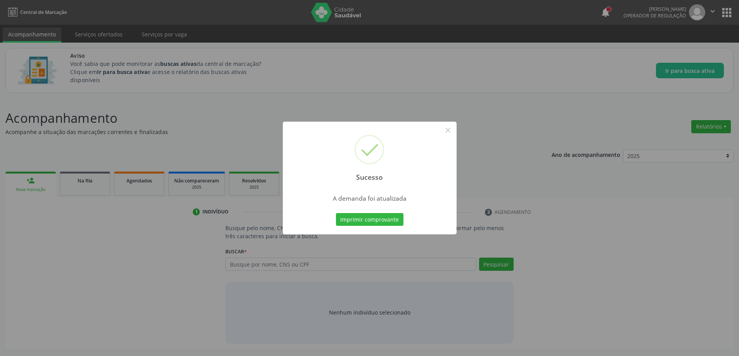
scroll to position [0, 0]
click at [451, 131] on button "×" at bounding box center [450, 130] width 13 height 13
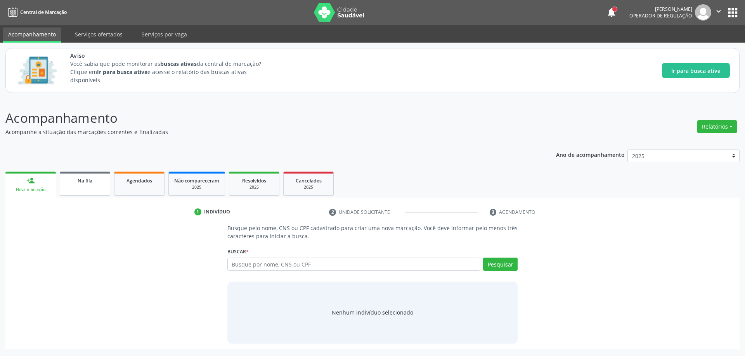
click at [81, 192] on link "Na fila" at bounding box center [85, 184] width 50 height 24
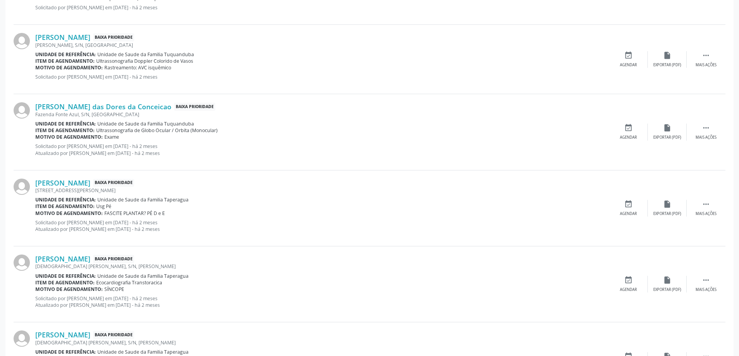
scroll to position [698, 0]
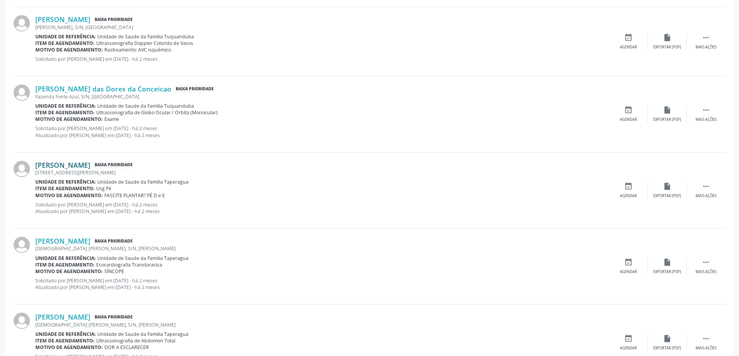
click at [90, 165] on link "[PERSON_NAME]" at bounding box center [62, 165] width 55 height 9
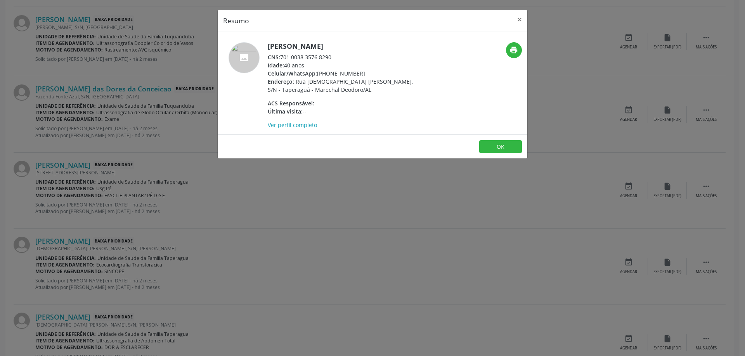
drag, startPoint x: 334, startPoint y: 56, endPoint x: 279, endPoint y: 59, distance: 54.4
click at [279, 59] on div "CNS: 701 0038 3576 8290" at bounding box center [343, 57] width 151 height 8
click at [516, 16] on button "×" at bounding box center [520, 19] width 16 height 19
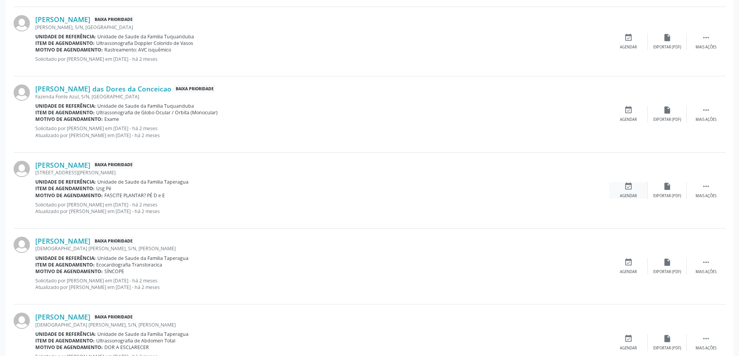
click at [626, 189] on icon "event_available" at bounding box center [628, 186] width 9 height 9
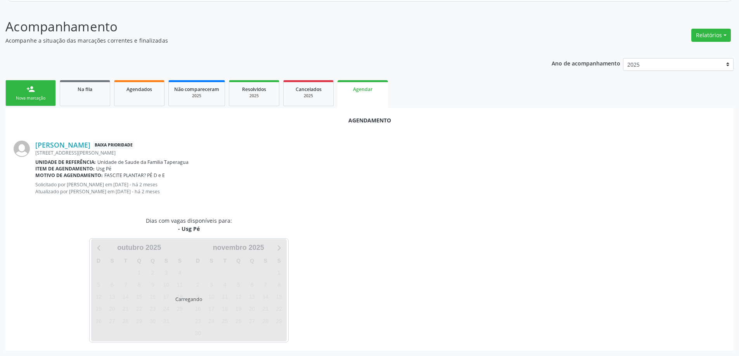
scroll to position [110, 0]
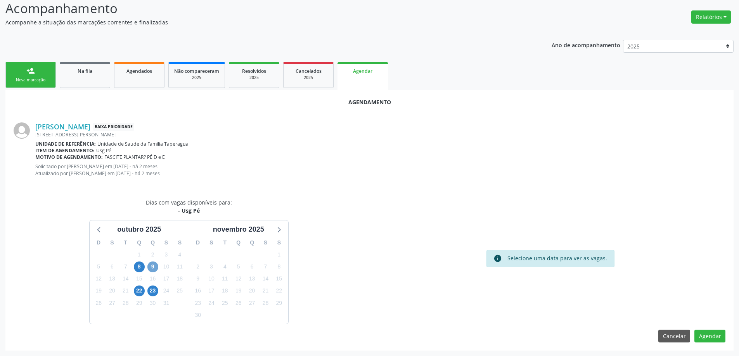
click at [152, 267] on span "9" at bounding box center [152, 267] width 11 height 11
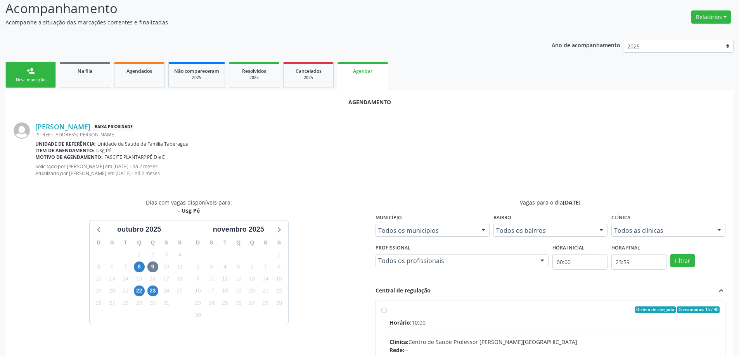
click at [385, 310] on input "Ordem de chegada Consumidos: 15 / 40 Horário: 10:00 Clínica: Centro de Saude Pr…" at bounding box center [383, 310] width 5 height 7
radio input "true"
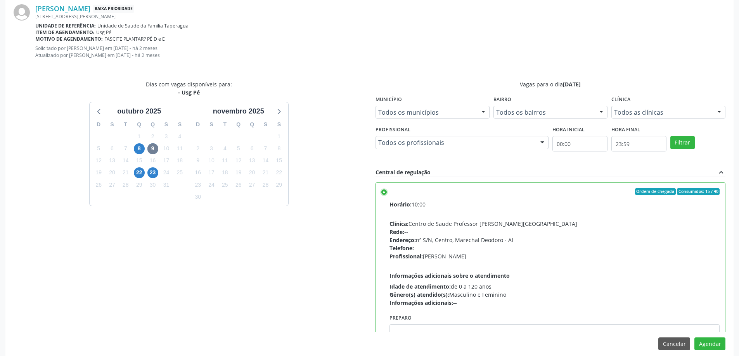
scroll to position [236, 0]
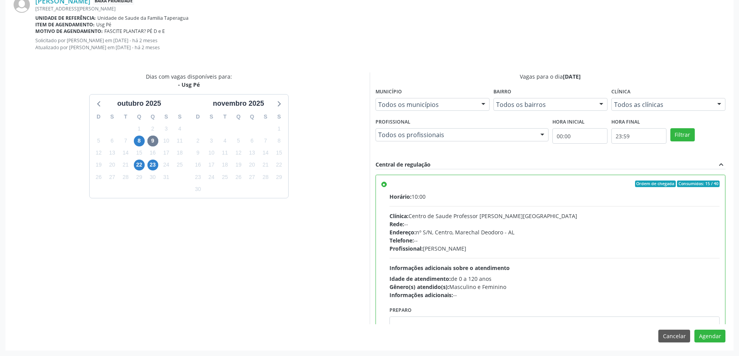
click at [701, 343] on div "Agendamento [PERSON_NAME] Baixa Prioridade [DEMOGRAPHIC_DATA][STREET_ADDRESS][P…" at bounding box center [369, 157] width 728 height 387
click at [702, 340] on button "Agendar" at bounding box center [709, 336] width 31 height 13
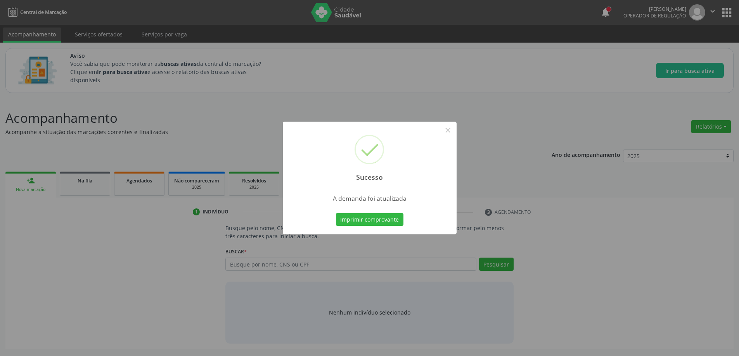
scroll to position [0, 0]
click at [452, 132] on button "×" at bounding box center [450, 130] width 13 height 13
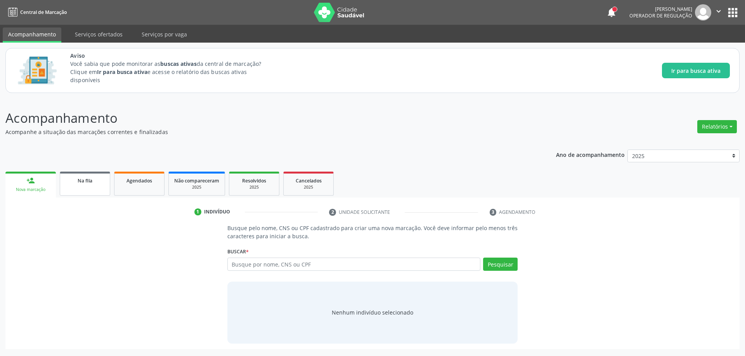
click at [73, 184] on div "Na fila" at bounding box center [85, 180] width 39 height 8
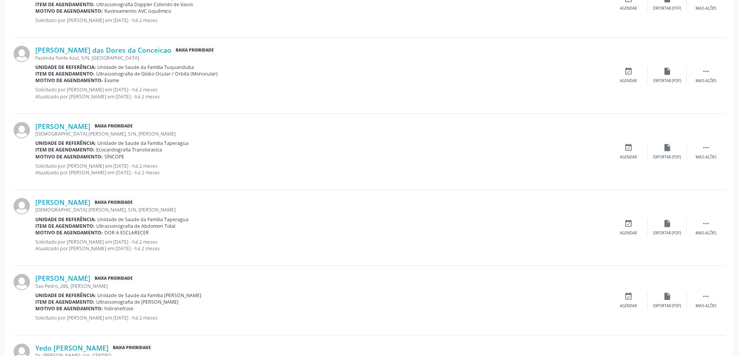
scroll to position [776, 0]
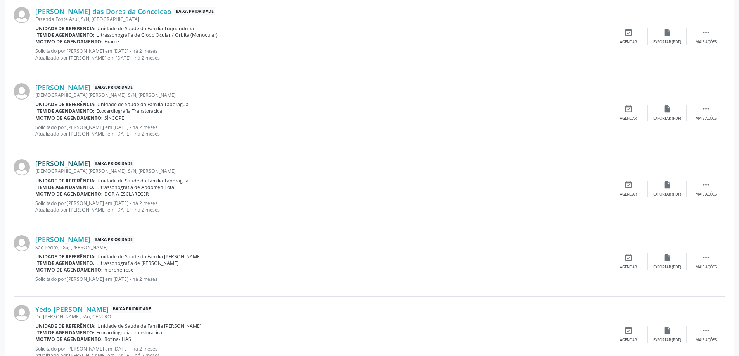
click at [76, 166] on link "[PERSON_NAME]" at bounding box center [62, 163] width 55 height 9
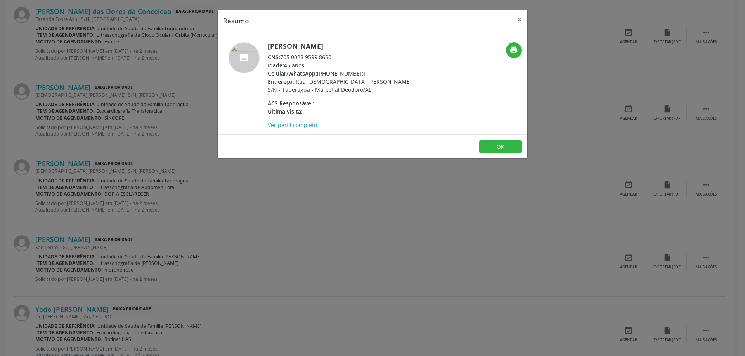
drag, startPoint x: 331, startPoint y: 59, endPoint x: 282, endPoint y: 59, distance: 49.3
click at [282, 59] on div "CNS: 705 0028 9599 8650" at bounding box center [343, 57] width 151 height 8
click at [517, 18] on button "×" at bounding box center [520, 19] width 16 height 19
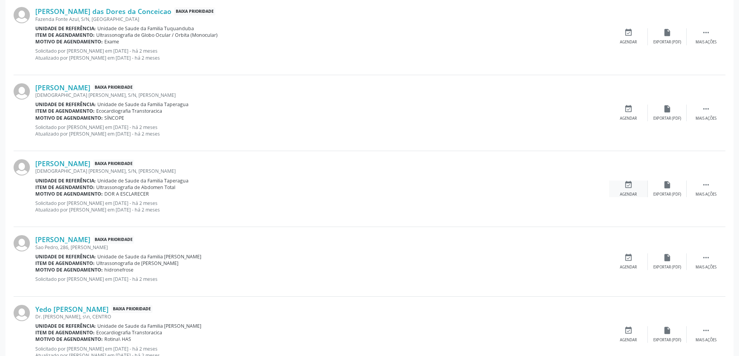
click at [631, 190] on div "event_available Agendar" at bounding box center [628, 189] width 39 height 17
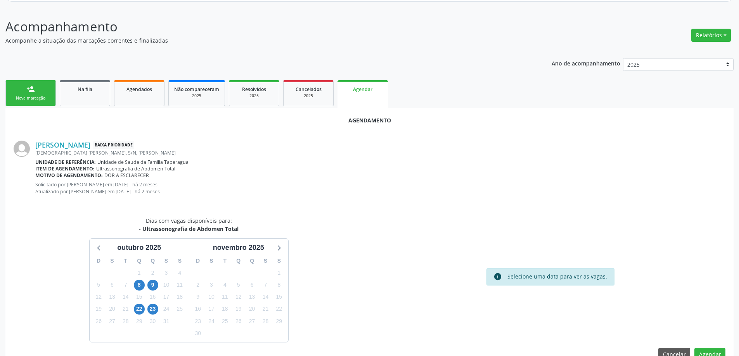
scroll to position [110, 0]
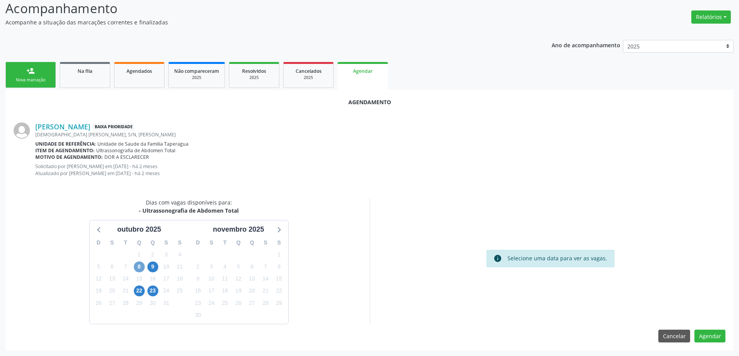
click at [140, 269] on span "8" at bounding box center [139, 267] width 11 height 11
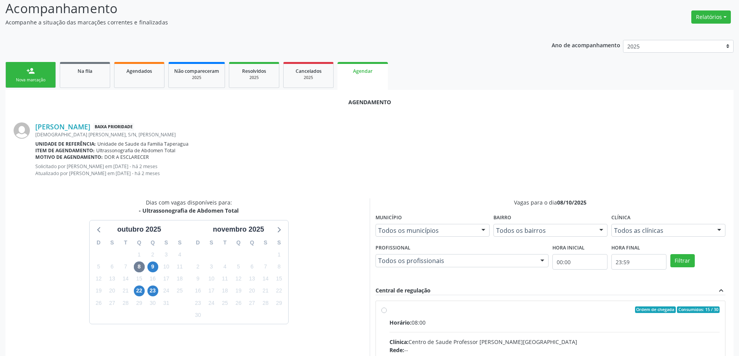
click at [385, 311] on input "Ordem de chegada Consumidos: 15 / 30 Horário: 08:00 Clínica: Centro de Saude Pr…" at bounding box center [383, 310] width 5 height 7
radio input "true"
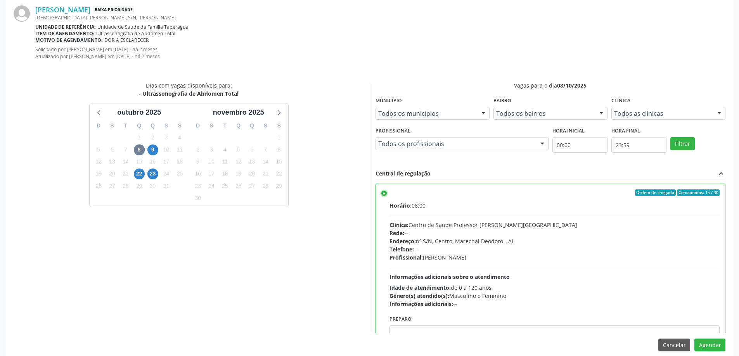
scroll to position [236, 0]
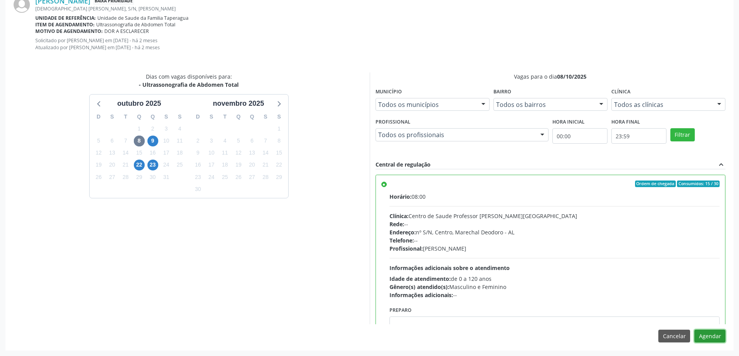
click at [709, 341] on button "Agendar" at bounding box center [709, 336] width 31 height 13
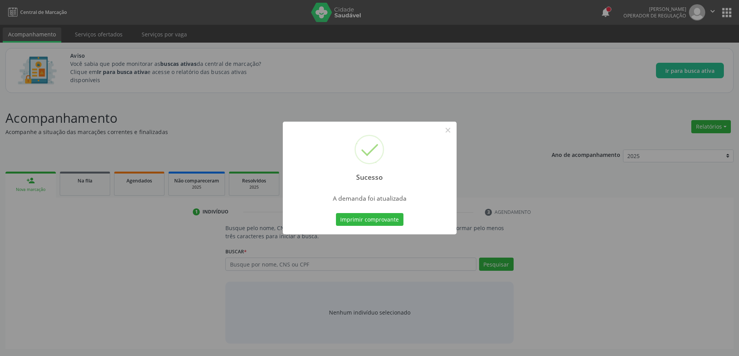
scroll to position [0, 0]
click at [449, 134] on button "×" at bounding box center [450, 130] width 13 height 13
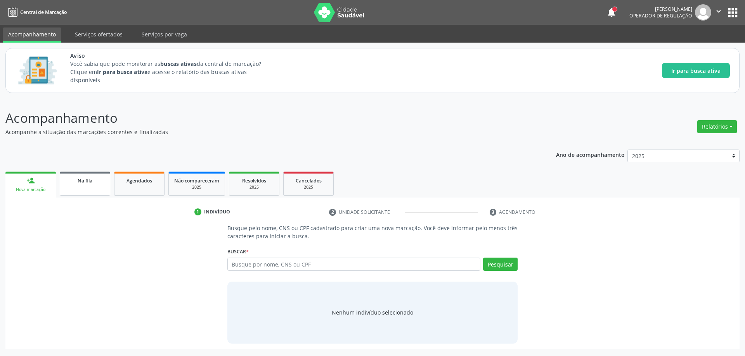
click at [78, 191] on link "Na fila" at bounding box center [85, 184] width 50 height 24
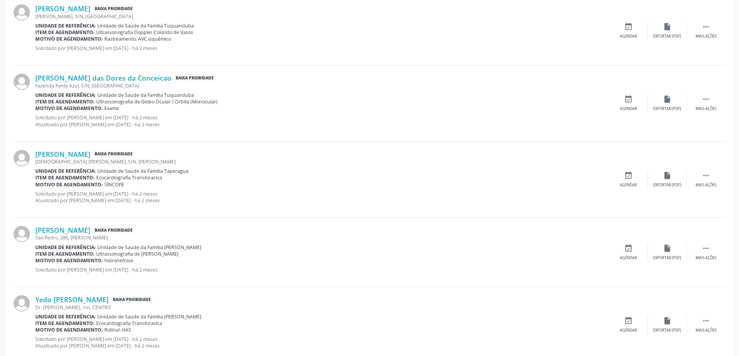
scroll to position [737, 0]
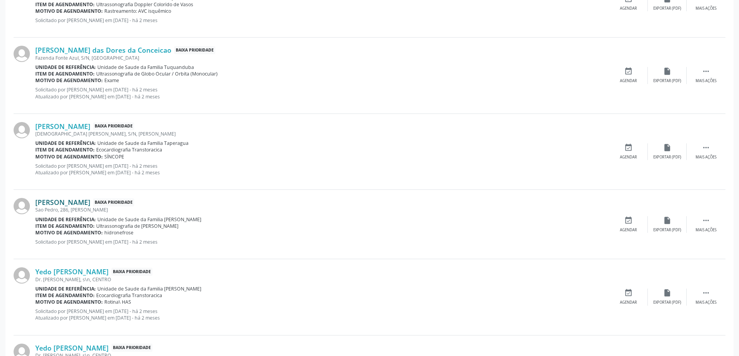
click at [78, 206] on link "[PERSON_NAME]" at bounding box center [62, 202] width 55 height 9
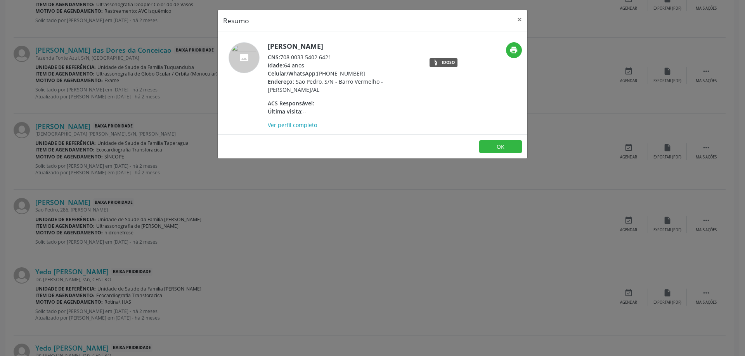
drag, startPoint x: 333, startPoint y: 58, endPoint x: 281, endPoint y: 57, distance: 52.0
click at [281, 57] on div "CNS: 708 0033 5402 6421" at bounding box center [343, 57] width 151 height 8
click at [516, 23] on button "×" at bounding box center [520, 19] width 16 height 19
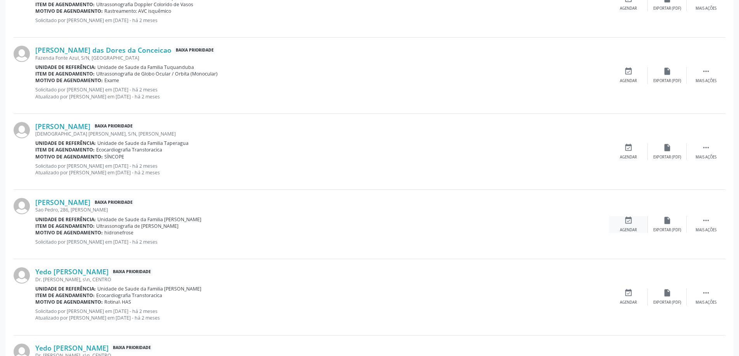
click at [626, 221] on icon "event_available" at bounding box center [628, 220] width 9 height 9
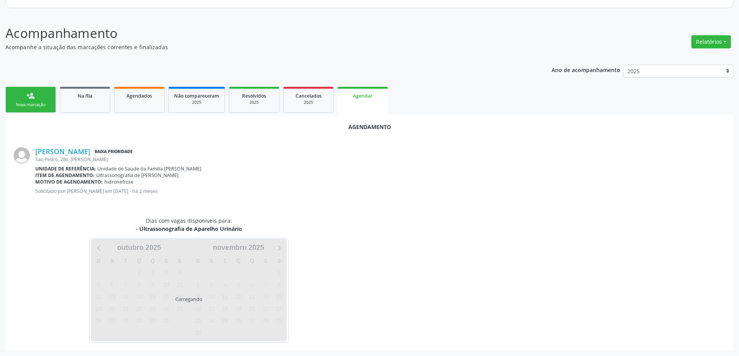
scroll to position [103, 0]
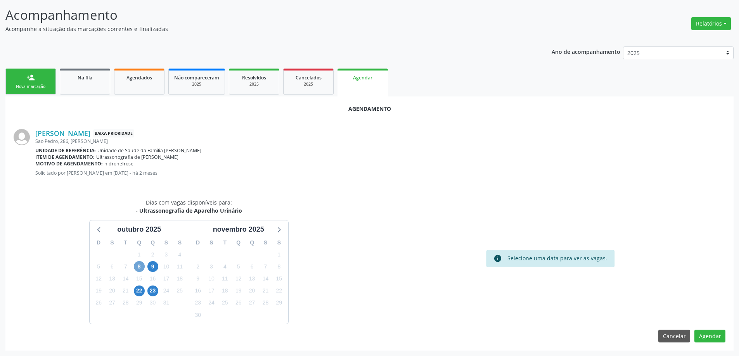
click at [140, 266] on span "8" at bounding box center [139, 266] width 11 height 11
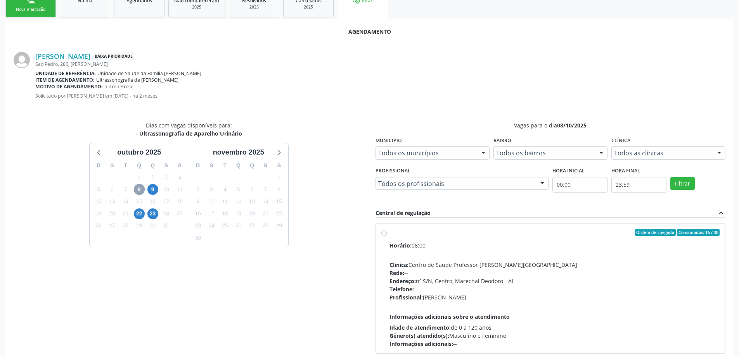
scroll to position [181, 0]
click at [389, 235] on label "Ordem de chegada Consumidos: 16 / 30 Horário: 08:00 Clínica: Centro de Saude Pr…" at bounding box center [554, 288] width 330 height 119
click at [385, 235] on input "Ordem de chegada Consumidos: 16 / 30 Horário: 08:00 Clínica: Centro de Saude Pr…" at bounding box center [383, 232] width 5 height 7
radio input "true"
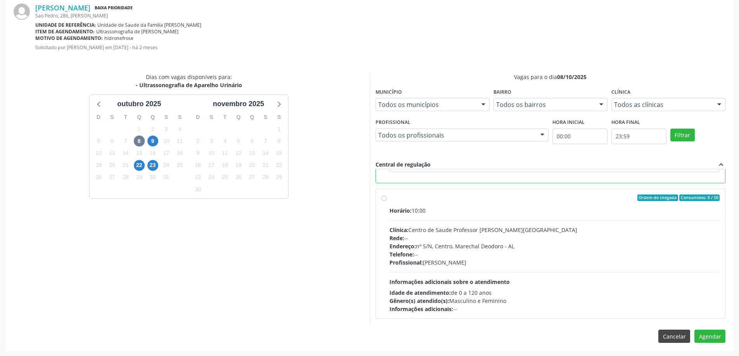
scroll to position [229, 0]
click at [711, 336] on button "Agendar" at bounding box center [709, 336] width 31 height 13
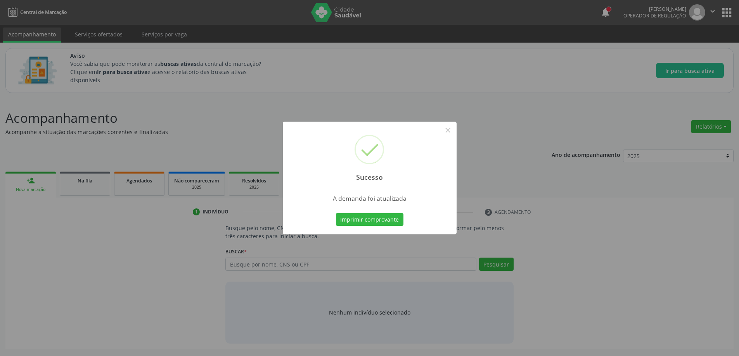
scroll to position [0, 0]
click at [450, 132] on button "×" at bounding box center [450, 130] width 13 height 13
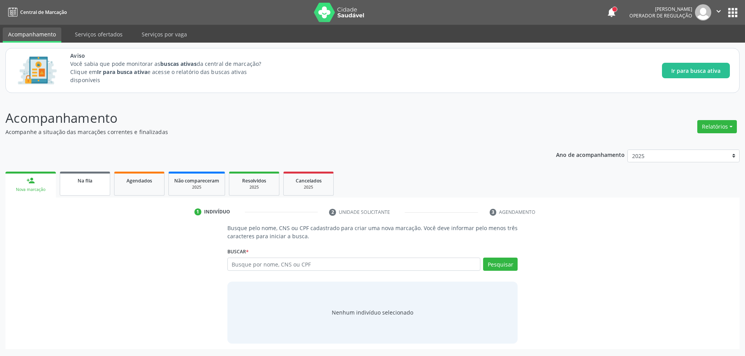
click at [74, 191] on link "Na fila" at bounding box center [85, 184] width 50 height 24
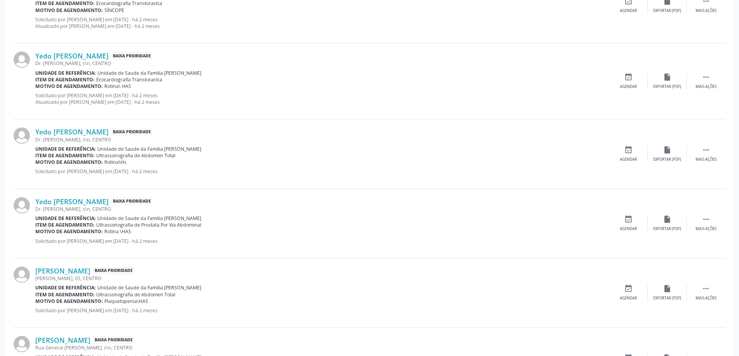
scroll to position [931, 0]
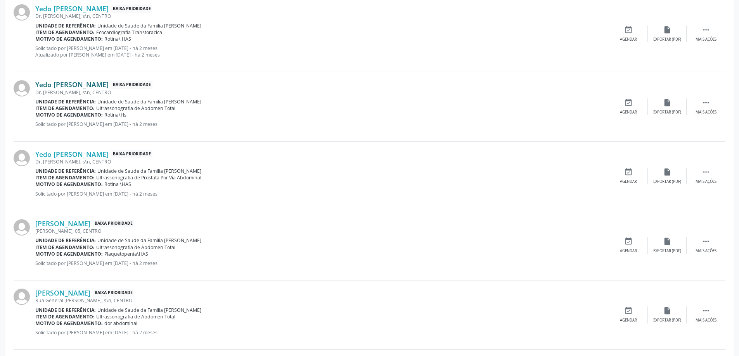
click at [66, 83] on link "Yedo [PERSON_NAME]" at bounding box center [71, 84] width 73 height 9
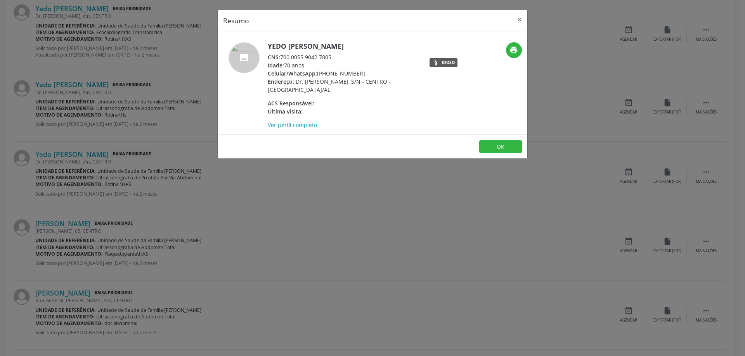
drag, startPoint x: 333, startPoint y: 55, endPoint x: 281, endPoint y: 57, distance: 52.0
click at [281, 57] on div "CNS: 700 0055 9042 7805" at bounding box center [343, 57] width 151 height 8
click at [524, 19] on button "×" at bounding box center [520, 19] width 16 height 19
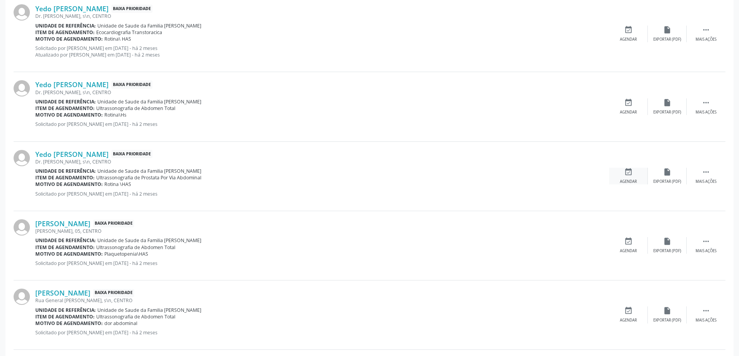
click at [626, 173] on icon "event_available" at bounding box center [628, 172] width 9 height 9
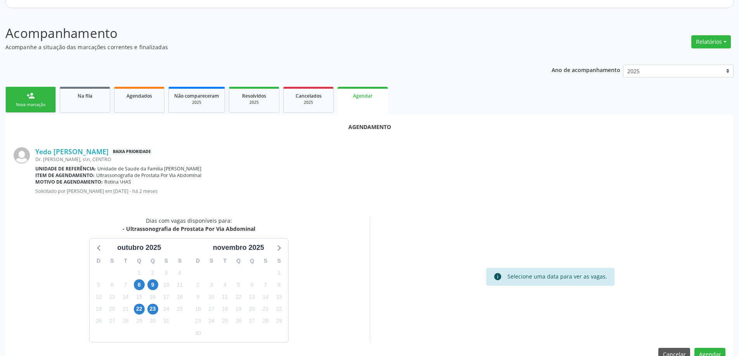
scroll to position [103, 0]
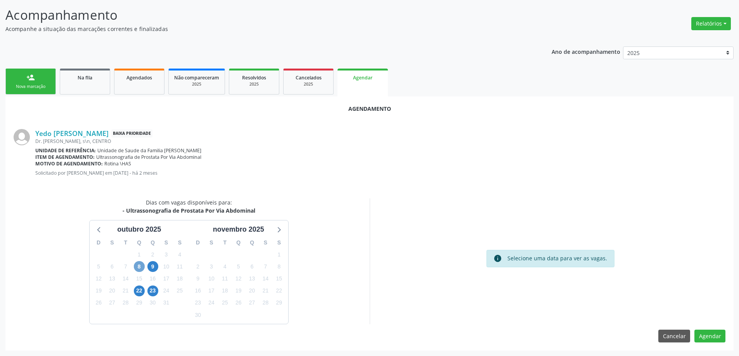
click at [135, 266] on span "8" at bounding box center [139, 266] width 11 height 11
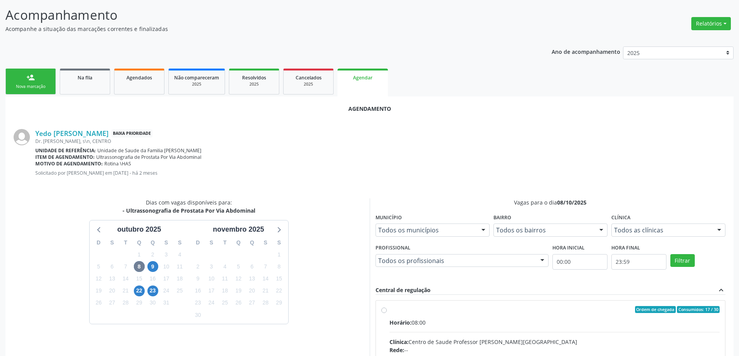
click at [385, 310] on input "Ordem de chegada Consumidos: 17 / 30 Horário: 08:00 Clínica: Centro de Saude Pr…" at bounding box center [383, 309] width 5 height 7
radio input "true"
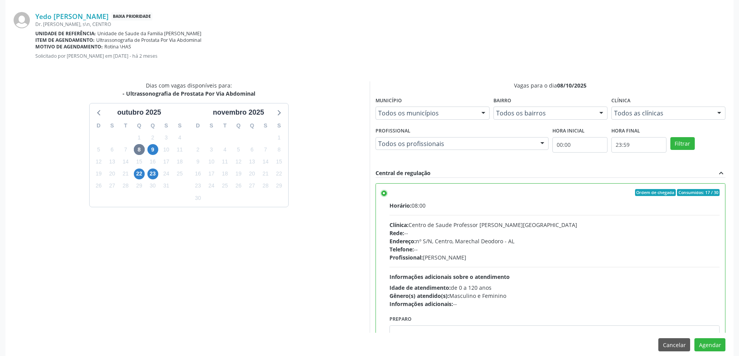
scroll to position [229, 0]
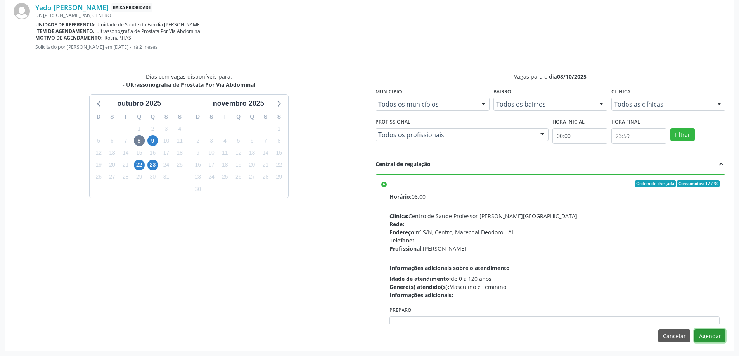
click at [718, 332] on button "Agendar" at bounding box center [709, 336] width 31 height 13
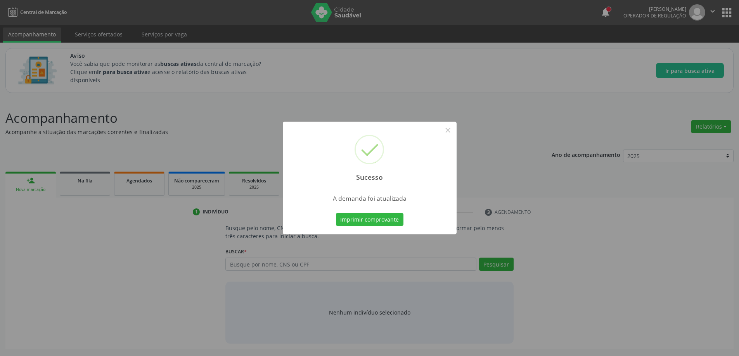
scroll to position [0, 0]
click at [454, 132] on button "×" at bounding box center [450, 130] width 13 height 13
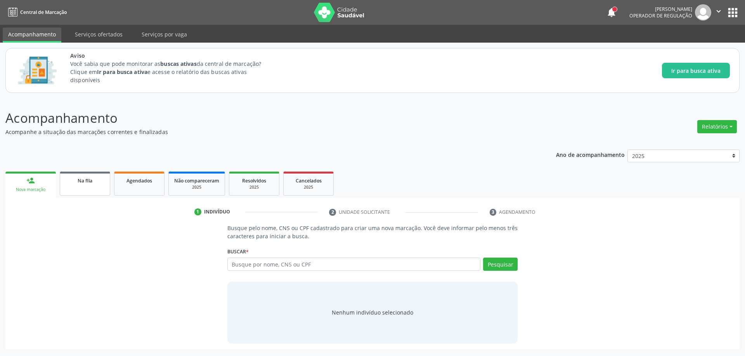
click at [73, 175] on link "Na fila" at bounding box center [85, 184] width 50 height 24
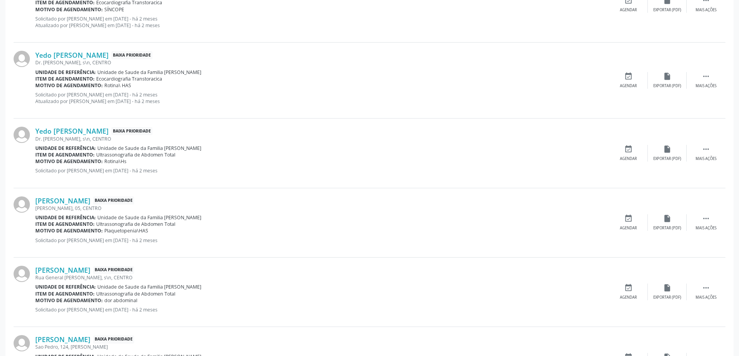
scroll to position [931, 0]
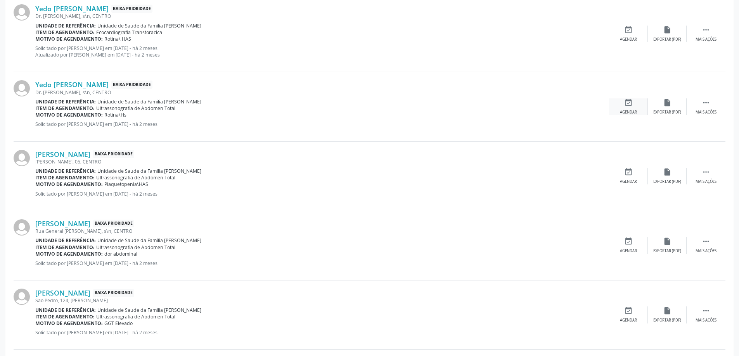
click at [624, 105] on icon "event_available" at bounding box center [628, 103] width 9 height 9
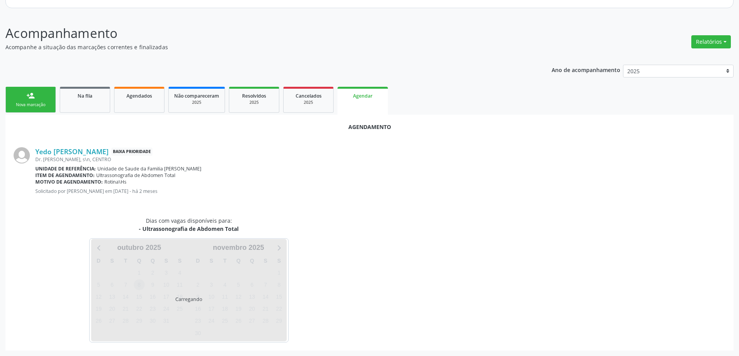
scroll to position [103, 0]
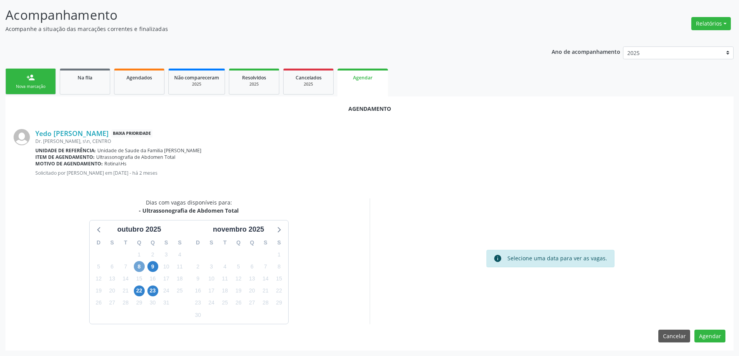
click at [136, 267] on span "8" at bounding box center [139, 266] width 11 height 11
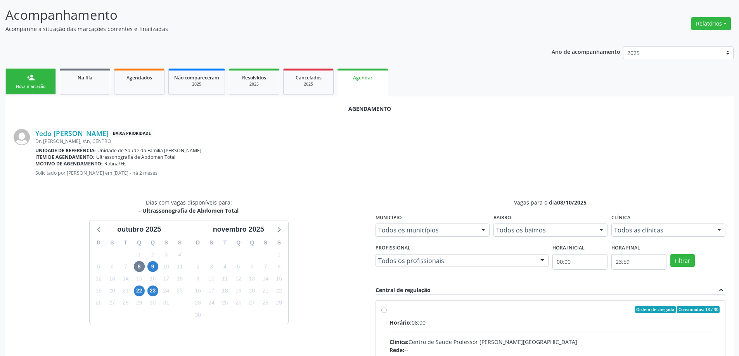
click at [384, 310] on input "Ordem de chegada Consumidos: 18 / 30 Horário: 08:00 Clínica: Centro de Saude Pr…" at bounding box center [383, 309] width 5 height 7
radio input "true"
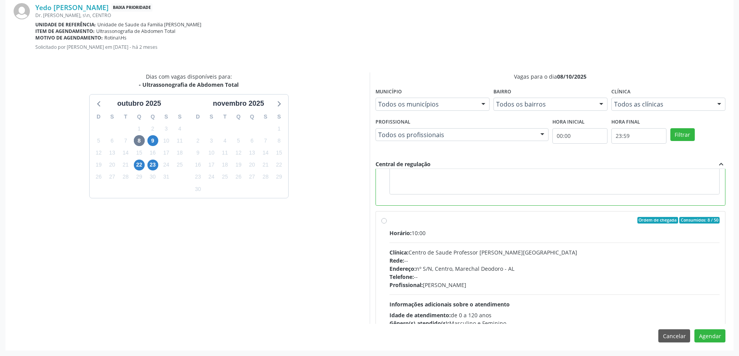
scroll to position [155, 0]
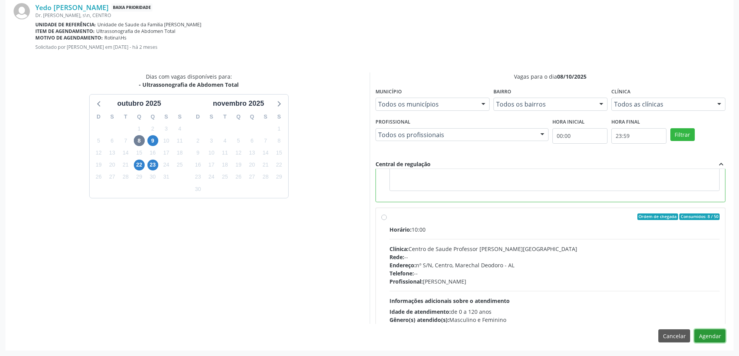
click at [718, 339] on button "Agendar" at bounding box center [709, 336] width 31 height 13
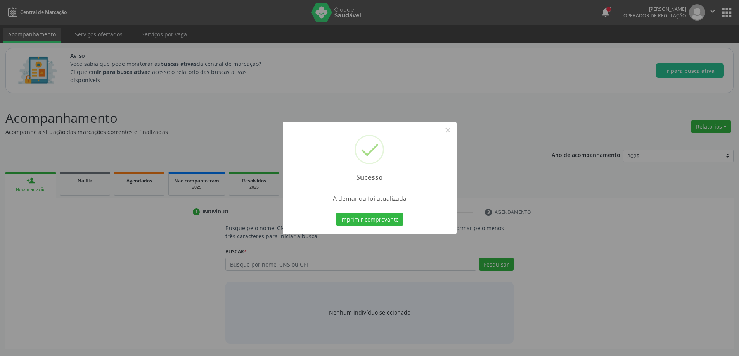
scroll to position [0, 0]
click at [450, 132] on button "×" at bounding box center [450, 130] width 13 height 13
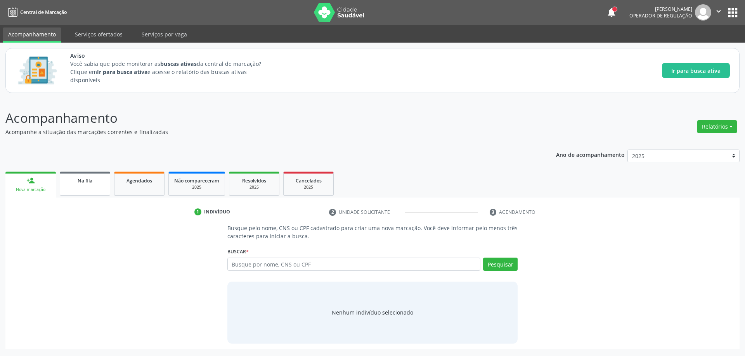
click at [101, 187] on link "Na fila" at bounding box center [85, 184] width 50 height 24
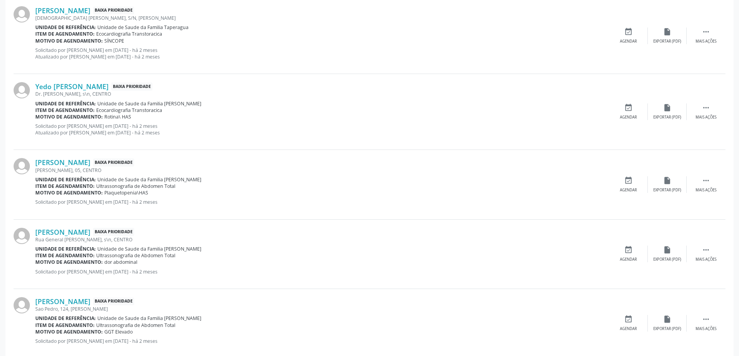
scroll to position [853, 0]
click at [74, 158] on link "[PERSON_NAME]" at bounding box center [62, 162] width 55 height 9
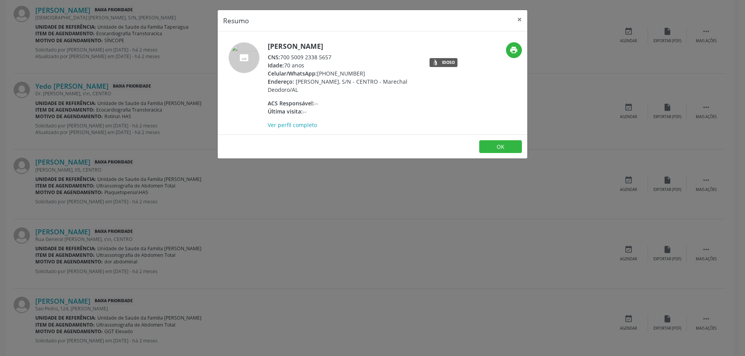
drag, startPoint x: 334, startPoint y: 56, endPoint x: 283, endPoint y: 58, distance: 50.9
click at [283, 58] on div "CNS: 700 5009 2338 5657" at bounding box center [343, 57] width 151 height 8
click at [518, 17] on button "×" at bounding box center [520, 19] width 16 height 19
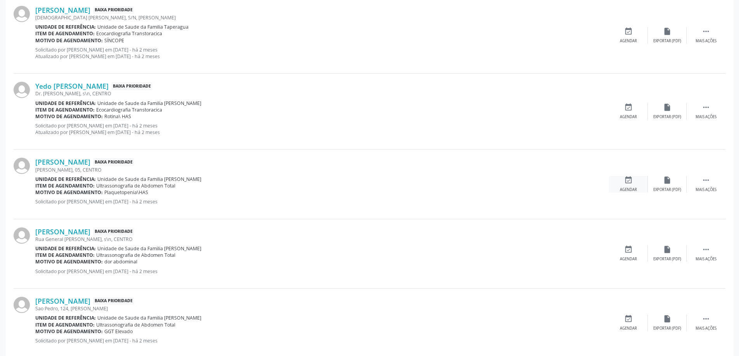
click at [624, 184] on icon "event_available" at bounding box center [628, 180] width 9 height 9
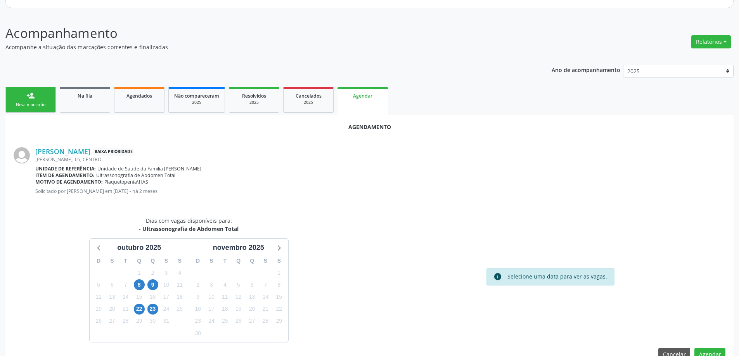
scroll to position [103, 0]
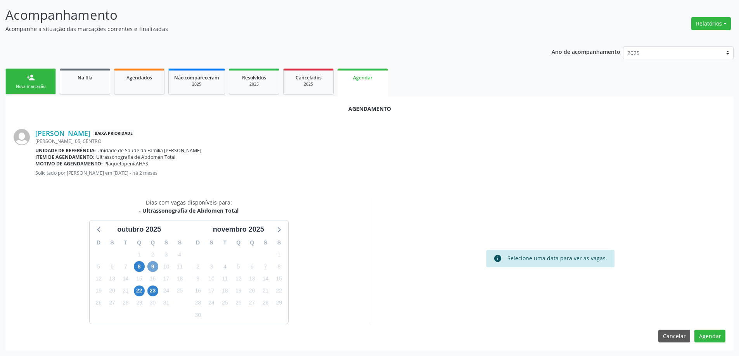
click at [156, 267] on span "9" at bounding box center [152, 266] width 11 height 11
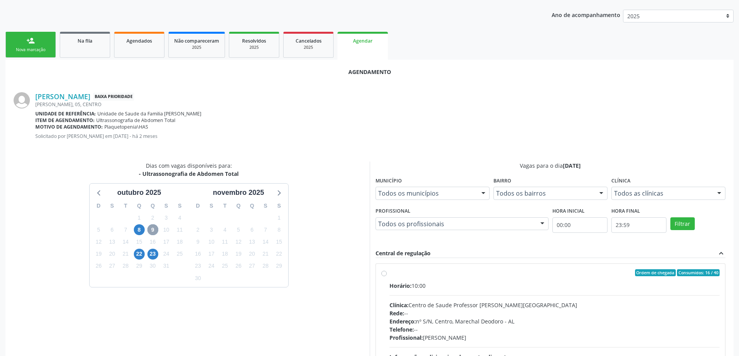
scroll to position [215, 0]
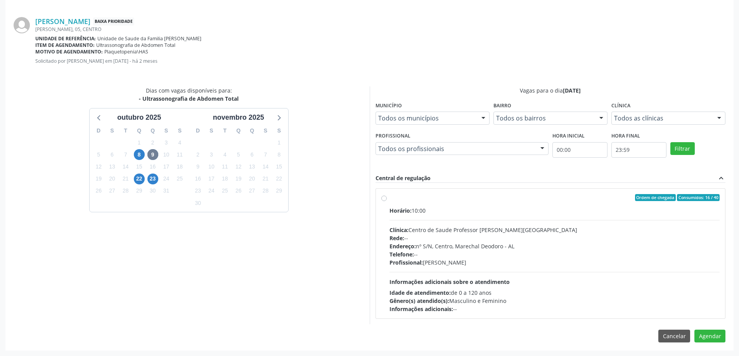
click at [337, 268] on div "Dias com vagas disponíveis para: - Ultrassonografia de Abdomen Total [DATE] D S…" at bounding box center [189, 205] width 362 height 238
click at [296, 85] on div "Agendamento [PERSON_NAME] Baixa Prioridade [PERSON_NAME][STREET_ADDRESS] Unidad…" at bounding box center [369, 167] width 728 height 367
click at [265, 247] on div "Dias com vagas disponíveis para: - Ultrassonografia de Abdomen Total [DATE] D S…" at bounding box center [189, 205] width 362 height 238
click at [303, 204] on div "Dias com vagas disponíveis para: - Ultrassonografia de Abdomen Total [DATE] D S…" at bounding box center [189, 205] width 362 height 238
click at [259, 107] on div "Dias com vagas disponíveis para: - Ultrassonografia de Abdomen Total [DATE] D S…" at bounding box center [189, 205] width 362 height 238
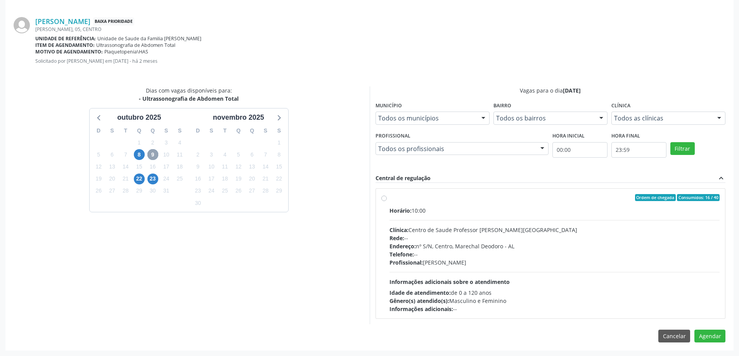
click at [150, 156] on span "9" at bounding box center [152, 154] width 11 height 11
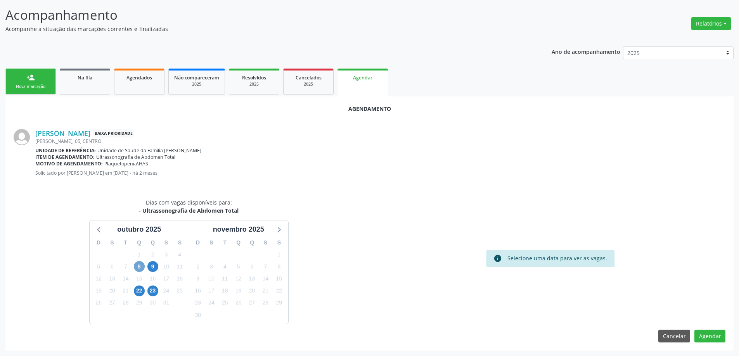
click at [141, 267] on span "8" at bounding box center [139, 266] width 11 height 11
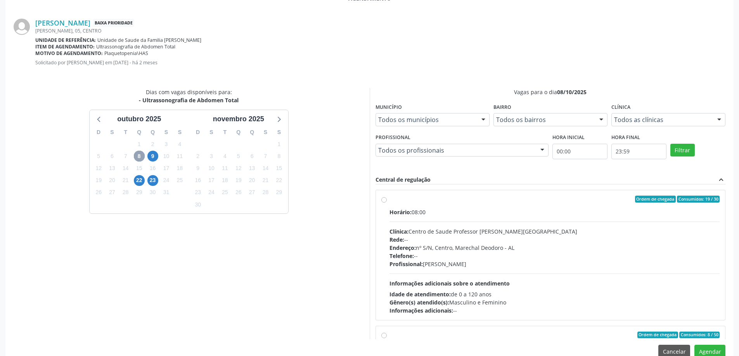
scroll to position [229, 0]
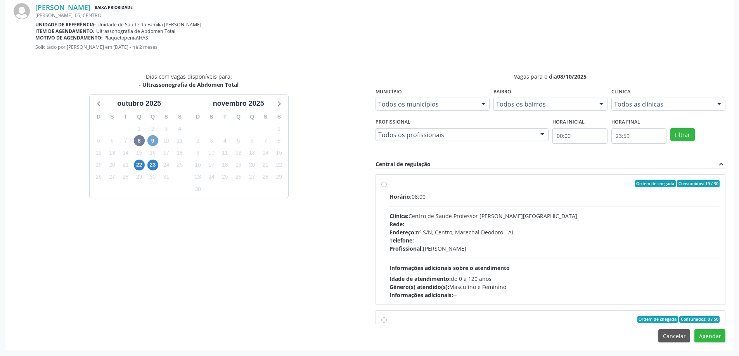
click at [154, 142] on span "9" at bounding box center [152, 140] width 11 height 11
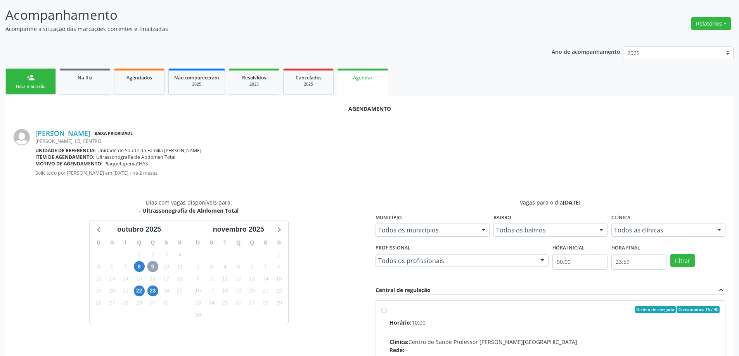
scroll to position [215, 0]
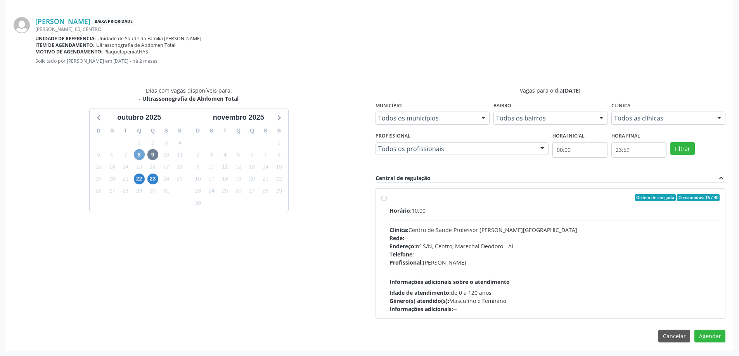
click at [136, 156] on span "8" at bounding box center [139, 154] width 11 height 11
click at [151, 157] on span "9" at bounding box center [152, 154] width 11 height 11
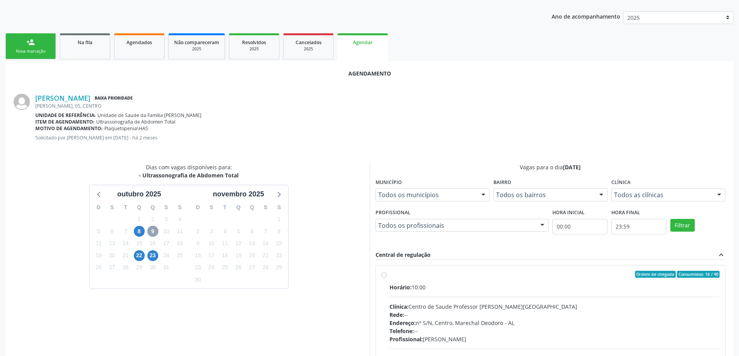
scroll to position [138, 0]
click at [83, 42] on span "Na fila" at bounding box center [85, 43] width 15 height 7
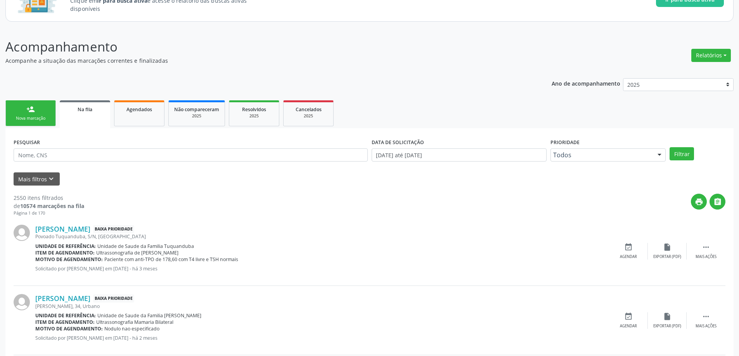
scroll to position [78, 0]
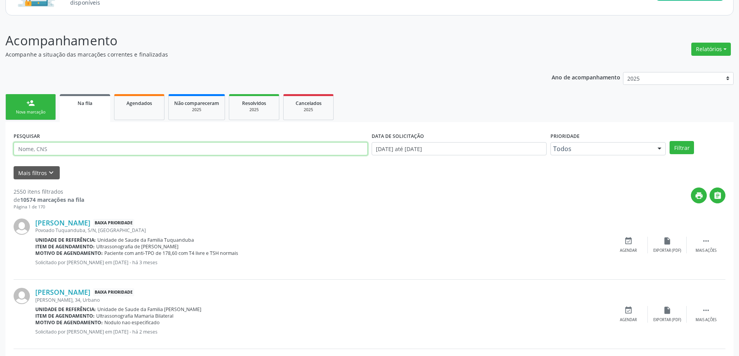
click at [132, 145] on input "text" at bounding box center [191, 148] width 354 height 13
type input "7"
type input "9"
click at [681, 148] on button "Filtrar" at bounding box center [681, 147] width 24 height 13
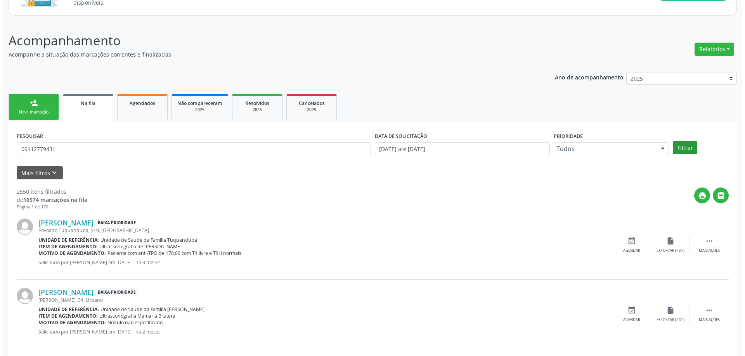
scroll to position [0, 0]
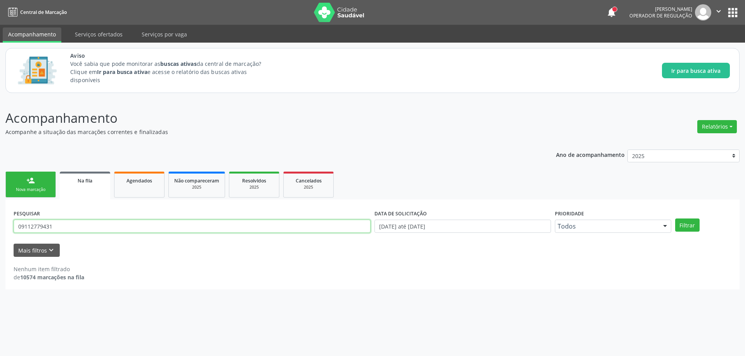
click at [68, 232] on input "09112779431" at bounding box center [192, 226] width 357 height 13
type input "0"
click at [692, 219] on button "Filtrar" at bounding box center [687, 225] width 24 height 13
click at [88, 228] on input "702001813045683" at bounding box center [192, 226] width 357 height 13
type input "7"
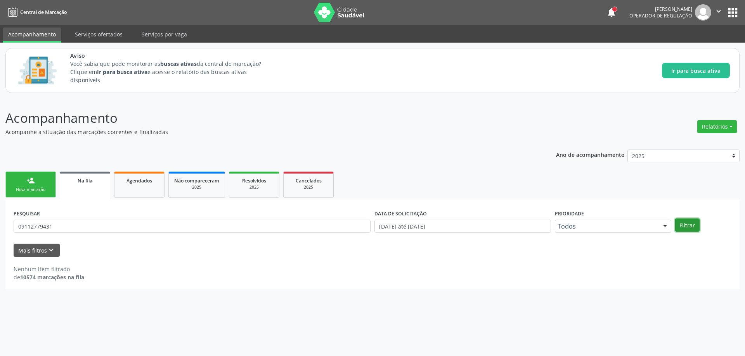
click at [691, 229] on button "Filtrar" at bounding box center [687, 225] width 24 height 13
click at [130, 228] on input "09112779431" at bounding box center [192, 226] width 357 height 13
type input "0"
paste input "702001813045683"
type input "702001813045683"
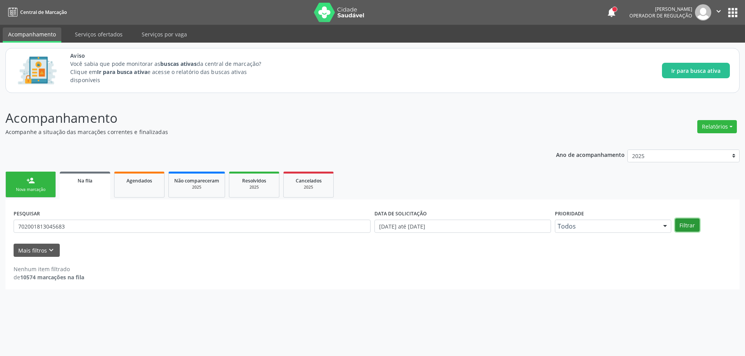
click at [683, 231] on button "Filtrar" at bounding box center [687, 225] width 24 height 13
